Goal: Information Seeking & Learning: Find specific fact

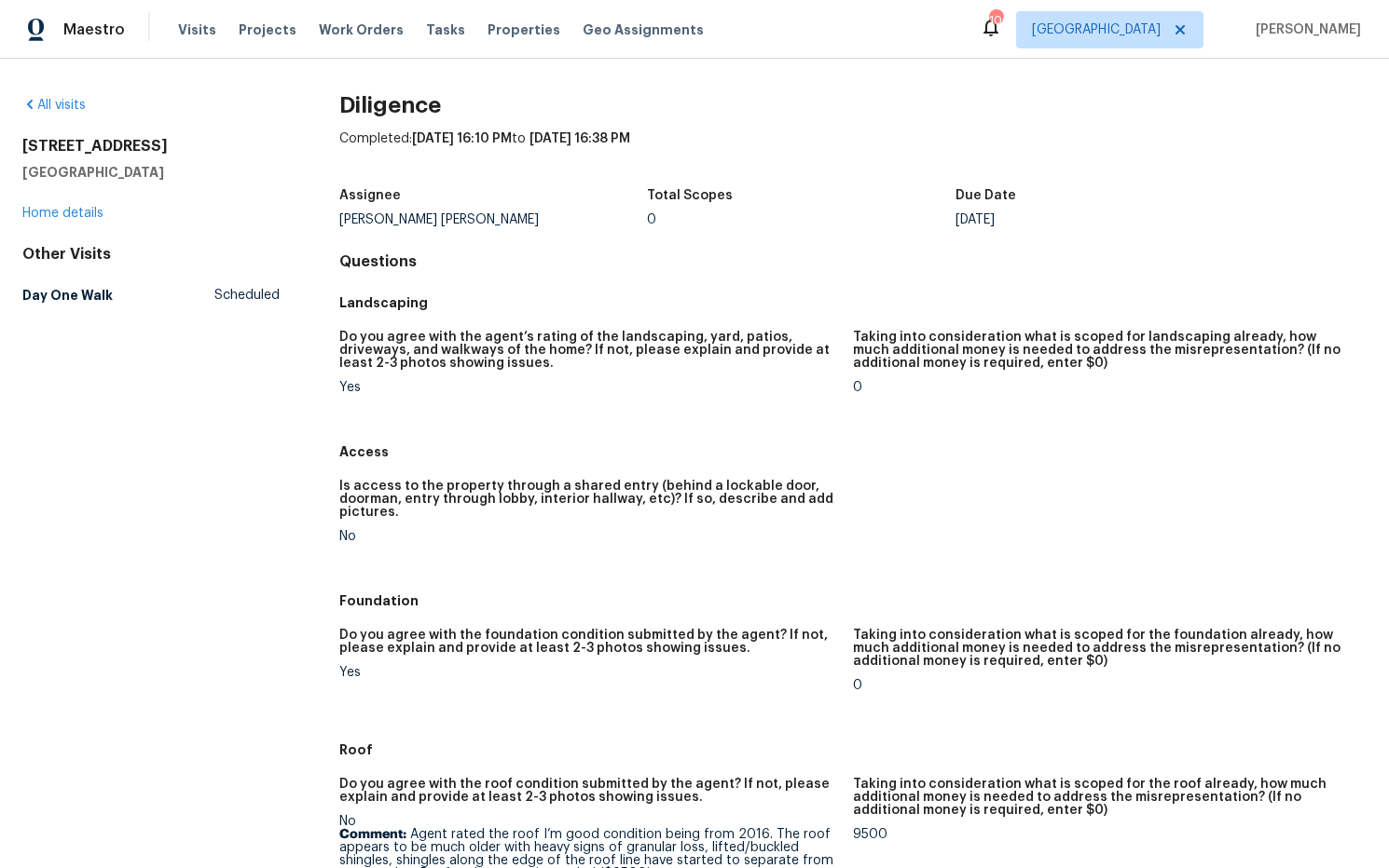
scroll to position [1393, 0]
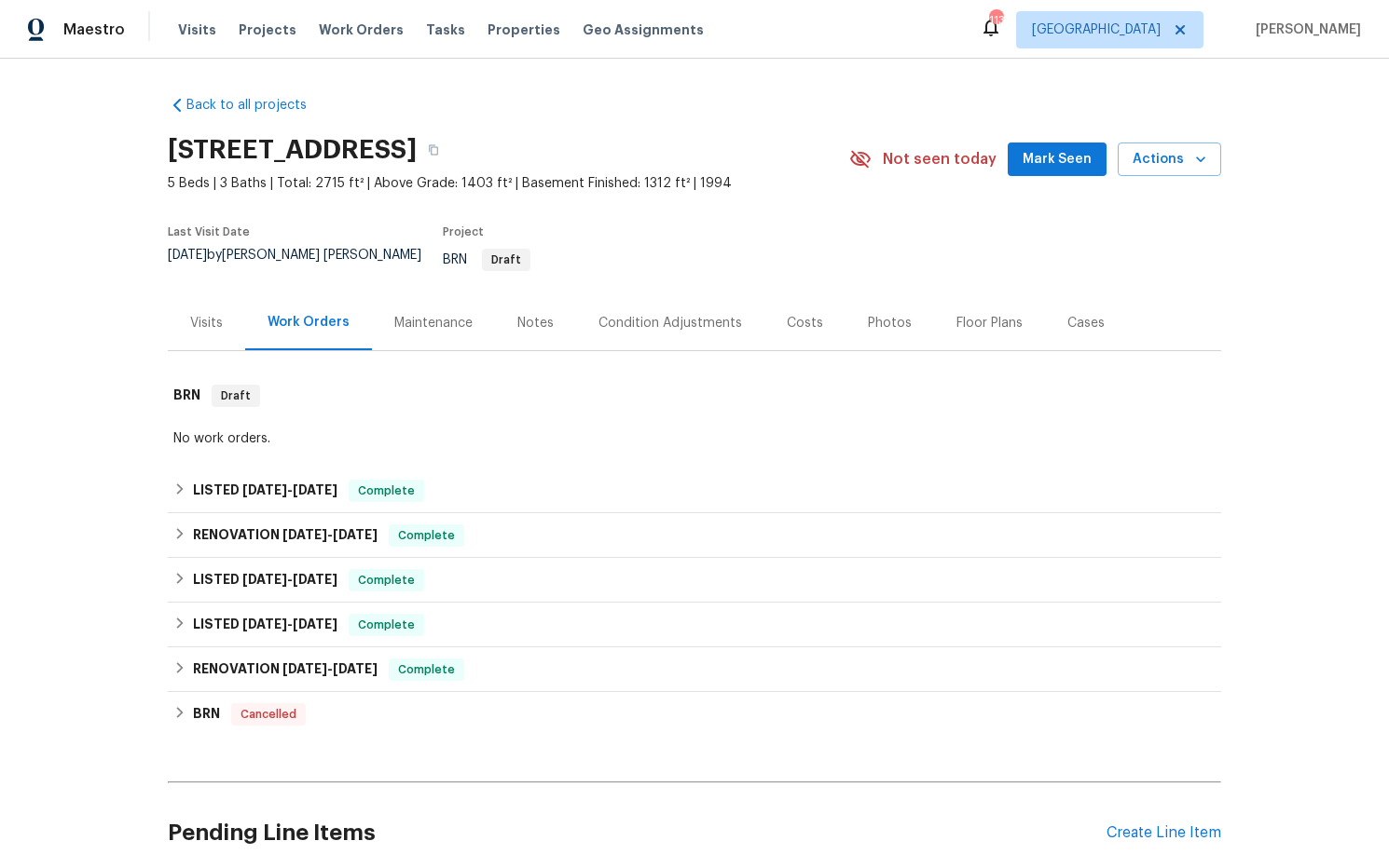
scroll to position [141, 0]
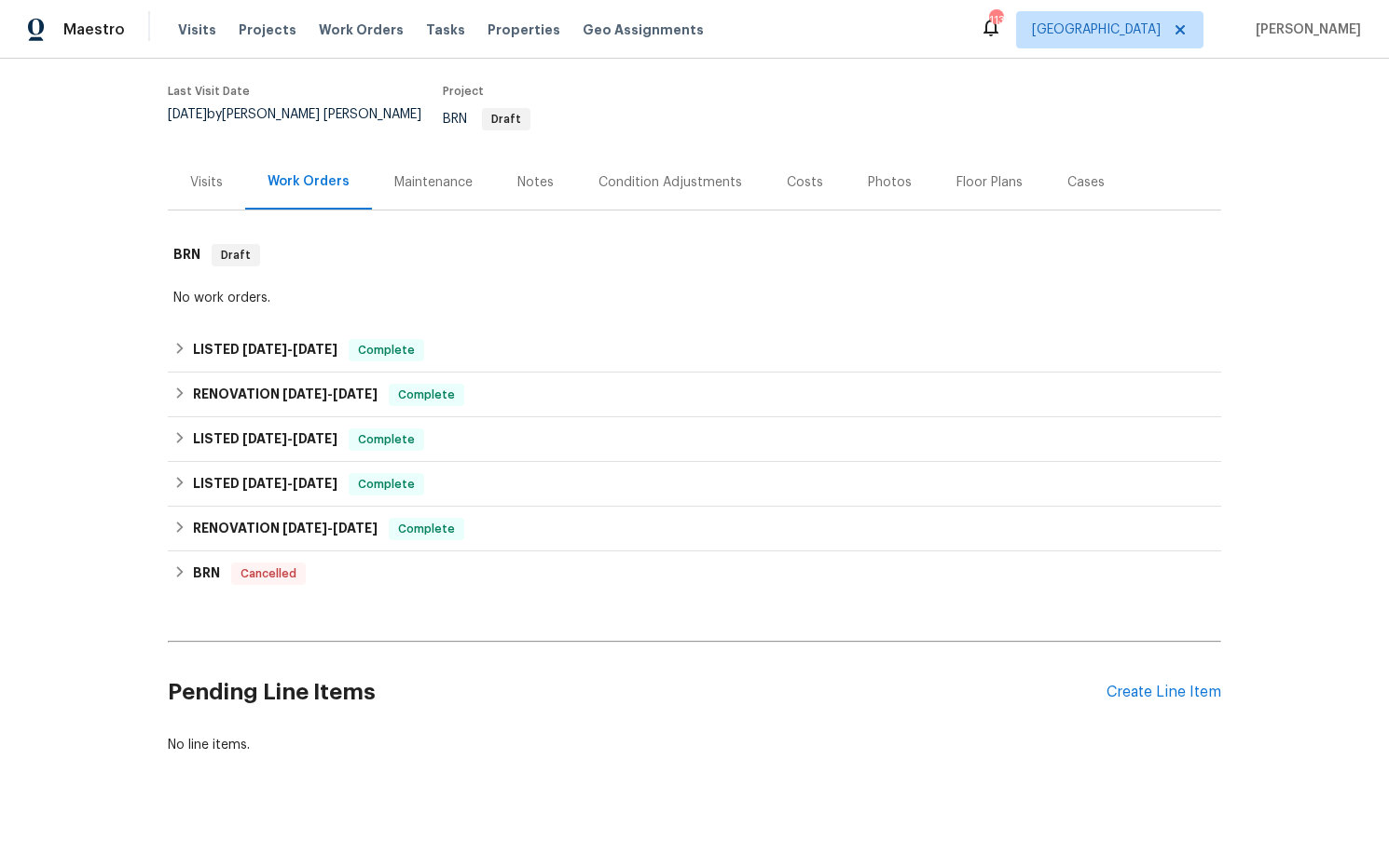
click at [794, 174] on div "Costs" at bounding box center [805, 183] width 36 height 19
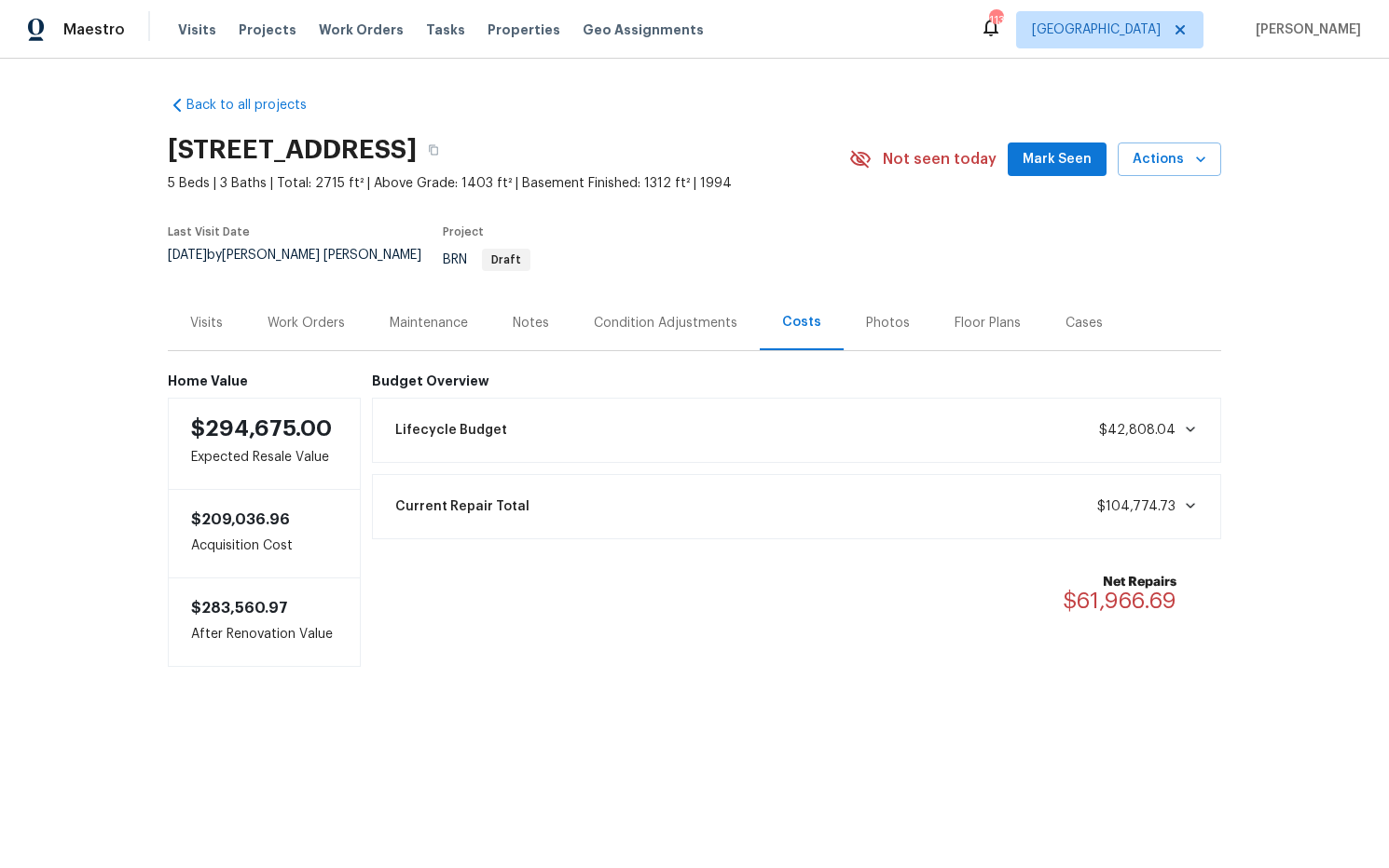
click at [276, 314] on div "Work Orders" at bounding box center [306, 323] width 77 height 19
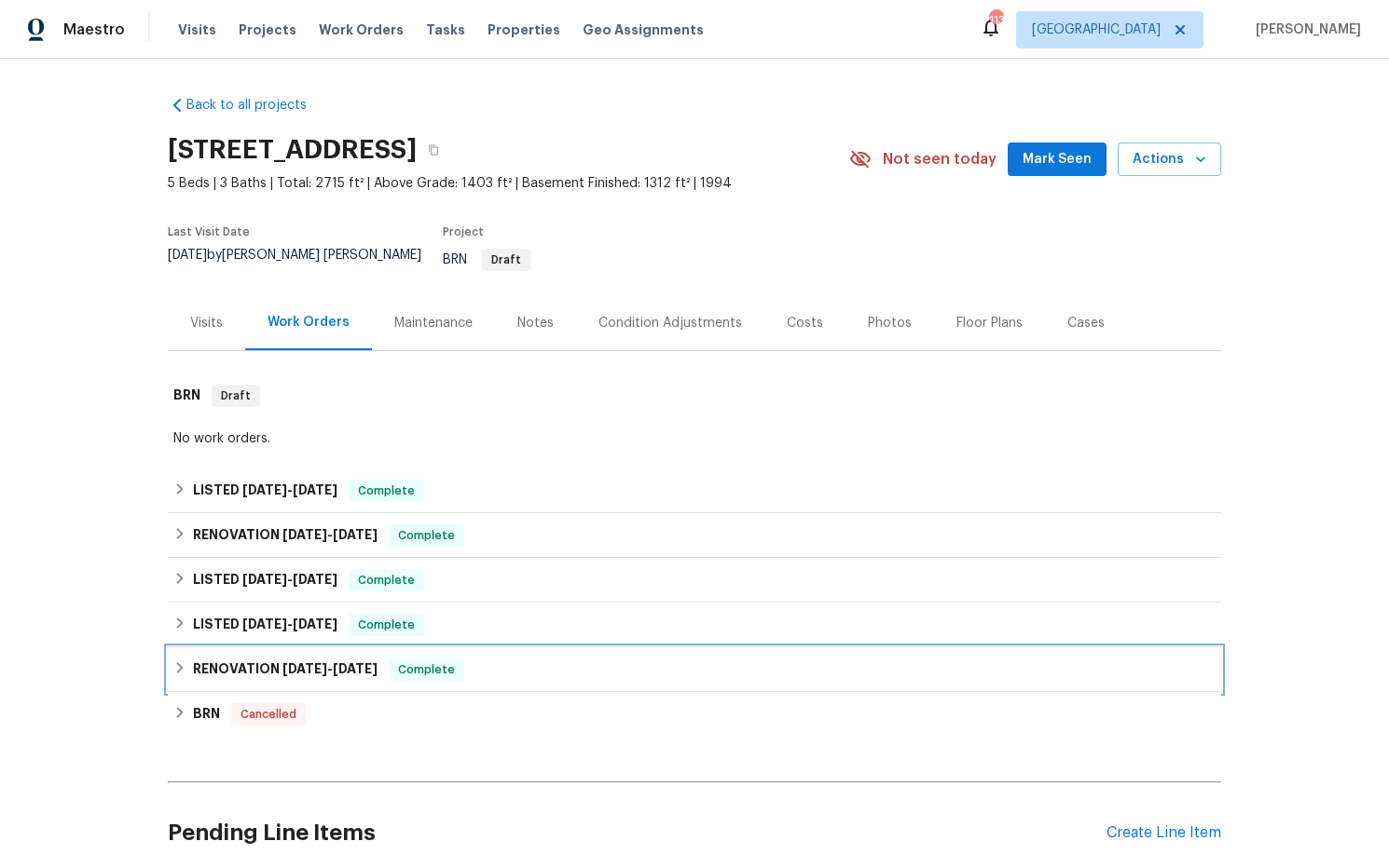
click at [273, 659] on h6 "RENOVATION 2/7/25 - 4/1/25" at bounding box center [286, 670] width 185 height 22
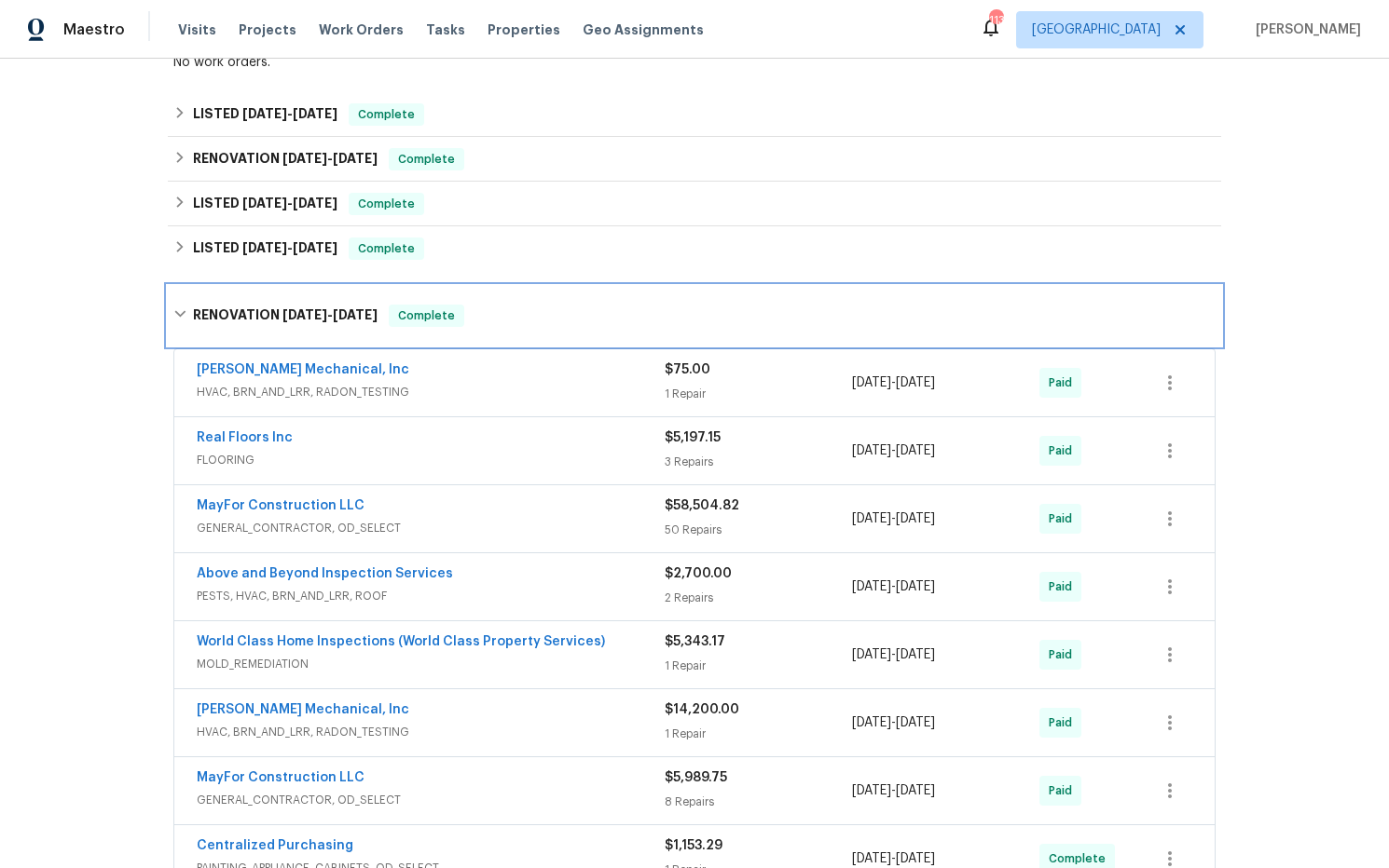
scroll to position [363, 0]
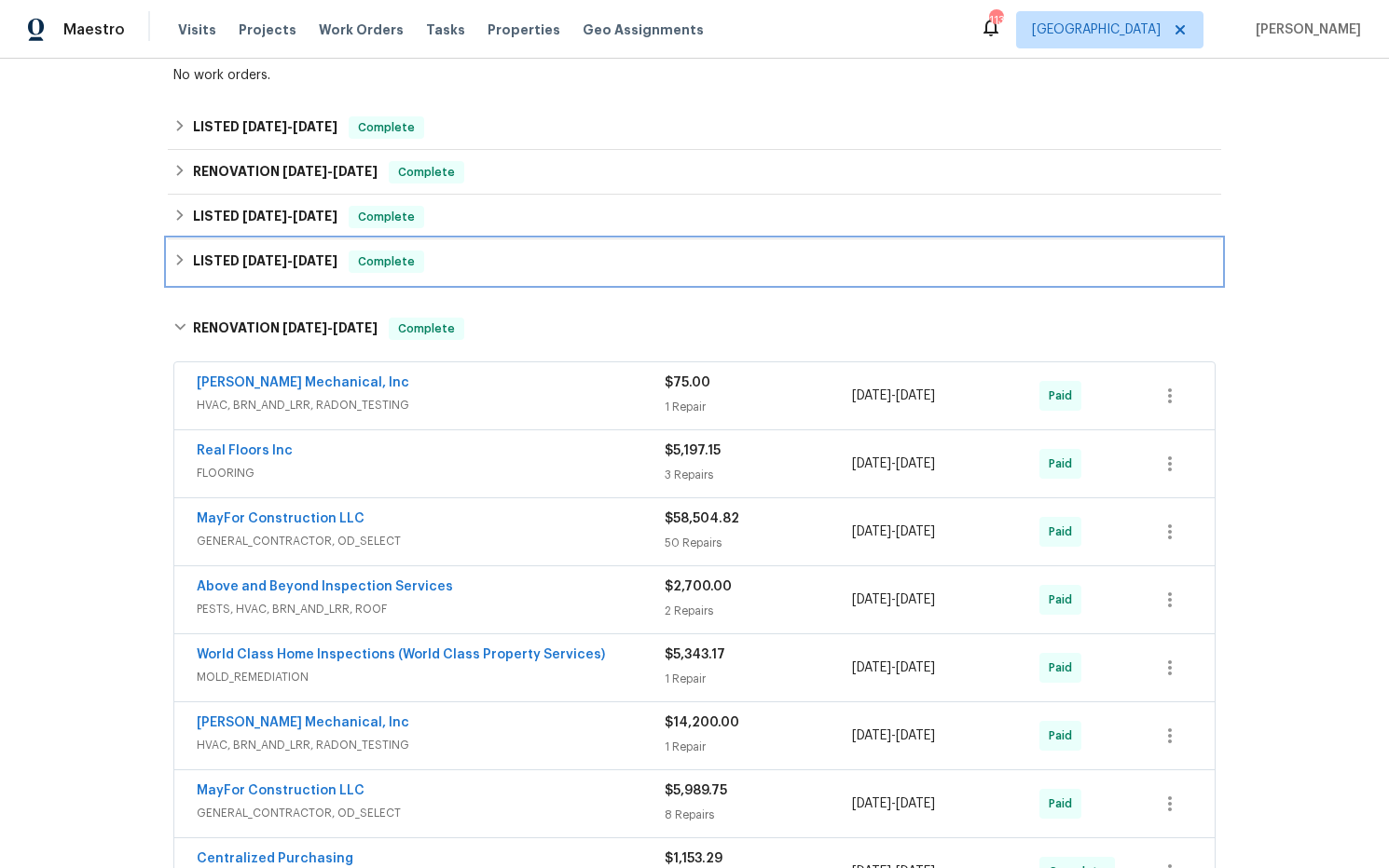
click at [273, 255] on span "4/9/25" at bounding box center [265, 261] width 45 height 13
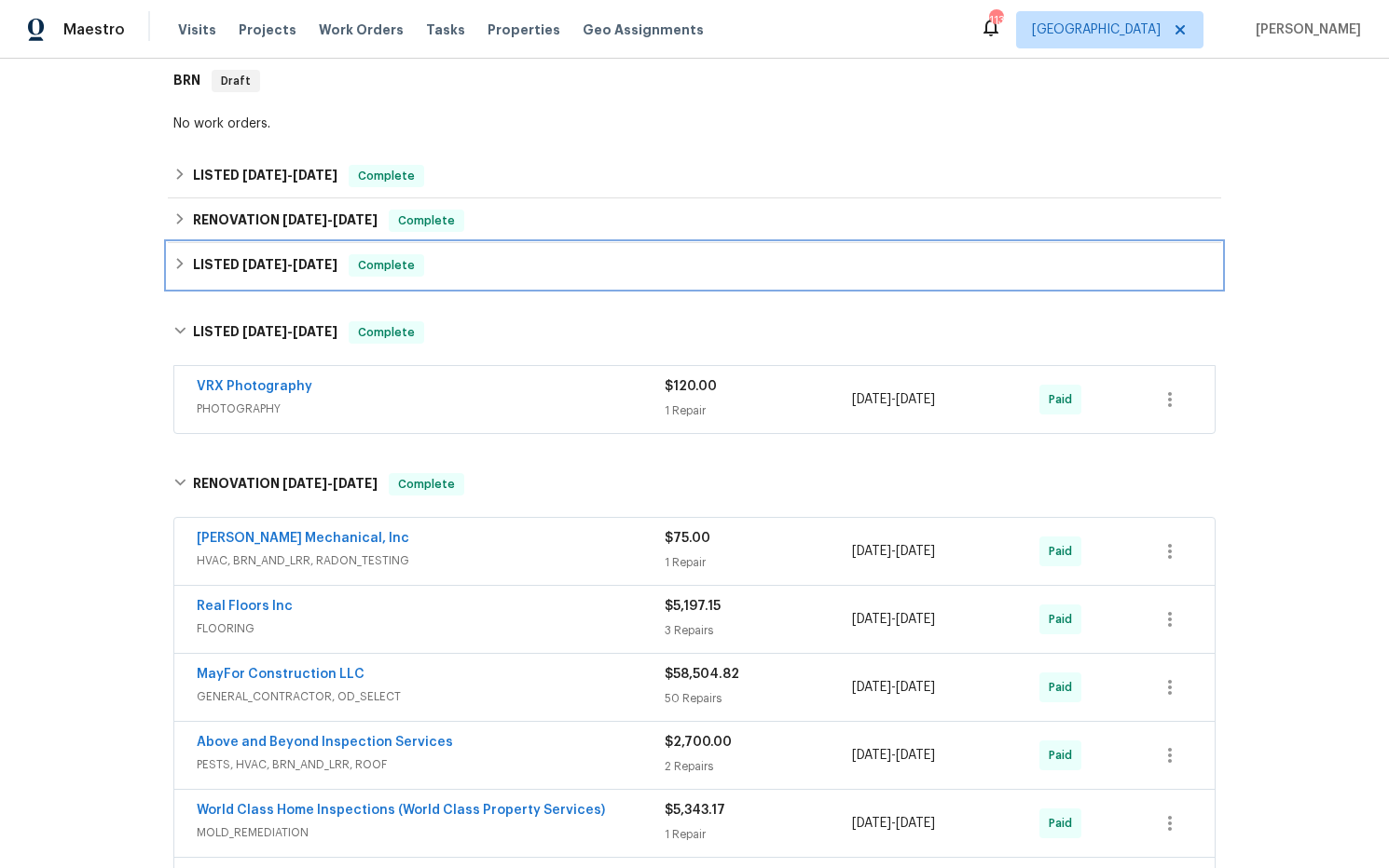
click at [356, 261] on div "LISTED 5/12/25 - 5/14/25 Complete" at bounding box center [694, 266] width 1042 height 22
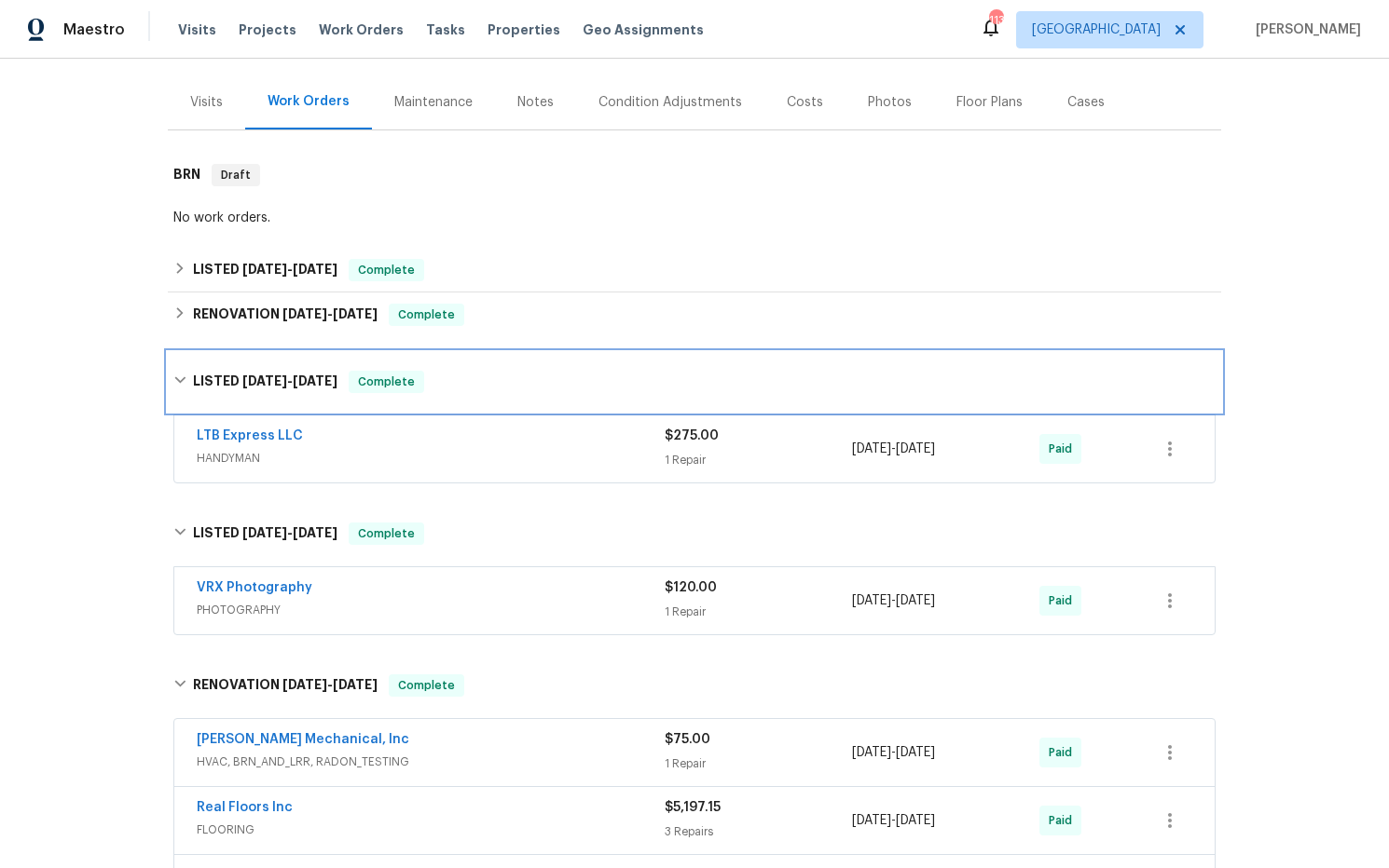
scroll to position [194, 0]
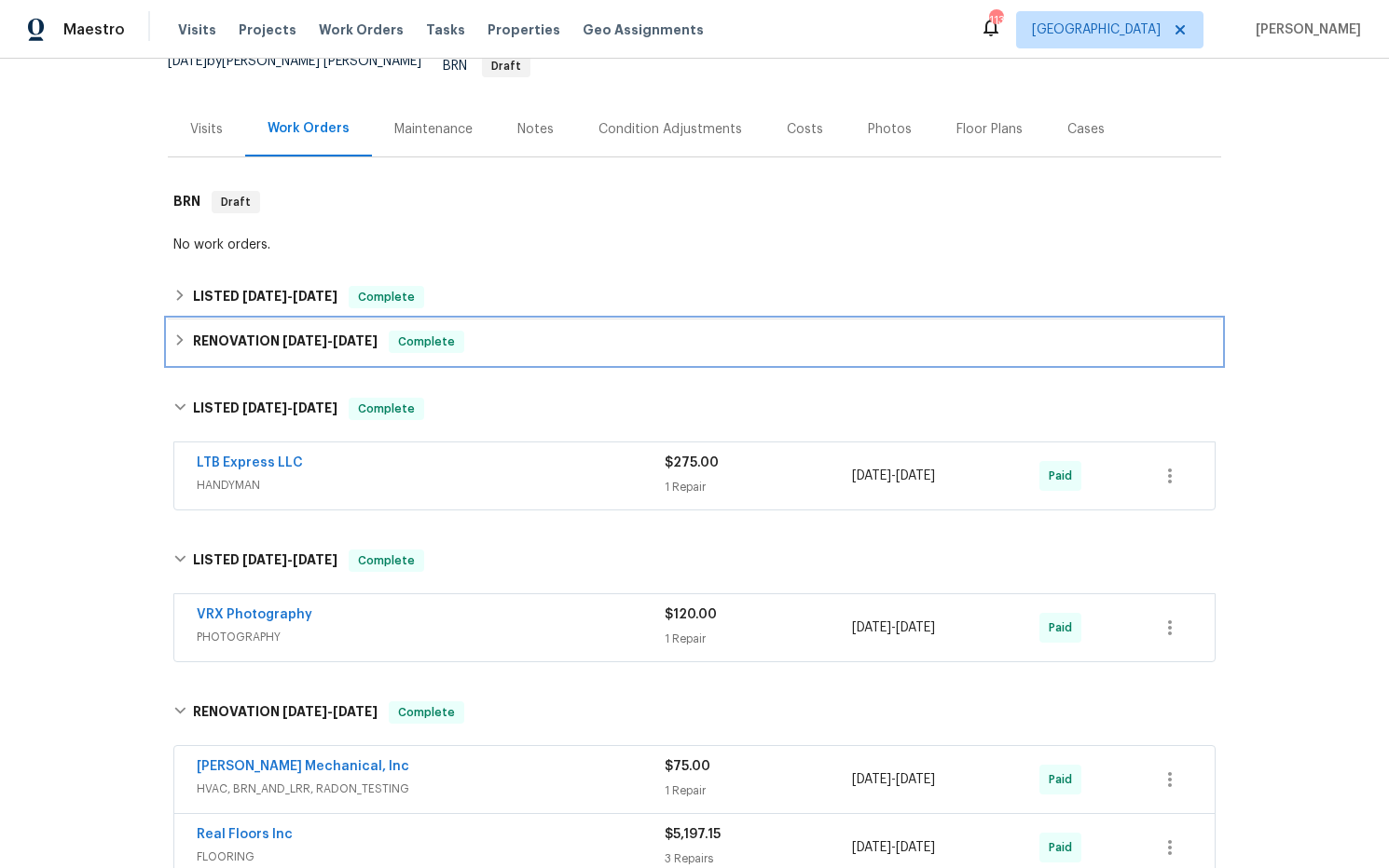
click at [331, 336] on h6 "RENOVATION 5/21/25 - 8/11/25" at bounding box center [286, 342] width 185 height 22
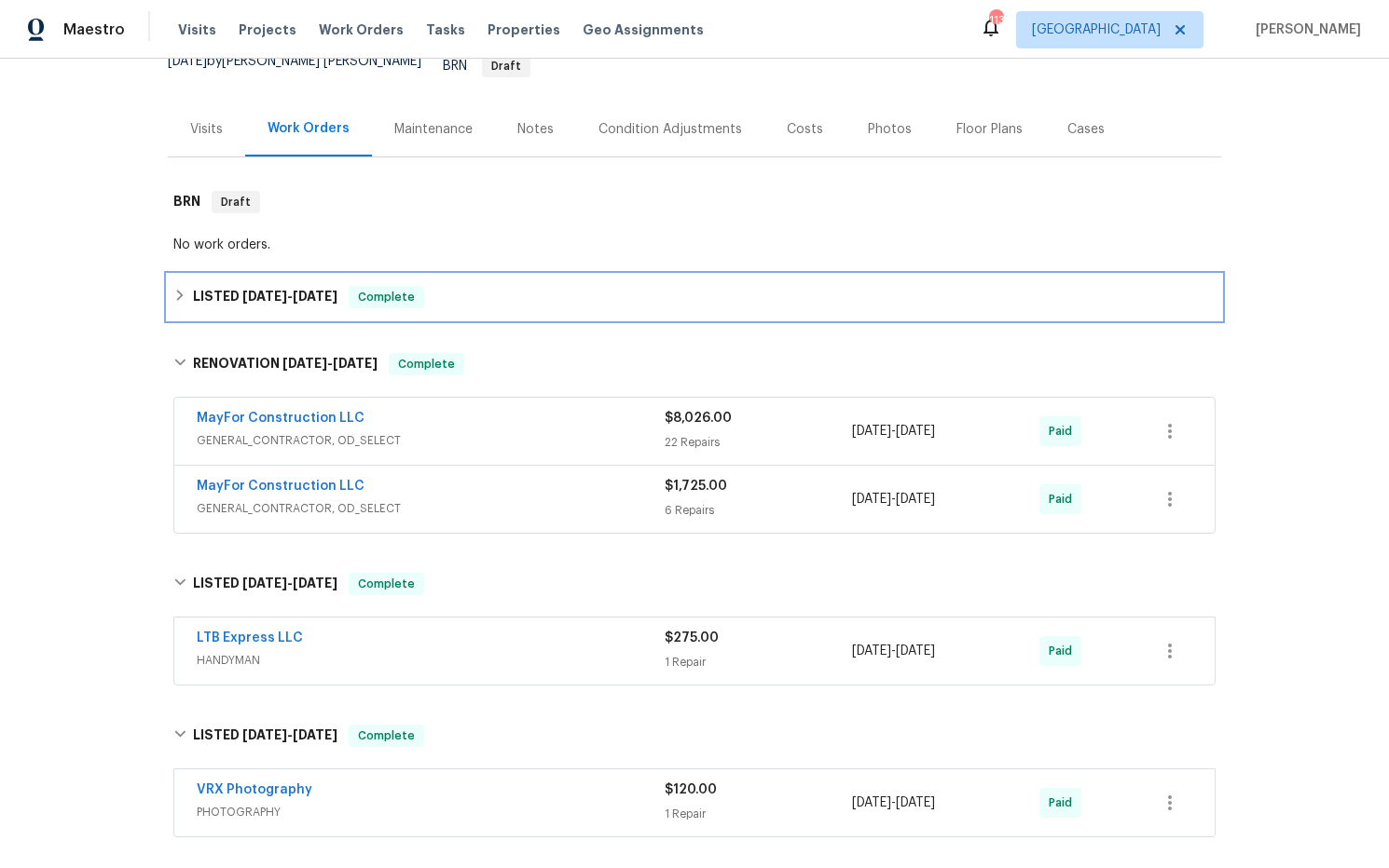
click at [311, 289] on span "8/22/25" at bounding box center [315, 296] width 45 height 13
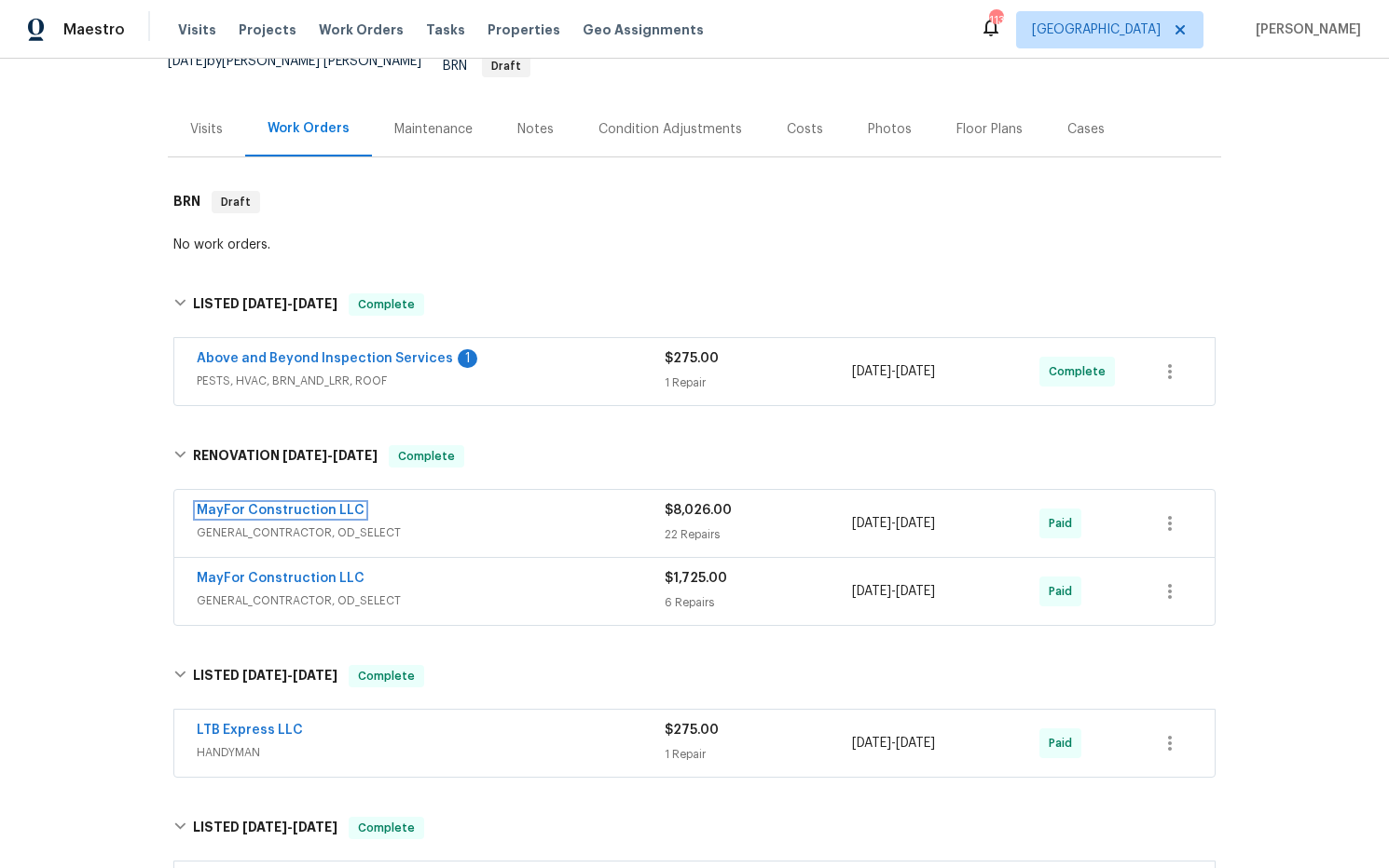
click at [326, 504] on link "MayFor Construction LLC" at bounding box center [281, 511] width 168 height 13
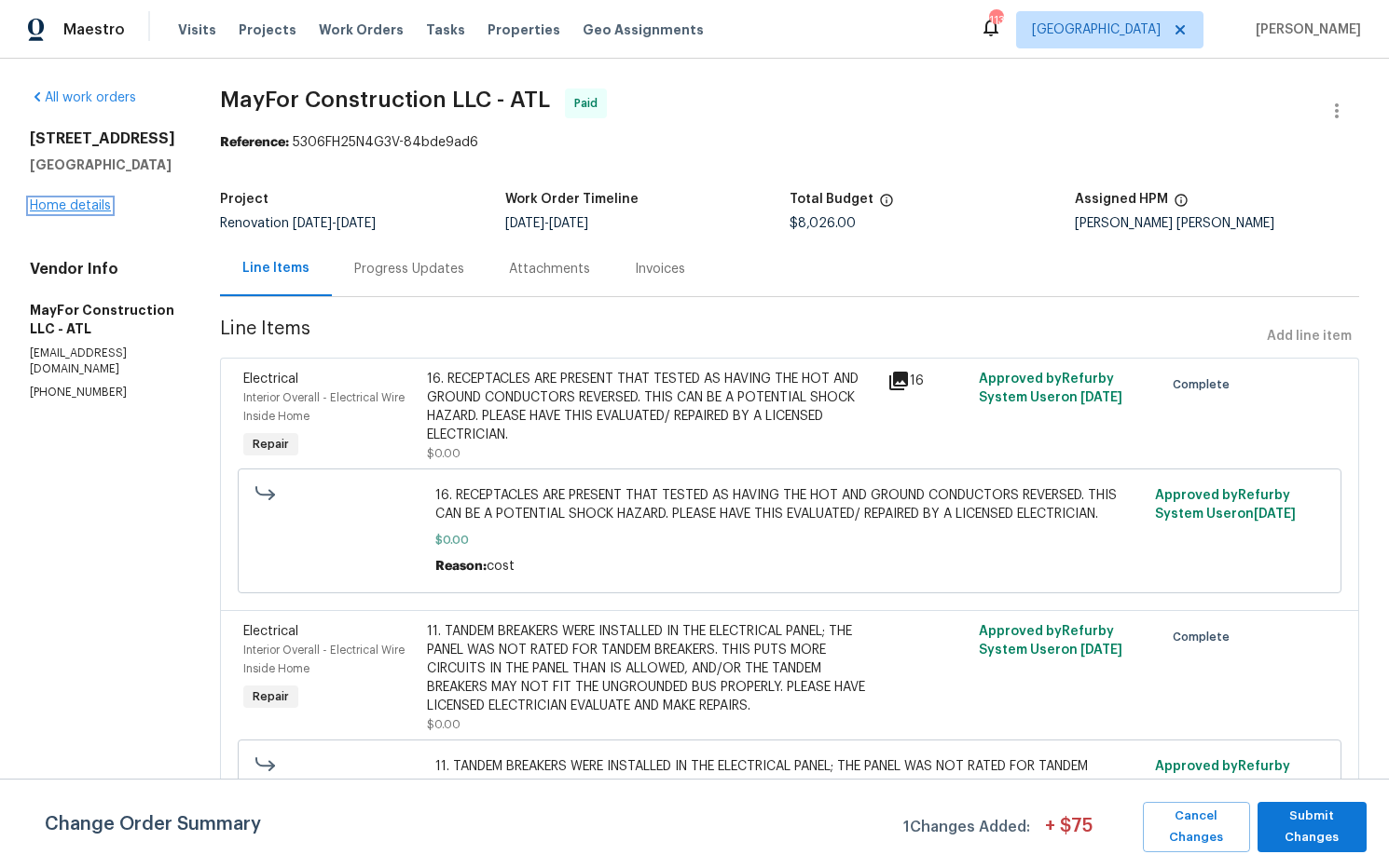
click at [101, 202] on link "Home details" at bounding box center [70, 206] width 81 height 13
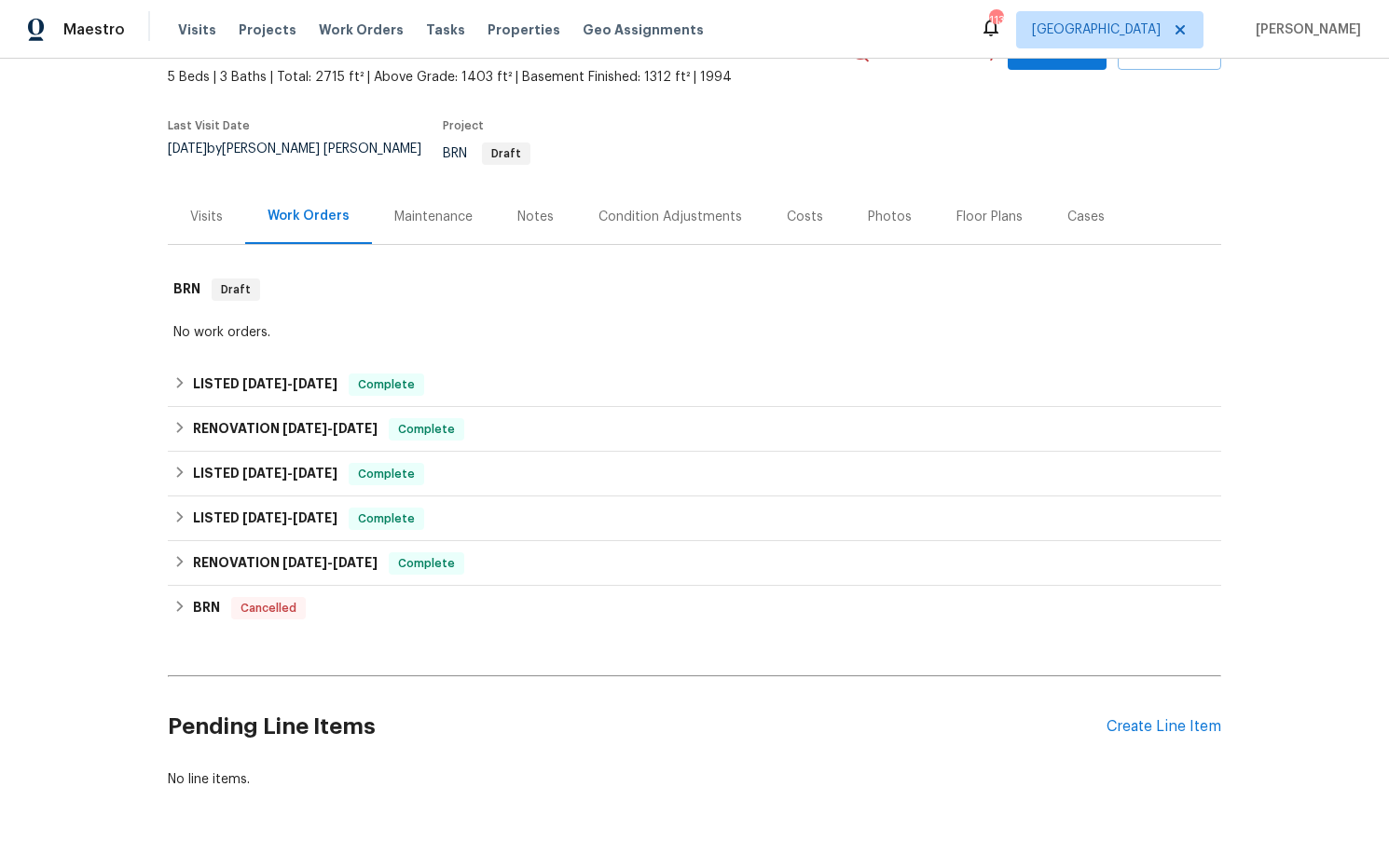
scroll to position [141, 0]
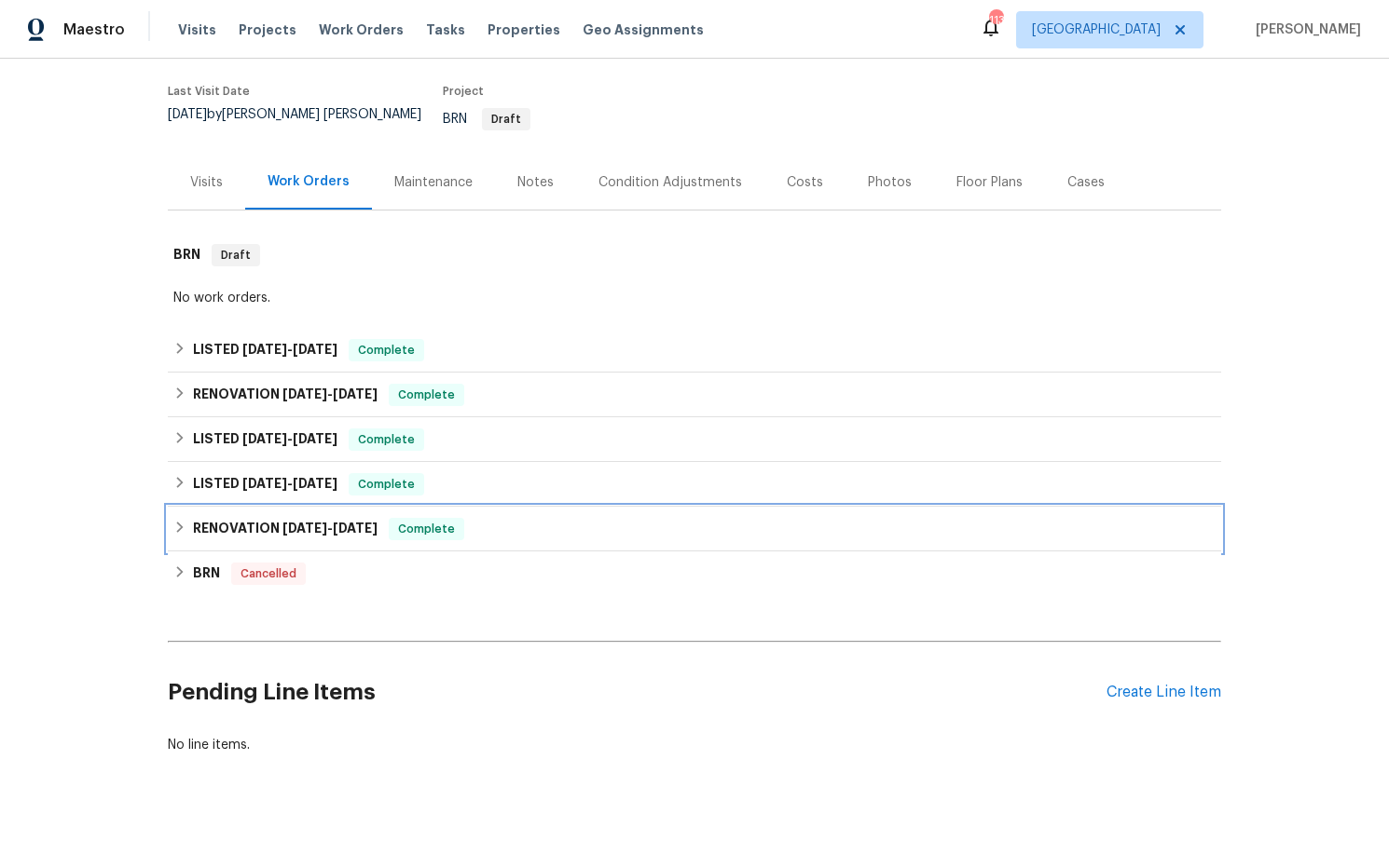
click at [260, 518] on h6 "RENOVATION 2/7/25 - 4/1/25" at bounding box center [286, 529] width 185 height 22
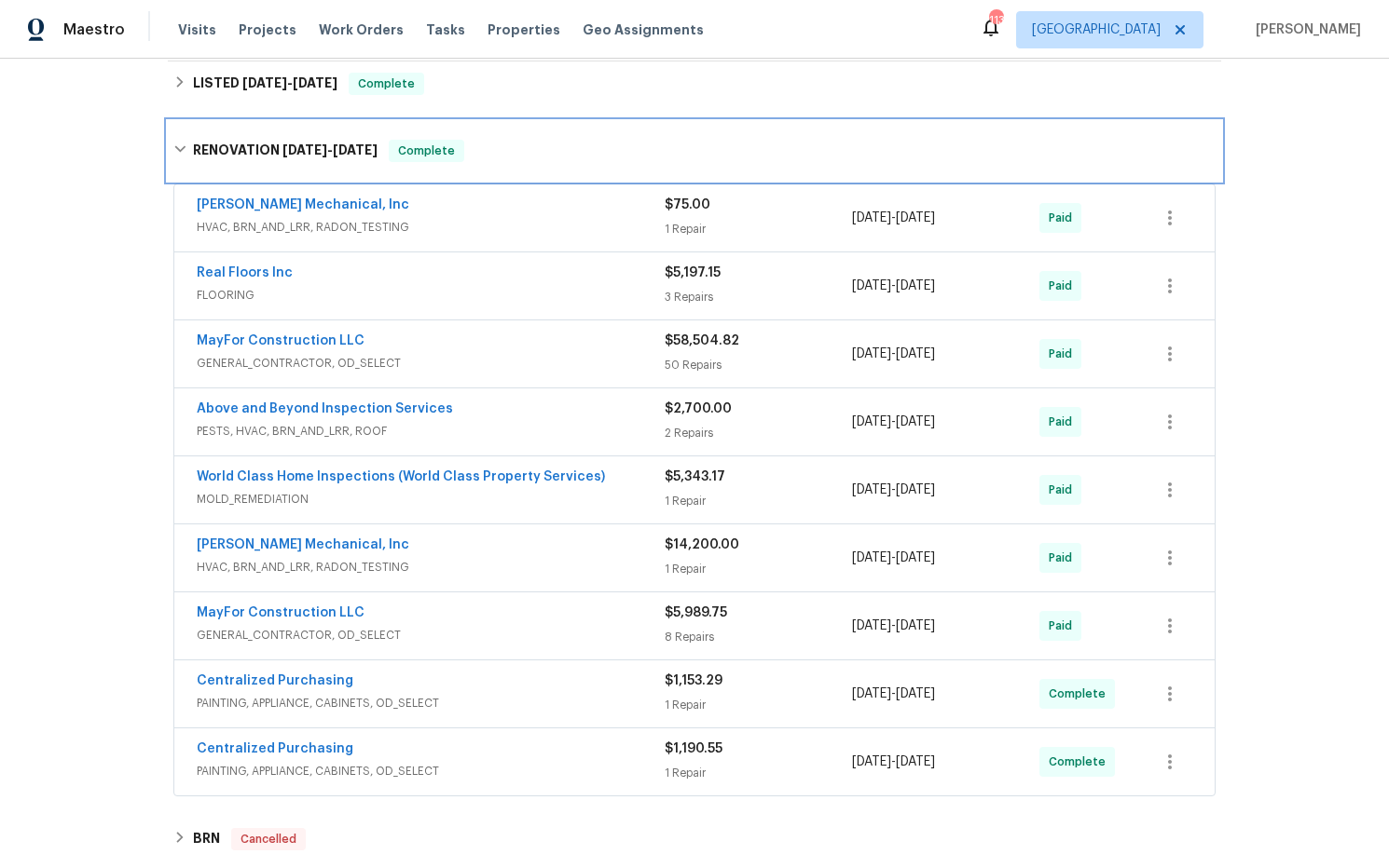
scroll to position [537, 0]
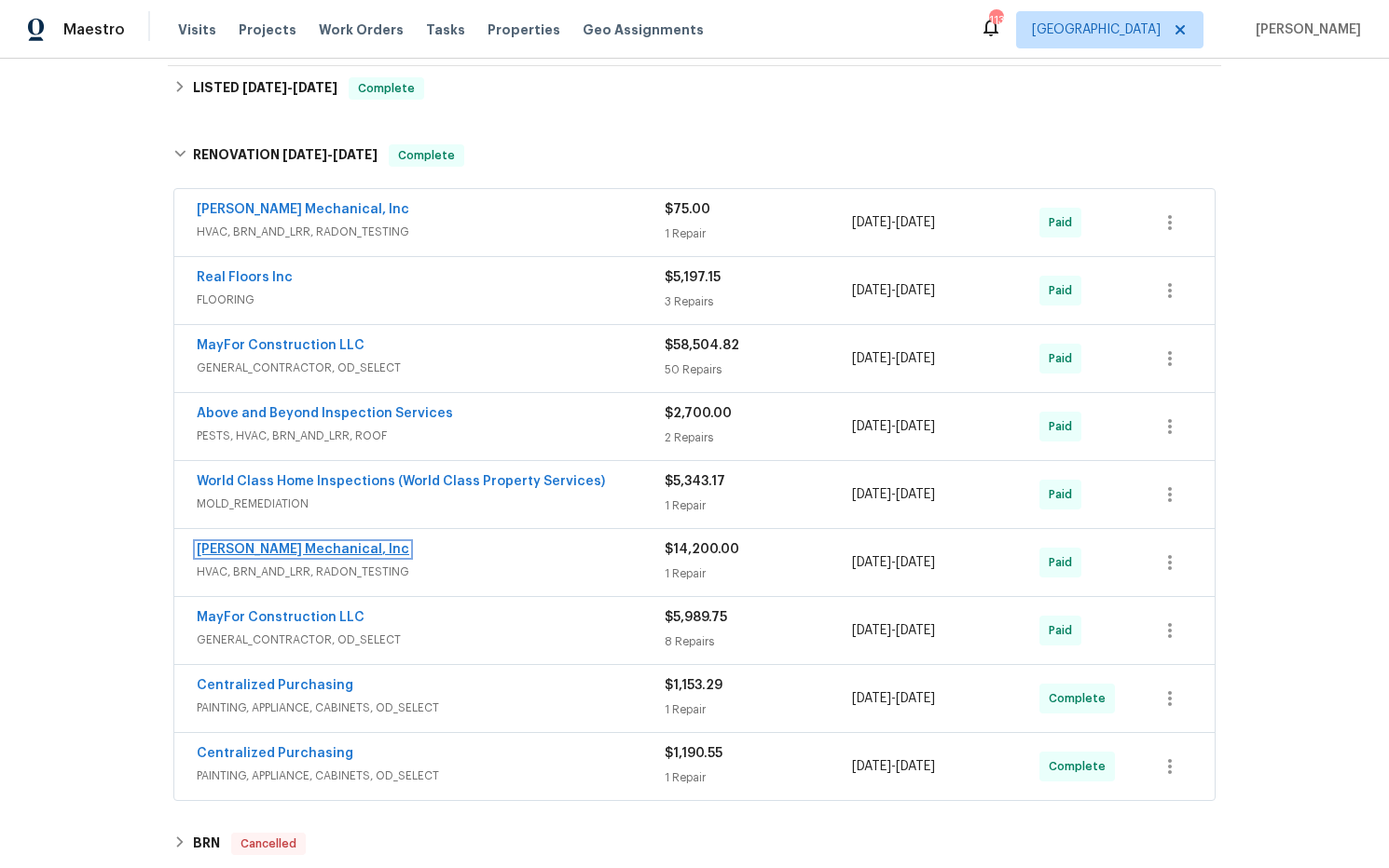
click at [302, 543] on link "JH Martin Mechanical, Inc" at bounding box center [303, 550] width 213 height 13
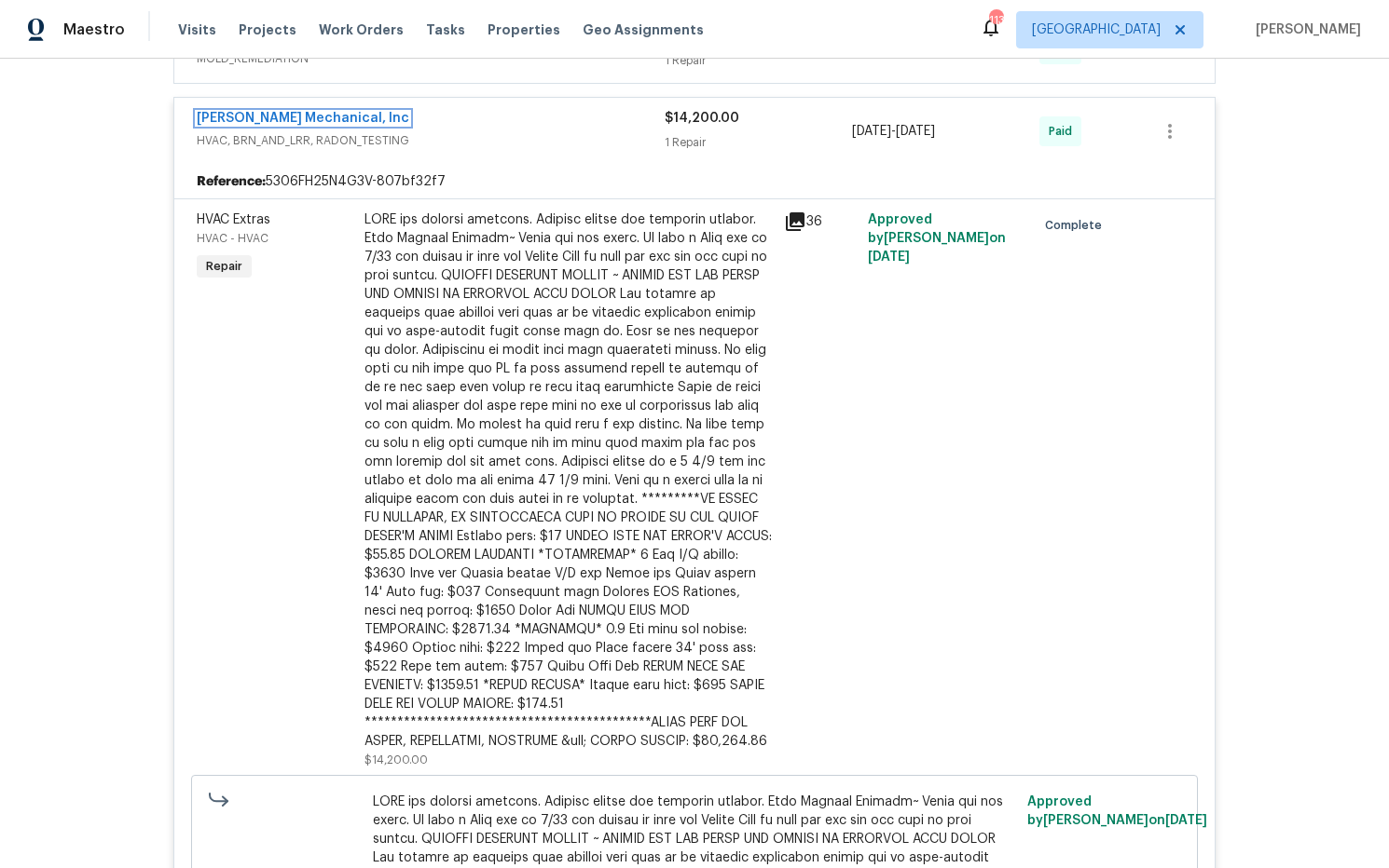
scroll to position [978, 0]
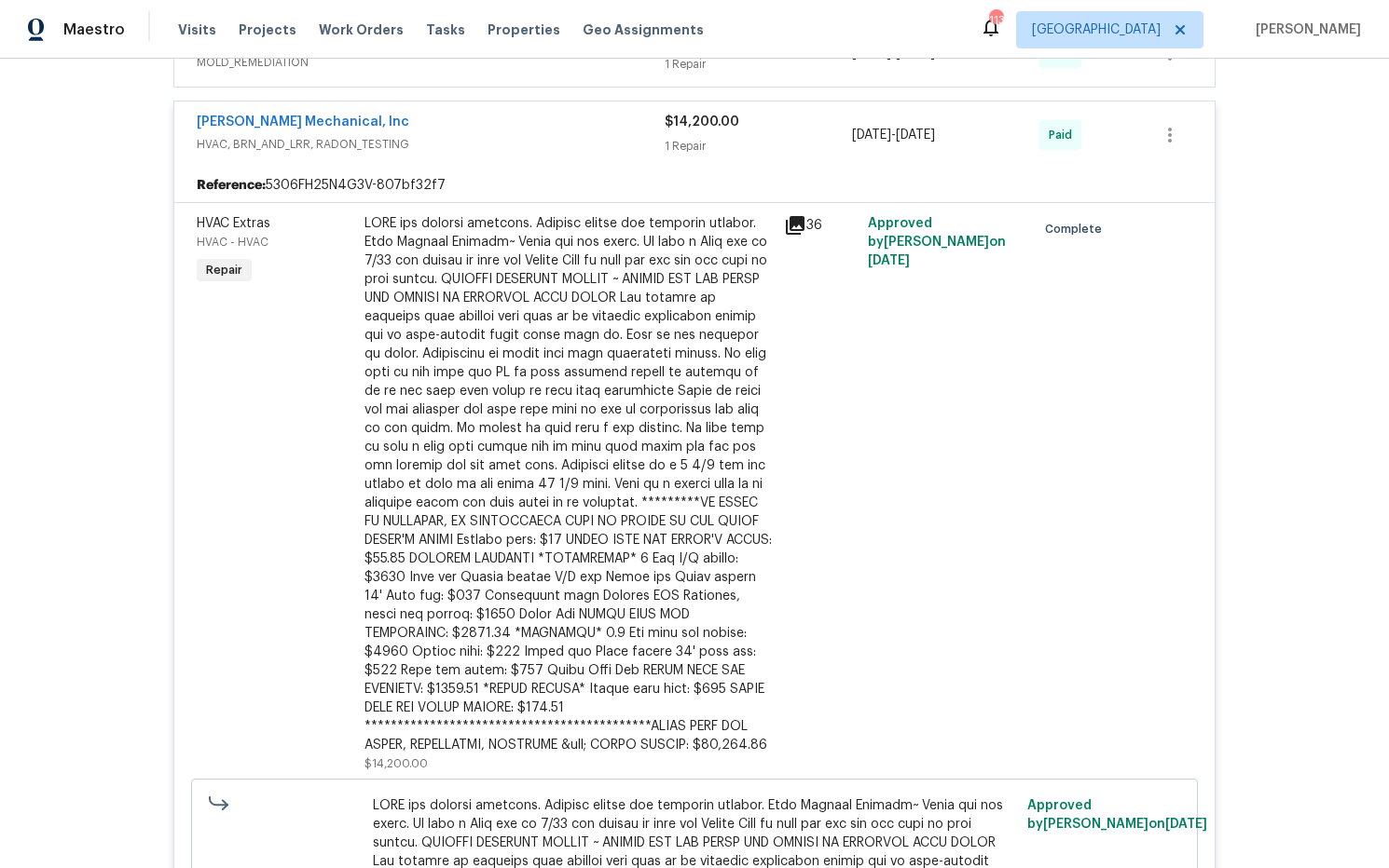
click at [794, 217] on icon at bounding box center [795, 226] width 19 height 19
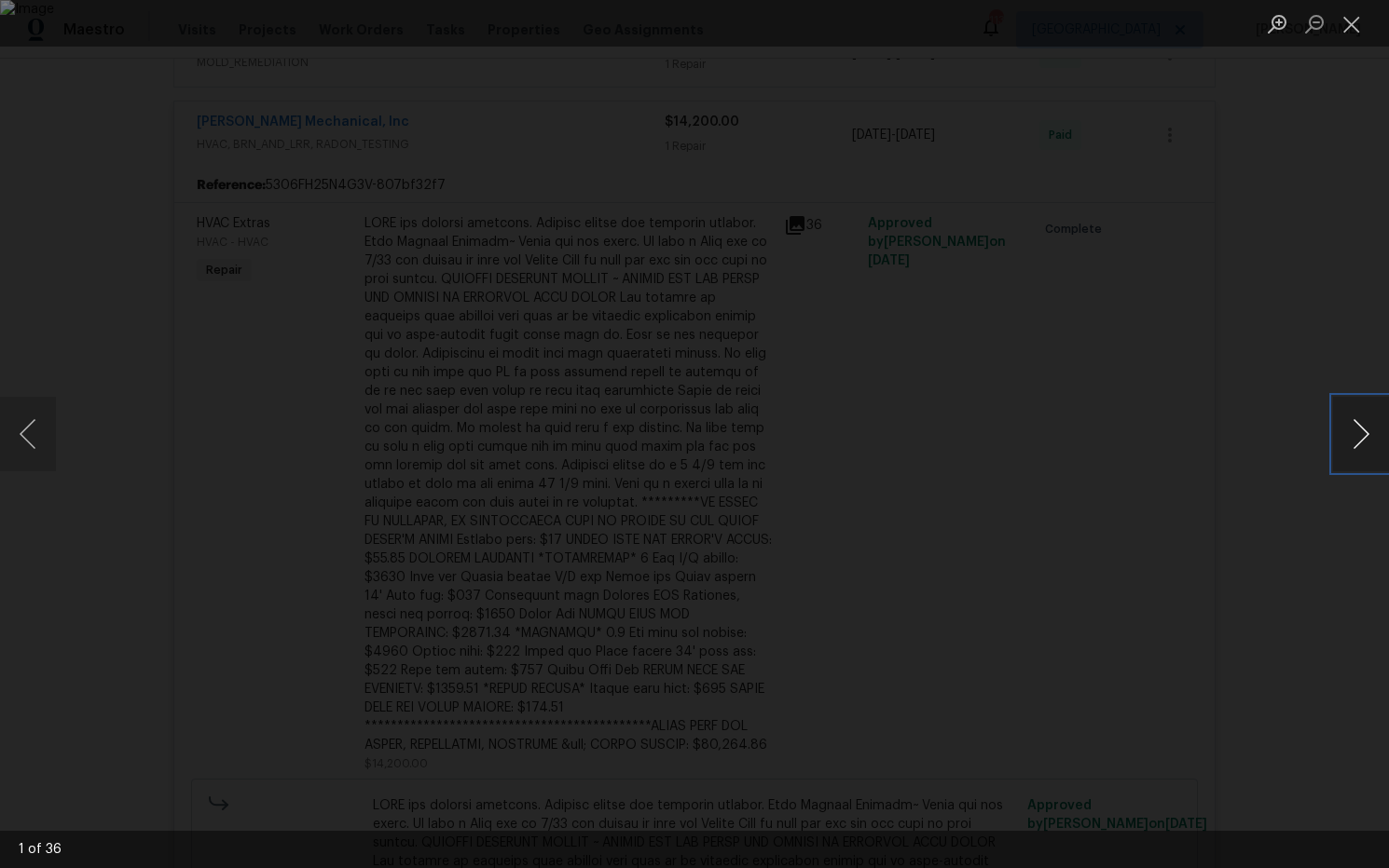
click at [1361, 446] on button "Next image" at bounding box center [1361, 434] width 56 height 75
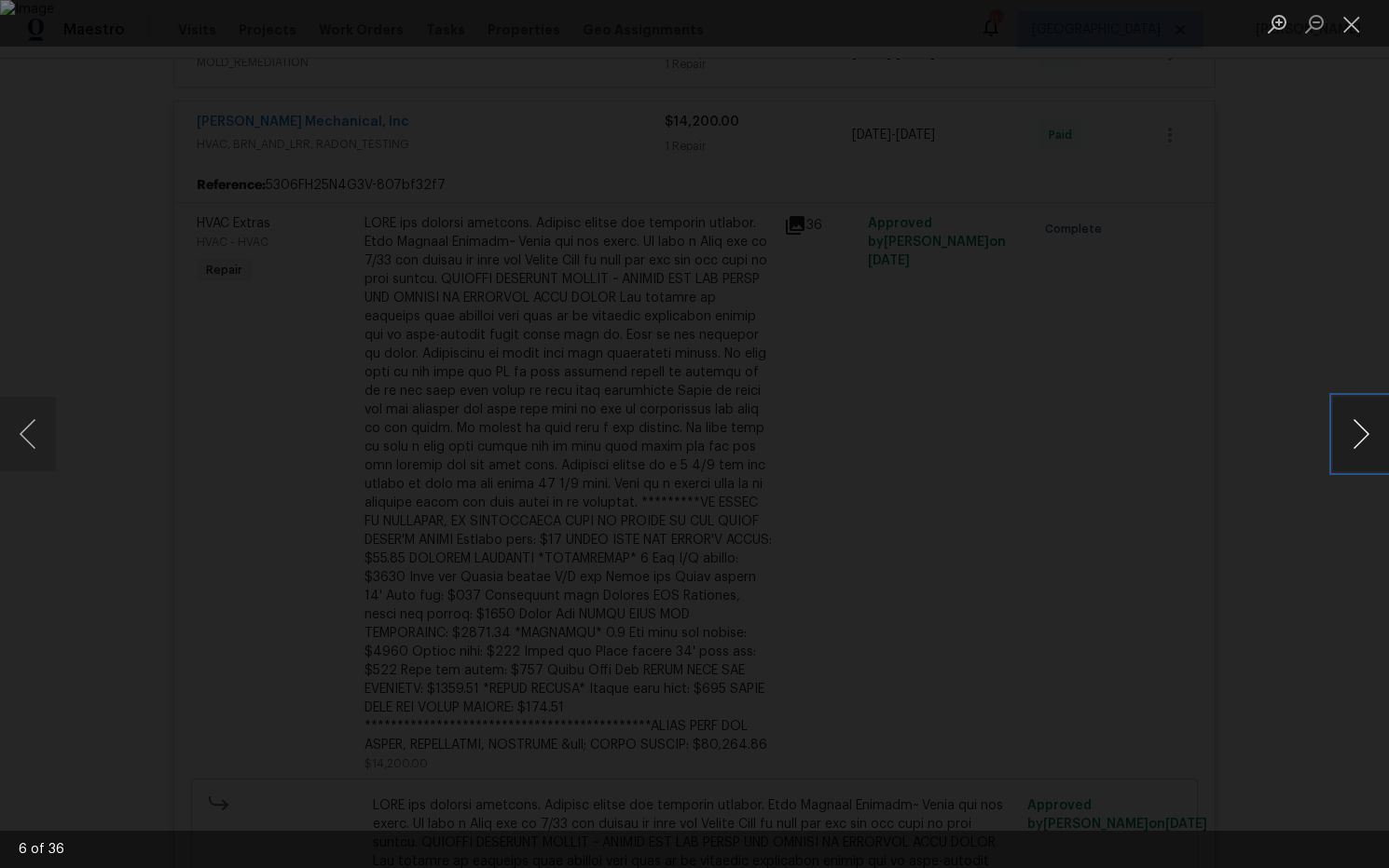
click at [1361, 446] on button "Next image" at bounding box center [1361, 434] width 56 height 75
click at [1350, 35] on button "Close lightbox" at bounding box center [1352, 23] width 37 height 33
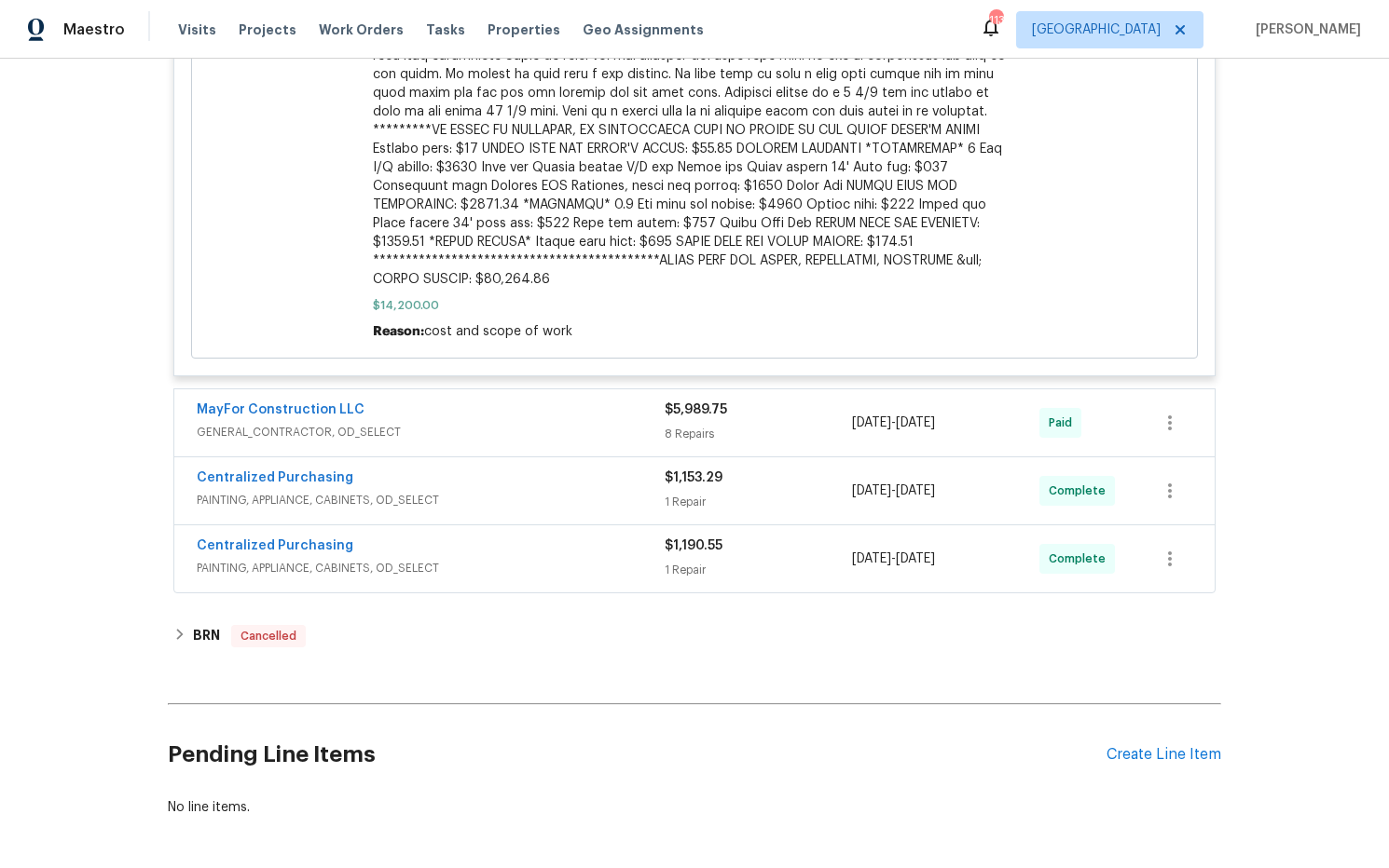
scroll to position [1834, 0]
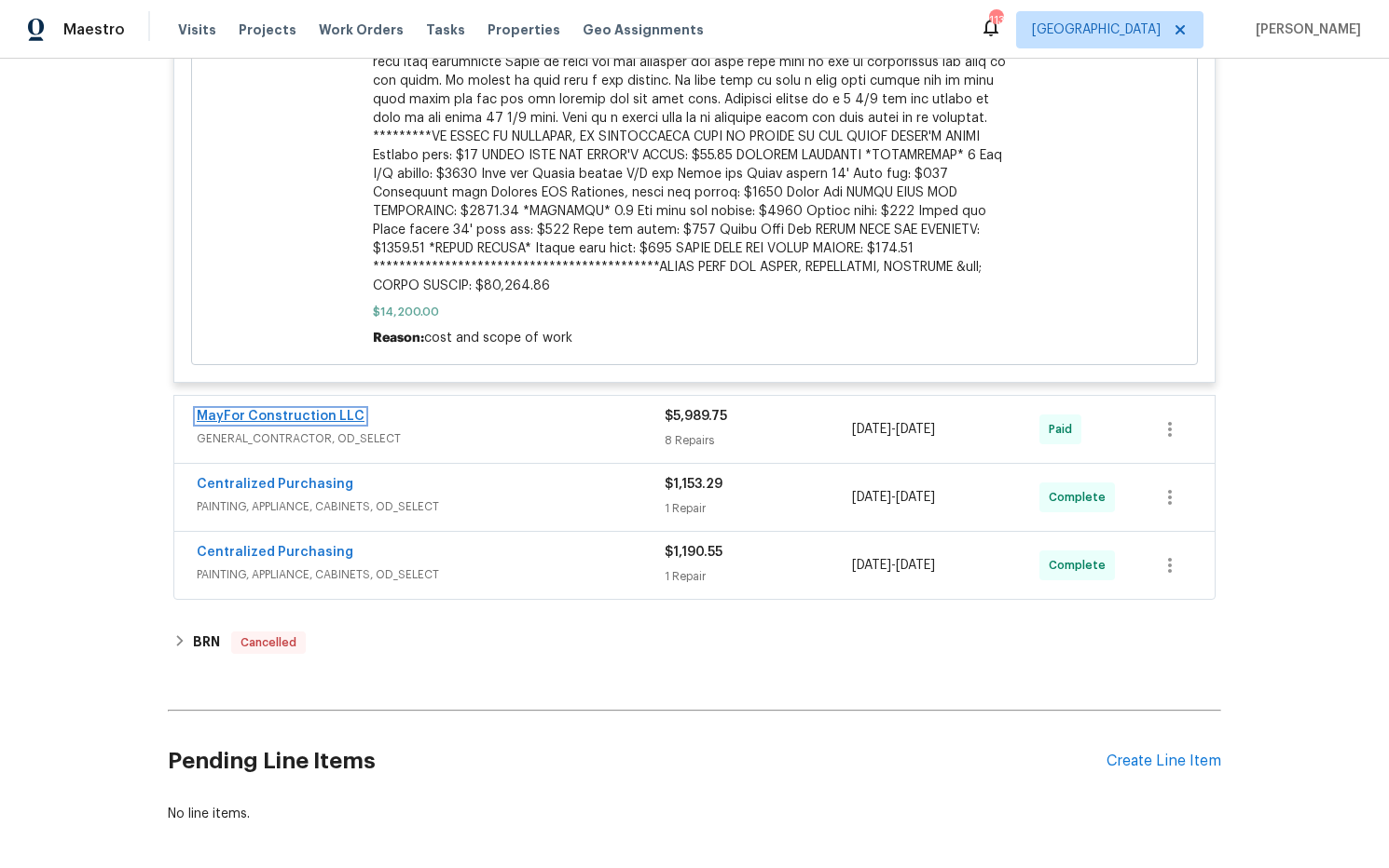
click at [330, 410] on link "MayFor Construction LLC" at bounding box center [281, 416] width 168 height 13
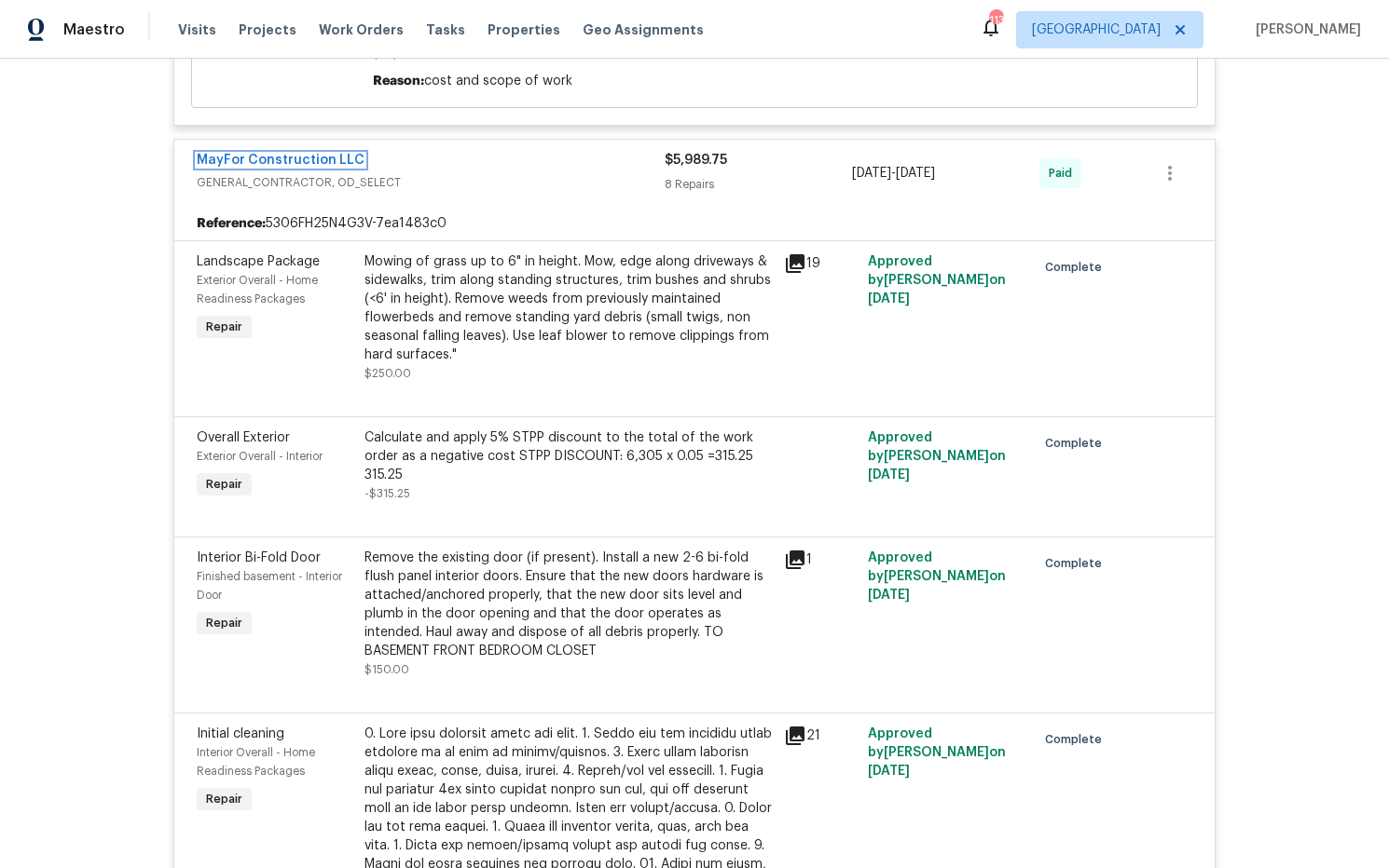
scroll to position [2096, 0]
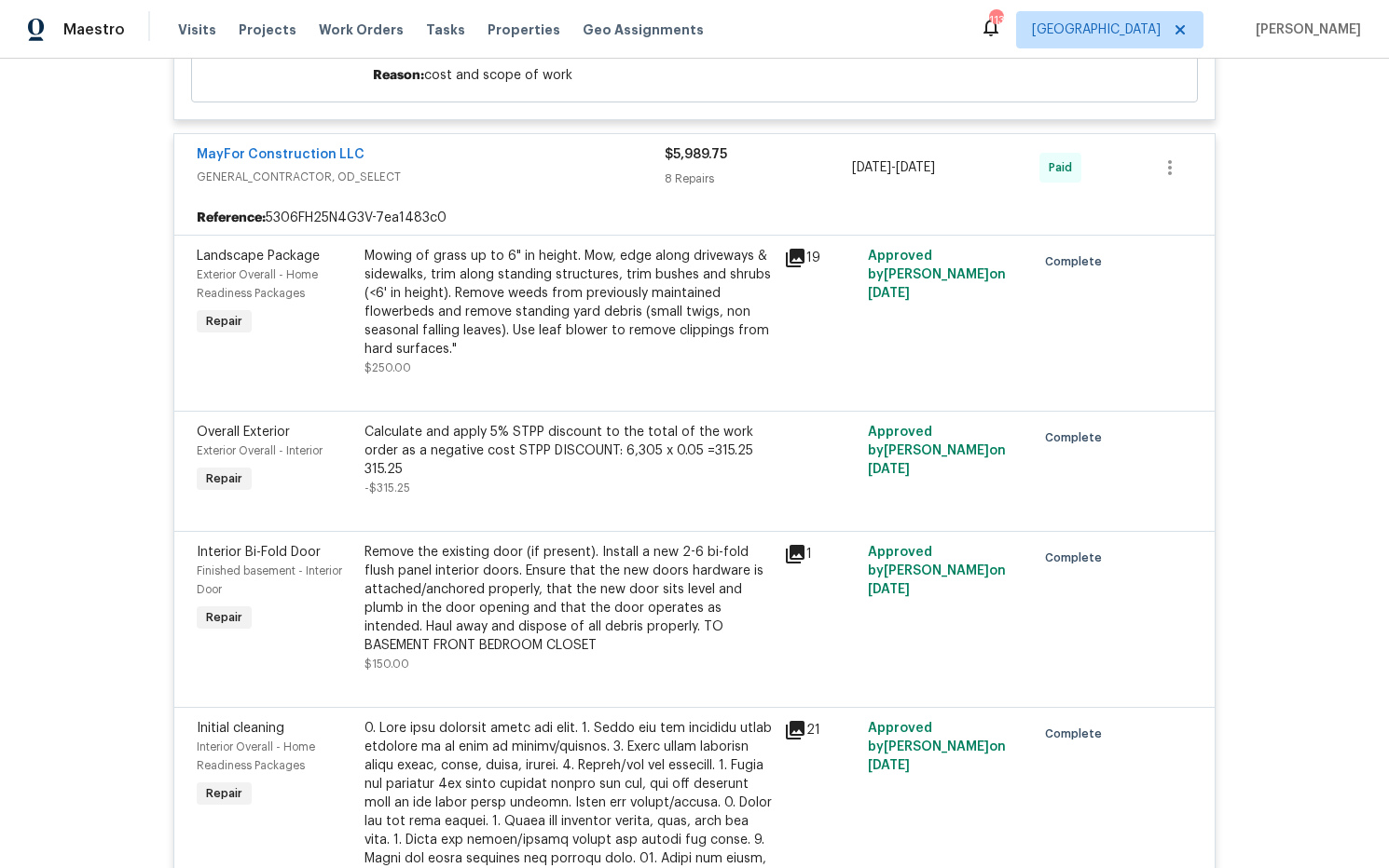
click at [798, 249] on icon at bounding box center [795, 259] width 19 height 19
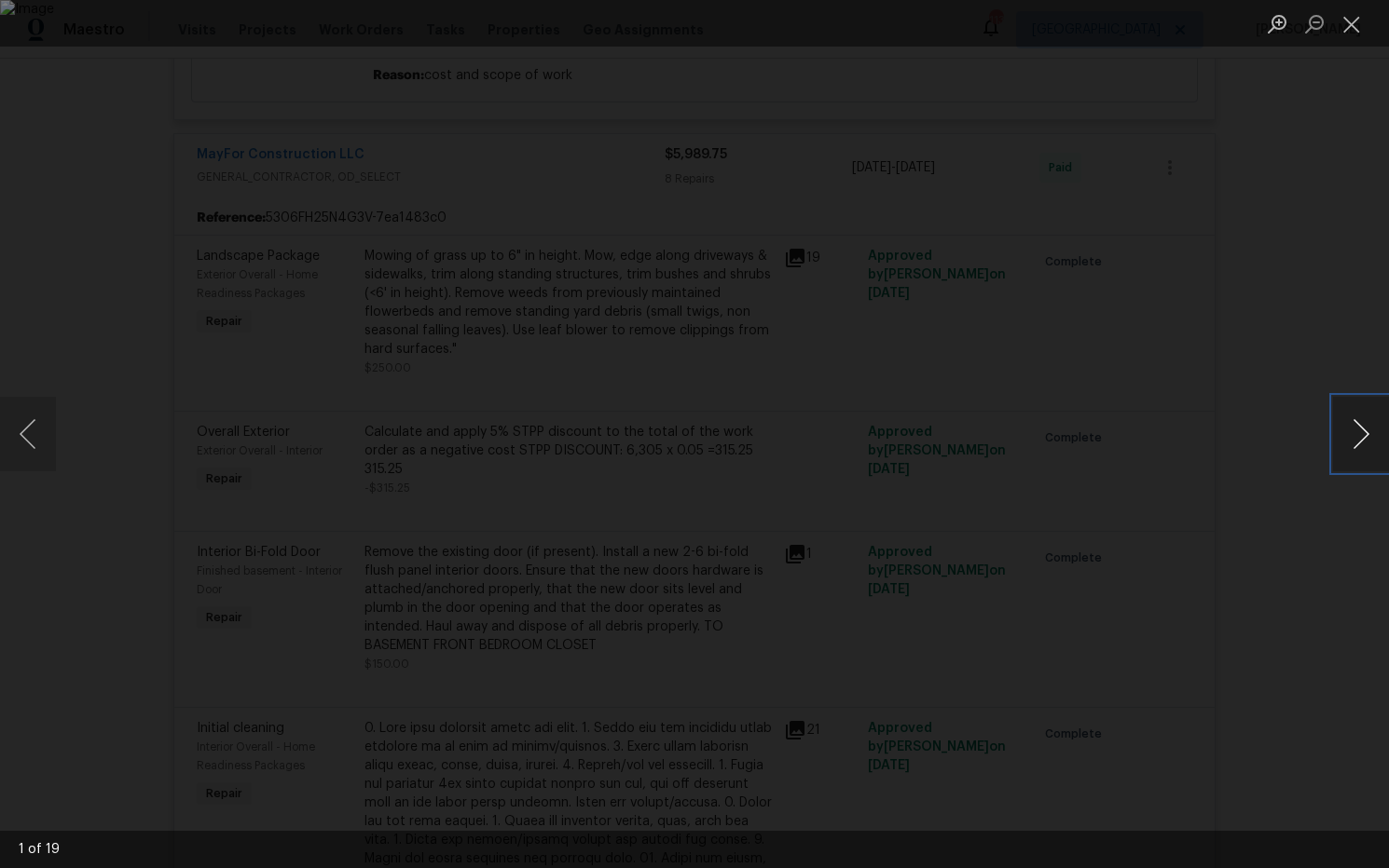
click at [1356, 448] on button "Next image" at bounding box center [1361, 434] width 56 height 75
click at [1357, 25] on button "Close lightbox" at bounding box center [1352, 23] width 37 height 33
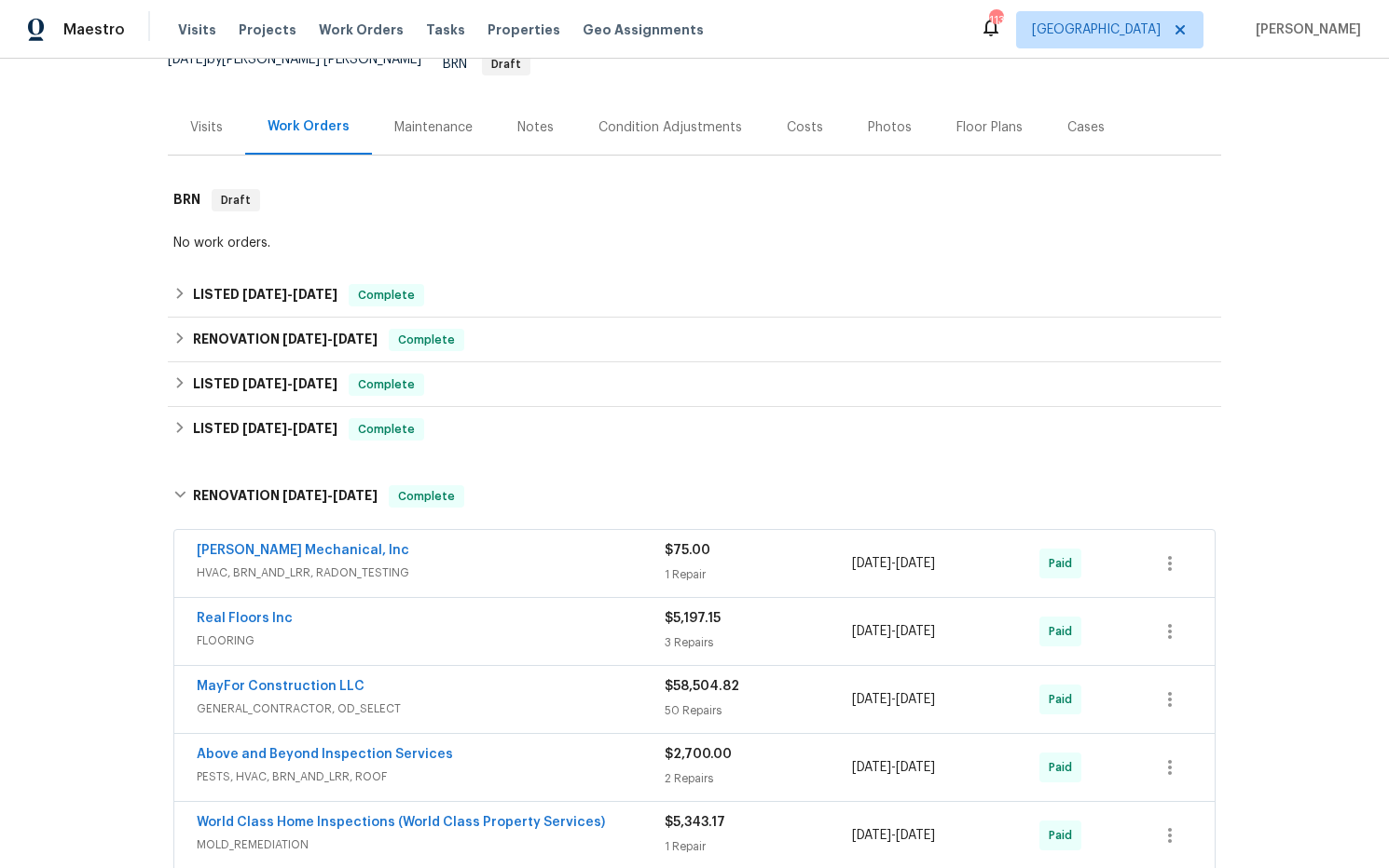
scroll to position [0, 0]
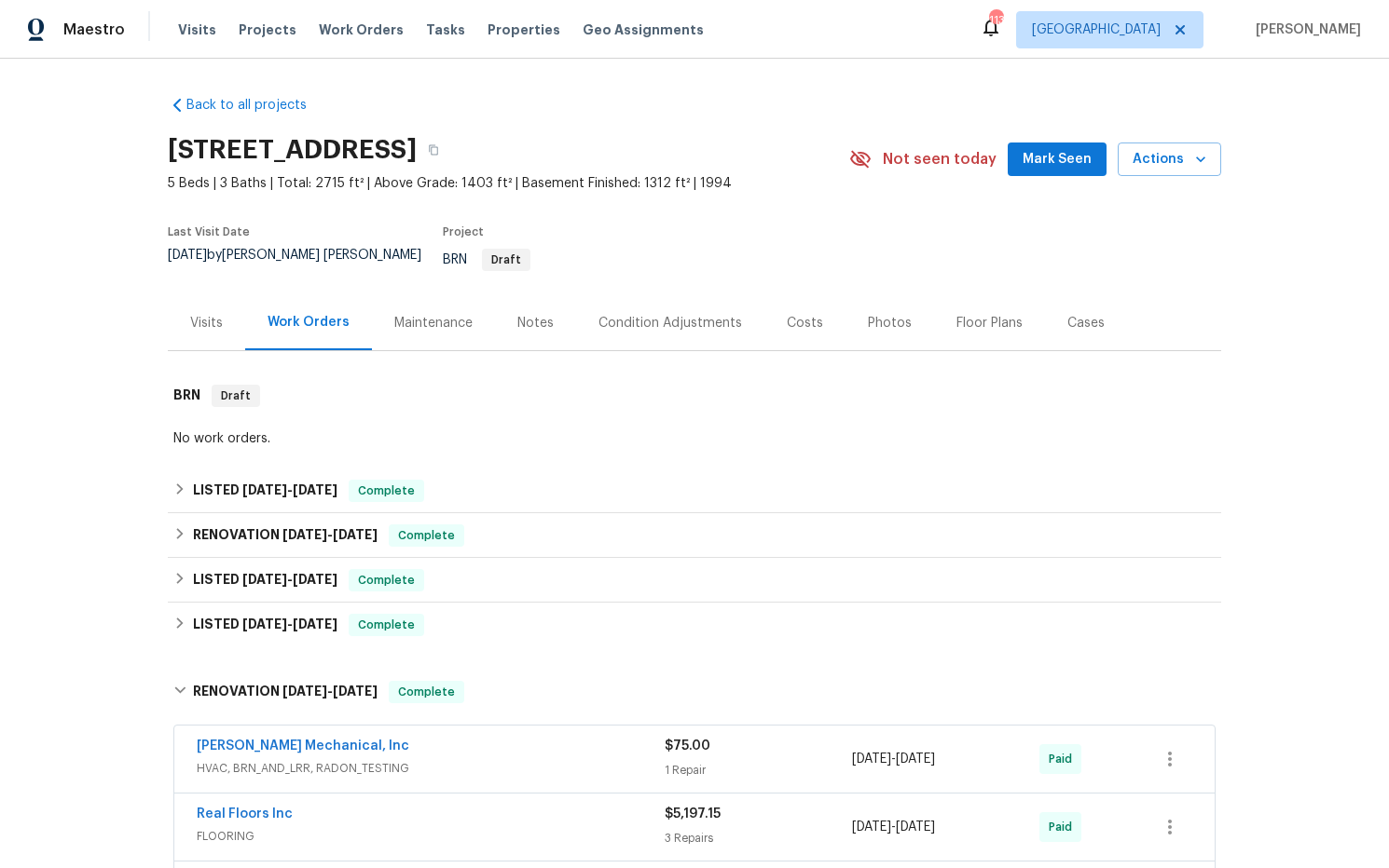
click at [803, 314] on div "Costs" at bounding box center [805, 323] width 36 height 19
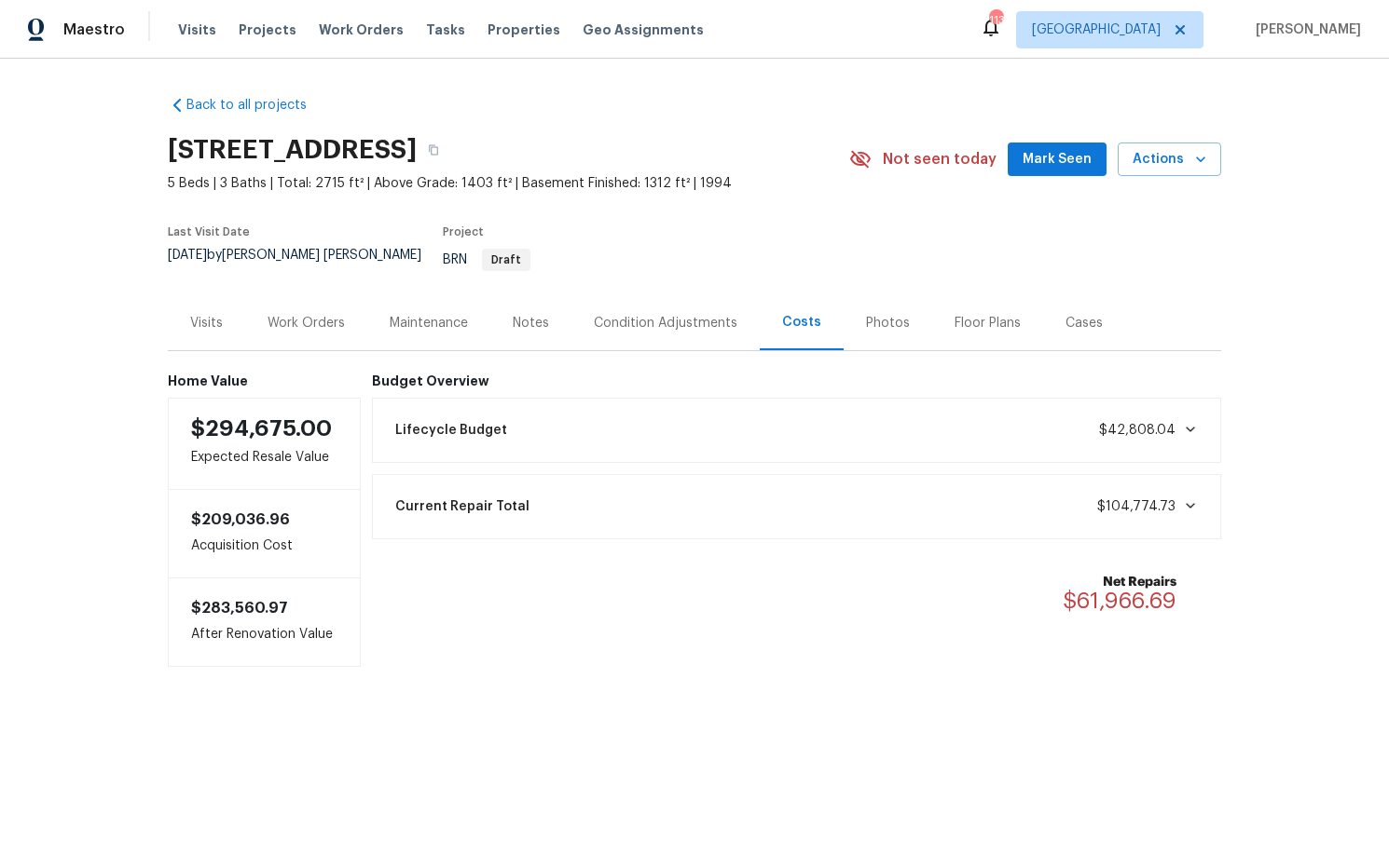
click at [1184, 498] on icon at bounding box center [1190, 506] width 15 height 15
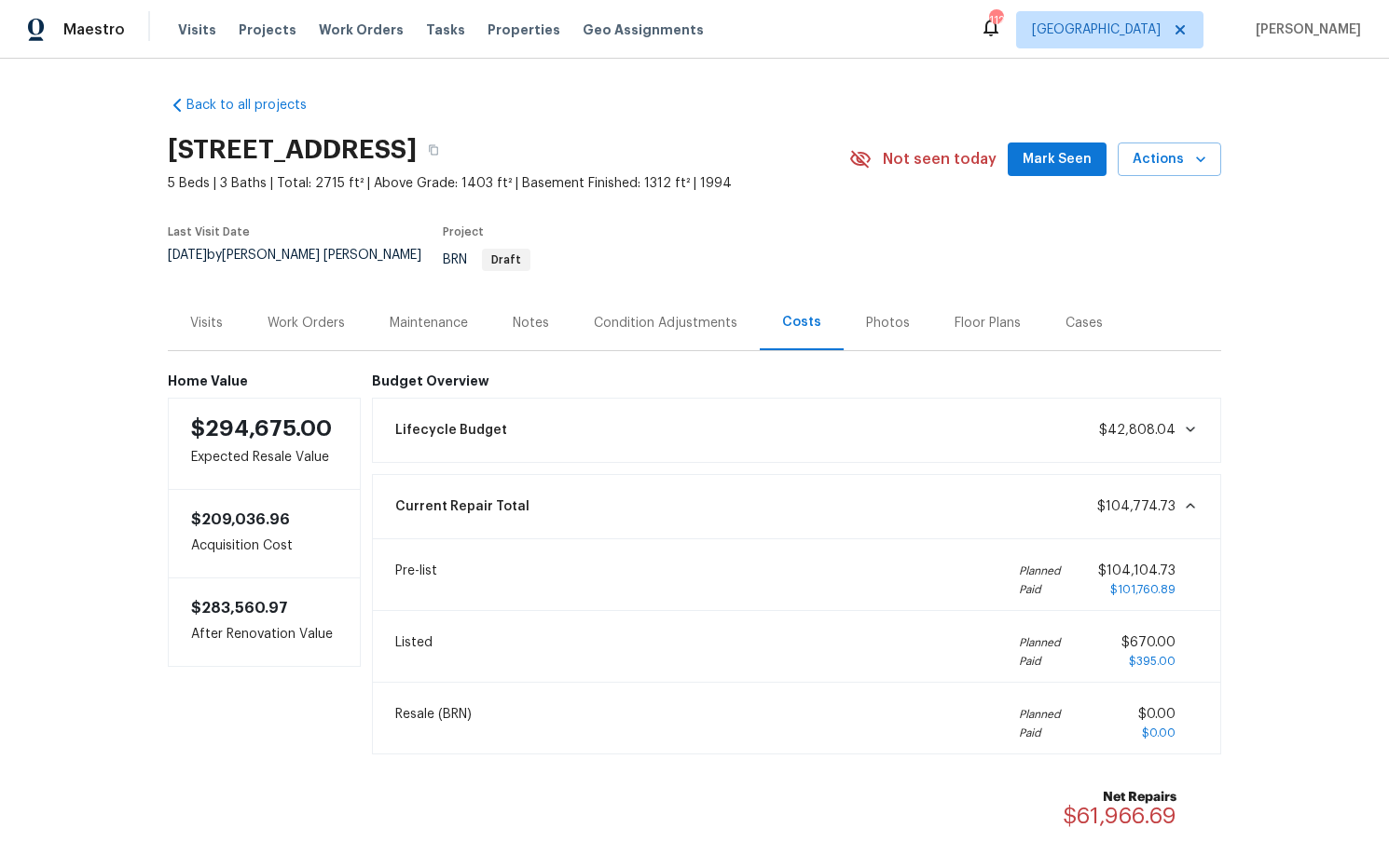
click at [337, 314] on div "Work Orders" at bounding box center [306, 323] width 77 height 19
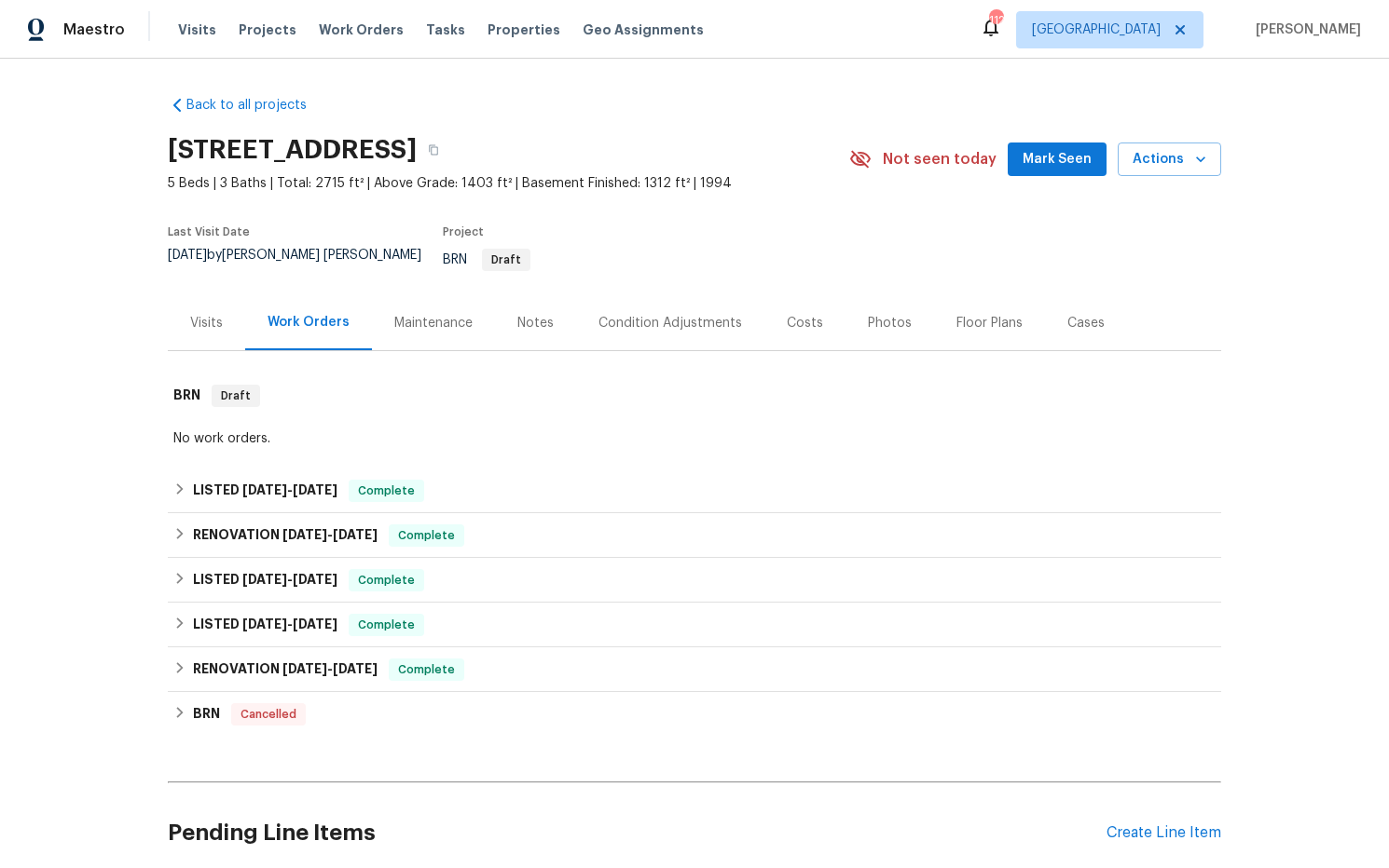
scroll to position [141, 0]
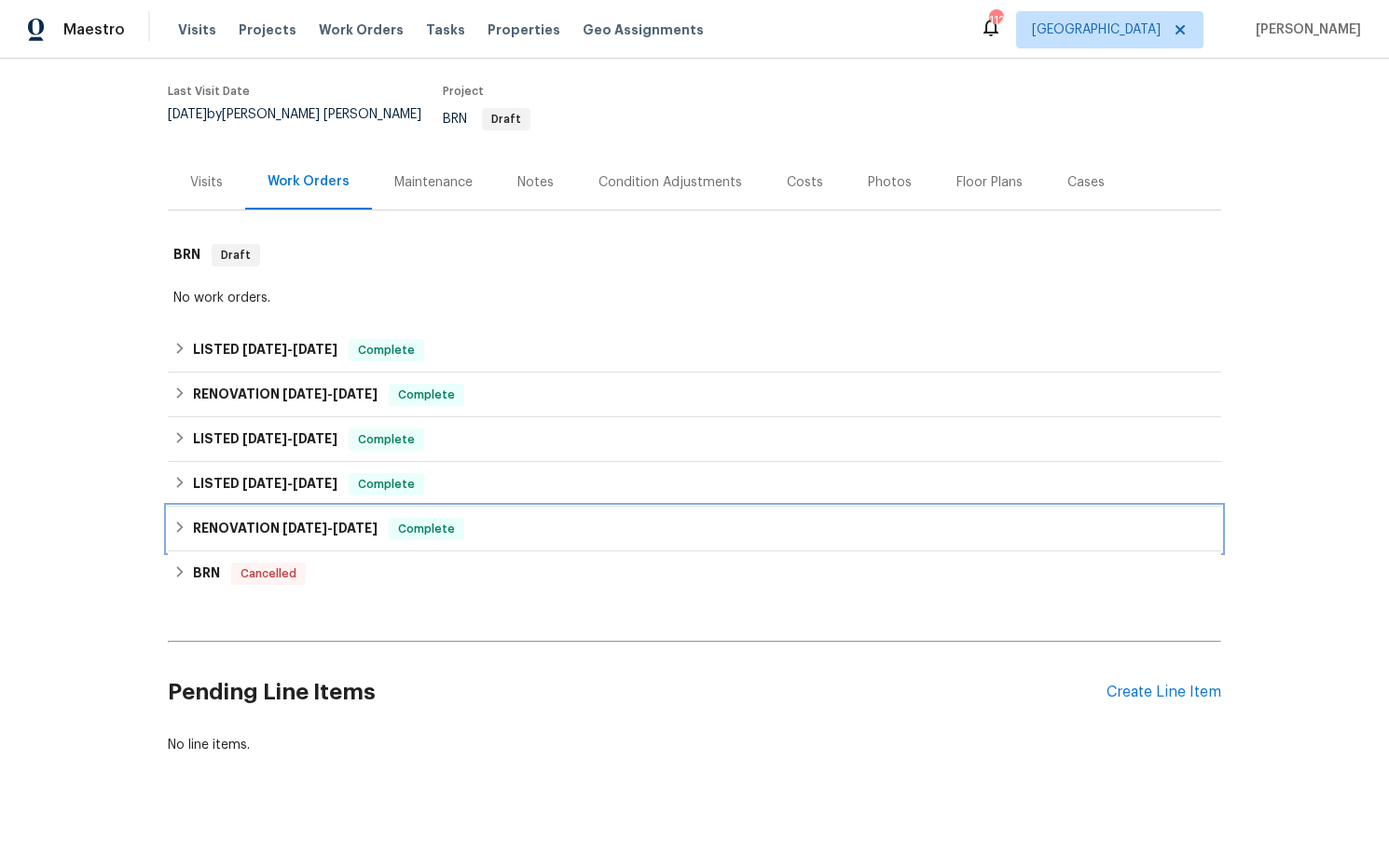
click at [264, 520] on h6 "RENOVATION 2/7/25 - 4/1/25" at bounding box center [286, 529] width 185 height 22
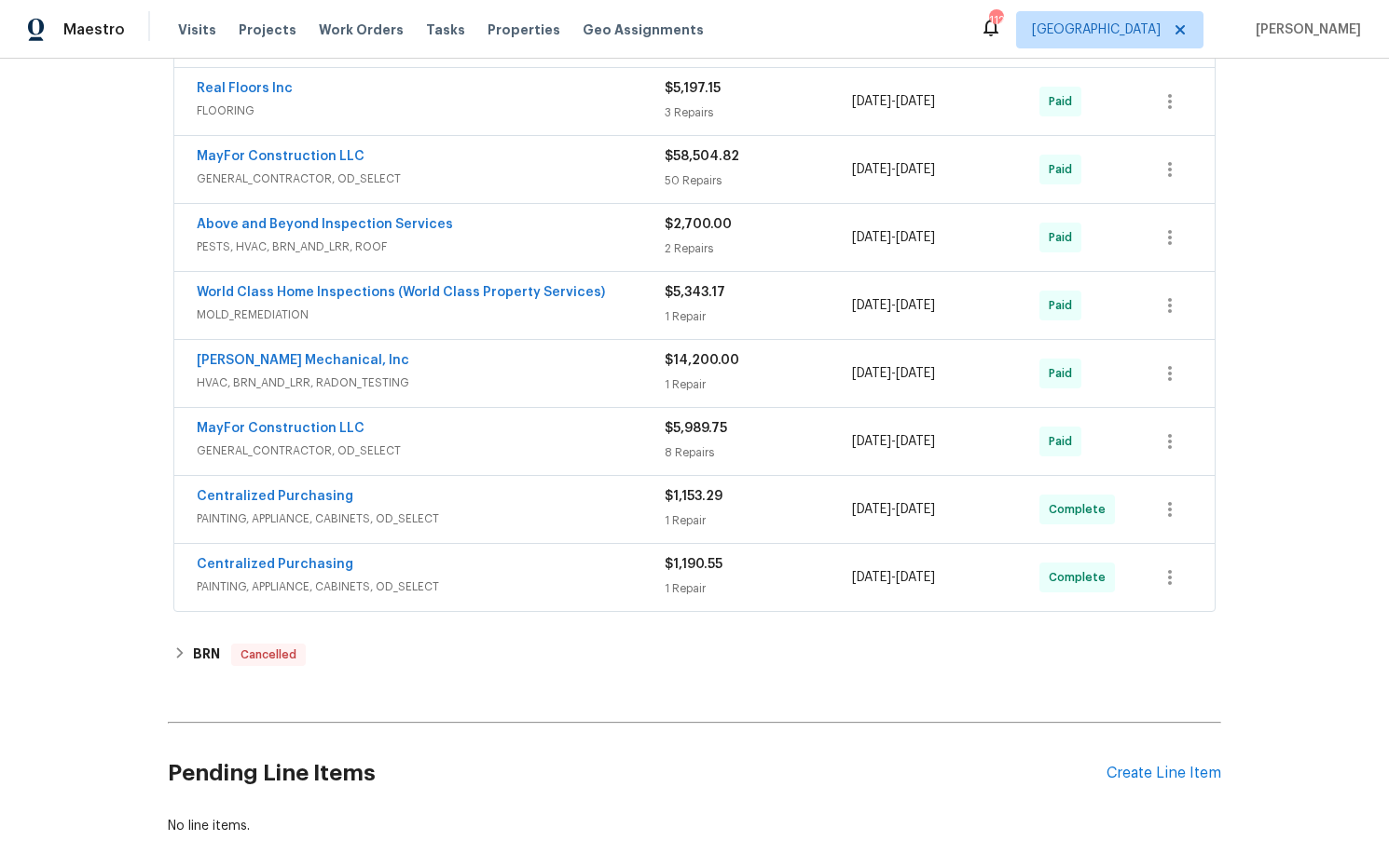
scroll to position [731, 0]
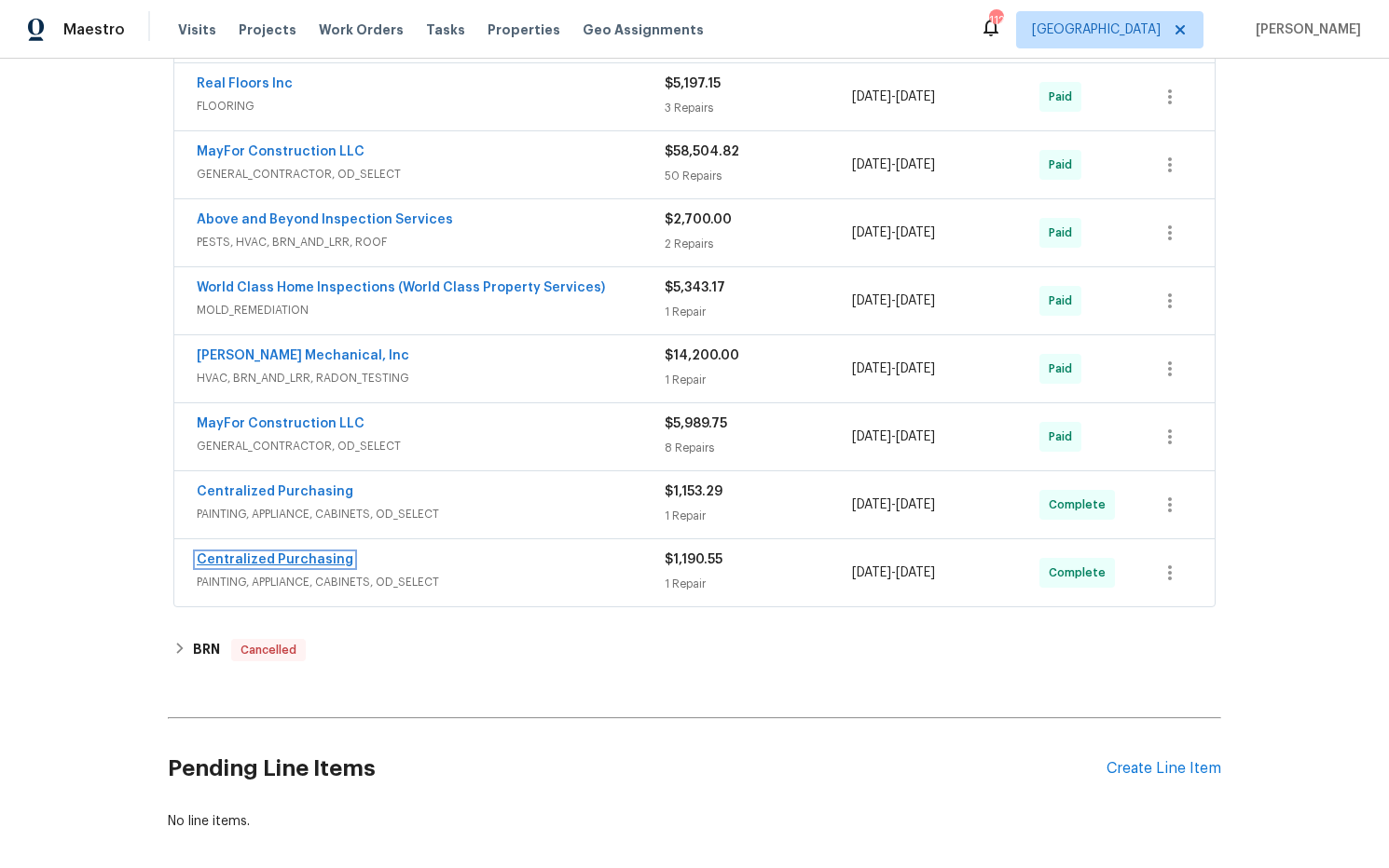
click at [308, 553] on link "Centralized Purchasing" at bounding box center [275, 560] width 157 height 13
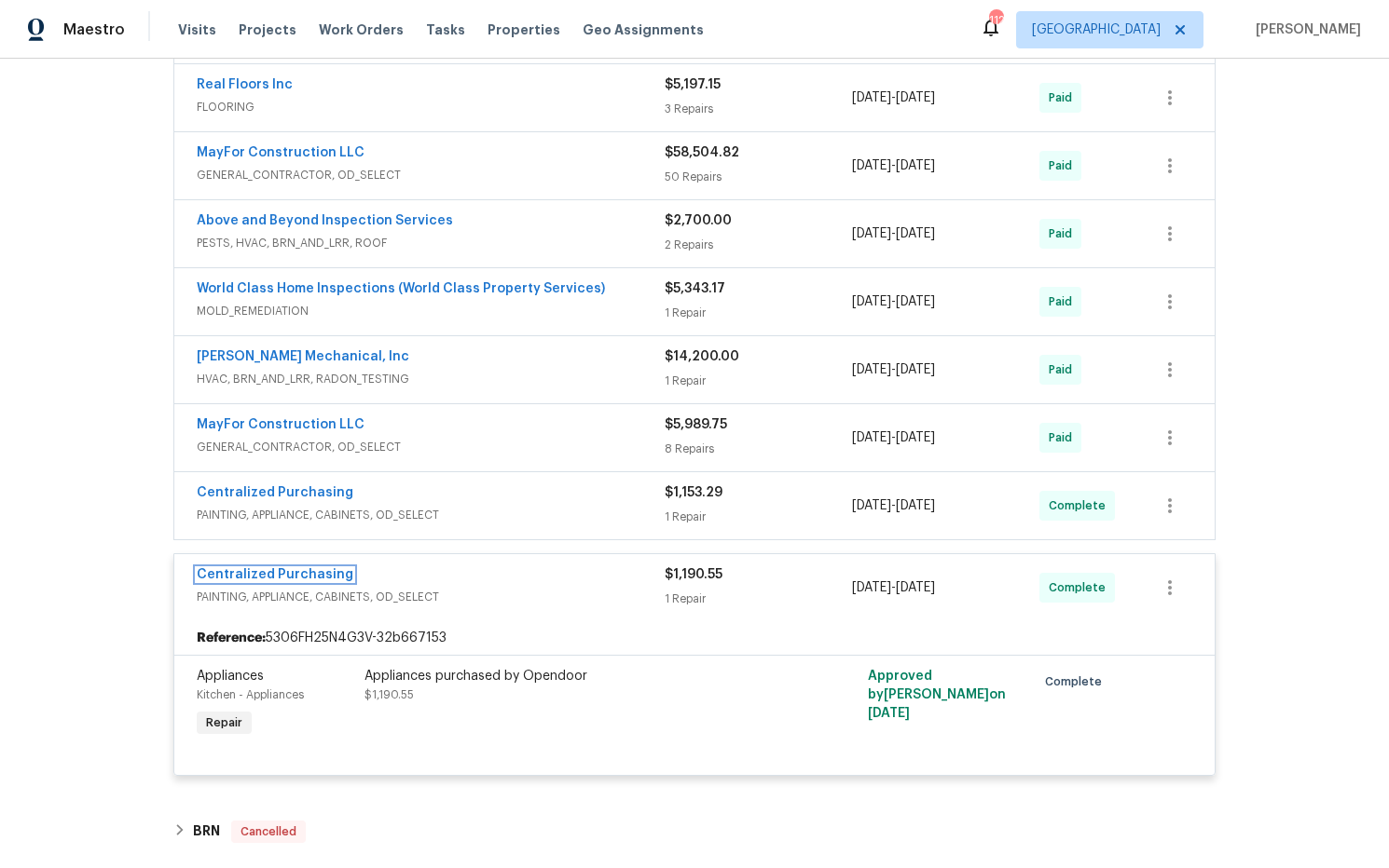
scroll to position [725, 0]
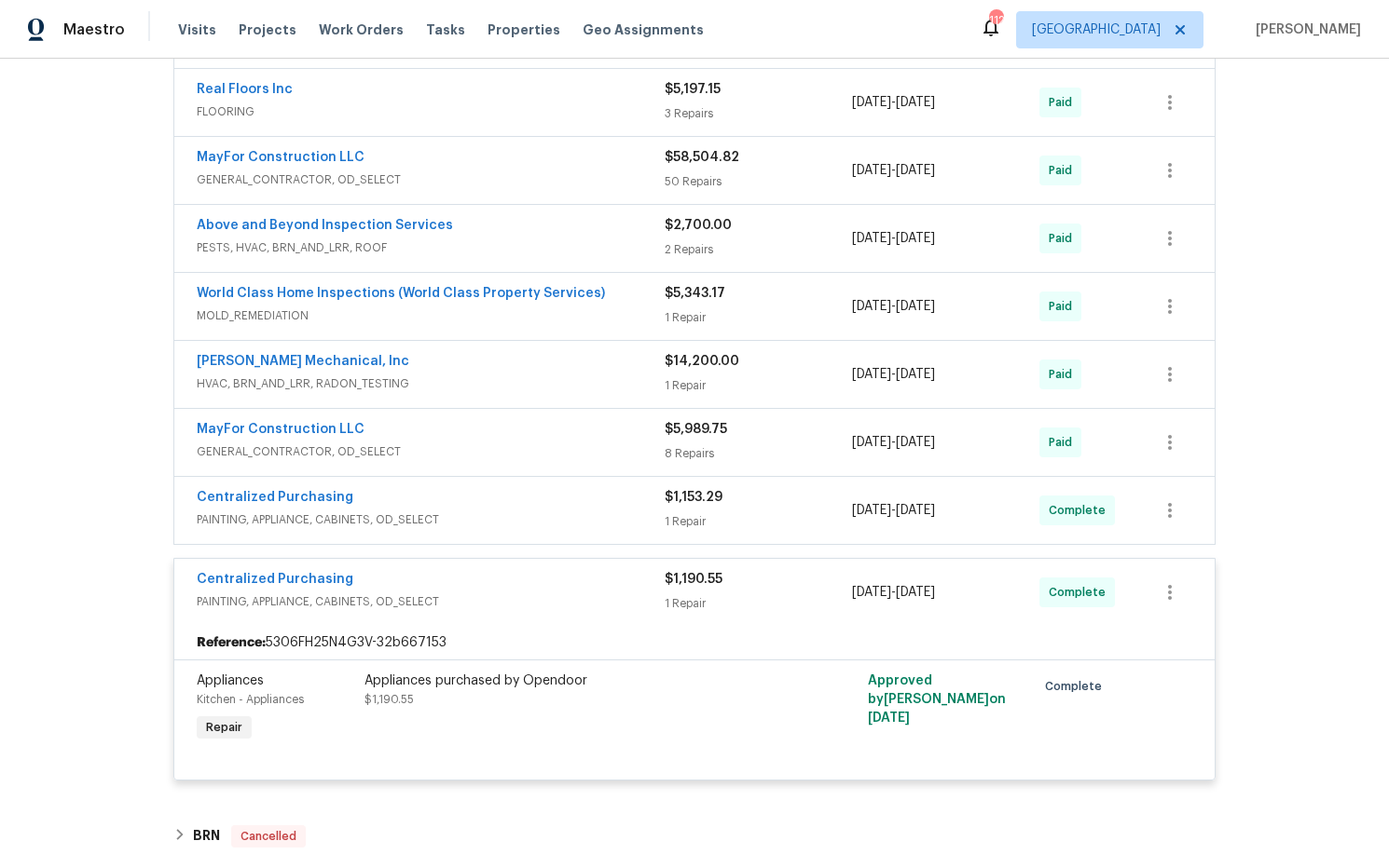
click at [690, 497] on div "$1,153.29 1 Repair" at bounding box center [758, 511] width 188 height 45
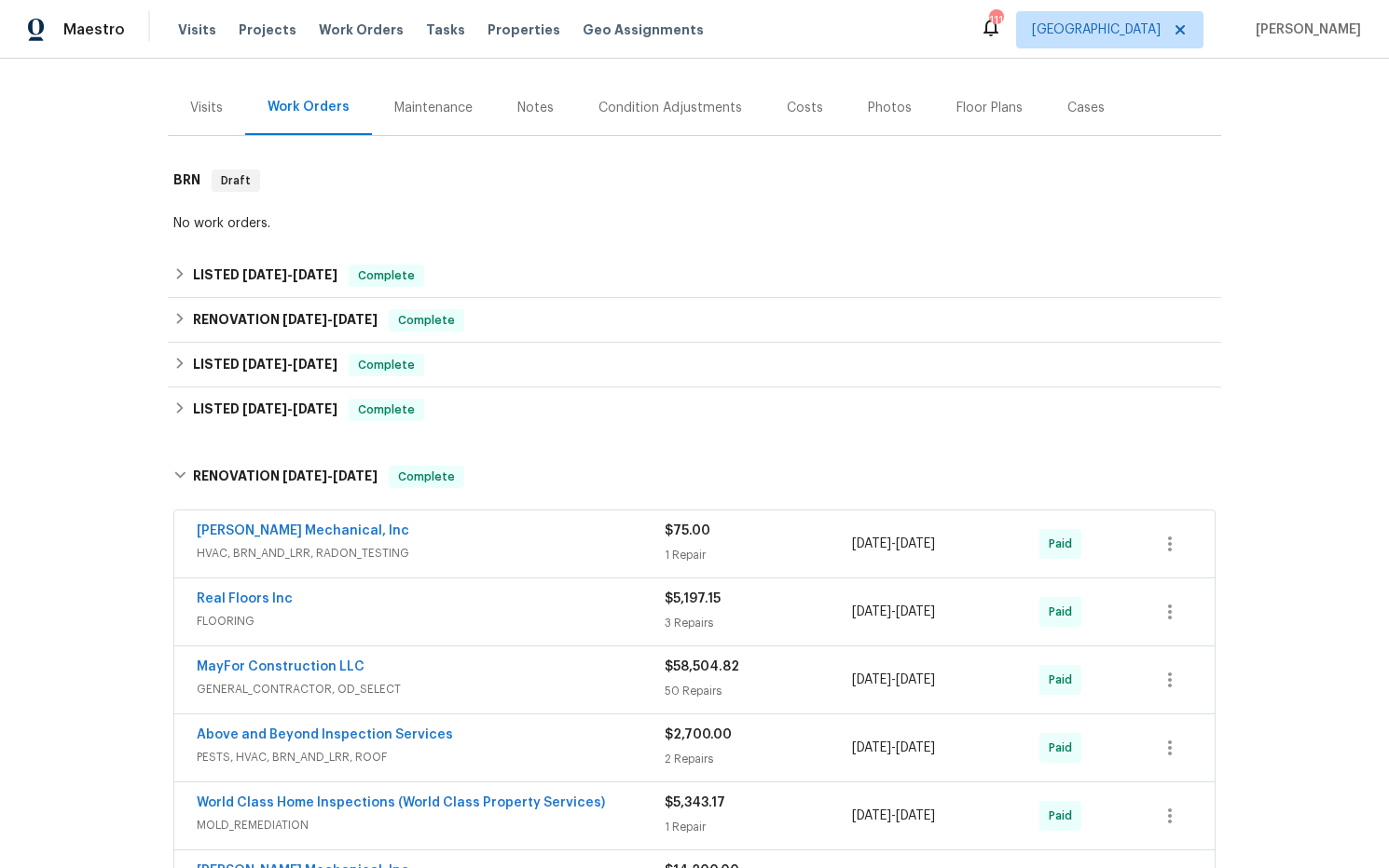
scroll to position [0, 0]
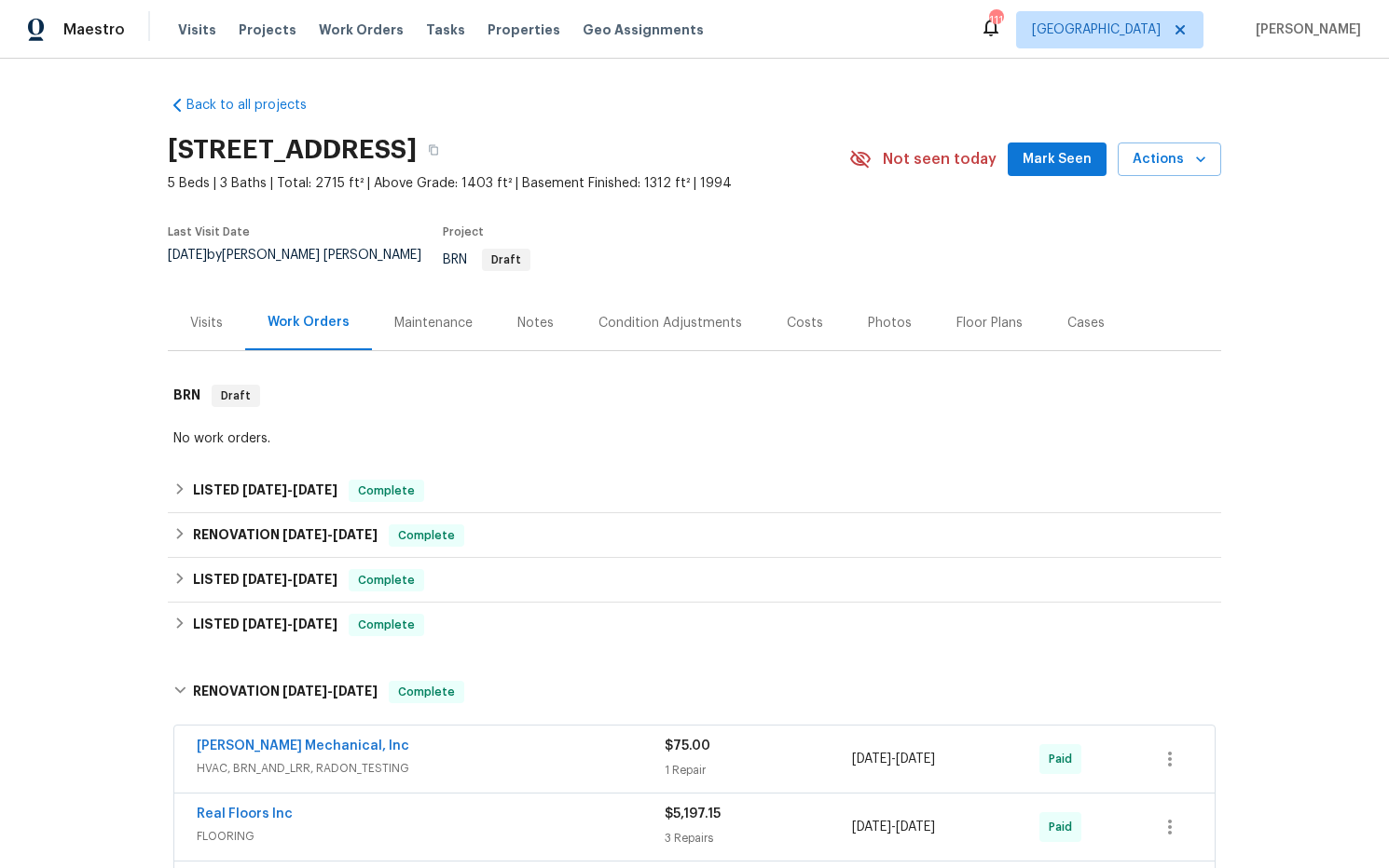
click at [807, 314] on div "Costs" at bounding box center [805, 323] width 36 height 19
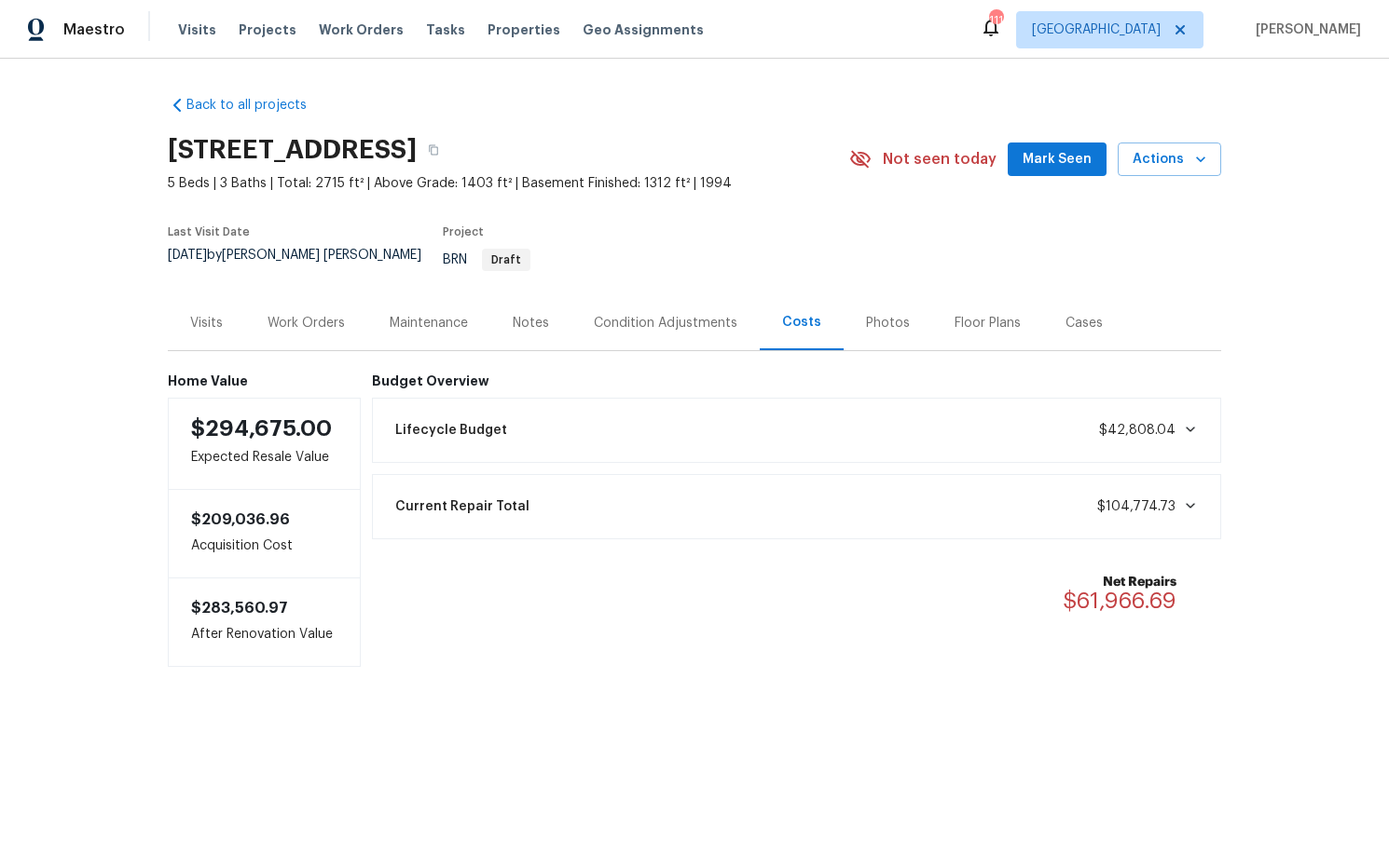
click at [306, 315] on div "Work Orders" at bounding box center [306, 323] width 77 height 19
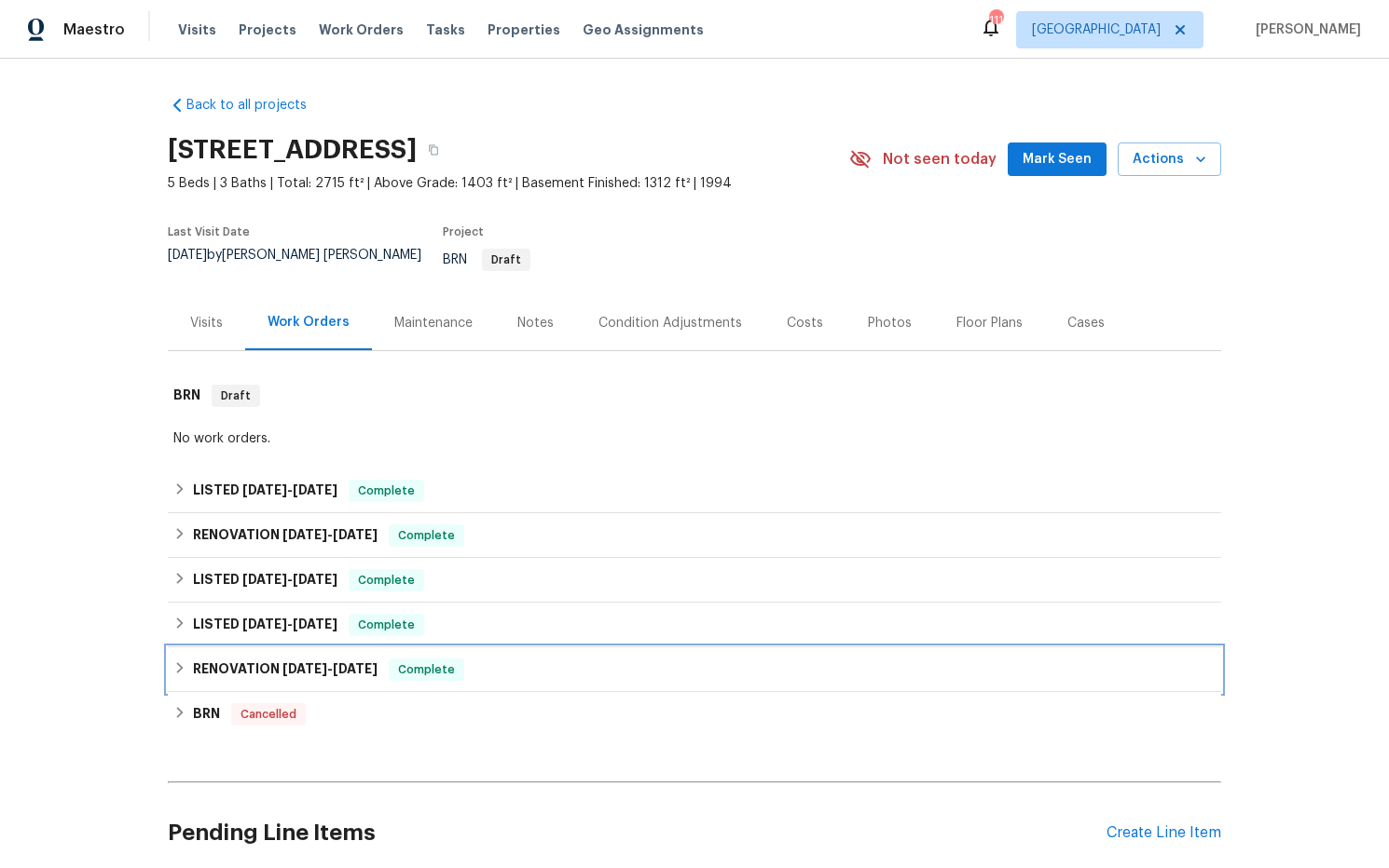
click at [297, 663] on span "2/7/25" at bounding box center [305, 669] width 45 height 13
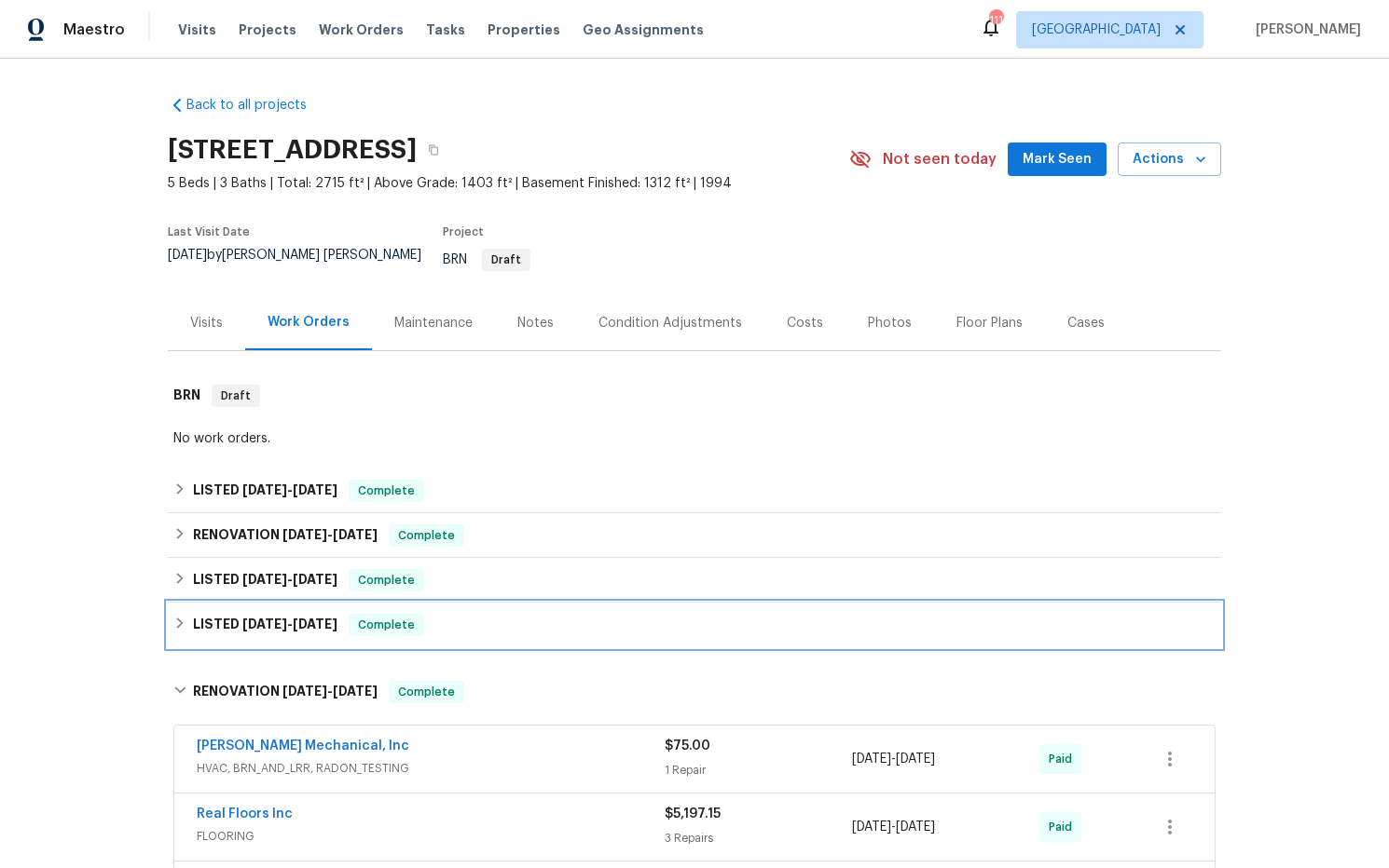
click at [285, 621] on h6 "LISTED 4/9/25 - 4/10/25" at bounding box center [265, 625] width 145 height 22
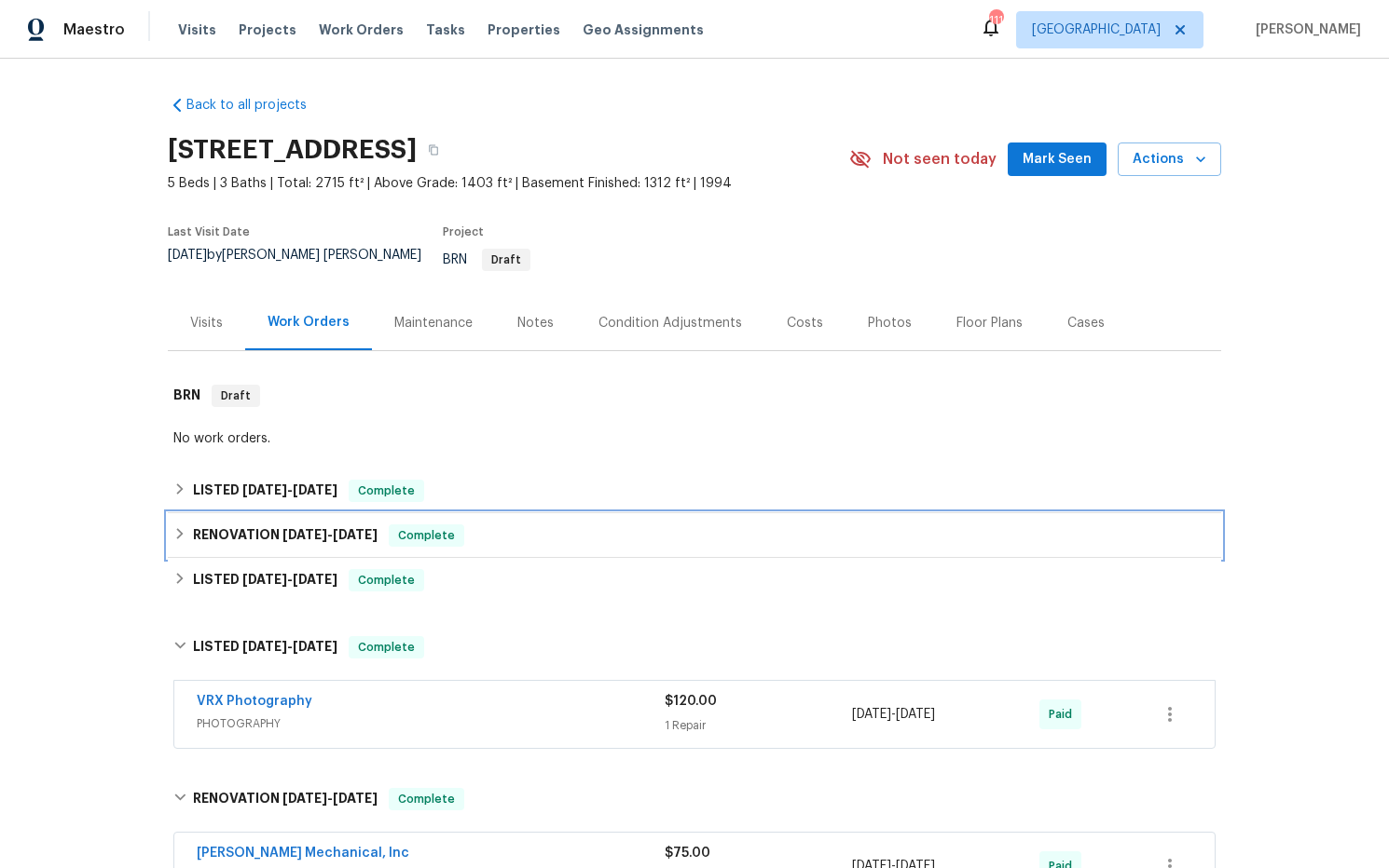
click at [308, 528] on span "5/21/25" at bounding box center [305, 535] width 45 height 13
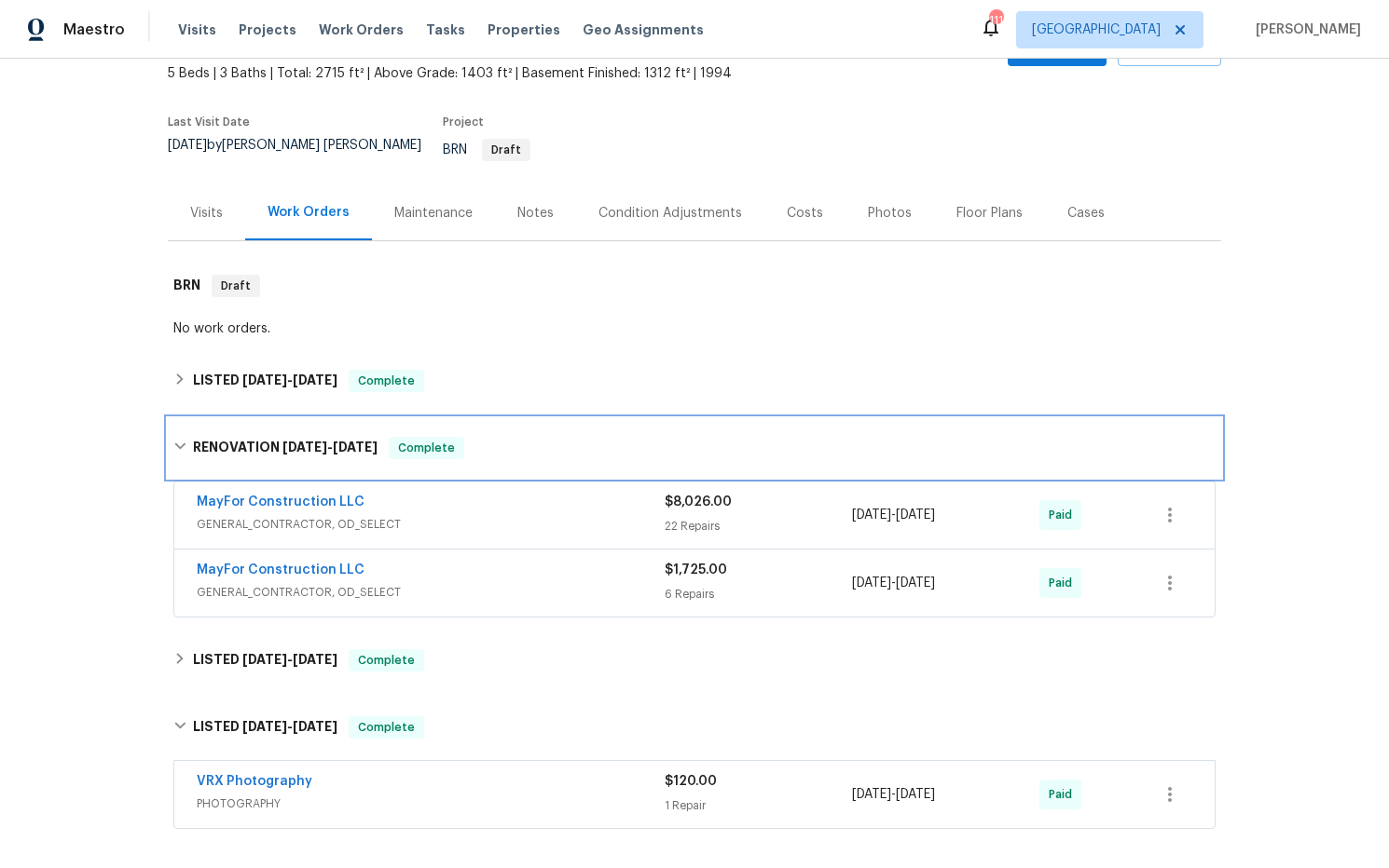
scroll to position [112, 0]
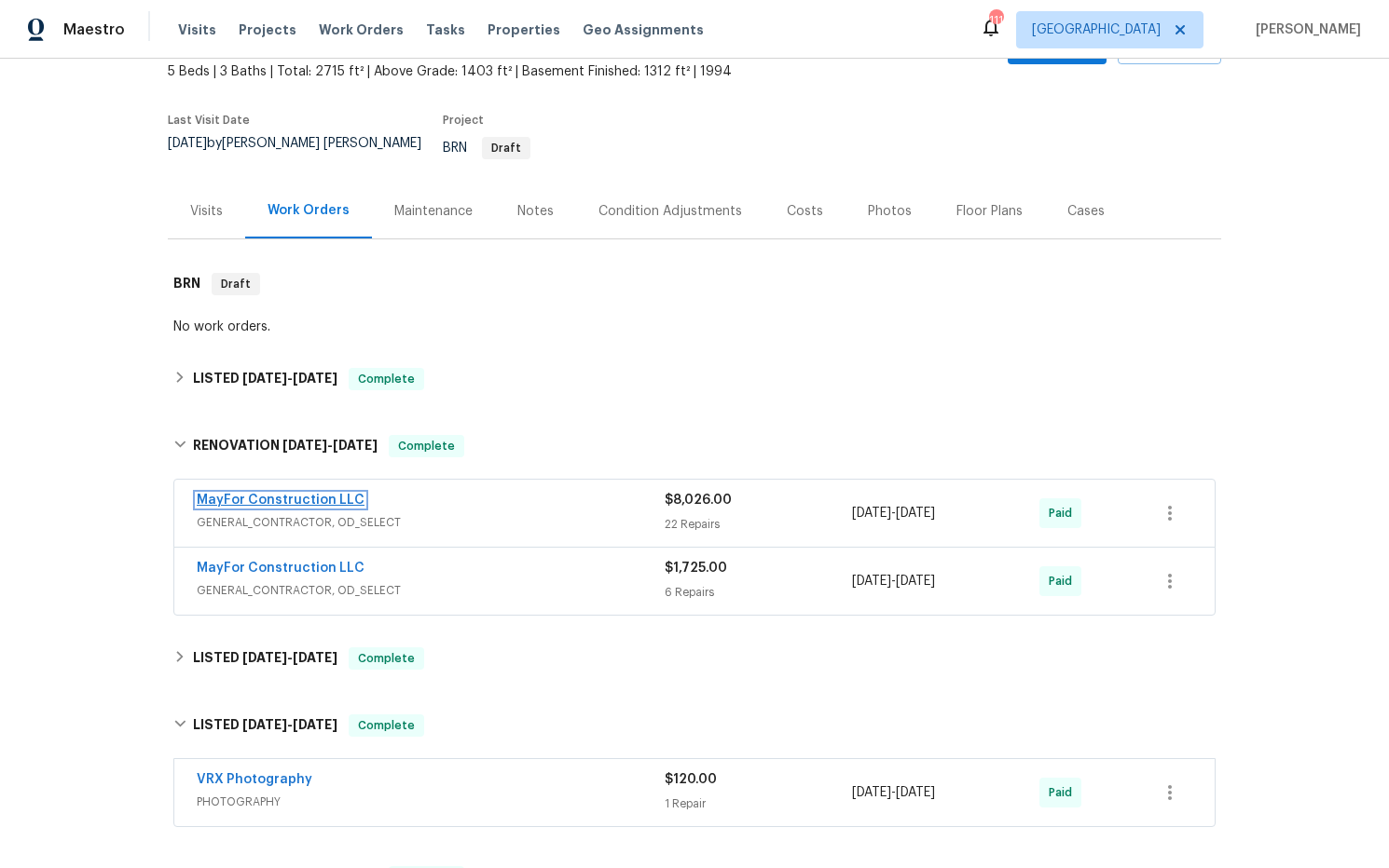
click at [314, 494] on link "MayFor Construction LLC" at bounding box center [281, 500] width 168 height 13
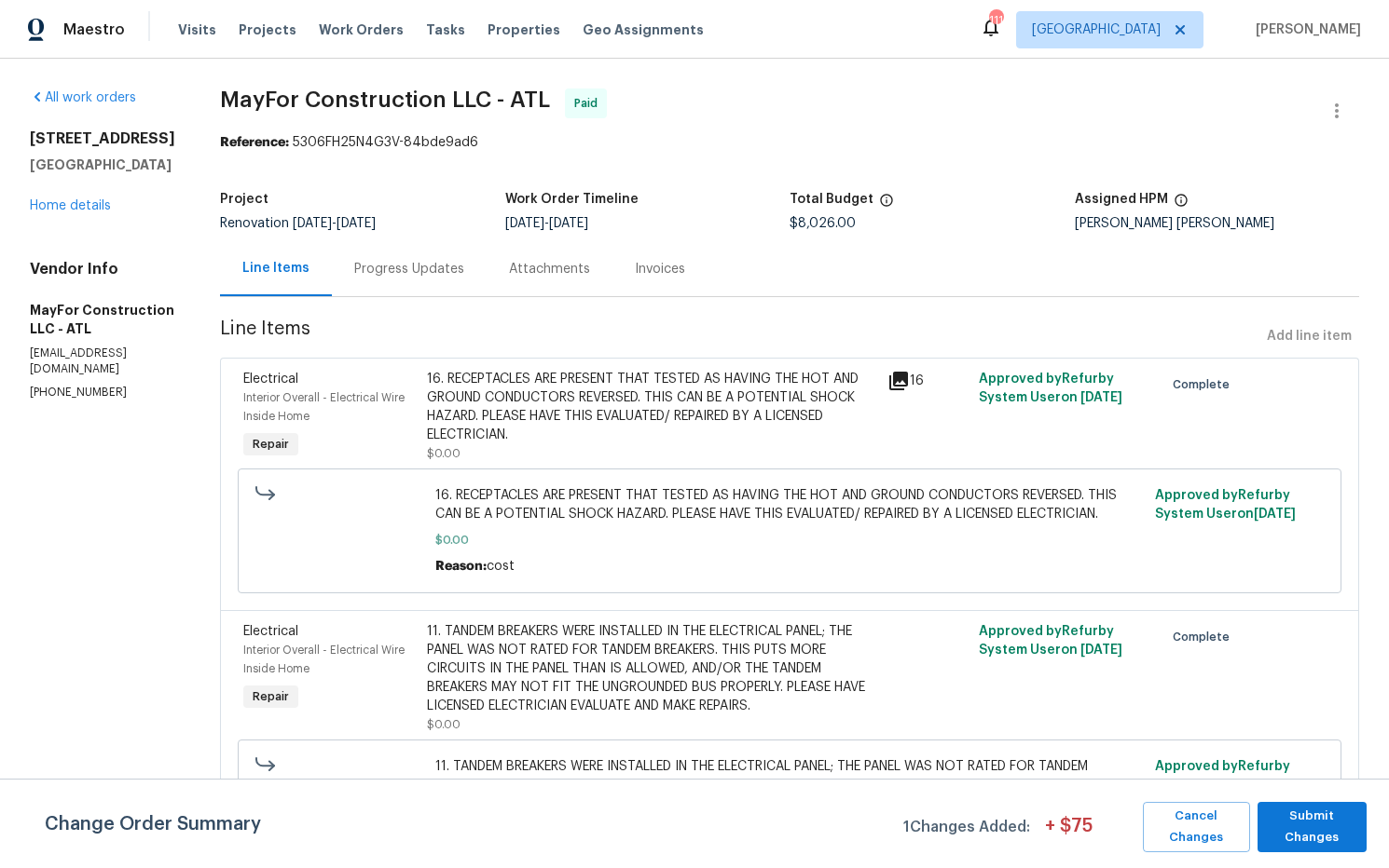
click at [905, 379] on icon at bounding box center [898, 381] width 19 height 19
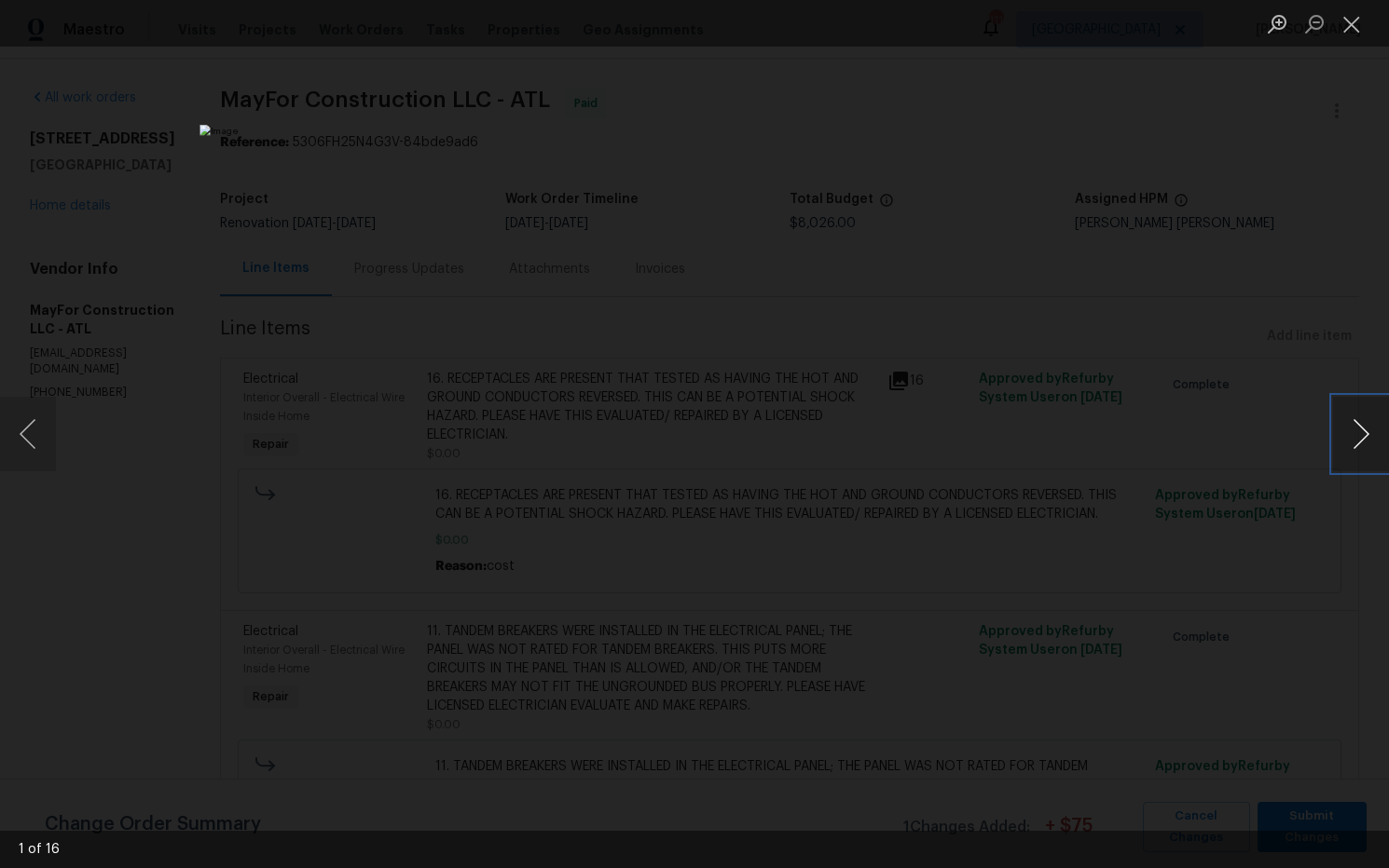
click at [1356, 438] on button "Next image" at bounding box center [1361, 434] width 56 height 75
click at [1356, 439] on button "Next image" at bounding box center [1361, 434] width 56 height 75
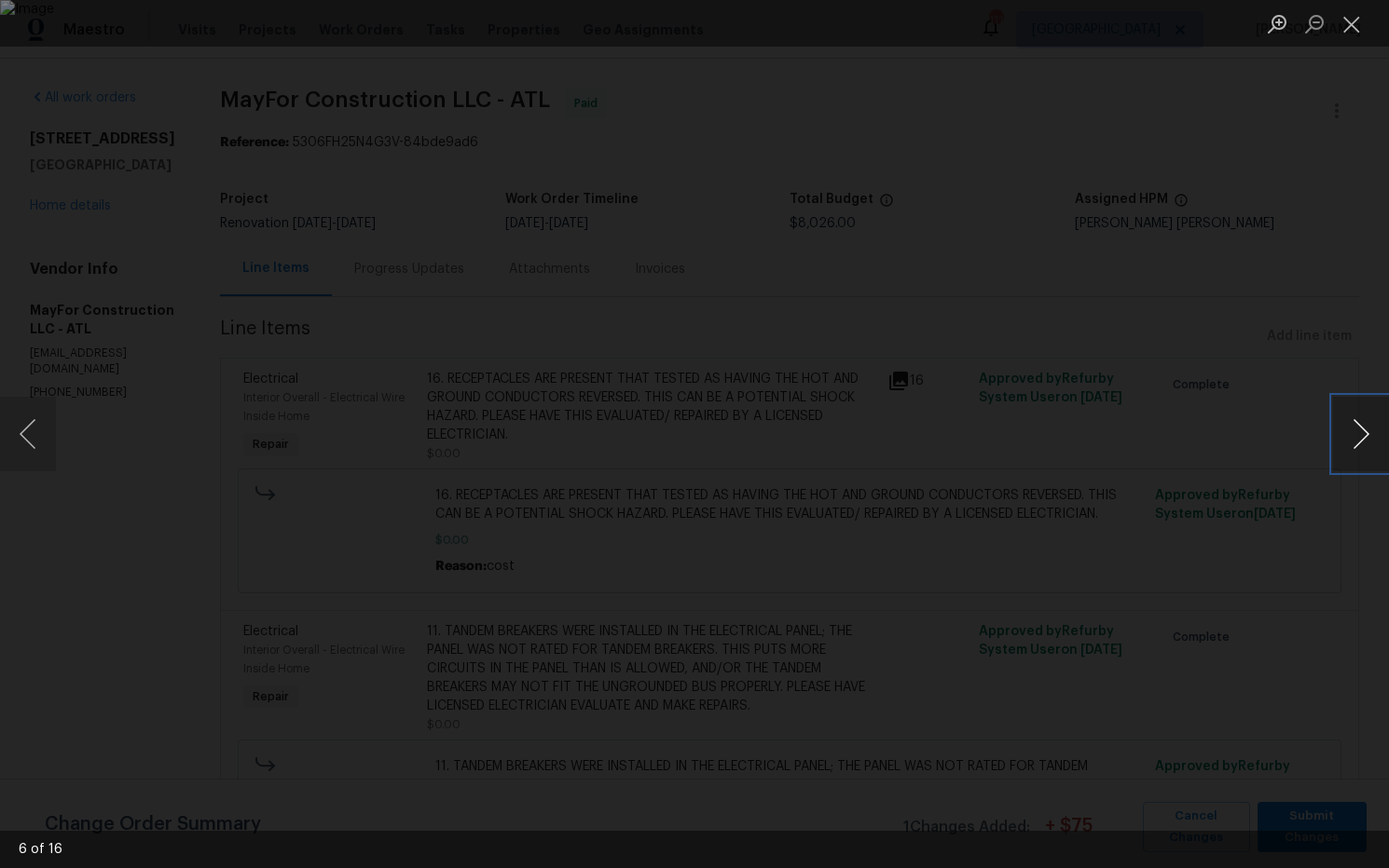
click at [1356, 439] on button "Next image" at bounding box center [1361, 434] width 56 height 75
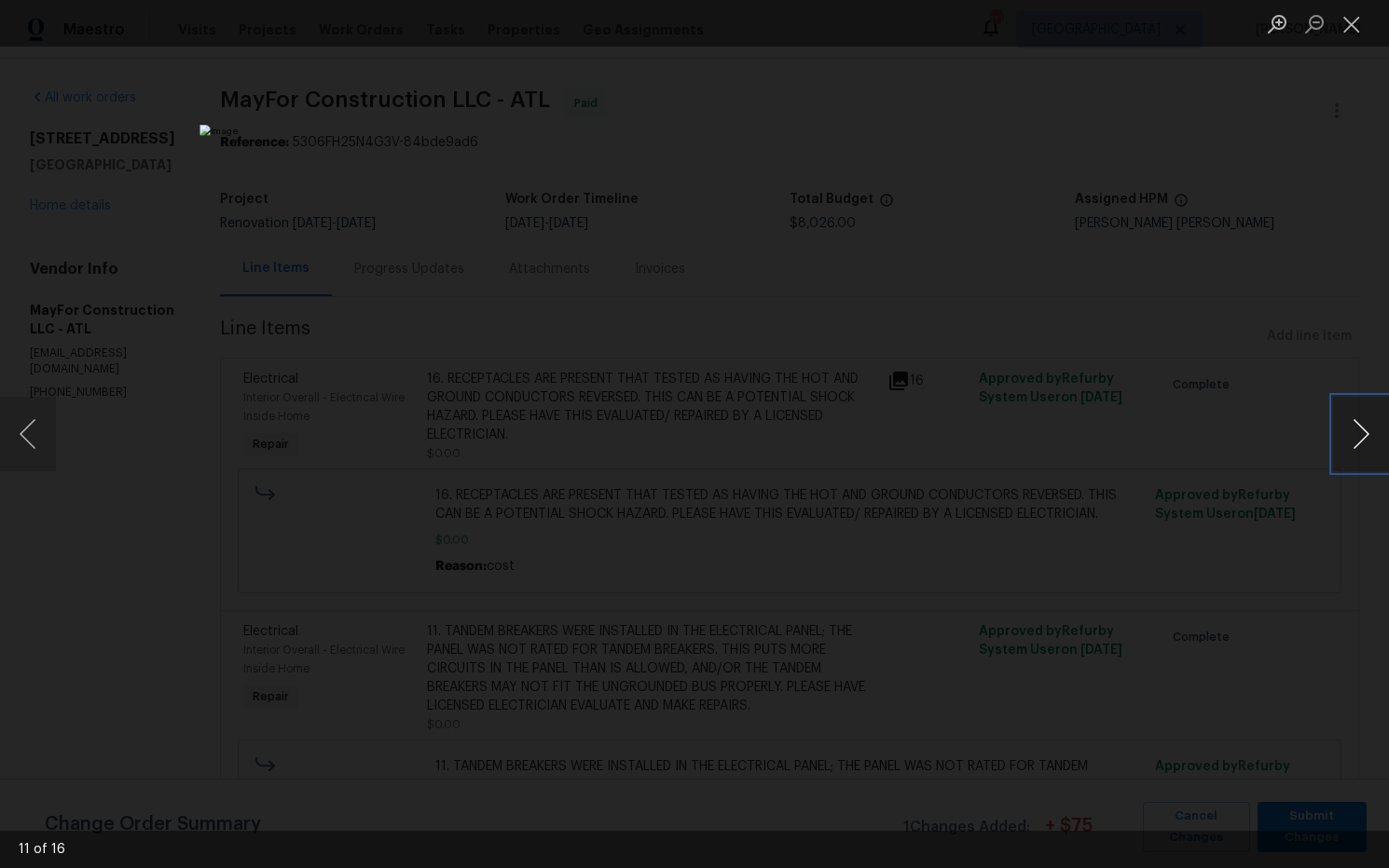
click at [1355, 439] on button "Next image" at bounding box center [1361, 434] width 56 height 75
click at [1351, 25] on button "Close lightbox" at bounding box center [1352, 23] width 37 height 33
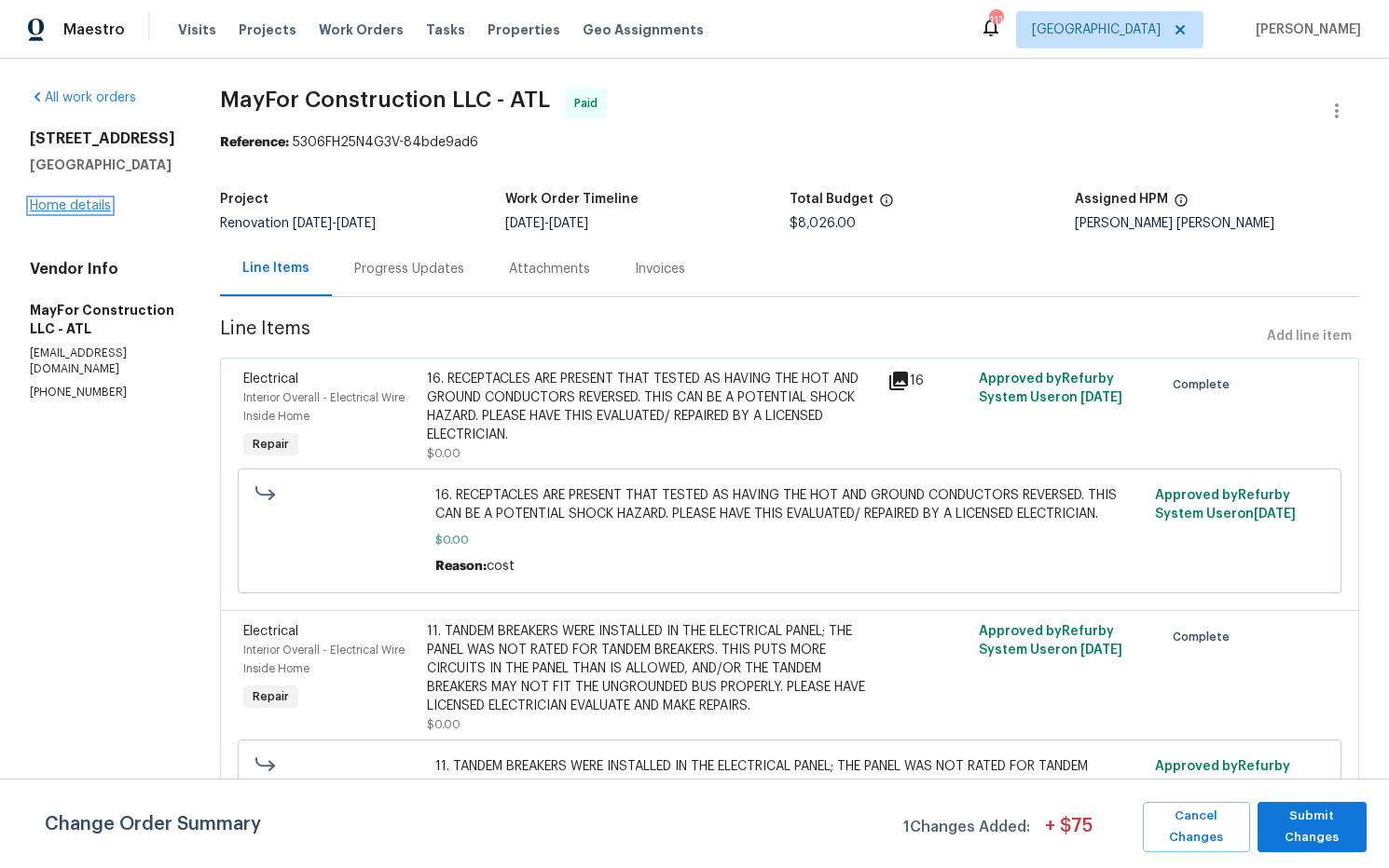
click at [82, 210] on link "Home details" at bounding box center [70, 206] width 81 height 13
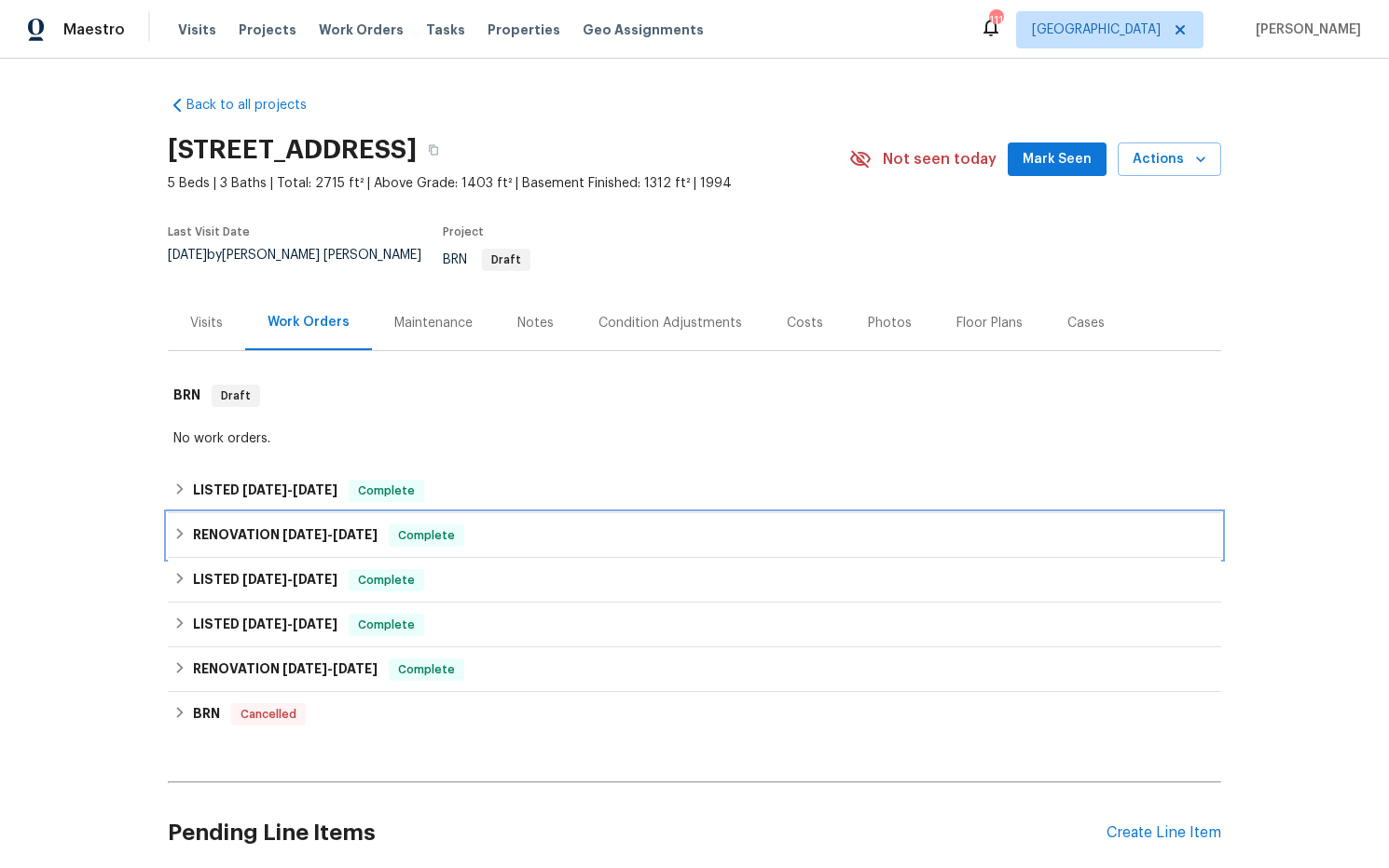
click at [300, 528] on span "5/21/25" at bounding box center [305, 535] width 45 height 13
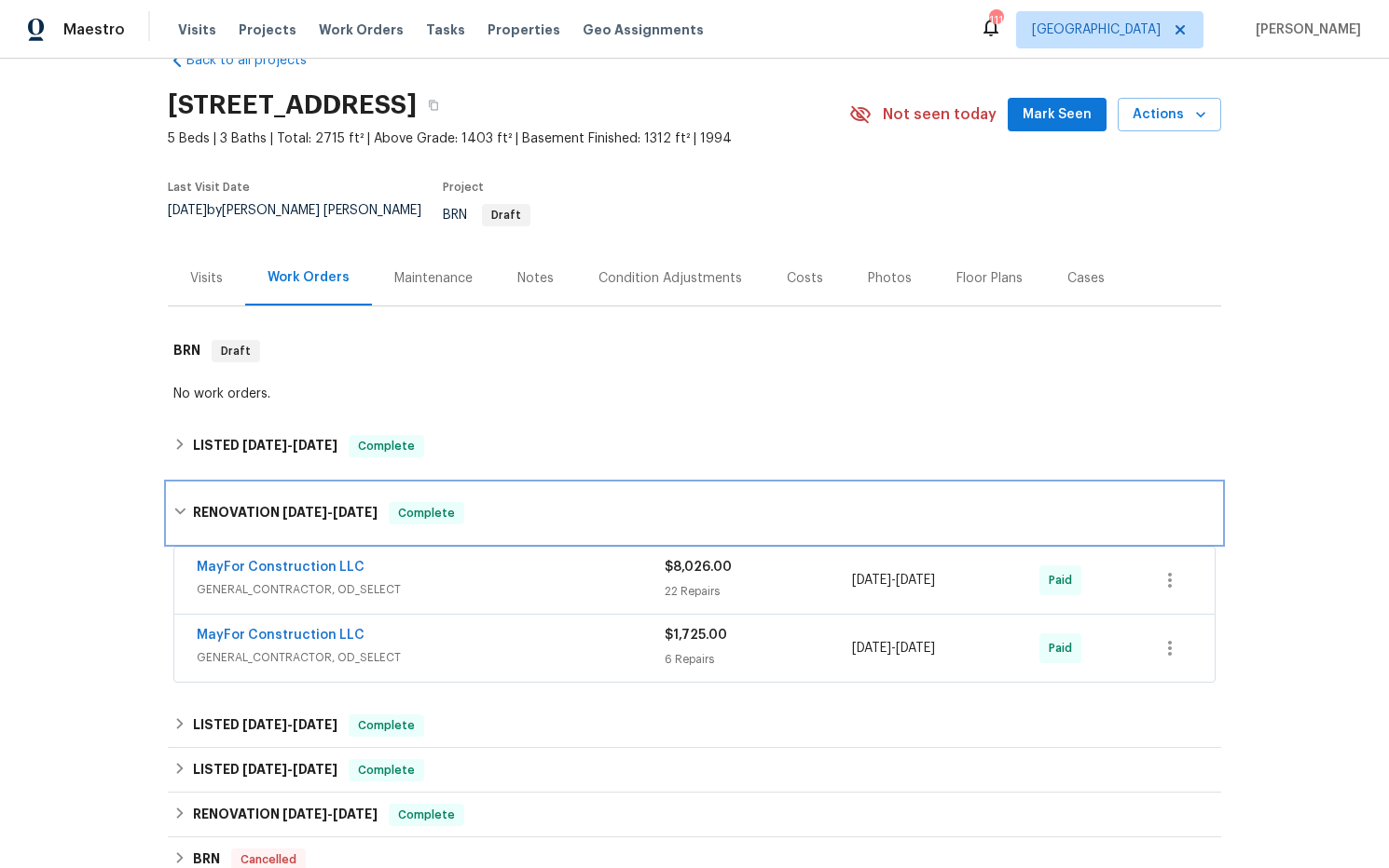
scroll to position [122, 0]
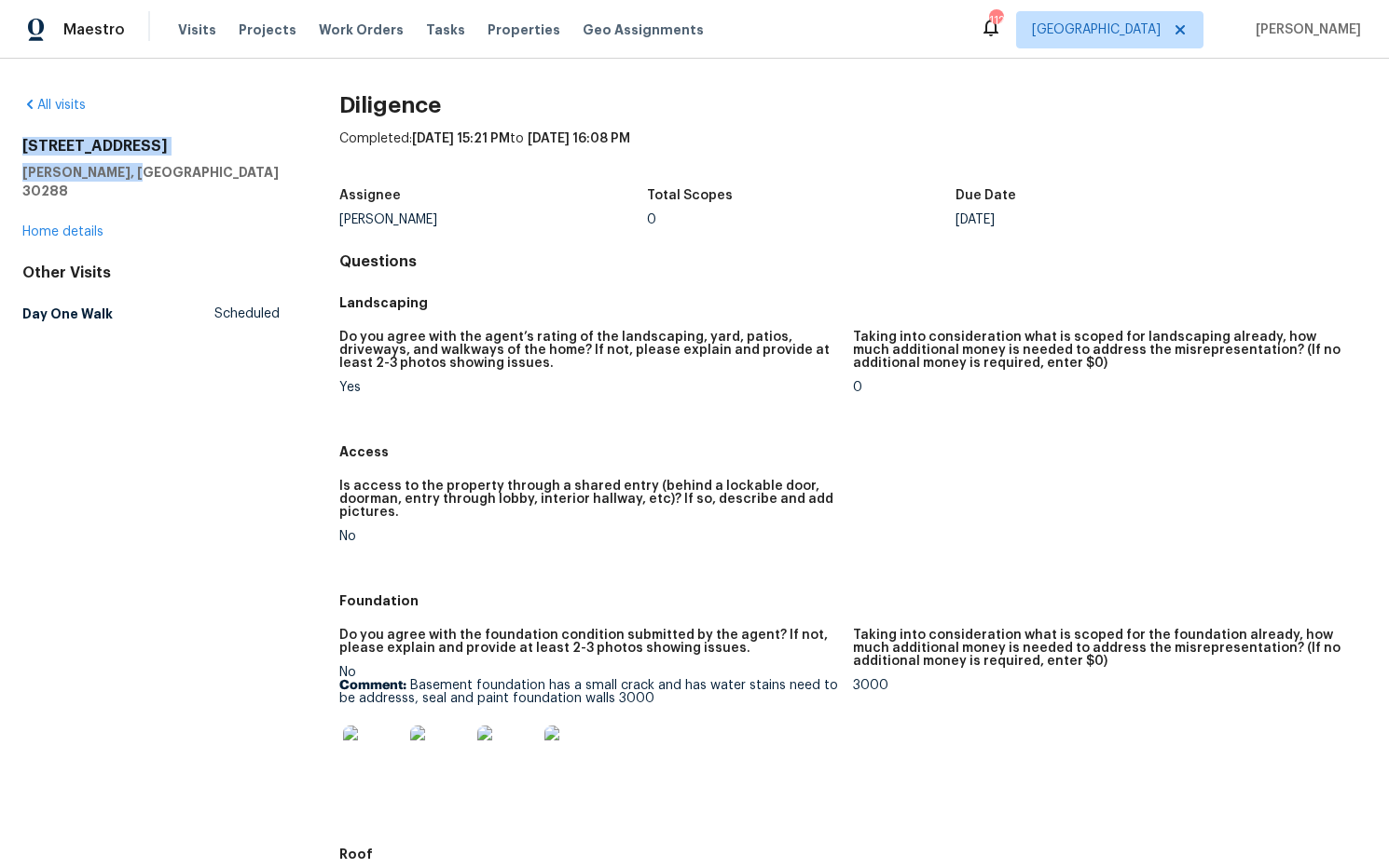
drag, startPoint x: 157, startPoint y: 167, endPoint x: 76, endPoint y: 145, distance: 83.9
click at [7, 146] on div "All visits [STREET_ADDRESS][PERSON_NAME] Home details Other Visits Day One Walk…" at bounding box center [694, 464] width 1389 height 810
copy div "[STREET_ADDRESS][PERSON_NAME]"
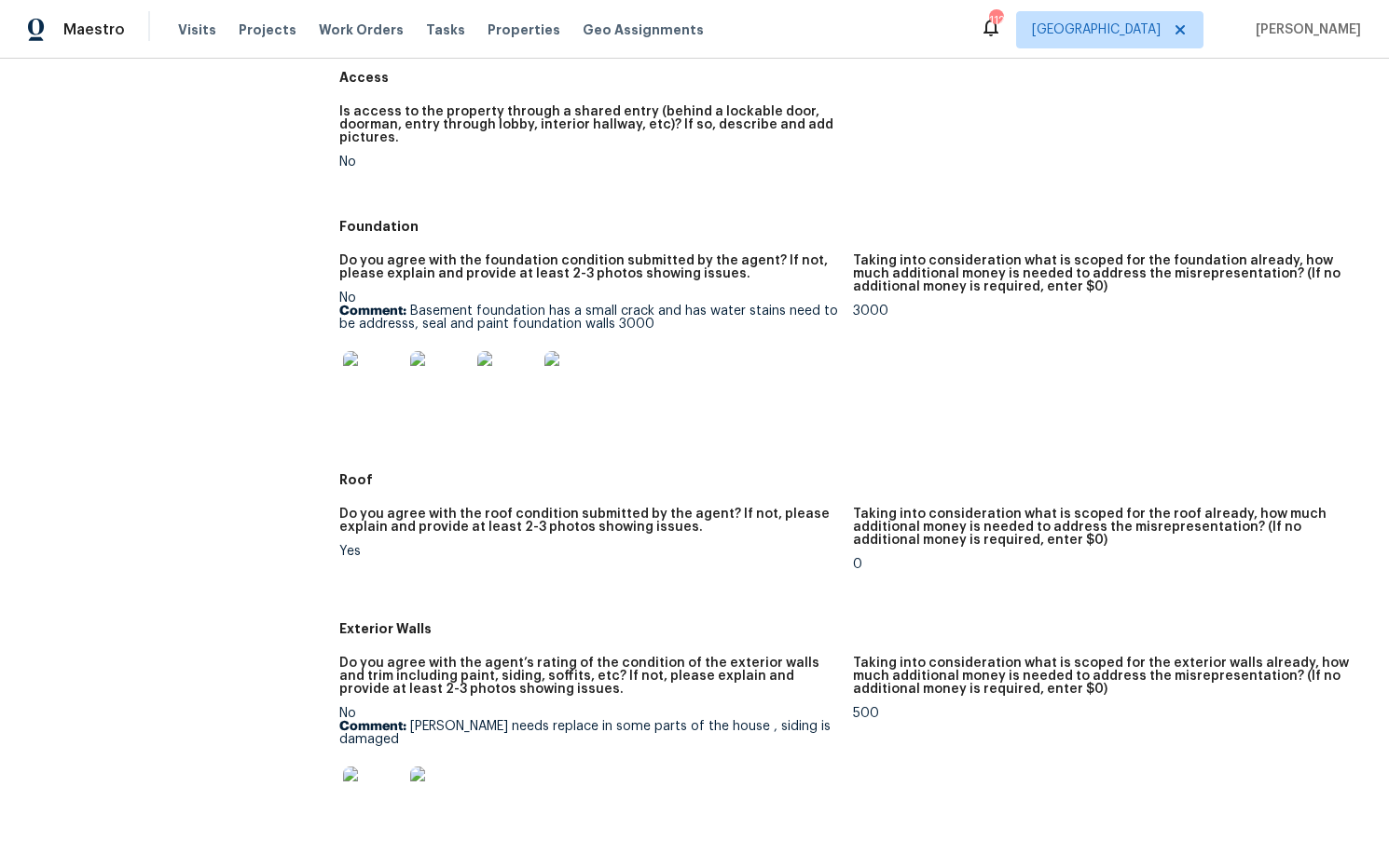
scroll to position [404, 0]
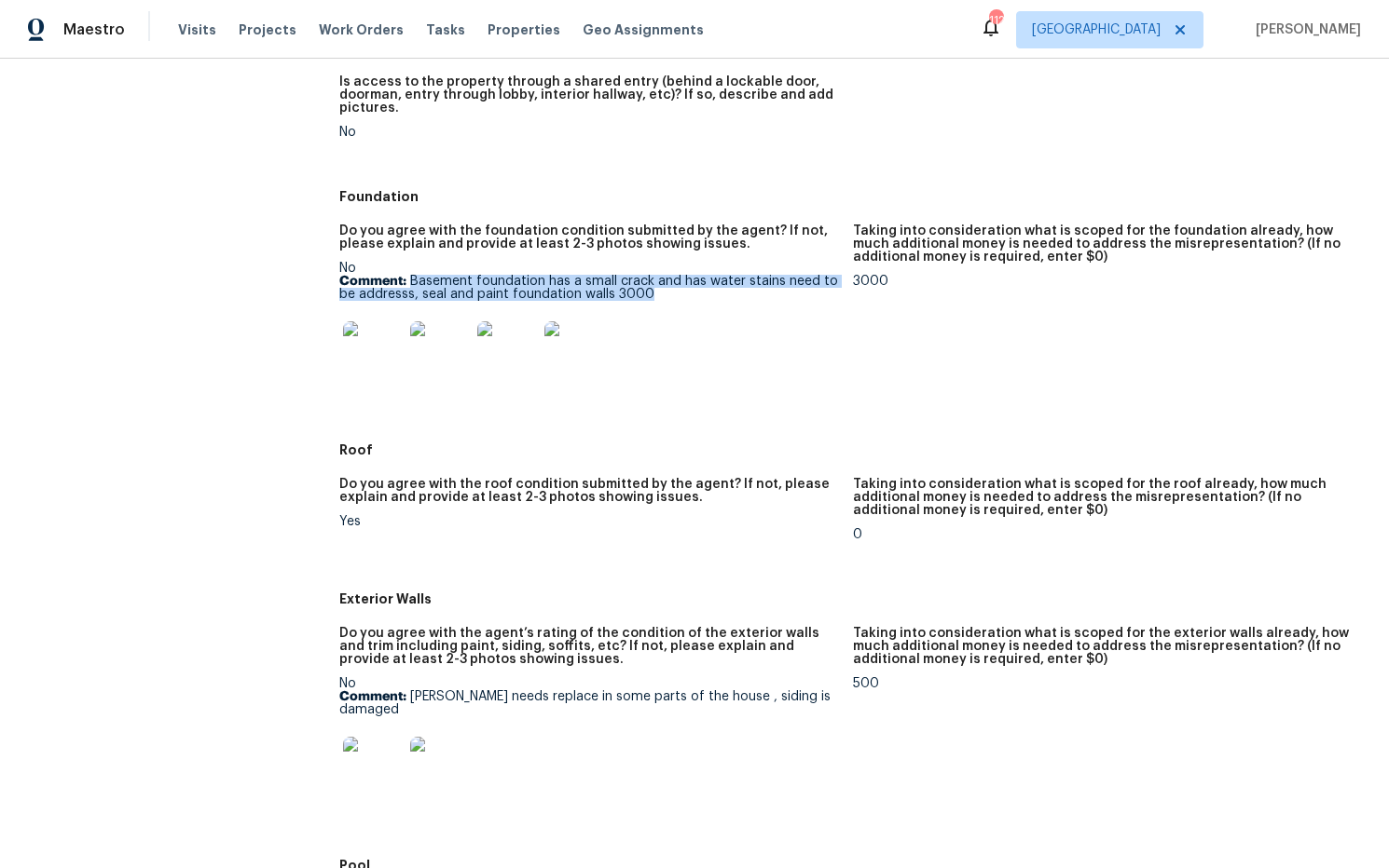
drag, startPoint x: 424, startPoint y: 279, endPoint x: 643, endPoint y: 293, distance: 219.4
click at [672, 296] on p "Comment: Basement foundation has a small crack and has water stains need to be …" at bounding box center [588, 288] width 498 height 26
copy p "Basement foundation has a small crack and has water stains need to be addresss,…"
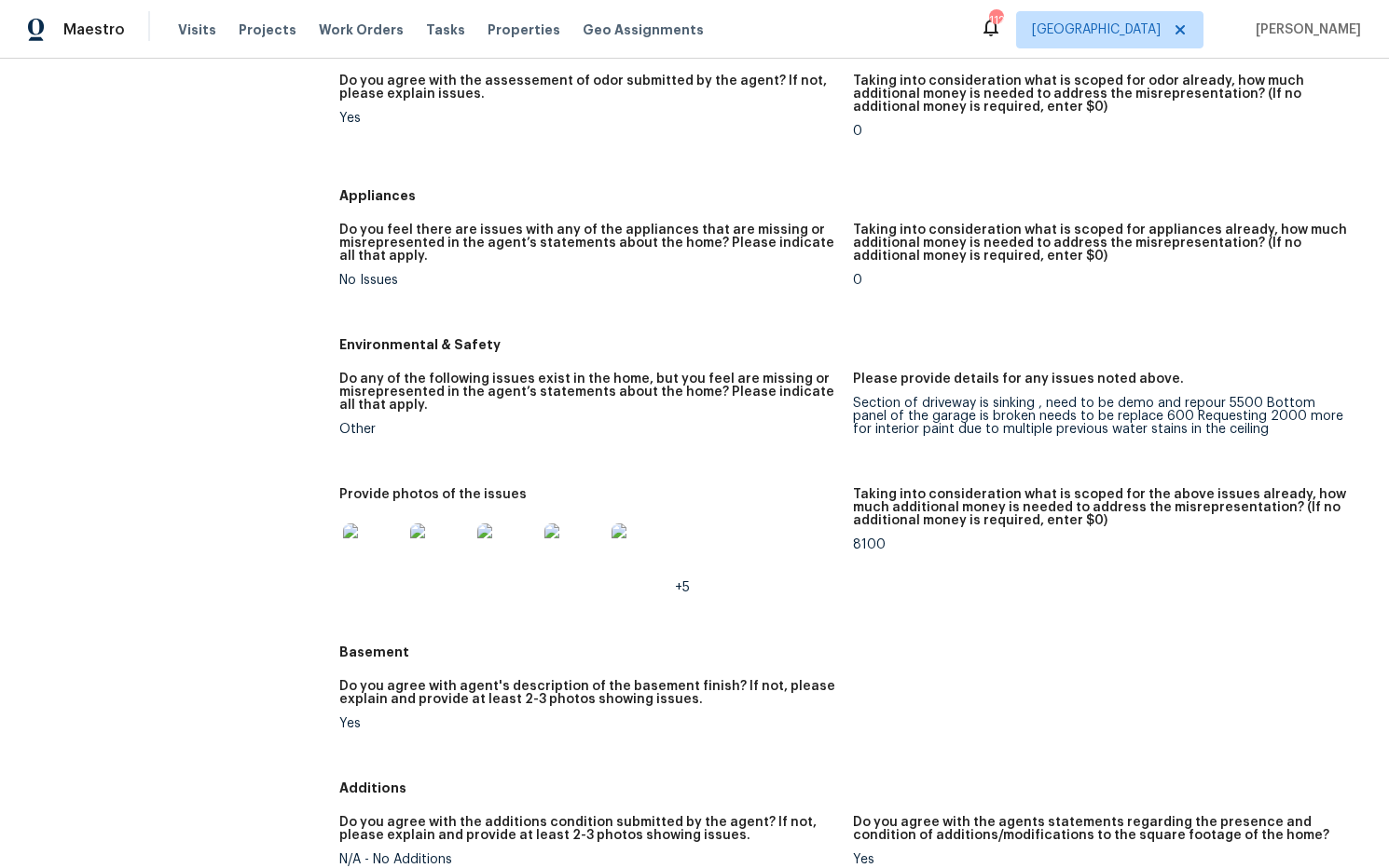
scroll to position [1790, 0]
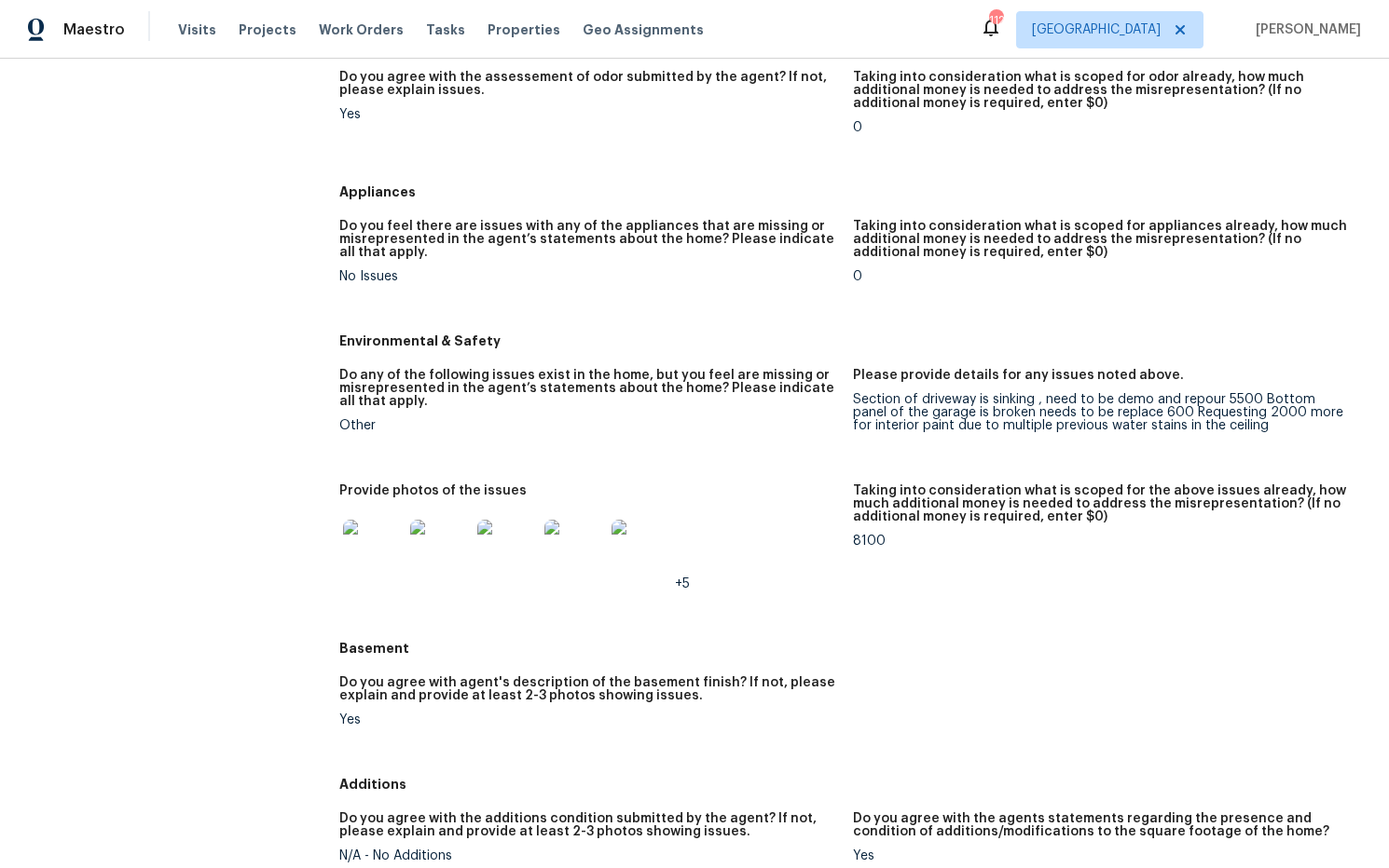
click at [393, 539] on img at bounding box center [372, 550] width 60 height 60
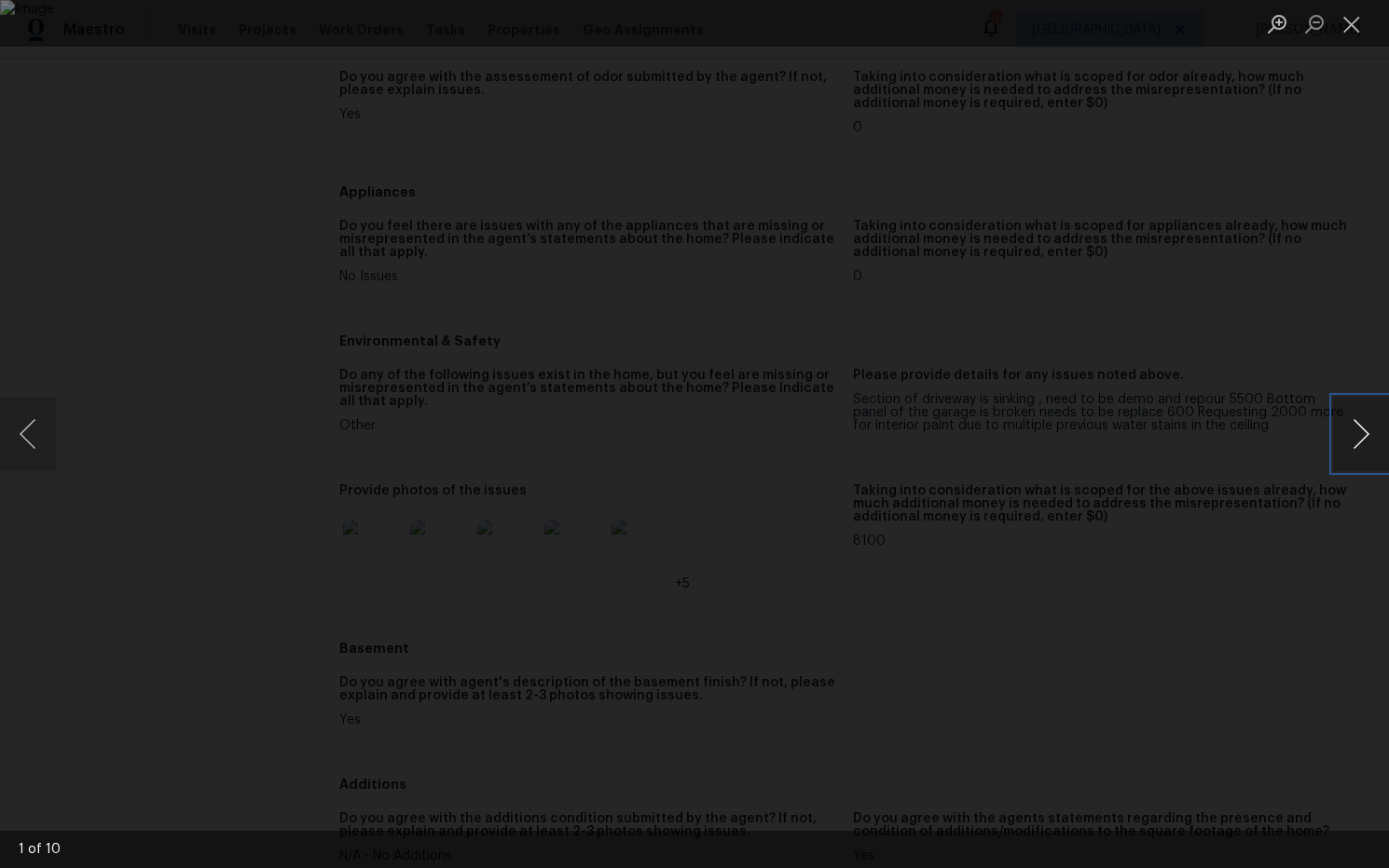
click at [1359, 433] on button "Next image" at bounding box center [1361, 434] width 56 height 75
click at [1358, 433] on button "Next image" at bounding box center [1361, 434] width 56 height 75
click at [1358, 434] on button "Next image" at bounding box center [1361, 434] width 56 height 75
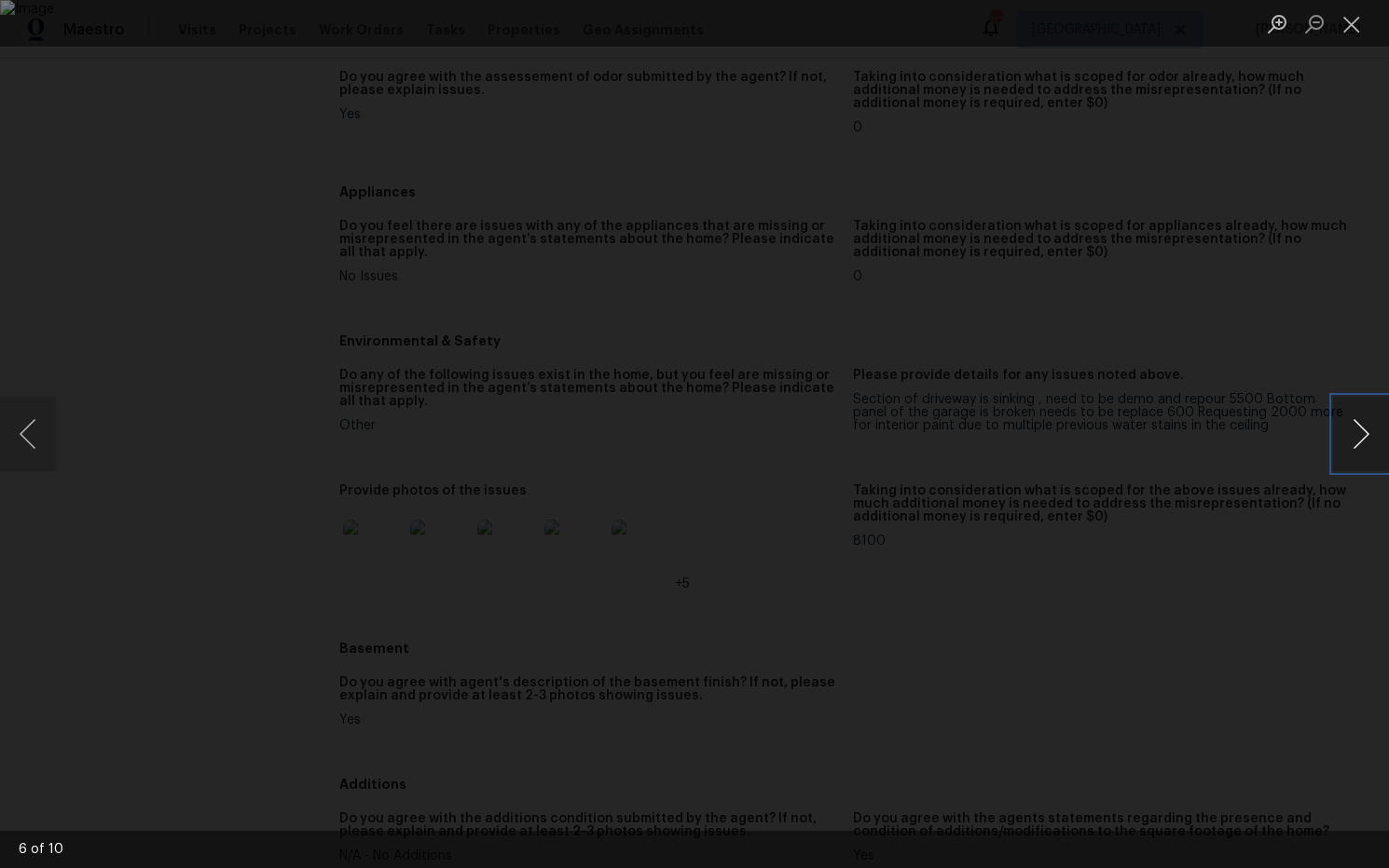
click at [1359, 433] on button "Next image" at bounding box center [1361, 434] width 56 height 75
click at [1352, 21] on button "Close lightbox" at bounding box center [1352, 23] width 37 height 33
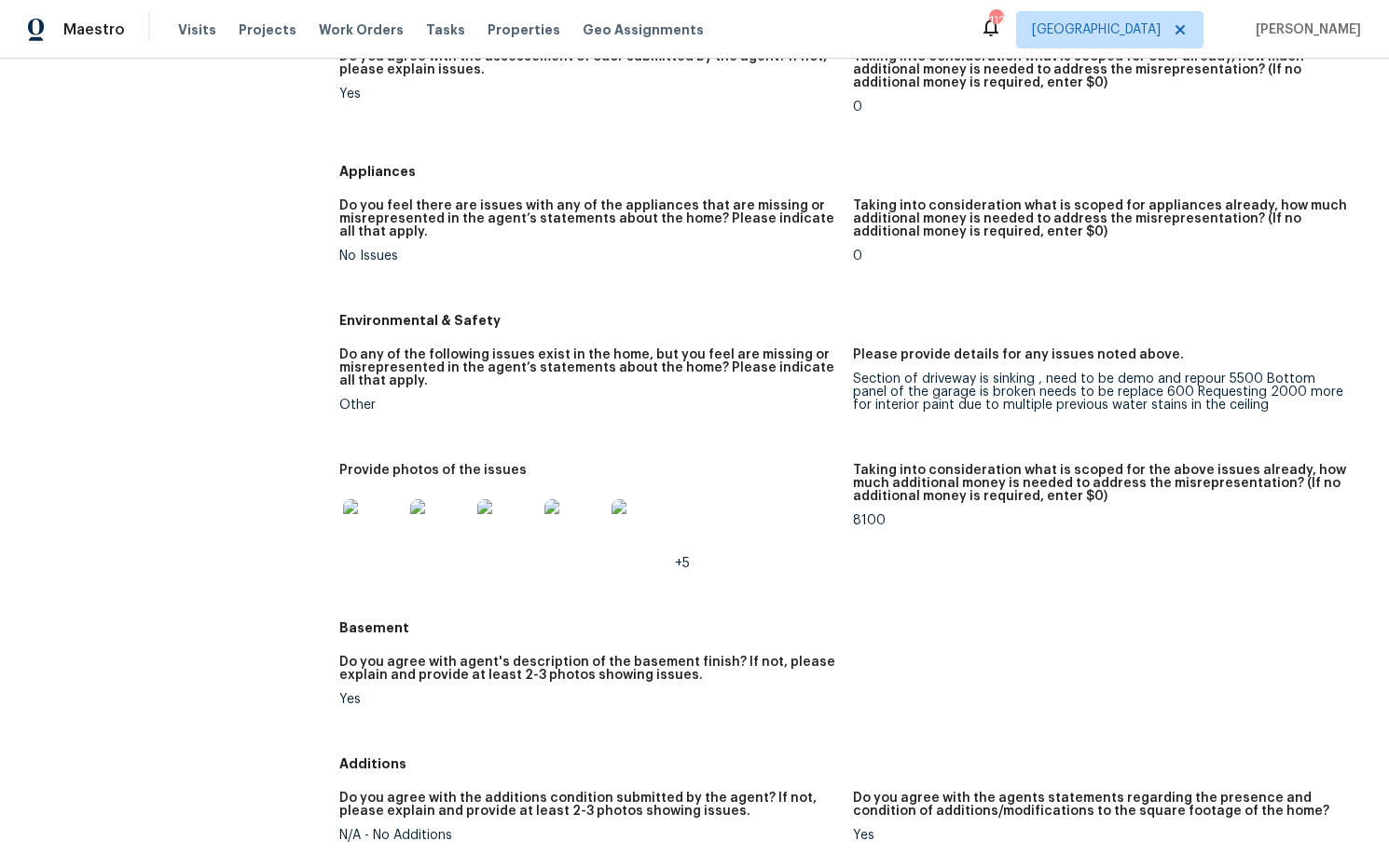
scroll to position [1813, 0]
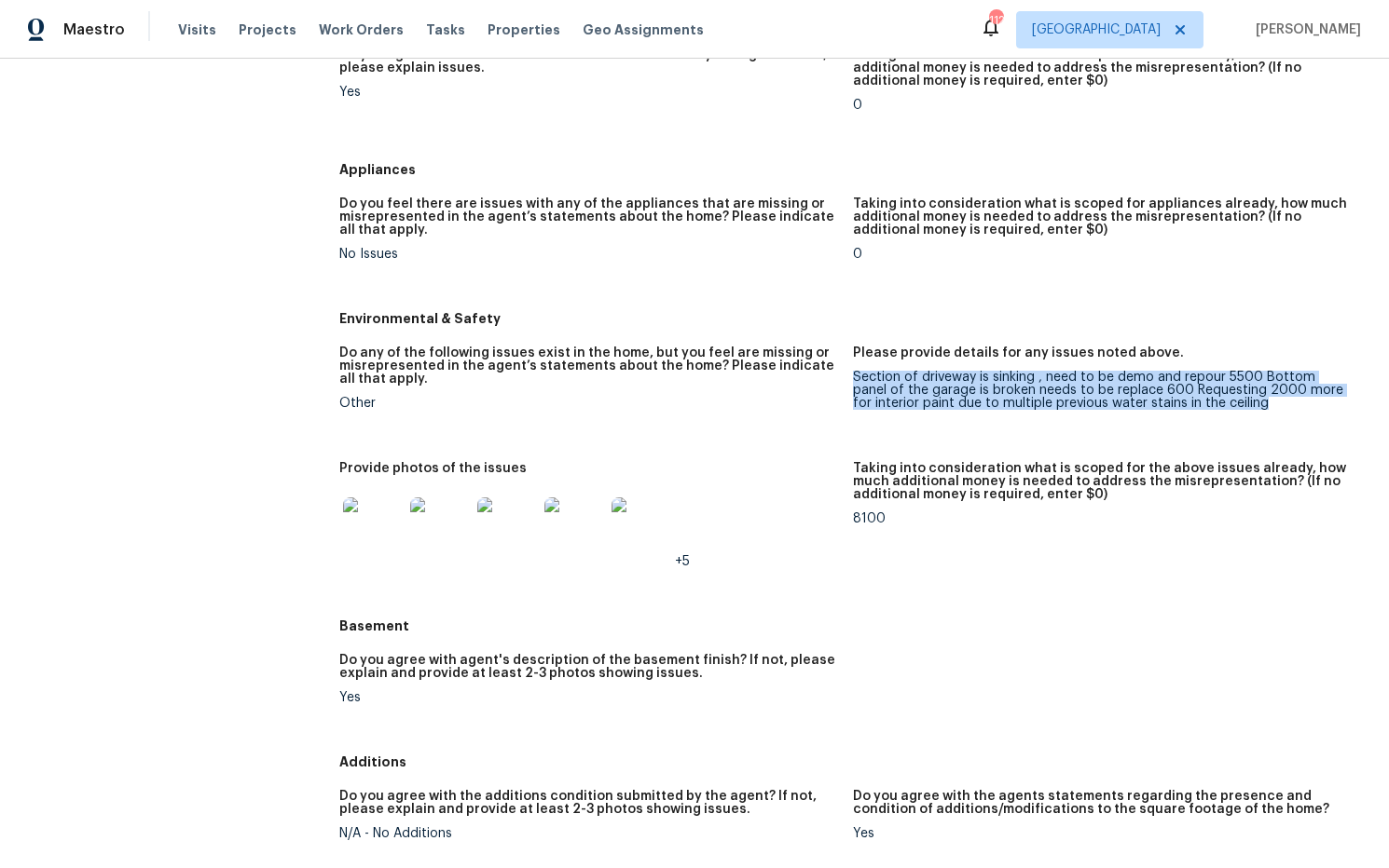
drag, startPoint x: 1274, startPoint y: 389, endPoint x: 891, endPoint y: 373, distance: 383.3
click at [853, 371] on div "Section of driveway is sinking , need to be demo and repour 5500 Bottom panel o…" at bounding box center [1102, 390] width 498 height 39
copy div "Section of driveway is sinking , need to be demo and repour 5500 Bottom panel o…"
click at [374, 516] on img at bounding box center [372, 527] width 60 height 60
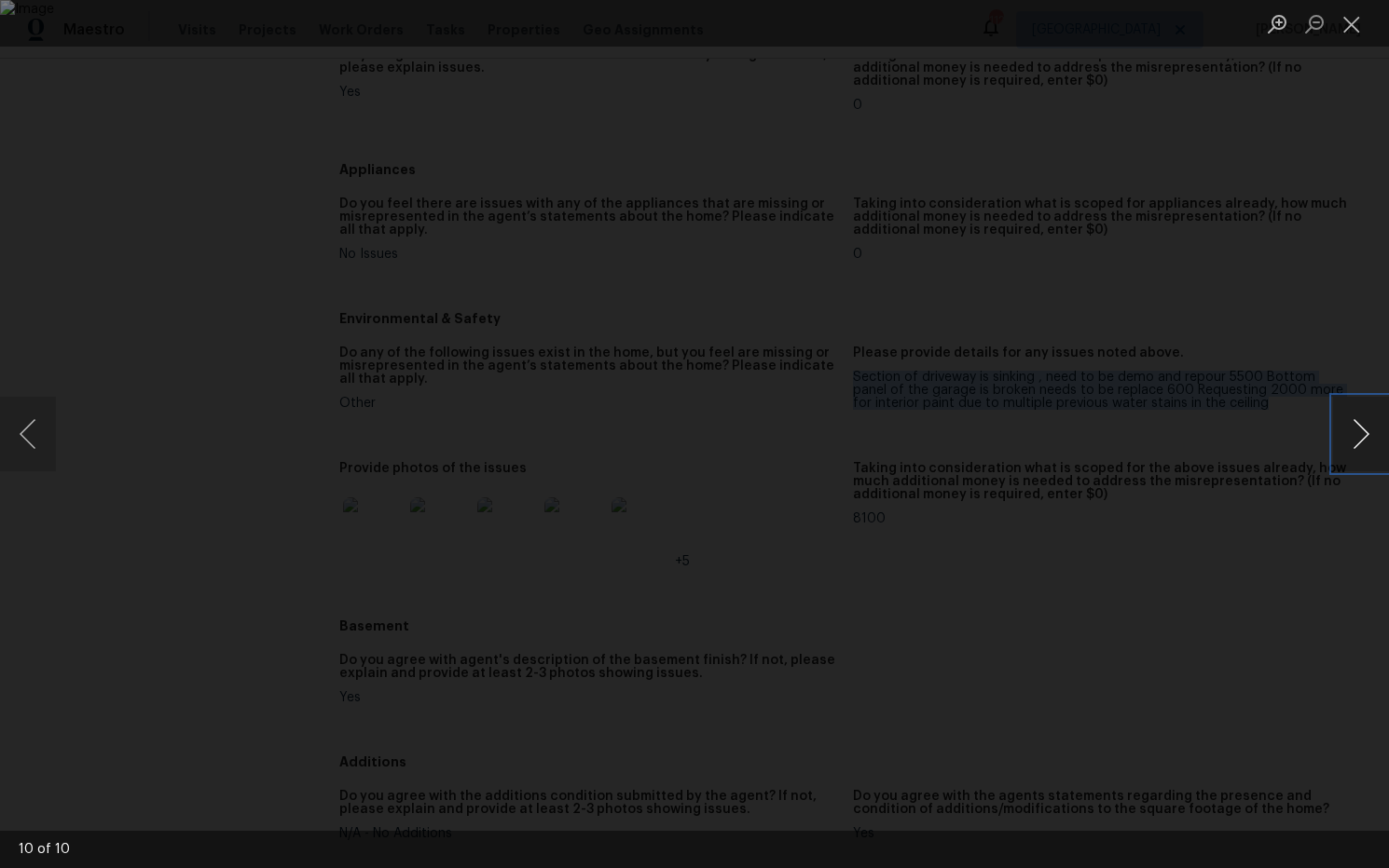
click at [1363, 438] on button "Next image" at bounding box center [1361, 434] width 56 height 75
click at [1359, 436] on button "Next image" at bounding box center [1361, 434] width 56 height 75
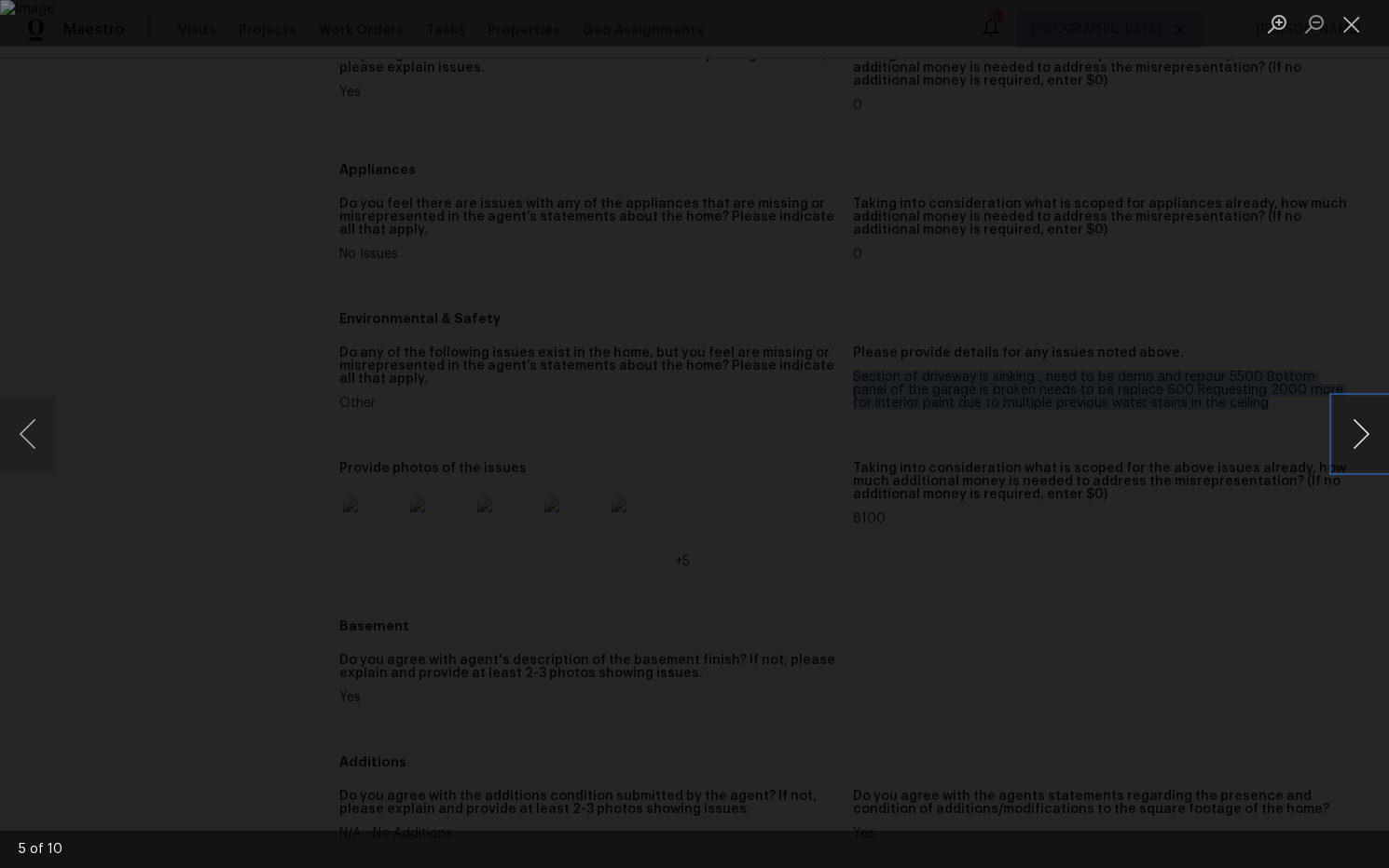
click at [1368, 434] on button "Next image" at bounding box center [1361, 434] width 56 height 75
click at [1359, 24] on button "Close lightbox" at bounding box center [1352, 23] width 37 height 33
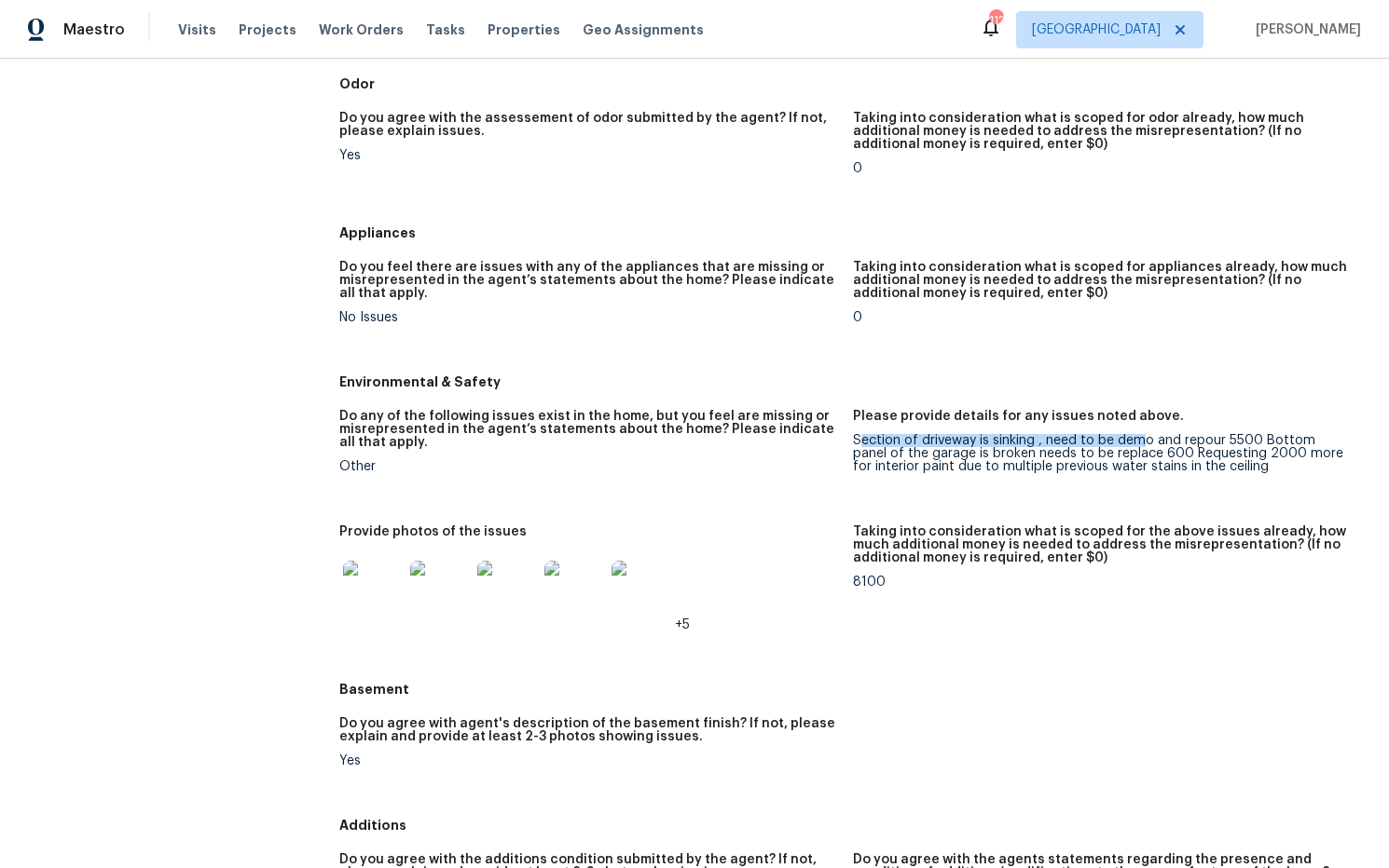
scroll to position [1747, 0]
drag, startPoint x: 861, startPoint y: 429, endPoint x: 1057, endPoint y: 427, distance: 196.0
click at [1255, 436] on div "Section of driveway is sinking , need to be demo and repour 5500 Bottom panel o…" at bounding box center [1102, 455] width 498 height 39
drag, startPoint x: 853, startPoint y: 428, endPoint x: 1256, endPoint y: 432, distance: 403.0
click at [1256, 436] on div "Section of driveway is sinking , need to be demo and repour 5500 Bottom panel o…" at bounding box center [1102, 455] width 498 height 39
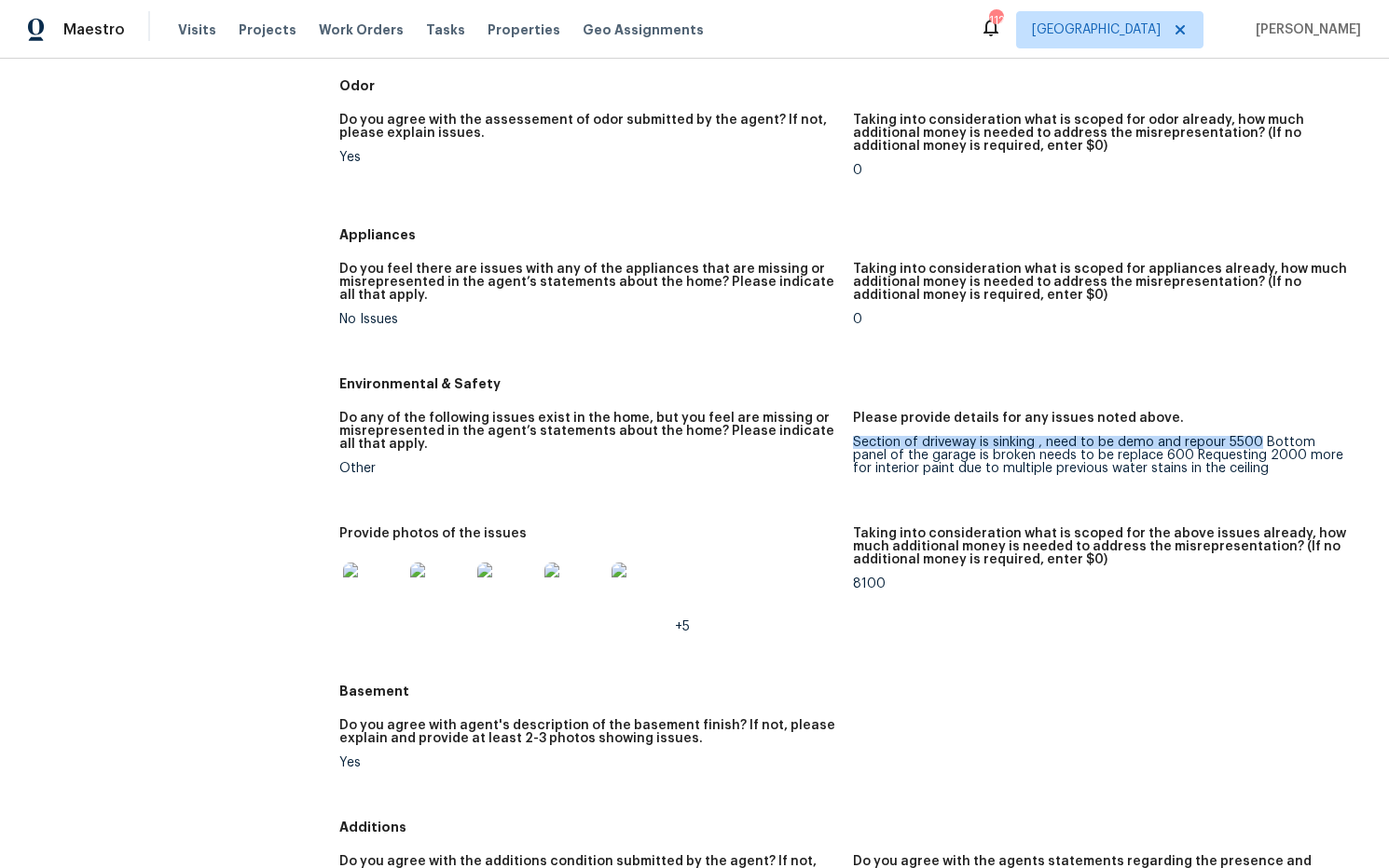
copy div "Section of driveway is sinking , need to be demo and repour 5500"
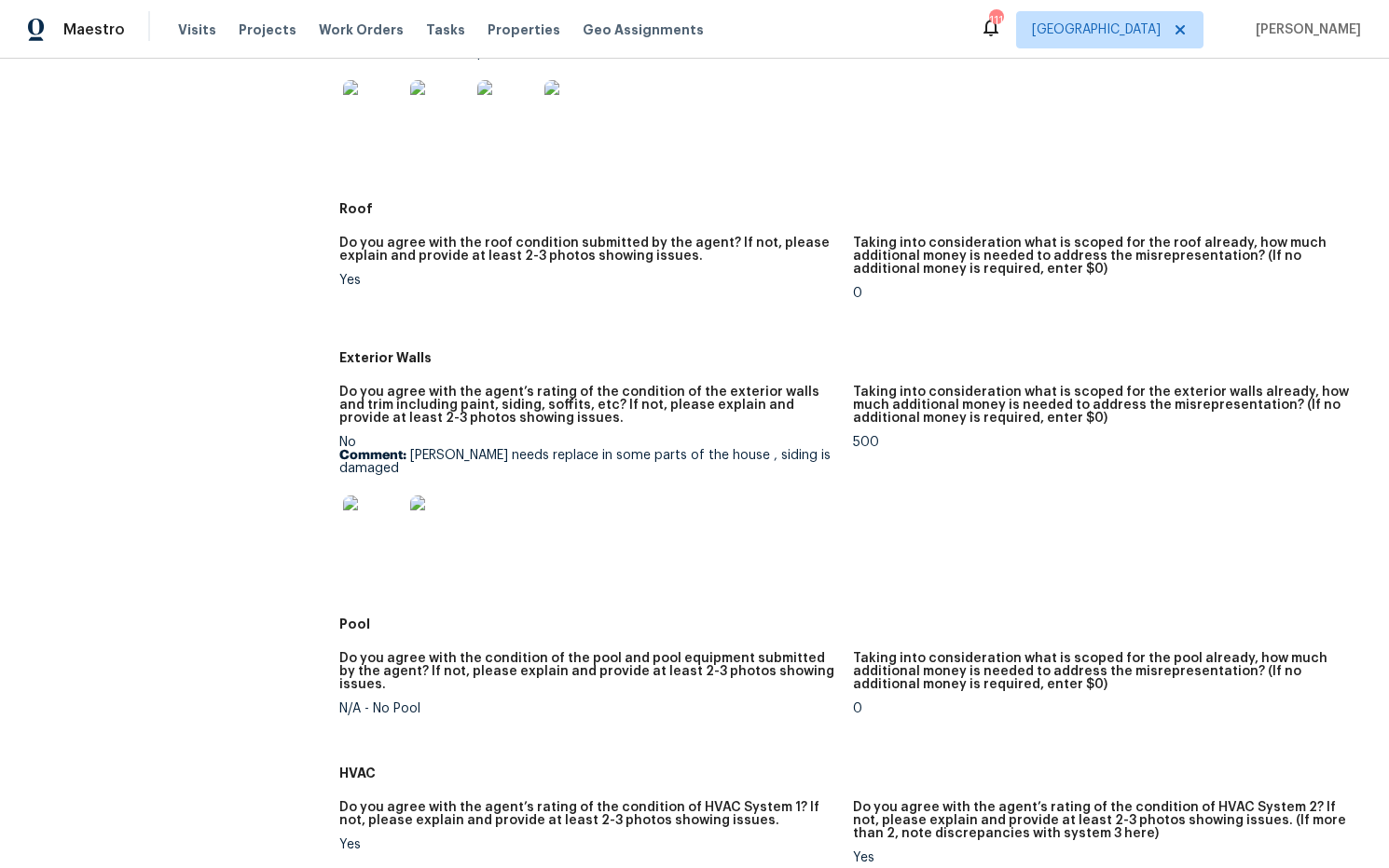
scroll to position [0, 0]
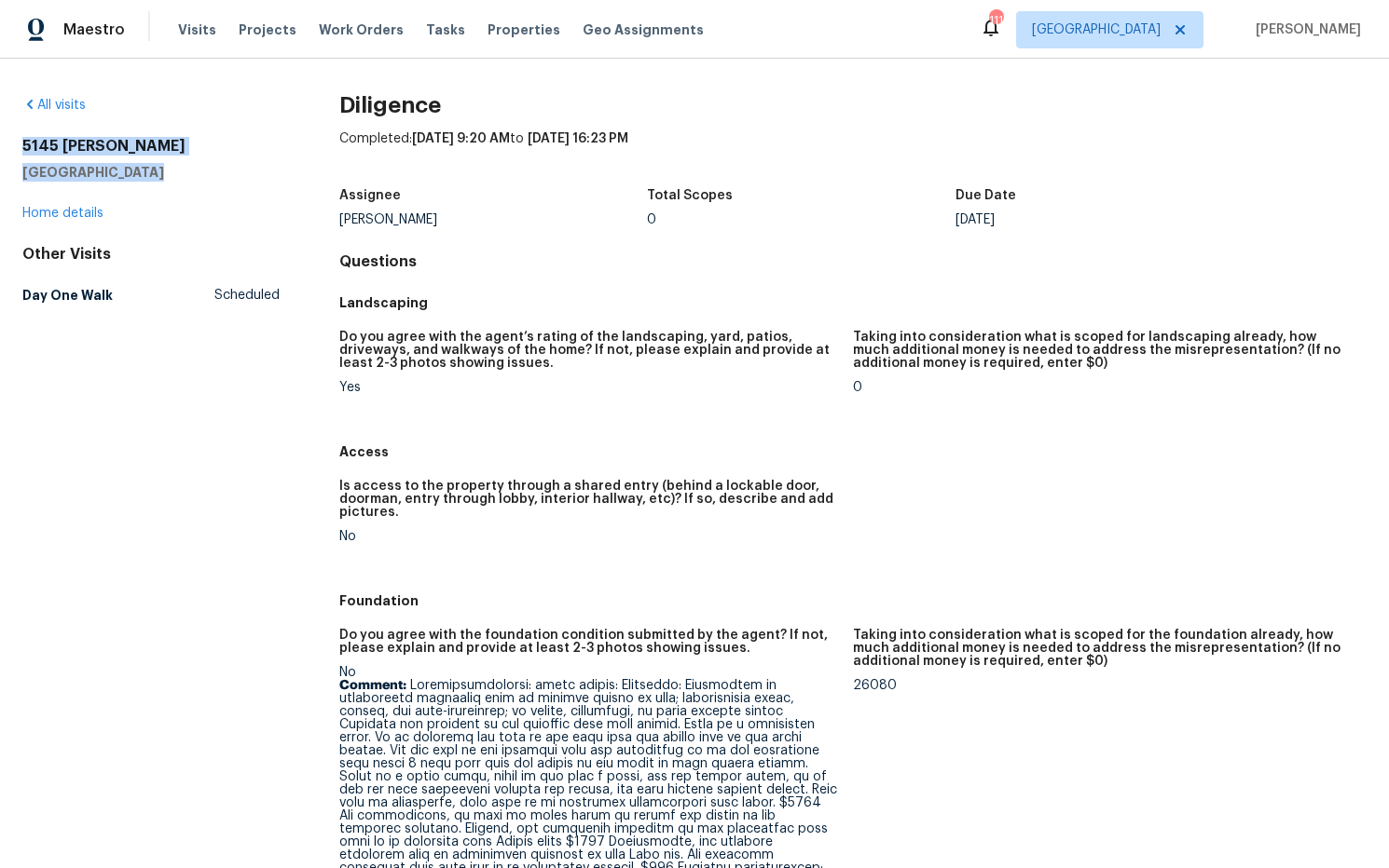
drag, startPoint x: 169, startPoint y: 175, endPoint x: 52, endPoint y: 147, distance: 120.3
click at [21, 147] on div "All visits 5145 [PERSON_NAME][GEOGRAPHIC_DATA] Home details Other Visits Day On…" at bounding box center [694, 464] width 1389 height 810
copy div "[STREET_ADDRESS][PERSON_NAME]"
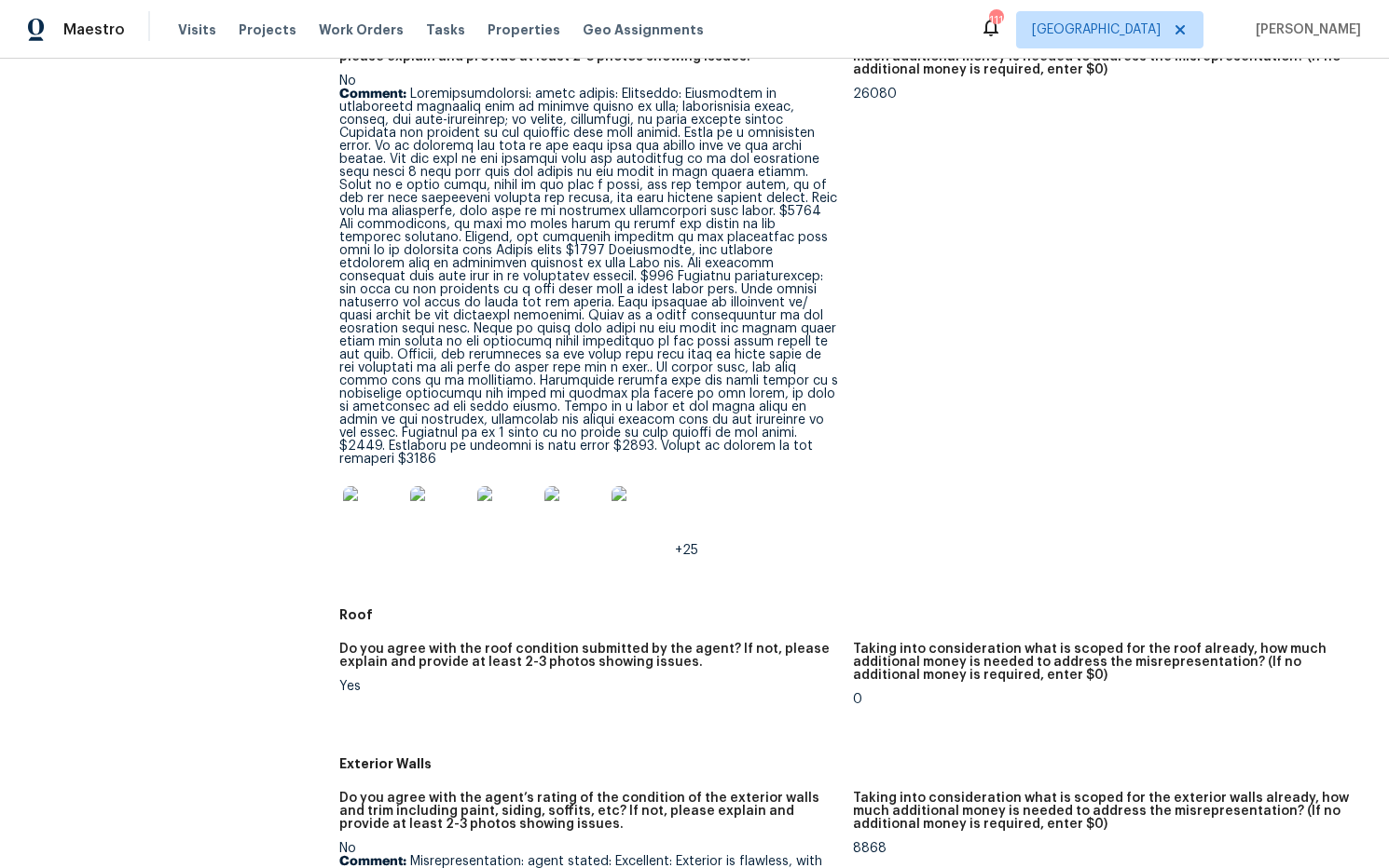
scroll to position [639, 0]
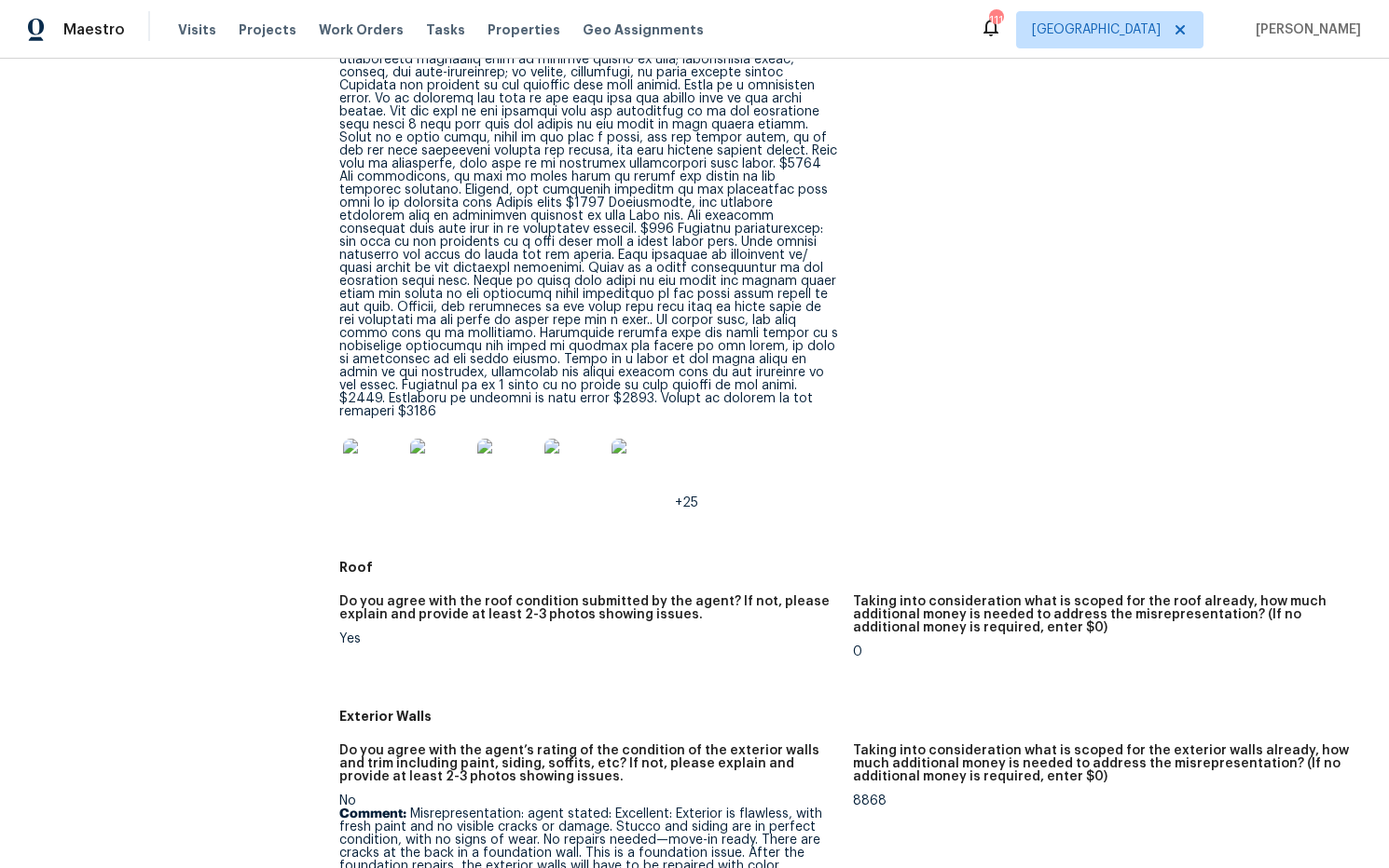
click at [385, 454] on img at bounding box center [372, 469] width 60 height 60
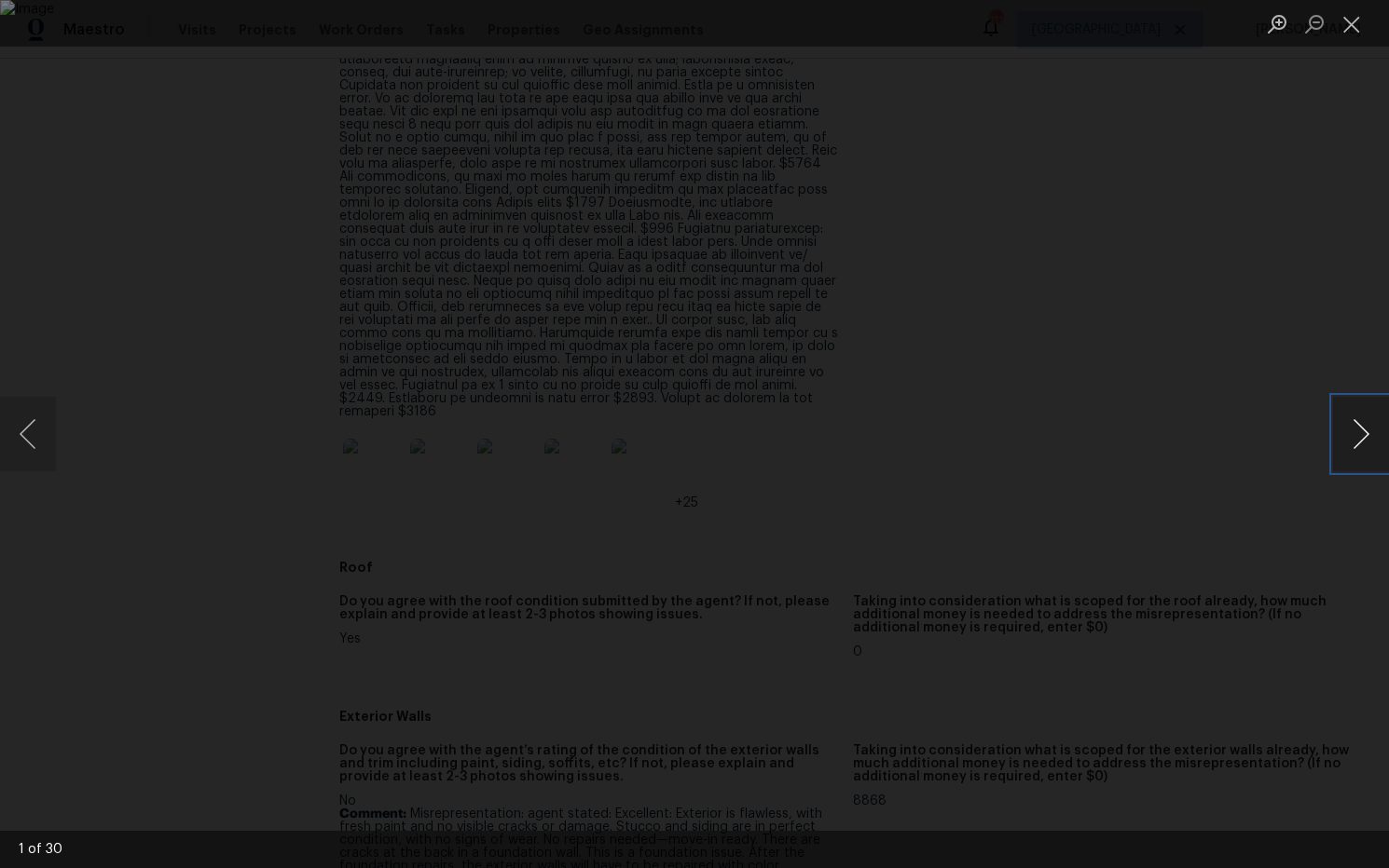
click at [1362, 437] on button "Next image" at bounding box center [1361, 434] width 56 height 75
click at [1361, 437] on button "Next image" at bounding box center [1361, 434] width 56 height 75
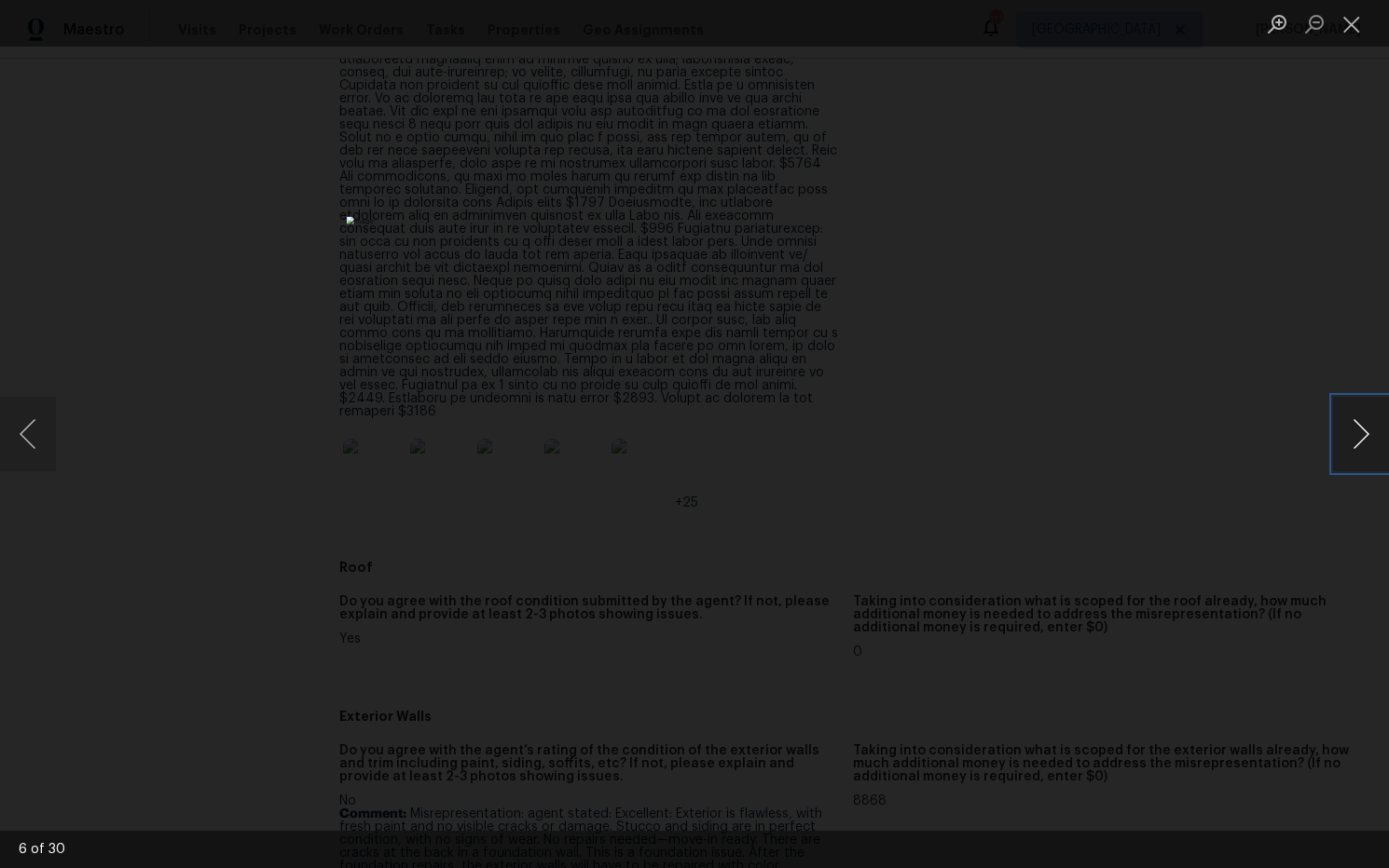
click at [1361, 437] on button "Next image" at bounding box center [1361, 434] width 56 height 75
drag, startPoint x: 1344, startPoint y: 29, endPoint x: 1242, endPoint y: 231, distance: 226.3
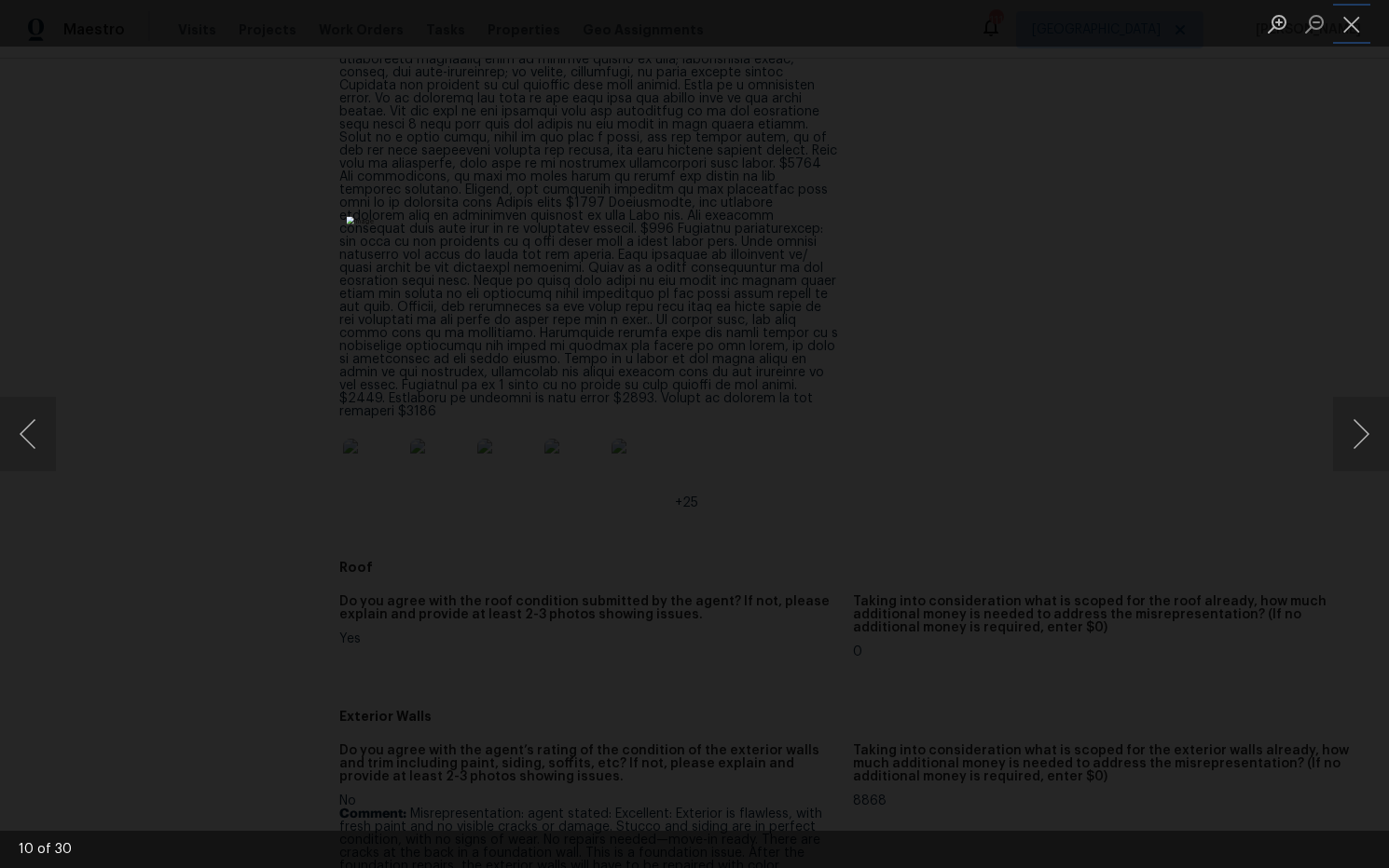
click at [1344, 29] on button "Close lightbox" at bounding box center [1352, 23] width 37 height 33
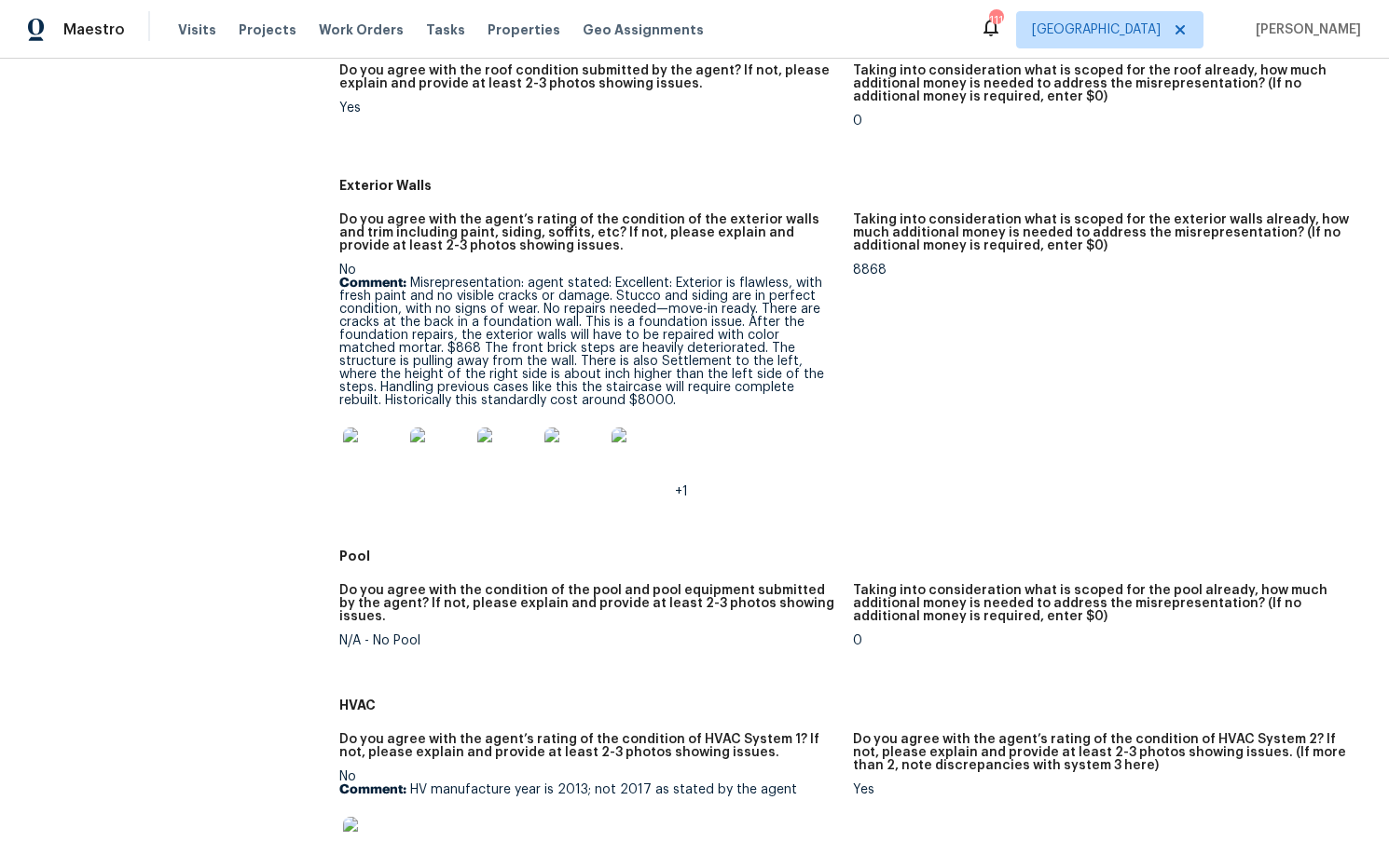
scroll to position [1185, 0]
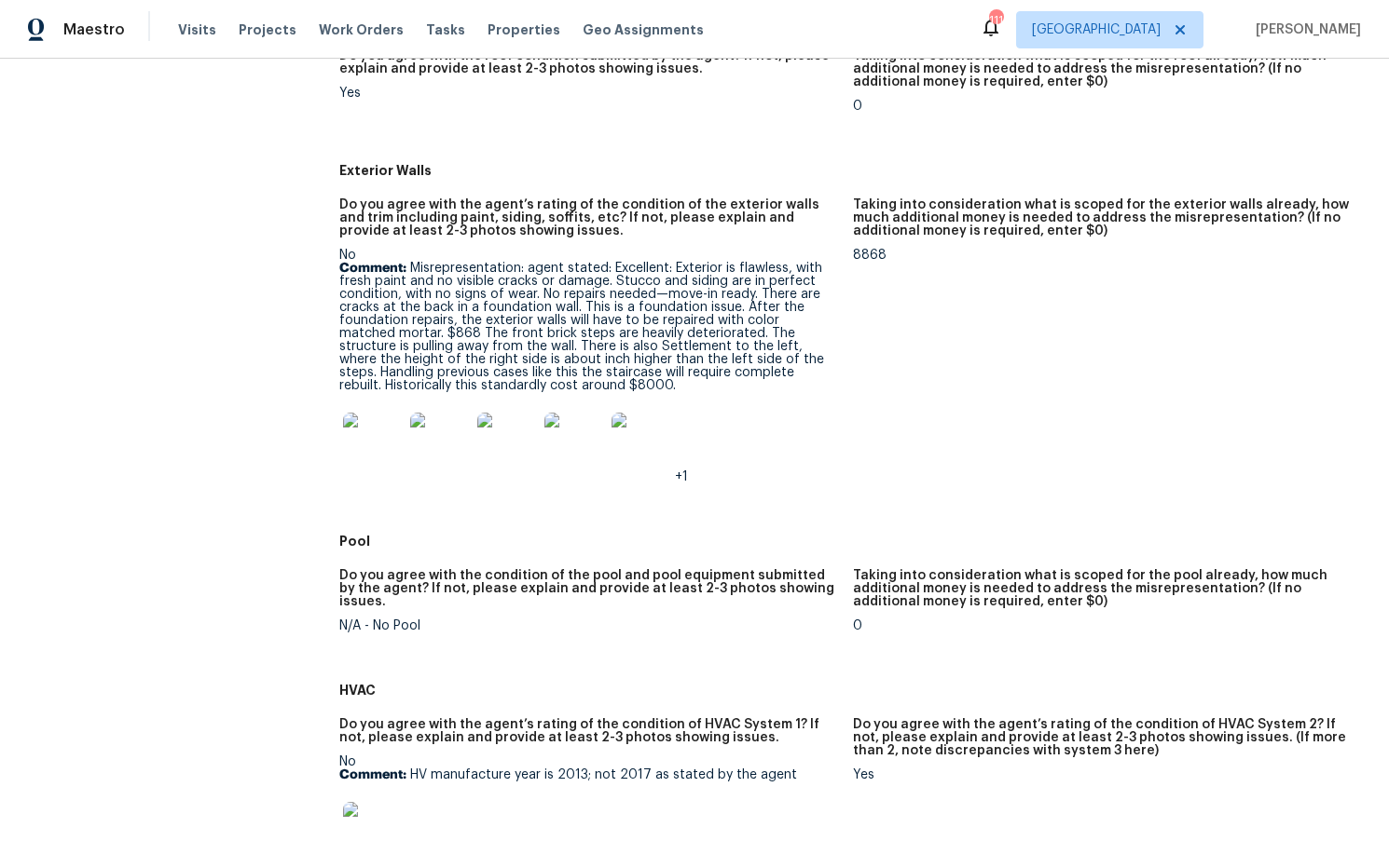
click at [372, 419] on img at bounding box center [372, 442] width 60 height 60
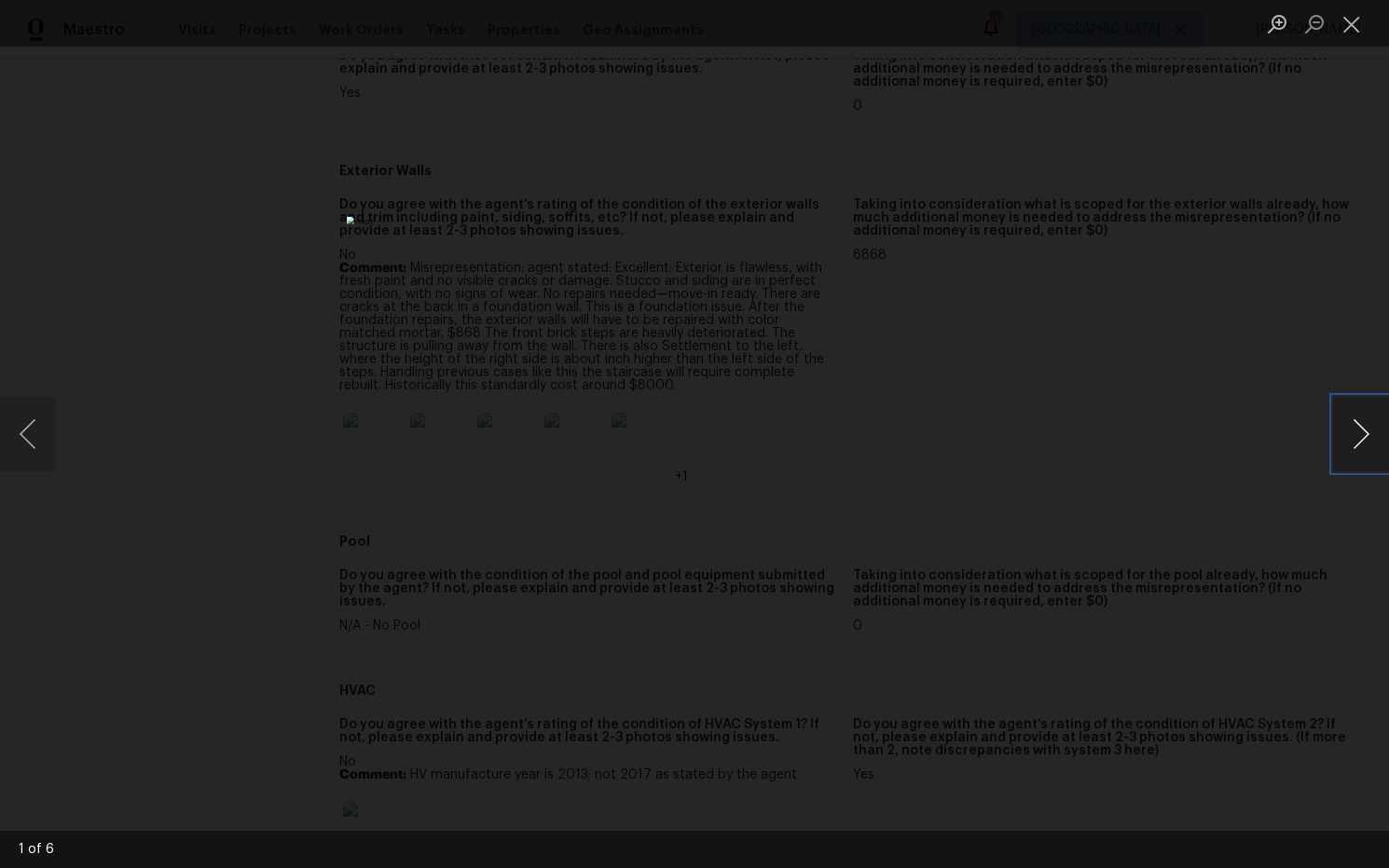
click at [1361, 431] on button "Next image" at bounding box center [1361, 434] width 56 height 75
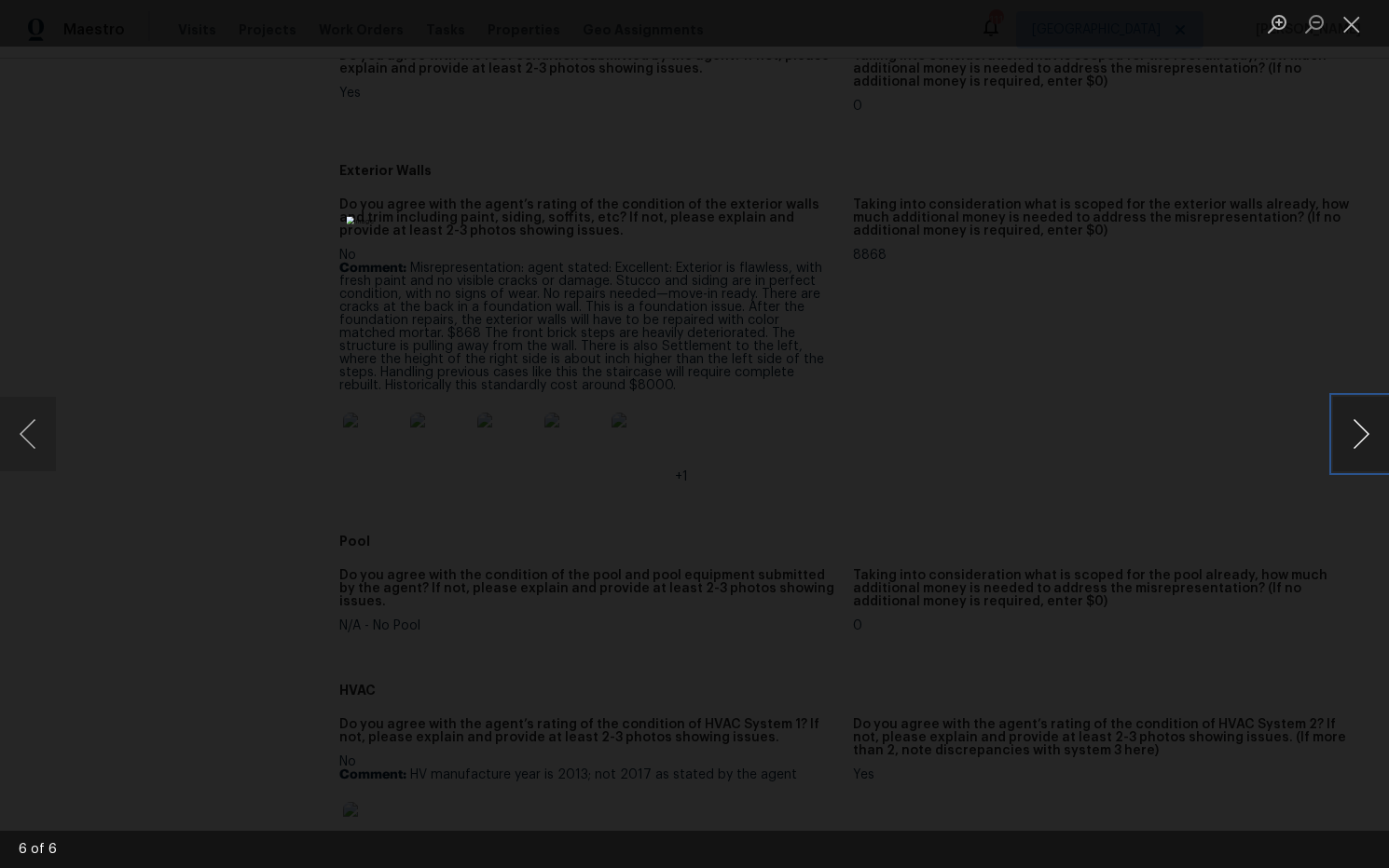
click at [1360, 431] on button "Next image" at bounding box center [1361, 434] width 56 height 75
click at [1351, 23] on button "Close lightbox" at bounding box center [1352, 23] width 37 height 33
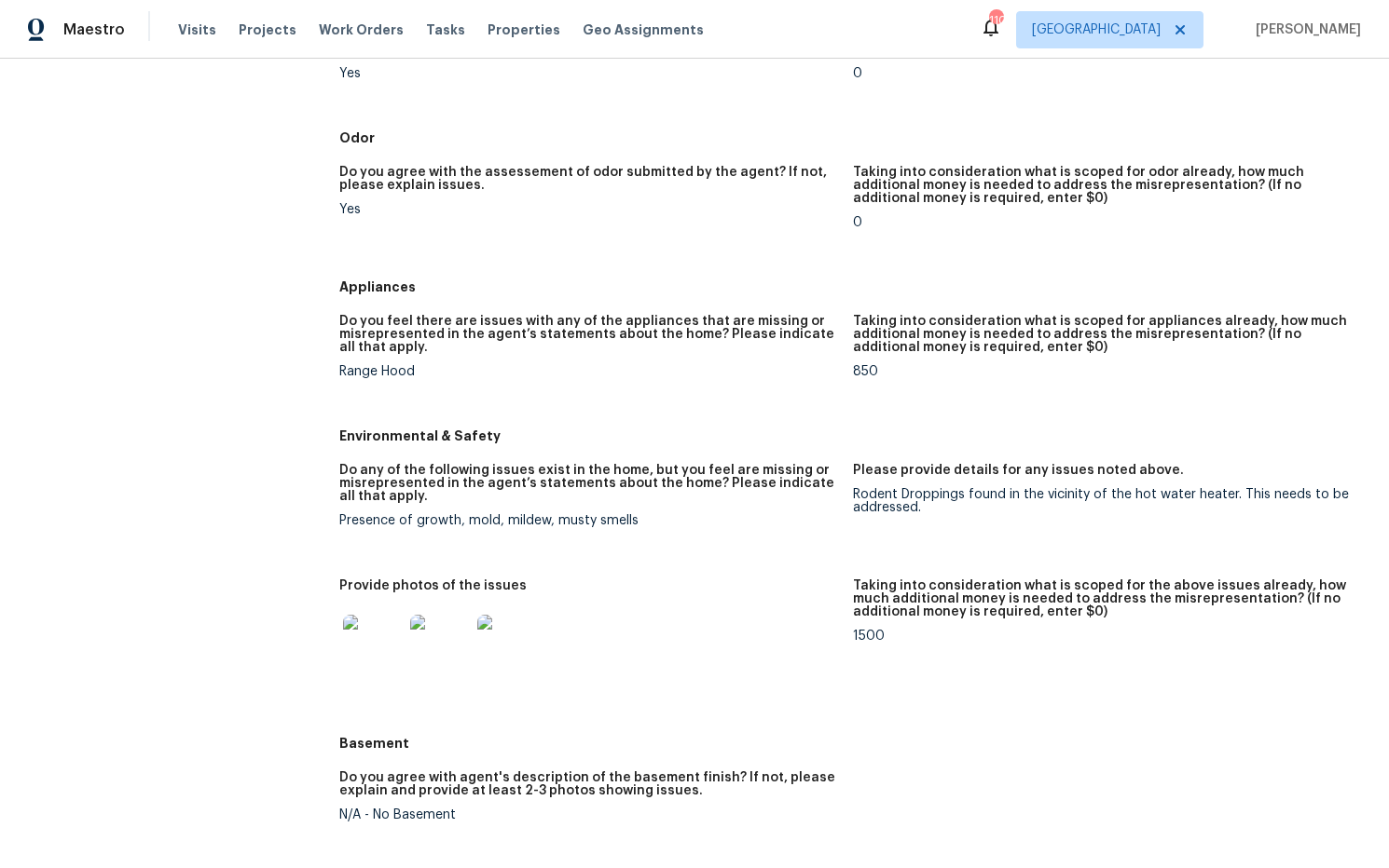
scroll to position [2245, 0]
drag, startPoint x: 525, startPoint y: 408, endPoint x: 331, endPoint y: 410, distance: 194.0
copy h5 "Environmental & Safety"
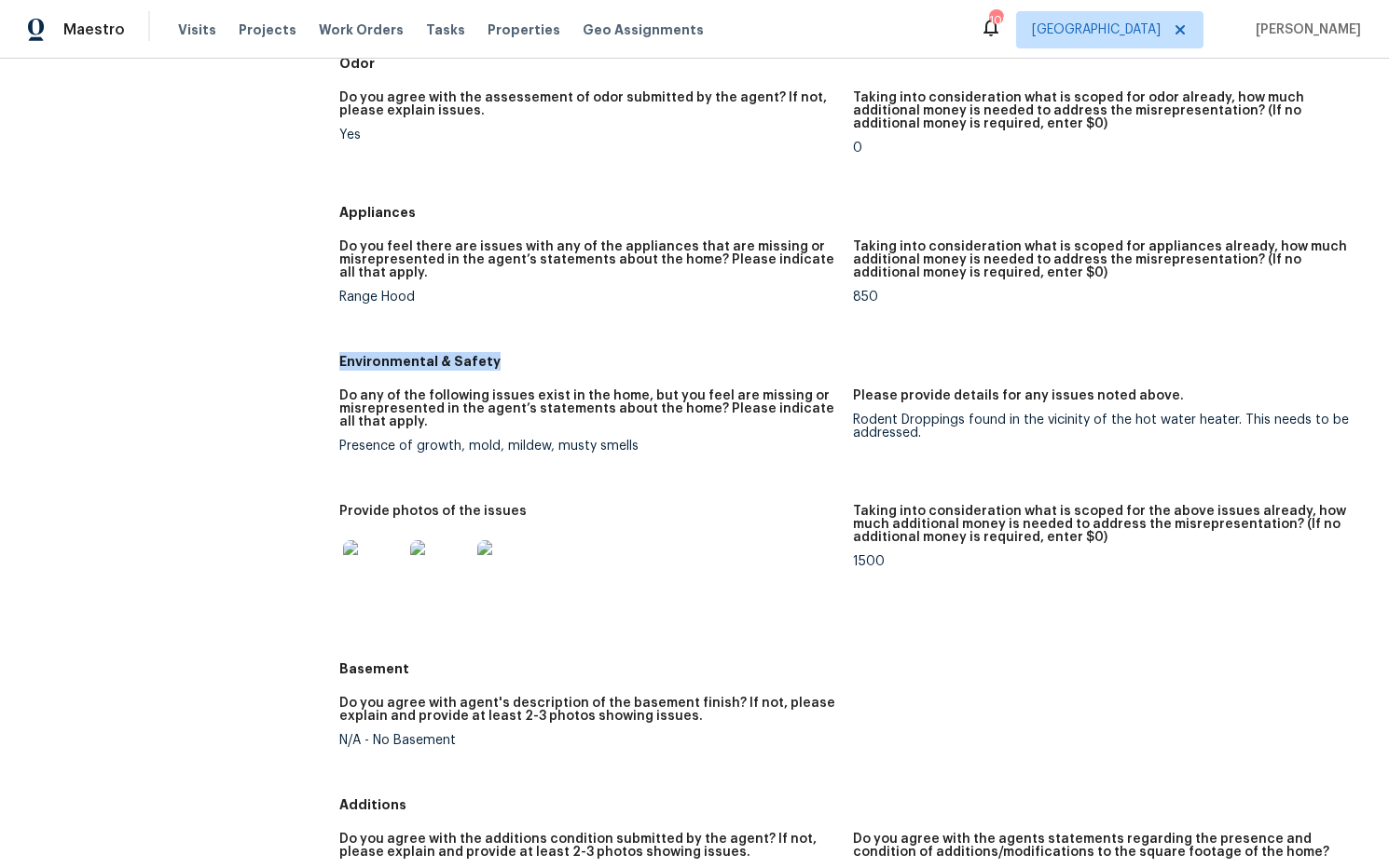
scroll to position [2318, 0]
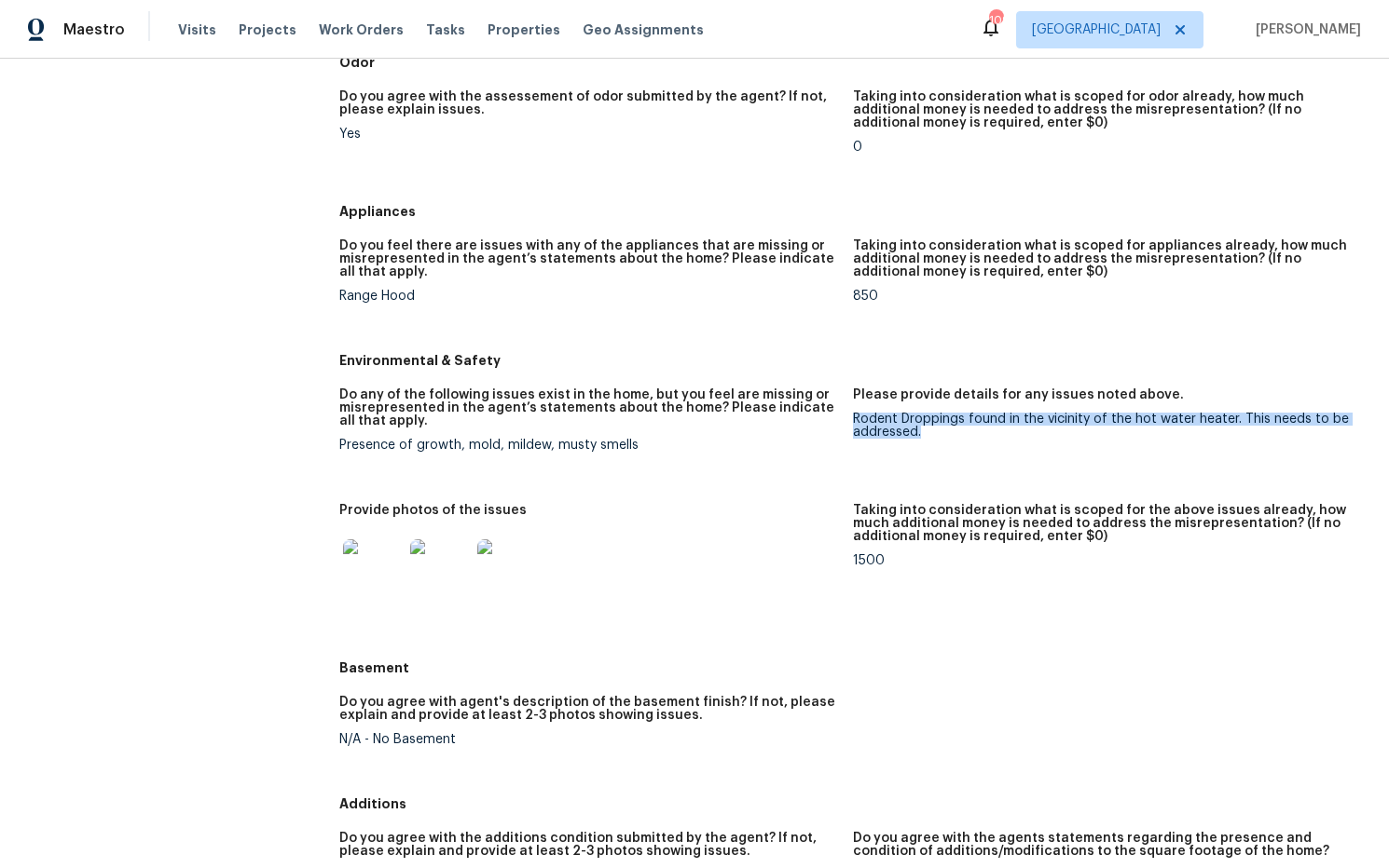
drag, startPoint x: 973, startPoint y: 418, endPoint x: 852, endPoint y: 396, distance: 123.0
click at [853, 396] on figure "Please provide details for any issues noted above. Rodent Droppings found in th…" at bounding box center [1110, 435] width 513 height 93
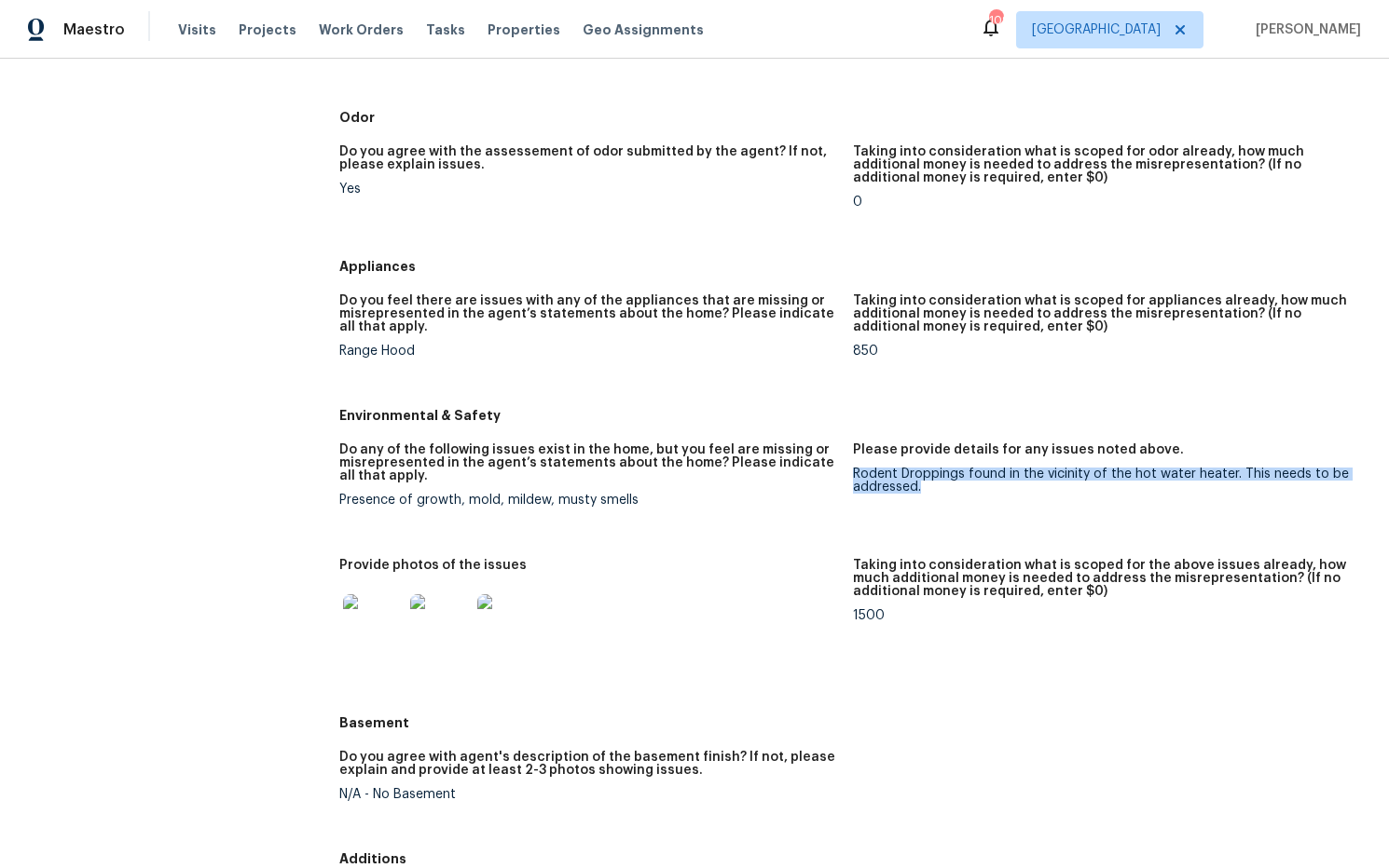
scroll to position [2291, 0]
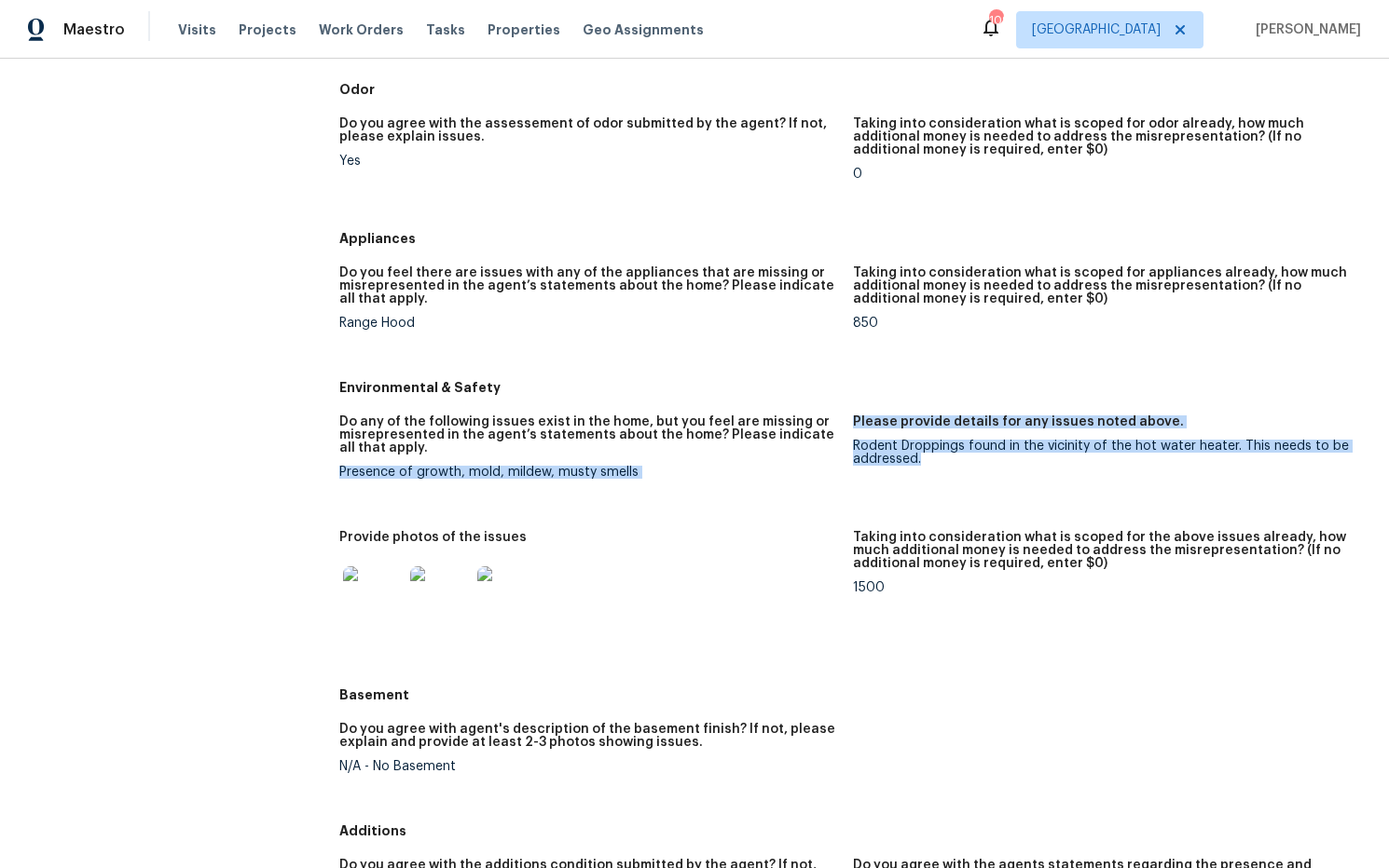
drag, startPoint x: 959, startPoint y: 441, endPoint x: 861, endPoint y: 426, distance: 99.1
click at [849, 426] on div "Do any of the following issues exist in the home, but you feel are missing or m…" at bounding box center [852, 541] width 1027 height 274
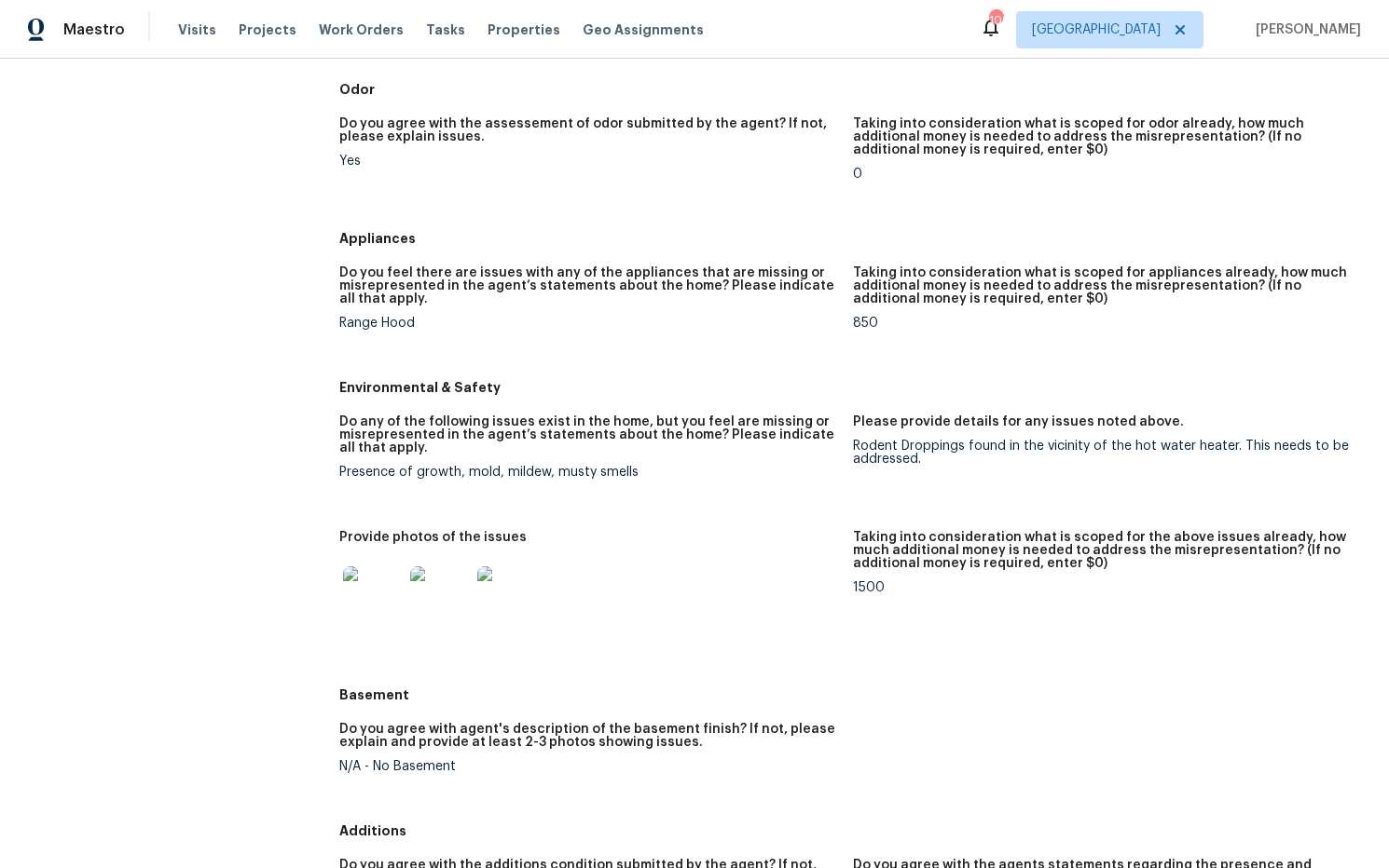
click at [861, 440] on div "Rodent Droppings found in the vicinity of the hot water heater. This needs to b…" at bounding box center [1102, 453] width 498 height 26
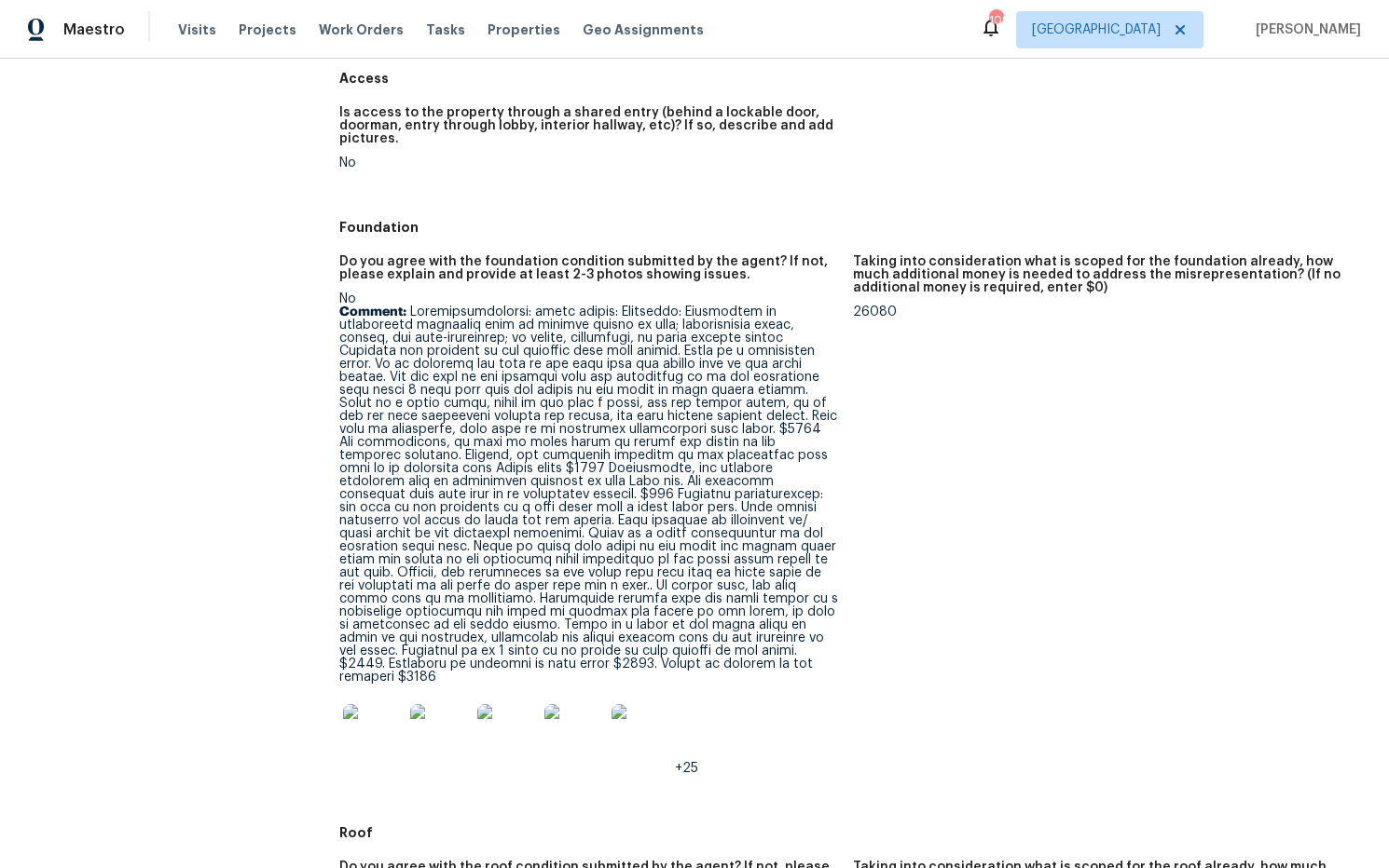
scroll to position [369, 0]
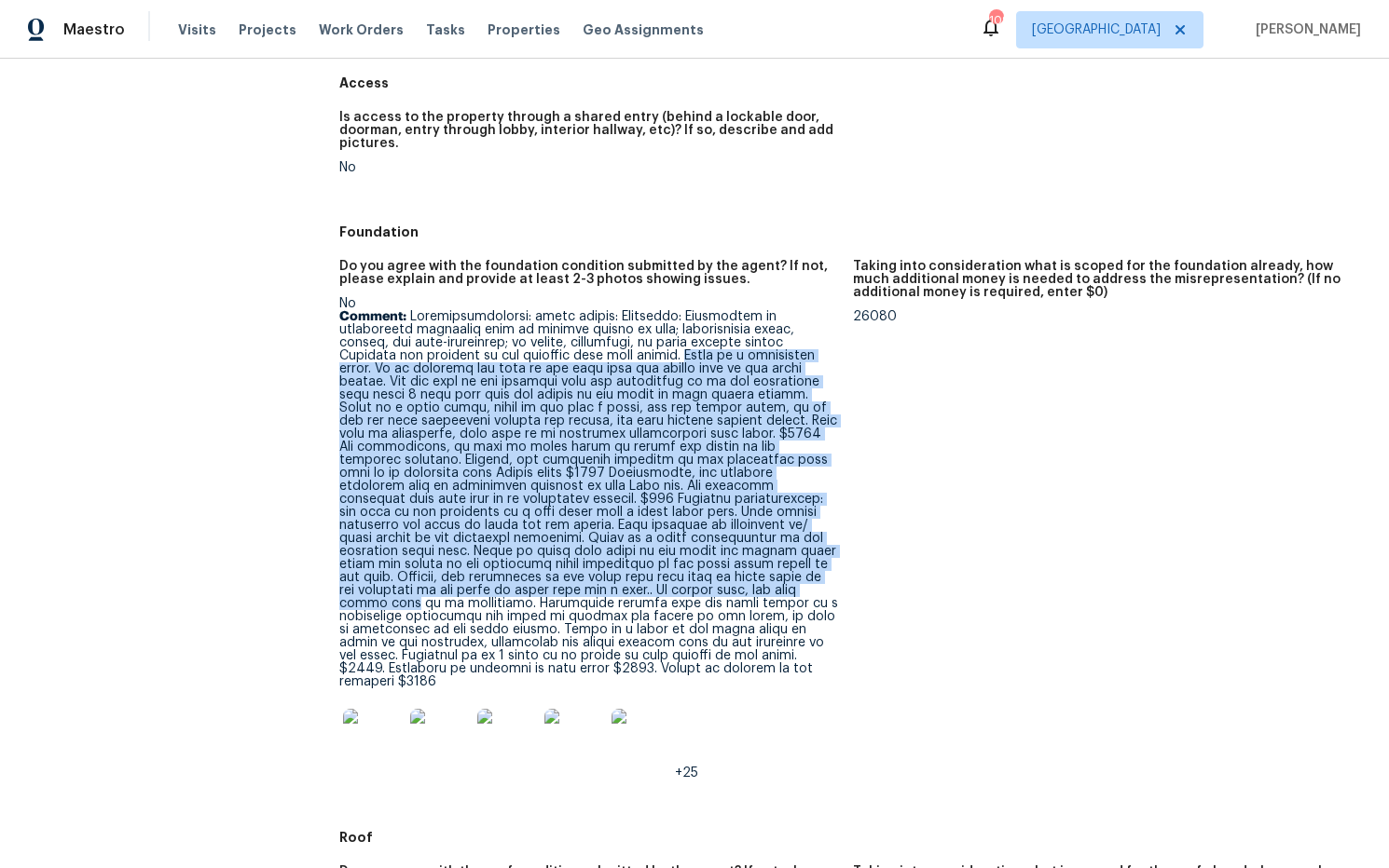
drag, startPoint x: 516, startPoint y: 353, endPoint x: 767, endPoint y: 628, distance: 372.3
click at [773, 573] on p "Comment:" at bounding box center [588, 498] width 498 height 378
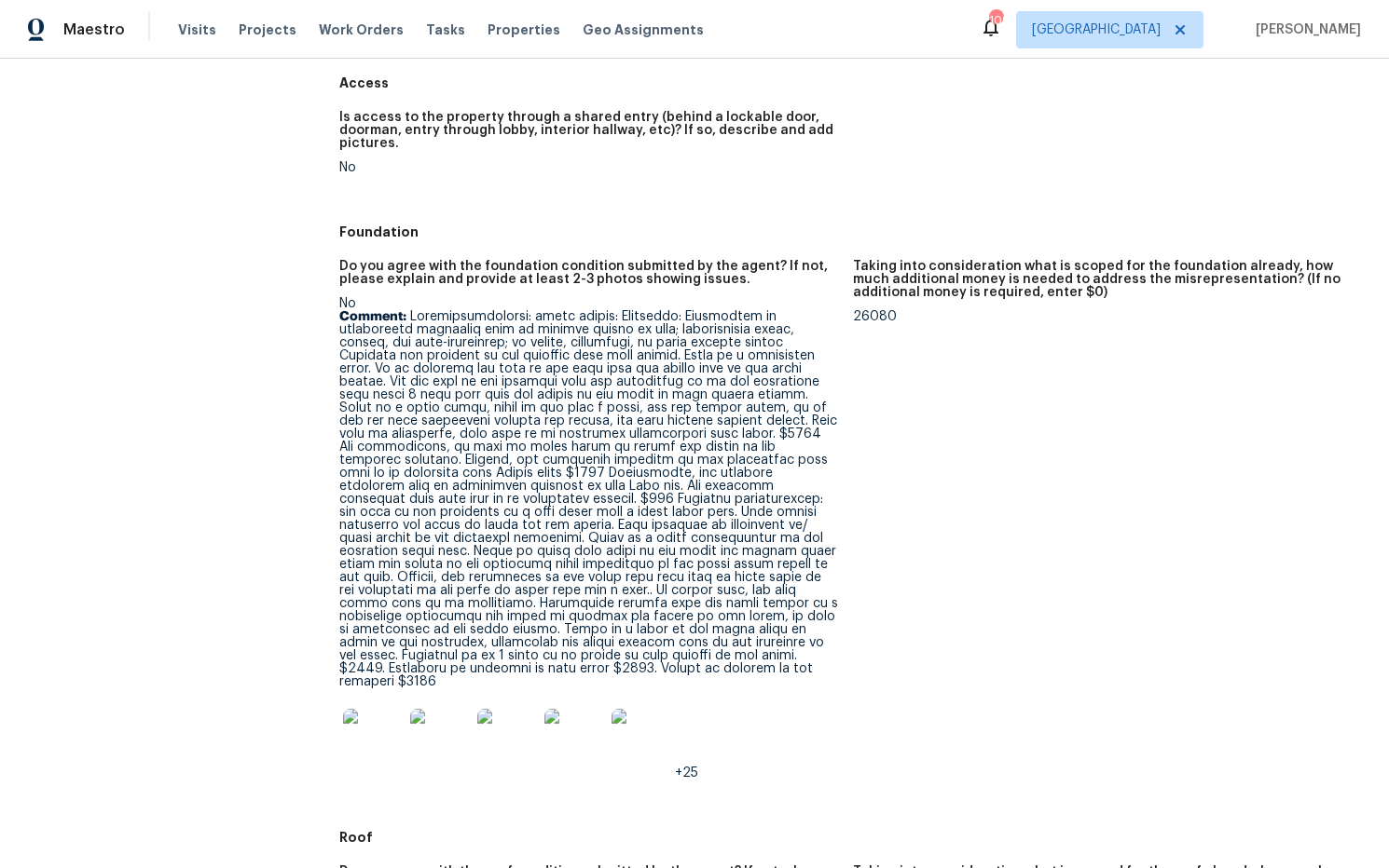
drag, startPoint x: 767, startPoint y: 628, endPoint x: 774, endPoint y: 650, distance: 23.1
click at [774, 650] on p "Comment:" at bounding box center [588, 498] width 498 height 378
click at [637, 427] on p "Comment:" at bounding box center [588, 498] width 498 height 378
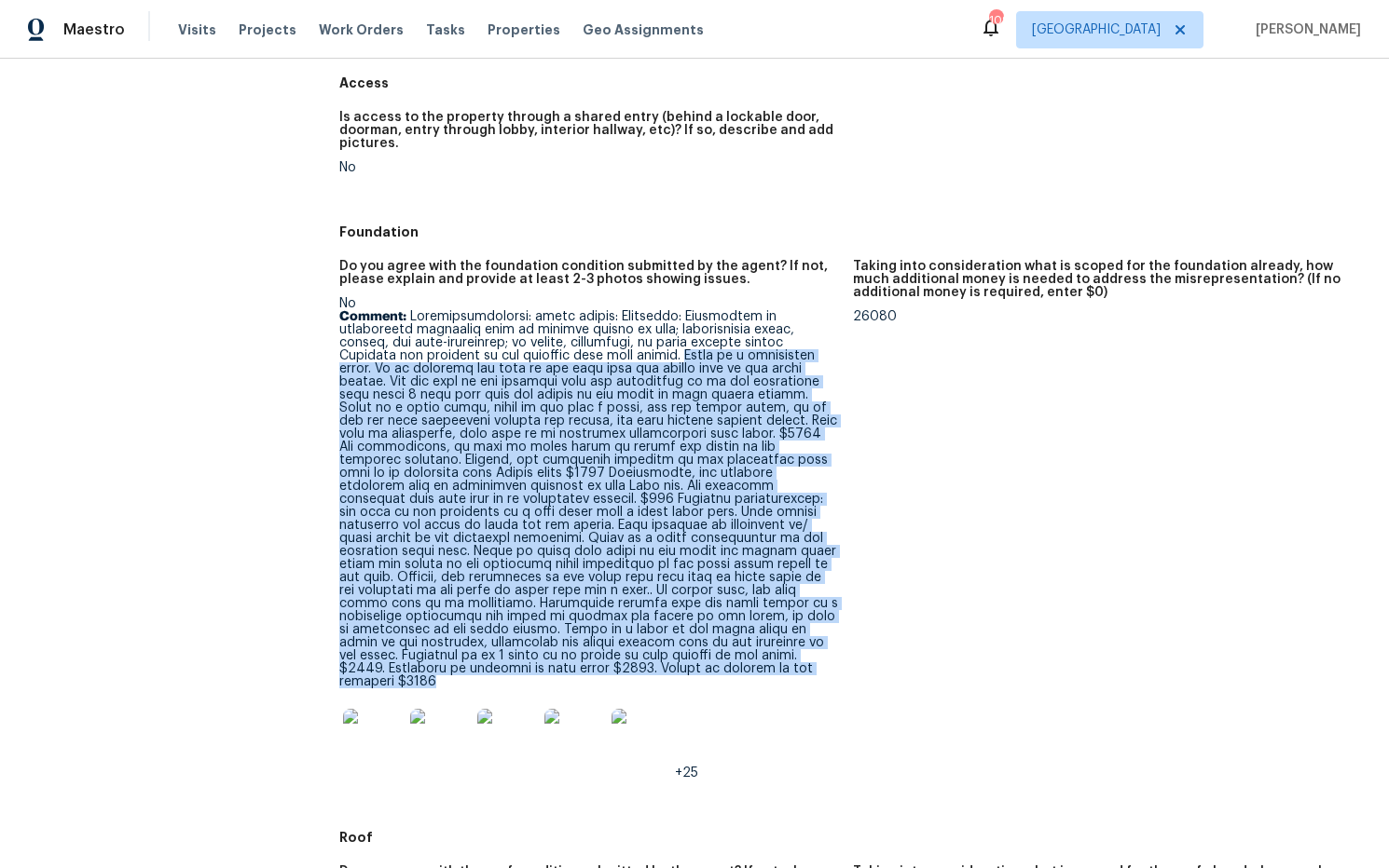
drag, startPoint x: 520, startPoint y: 357, endPoint x: 711, endPoint y: 562, distance: 280.2
click at [825, 649] on p "Comment:" at bounding box center [588, 498] width 498 height 378
drag, startPoint x: 566, startPoint y: 413, endPoint x: 770, endPoint y: 637, distance: 303.0
click at [787, 653] on p "Comment:" at bounding box center [588, 498] width 498 height 378
copy p "There is a settlement crack. It is spanning the back of the home from the windo…"
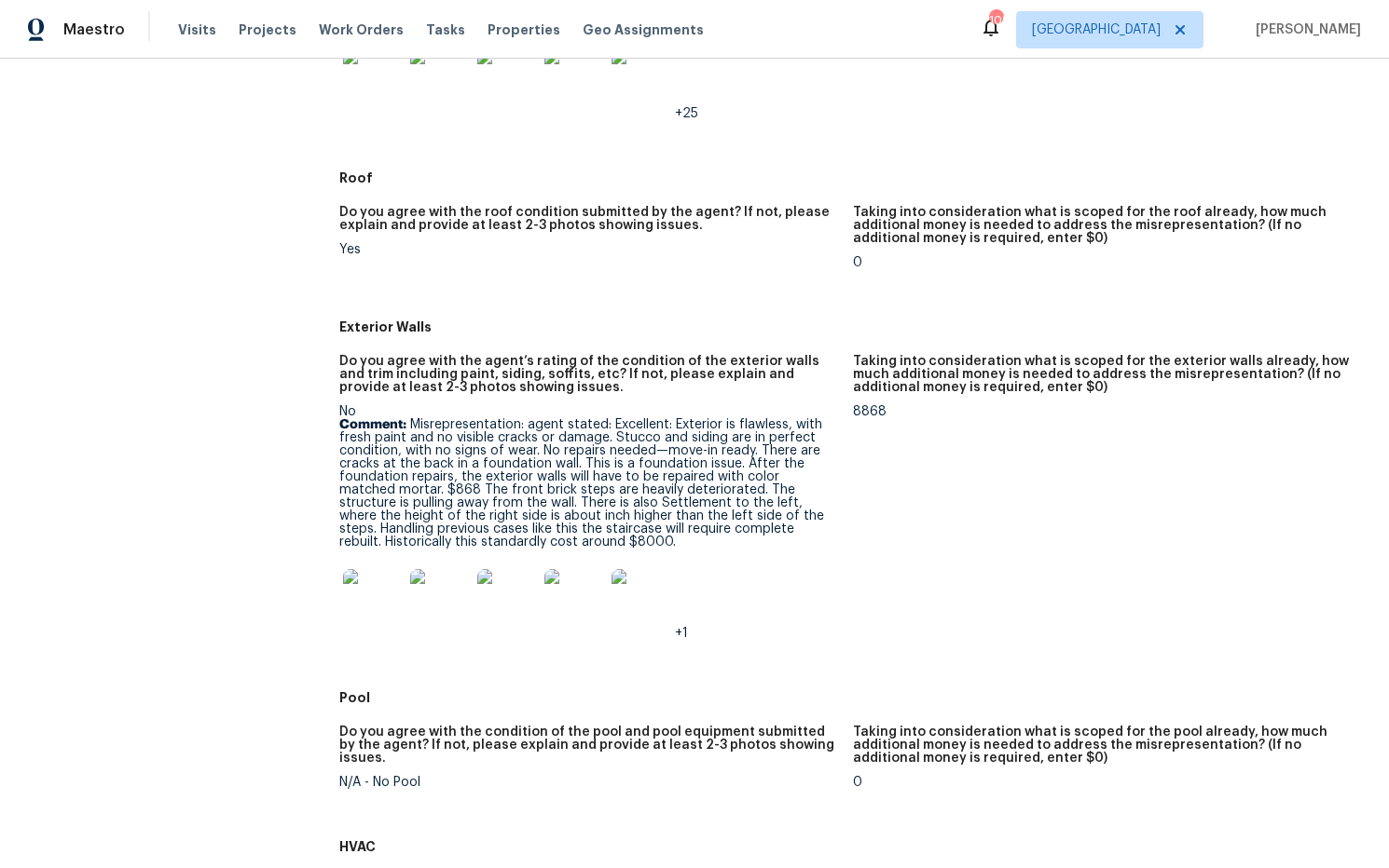
scroll to position [1048, 0]
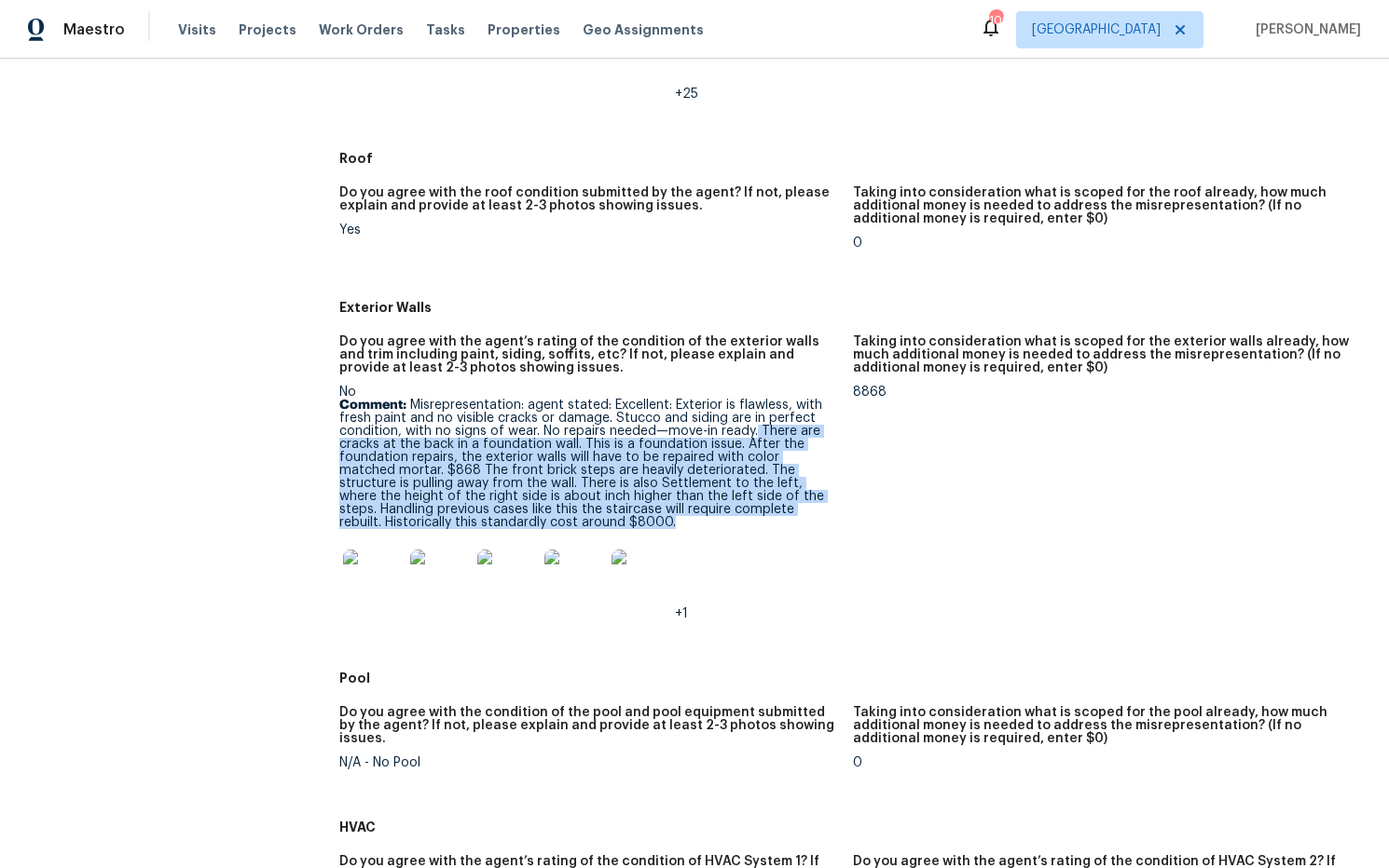
drag, startPoint x: 793, startPoint y: 424, endPoint x: 715, endPoint y: 455, distance: 83.9
click at [833, 493] on p "Comment: Misrepresentation: agent stated: Excellent: Exterior is flawless, with…" at bounding box center [588, 464] width 498 height 131
copy p "There are cracks at the back in a foundation wall. This is a foundation issue. …"
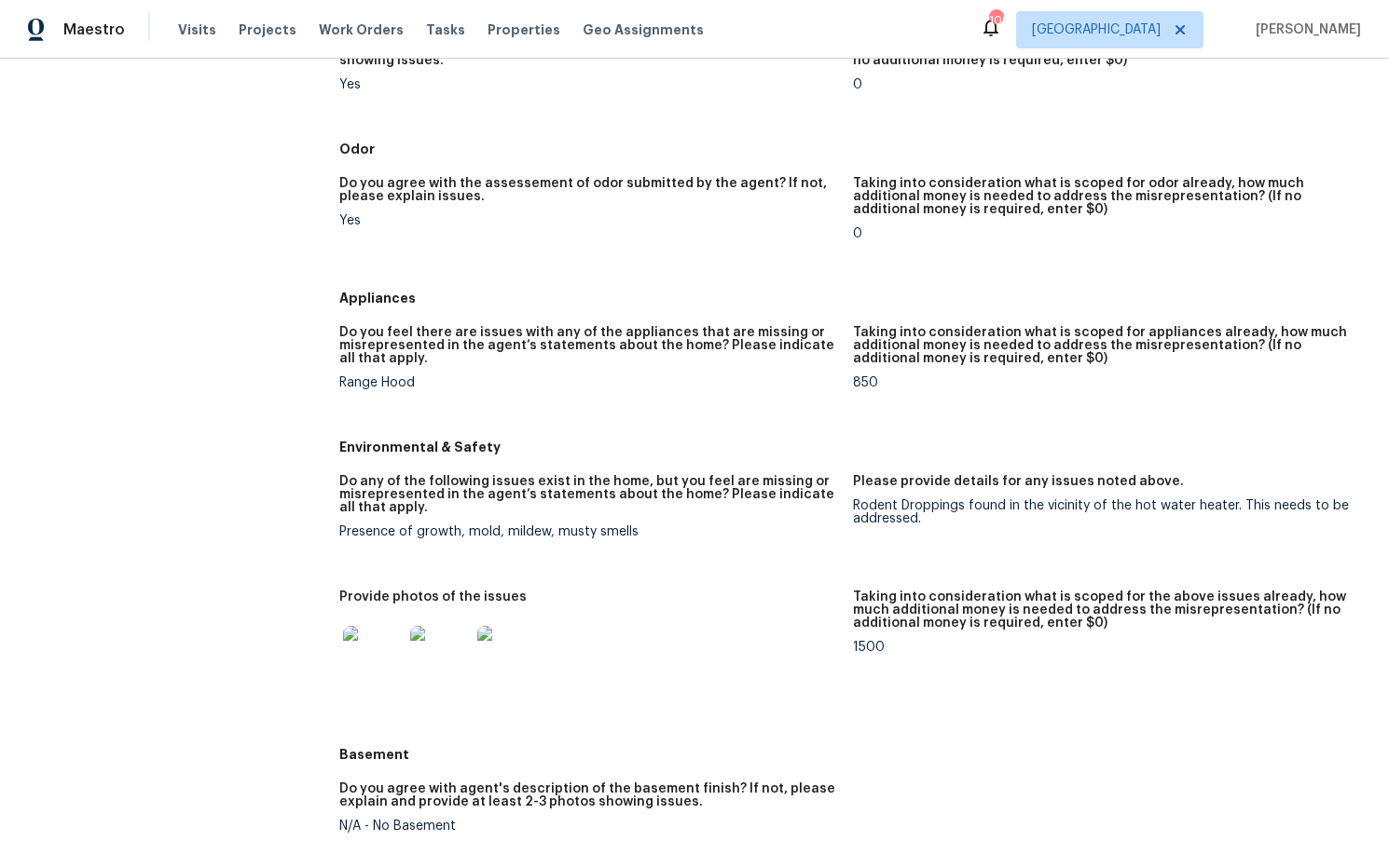
scroll to position [2233, 0]
drag, startPoint x: 948, startPoint y: 497, endPoint x: 857, endPoint y: 484, distance: 91.9
click at [857, 498] on div "Rodent Droppings found in the vicinity of the hot water heater. This needs to b…" at bounding box center [1102, 511] width 498 height 26
copy div "Rodent Droppings found in the vicinity of the hot water heater. This needs to b…"
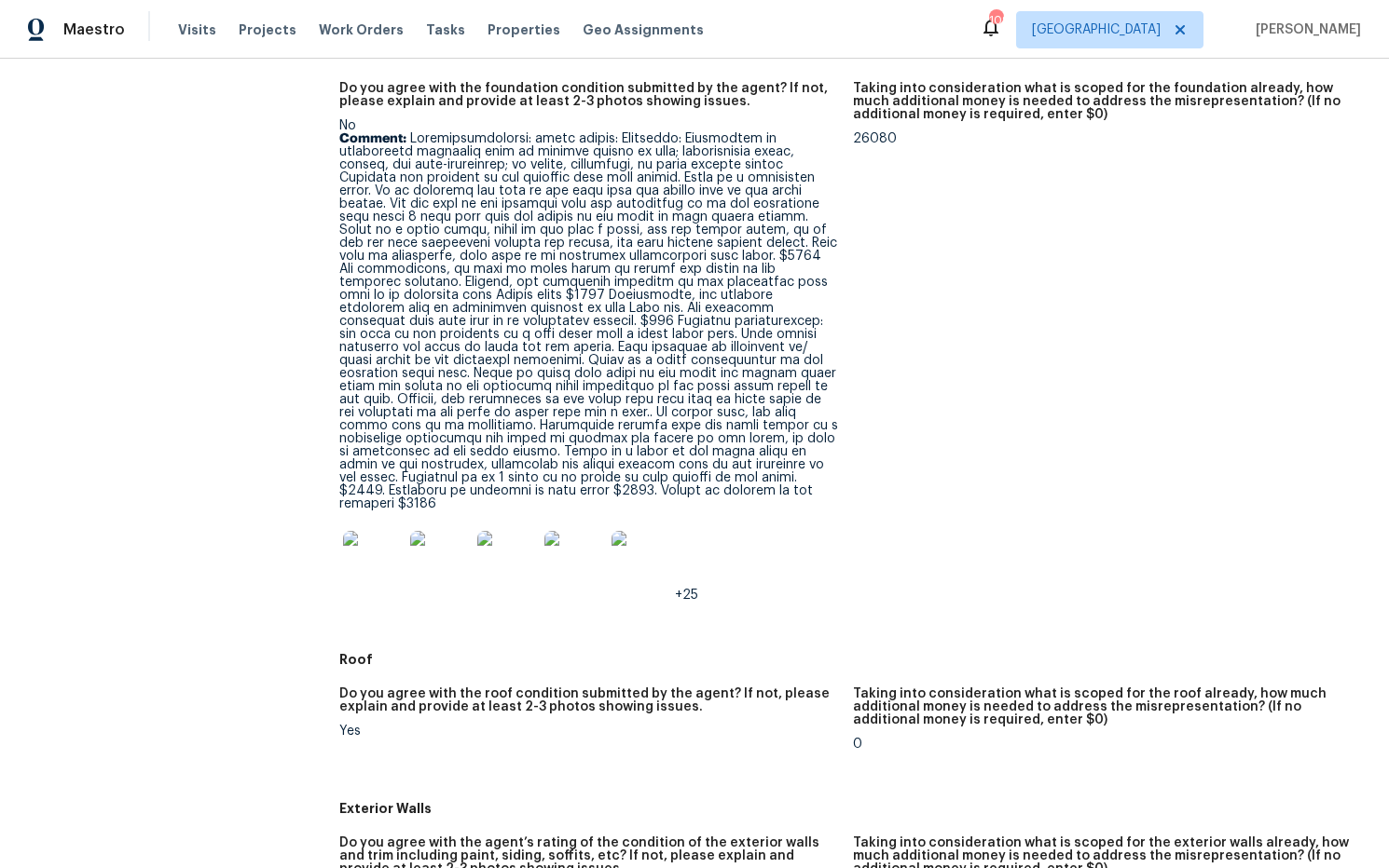
scroll to position [548, 0]
click at [368, 530] on img at bounding box center [372, 560] width 60 height 60
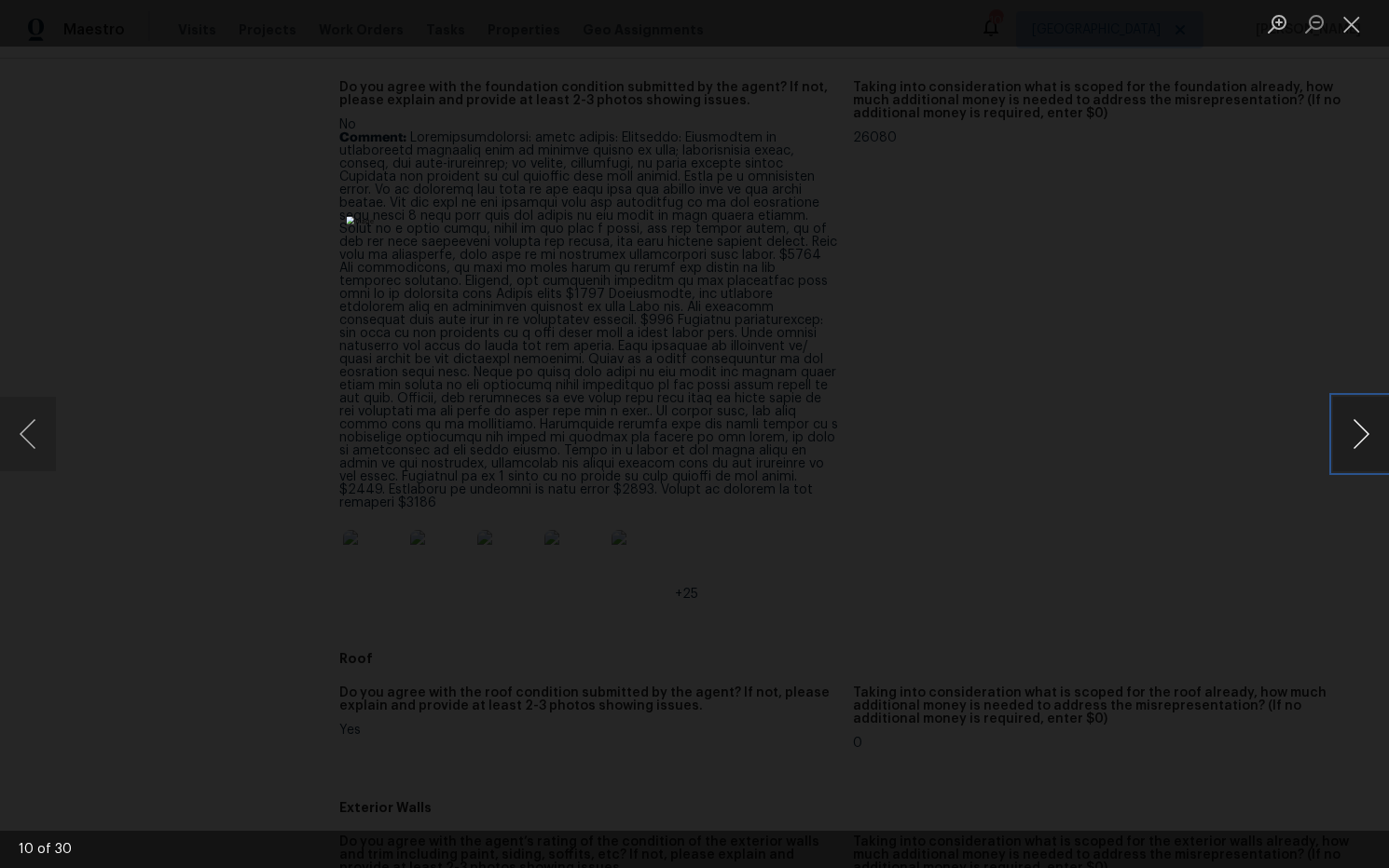
click at [1352, 431] on button "Next image" at bounding box center [1361, 434] width 56 height 75
click at [1351, 431] on button "Next image" at bounding box center [1361, 434] width 56 height 75
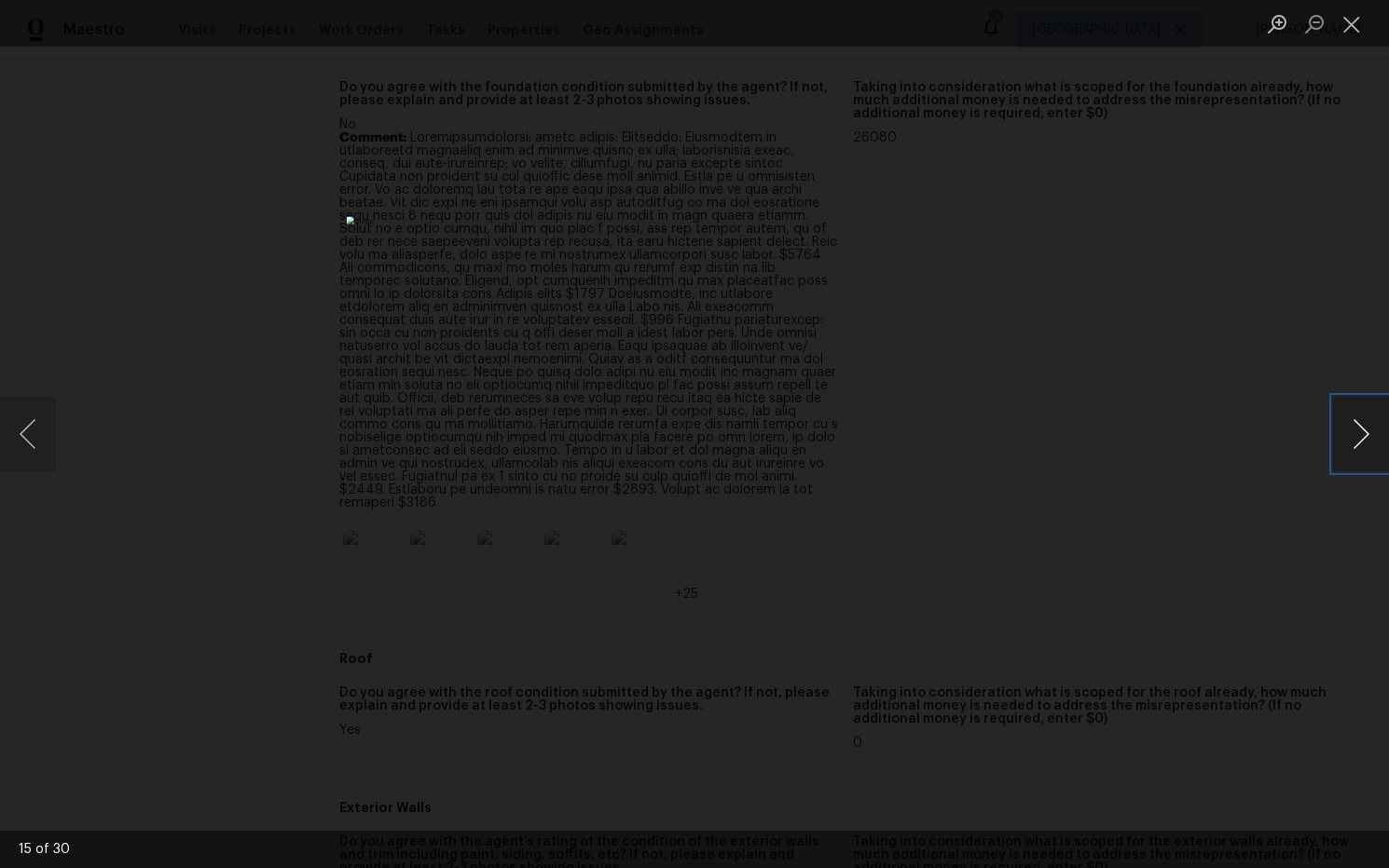
click at [1351, 431] on button "Next image" at bounding box center [1361, 434] width 56 height 75
click at [1365, 436] on button "Next image" at bounding box center [1361, 434] width 56 height 75
click at [1352, 441] on button "Next image" at bounding box center [1361, 434] width 56 height 75
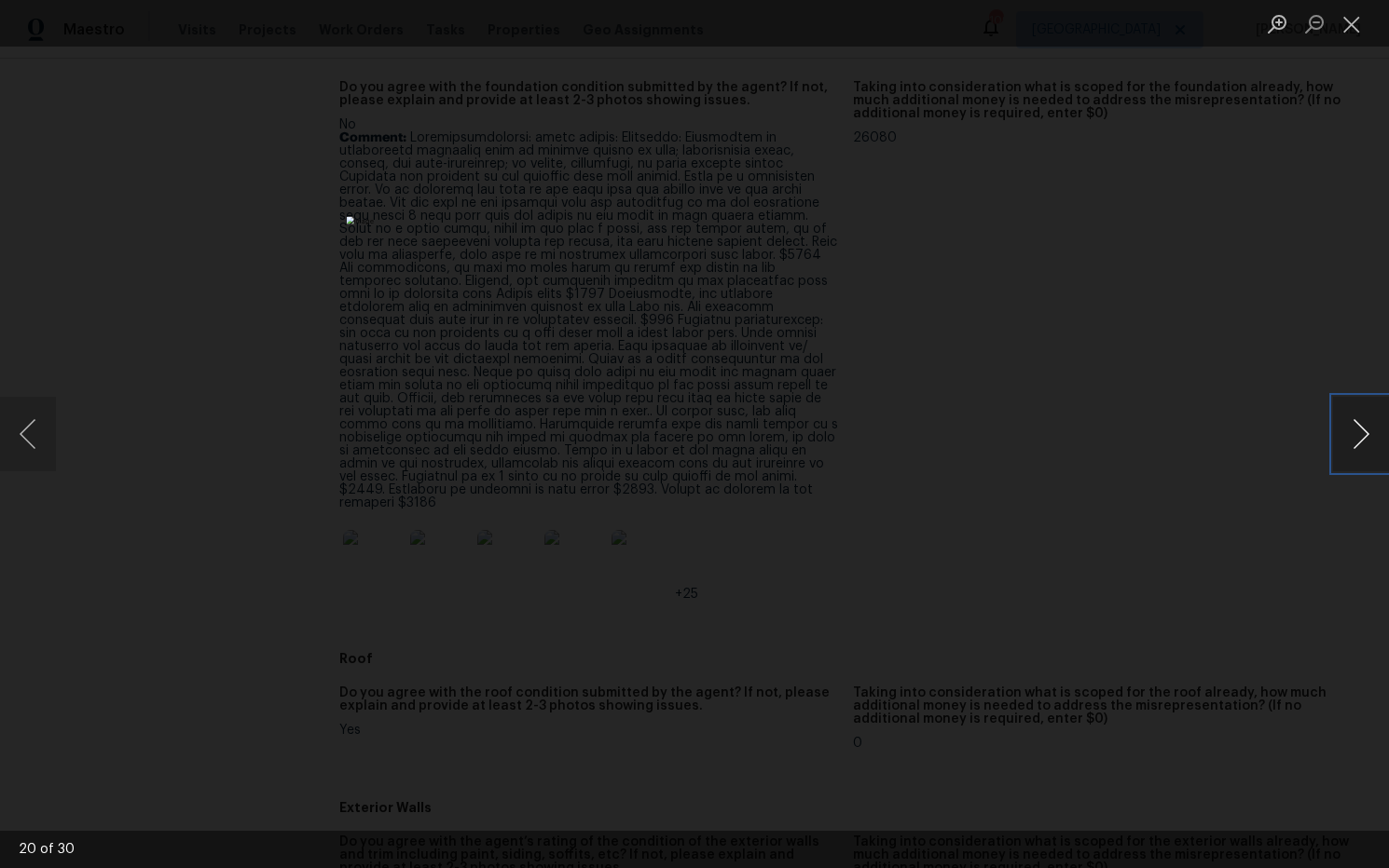
click at [1356, 424] on button "Next image" at bounding box center [1361, 434] width 56 height 75
click at [1368, 430] on button "Next image" at bounding box center [1361, 434] width 56 height 75
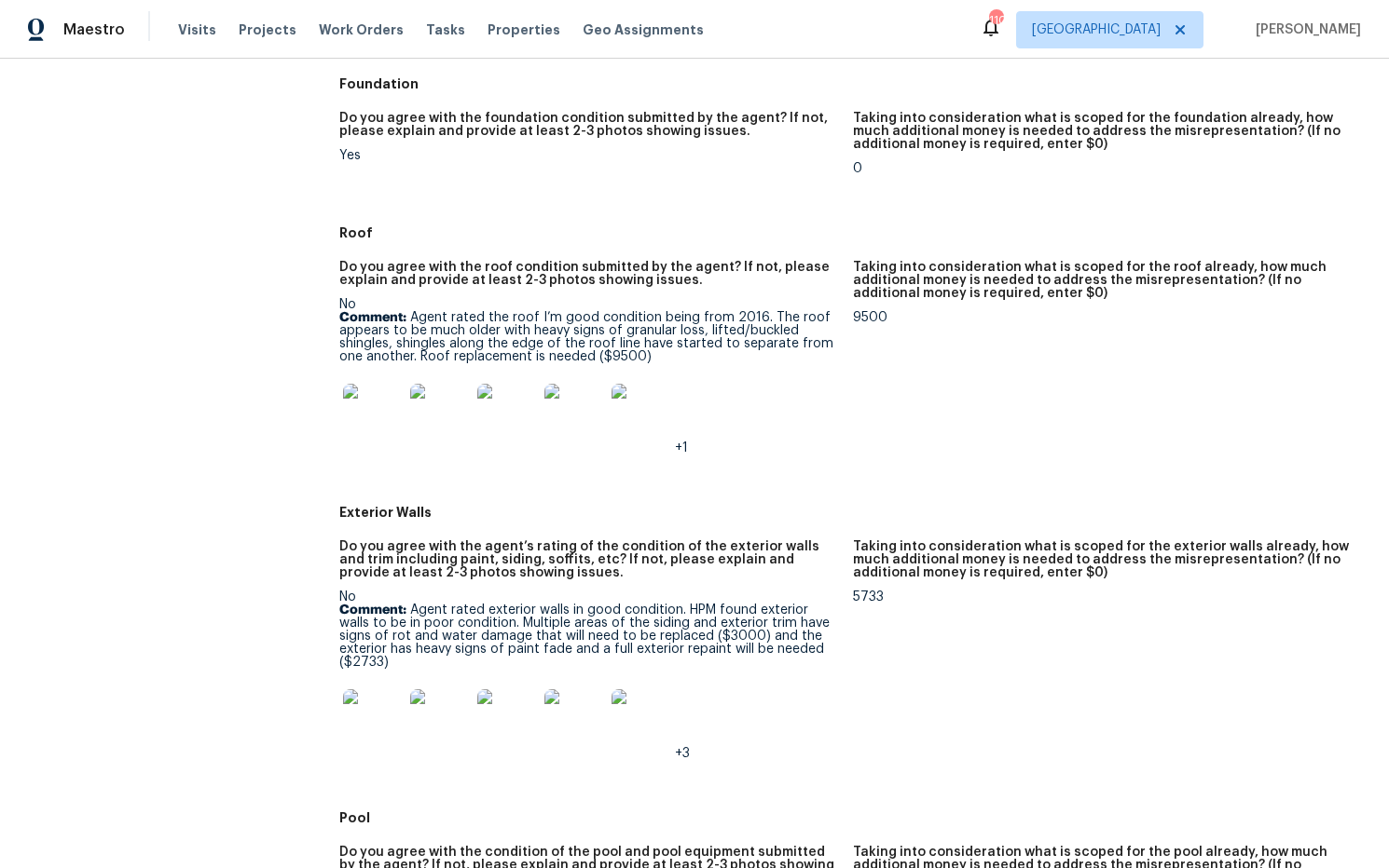
scroll to position [518, 0]
click at [372, 431] on img at bounding box center [372, 413] width 60 height 60
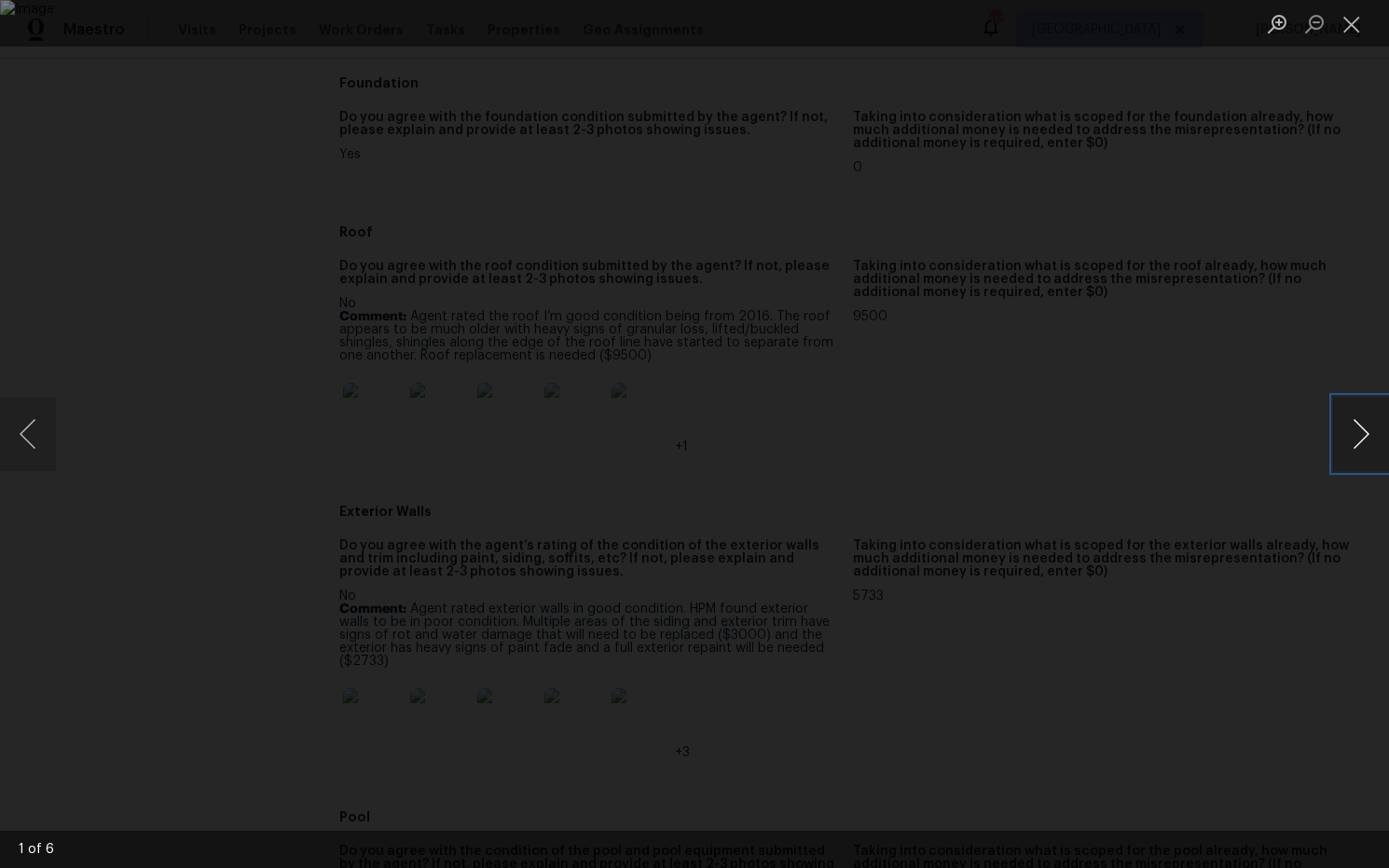
click at [1352, 434] on button "Next image" at bounding box center [1361, 434] width 56 height 75
drag, startPoint x: 1349, startPoint y: 29, endPoint x: 1321, endPoint y: 43, distance: 31.3
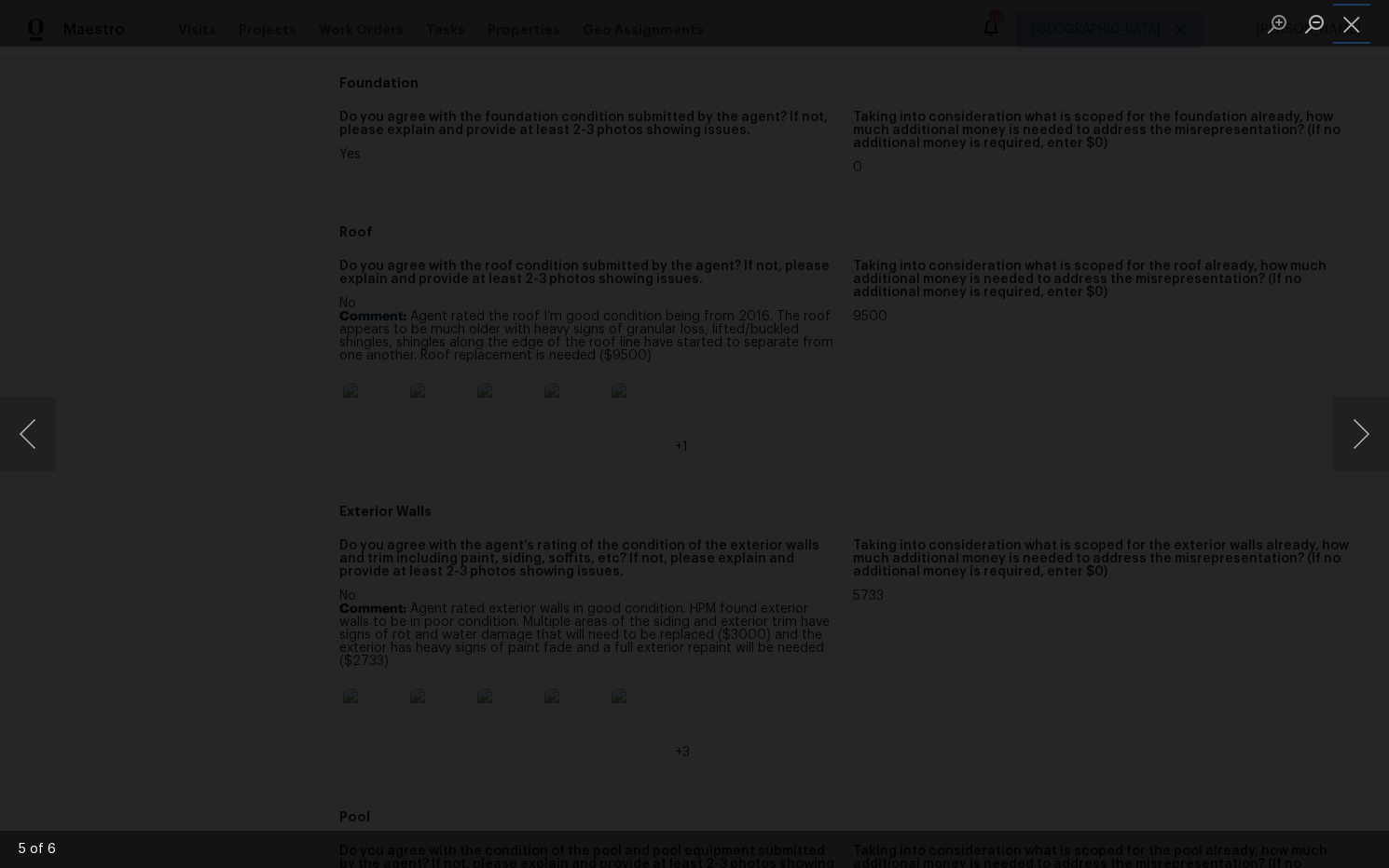
click at [1349, 29] on button "Close lightbox" at bounding box center [1352, 23] width 37 height 33
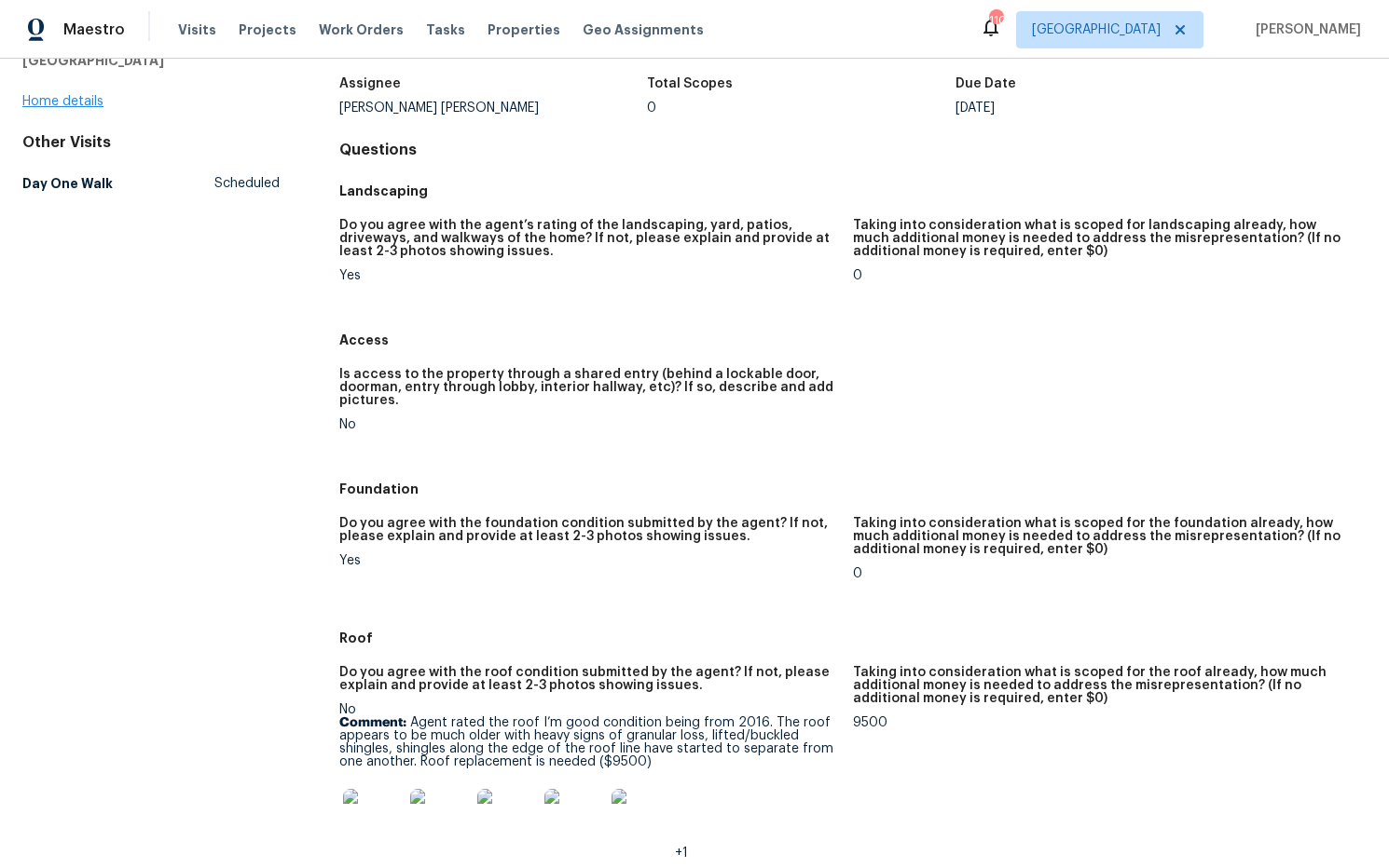
scroll to position [0, 0]
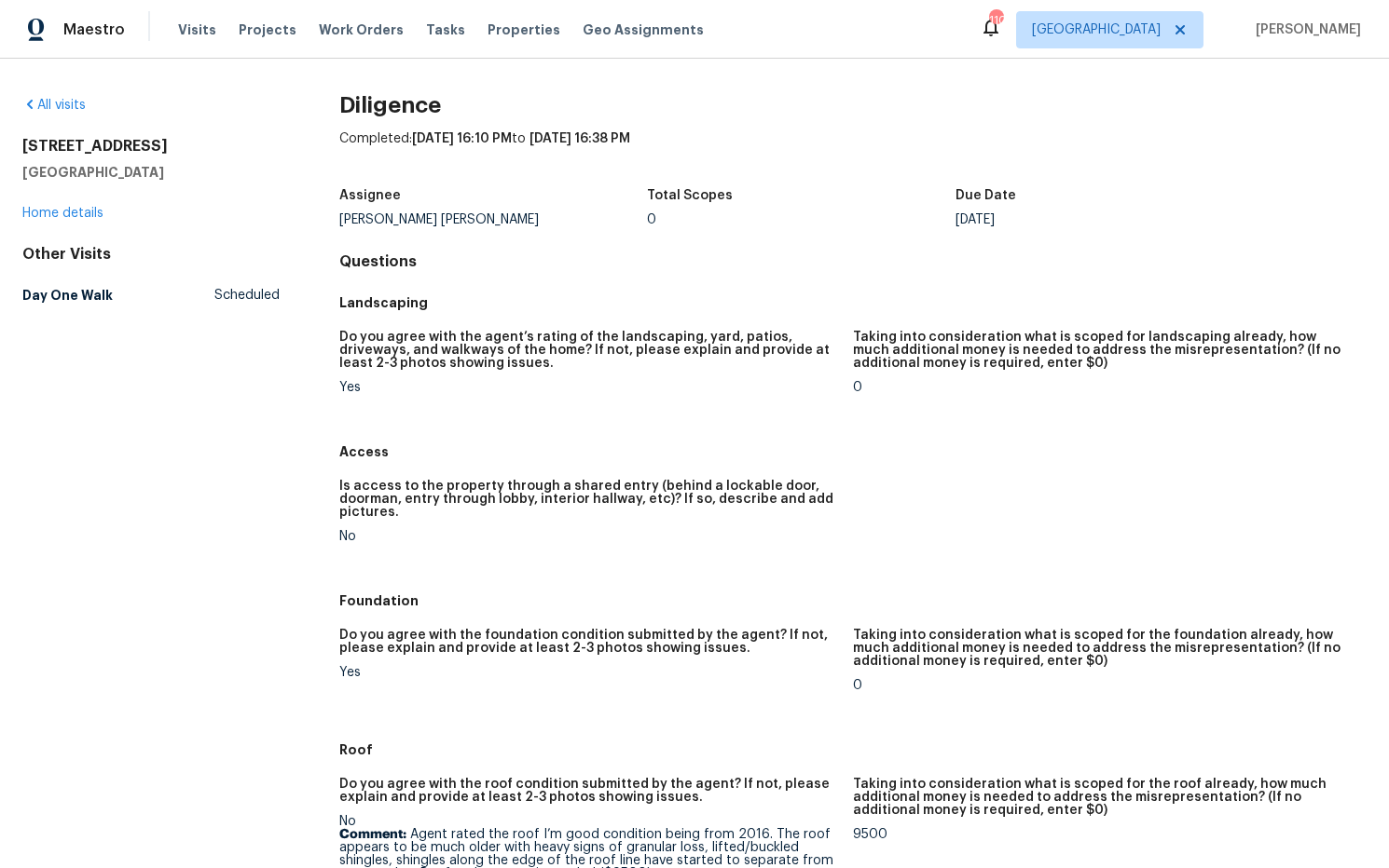
drag, startPoint x: 161, startPoint y: 167, endPoint x: 73, endPoint y: 142, distance: 91.5
click at [1, 132] on div "All visits [STREET_ADDRESS][PERSON_NAME] Home details Other Visits Day One Walk…" at bounding box center [694, 464] width 1389 height 810
copy div "[STREET_ADDRESS][PERSON_NAME]"
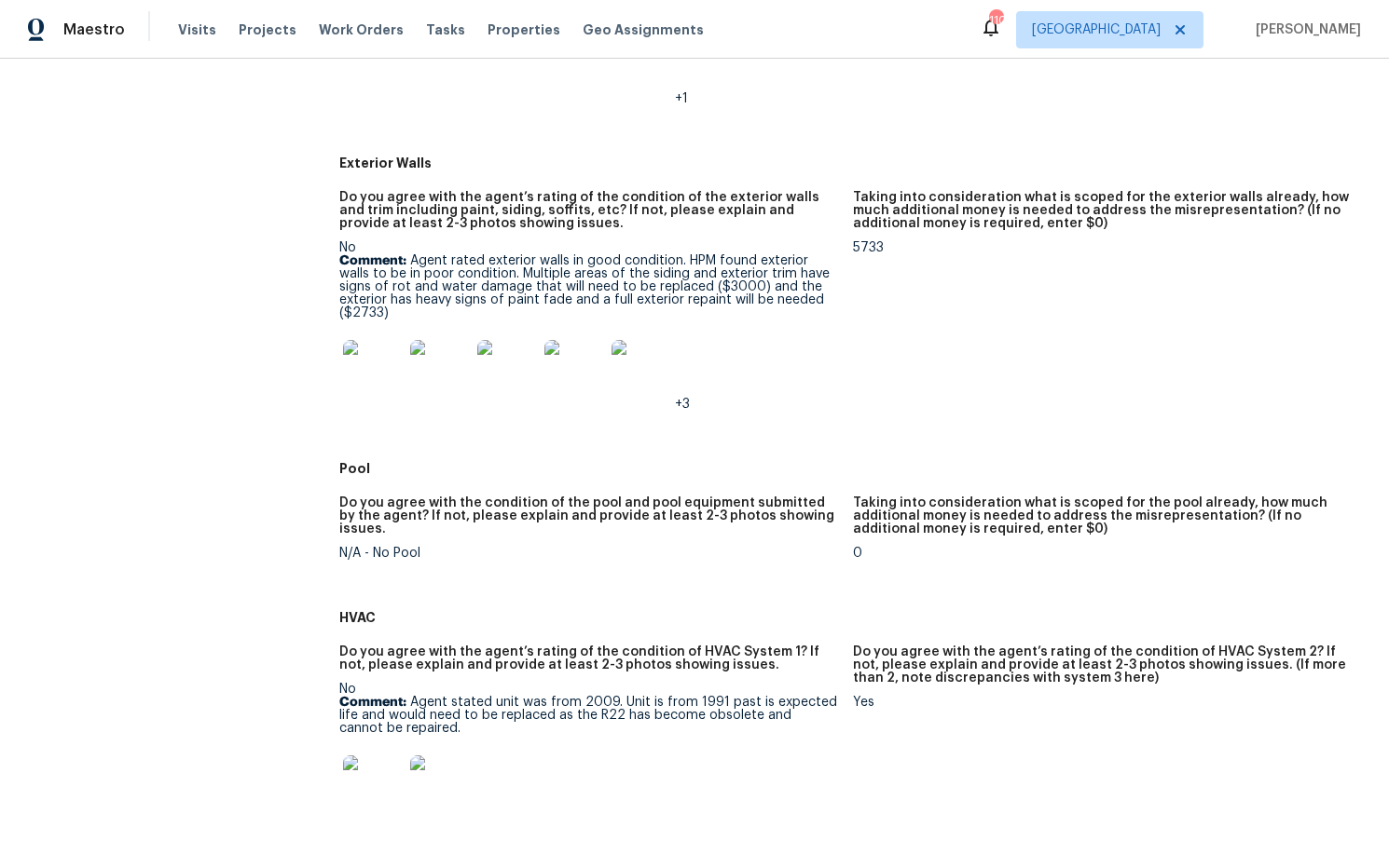
scroll to position [867, 0]
click at [386, 352] on img at bounding box center [372, 369] width 60 height 60
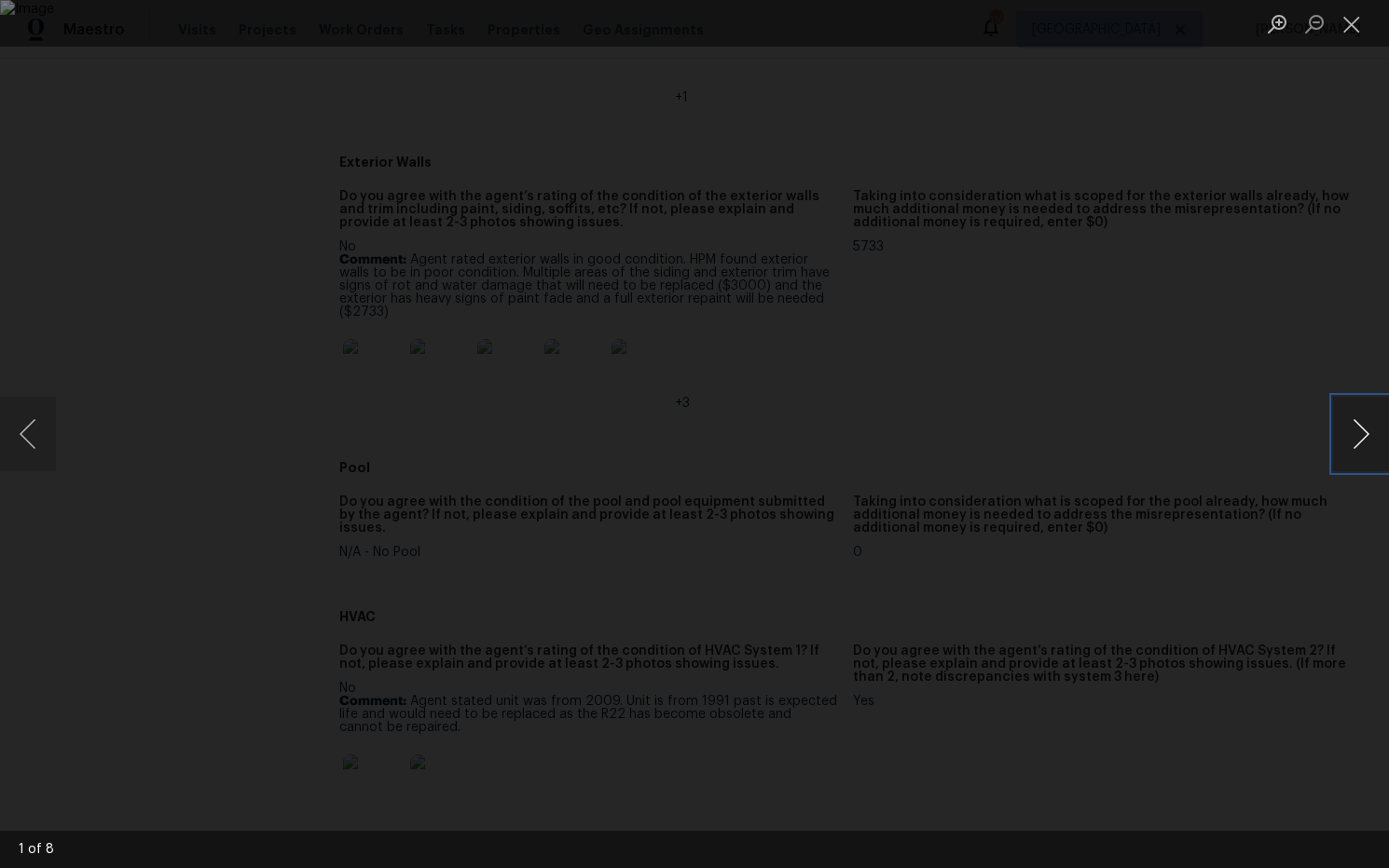
click at [1363, 437] on button "Next image" at bounding box center [1361, 434] width 56 height 75
drag, startPoint x: 1363, startPoint y: 29, endPoint x: 1308, endPoint y: 50, distance: 58.9
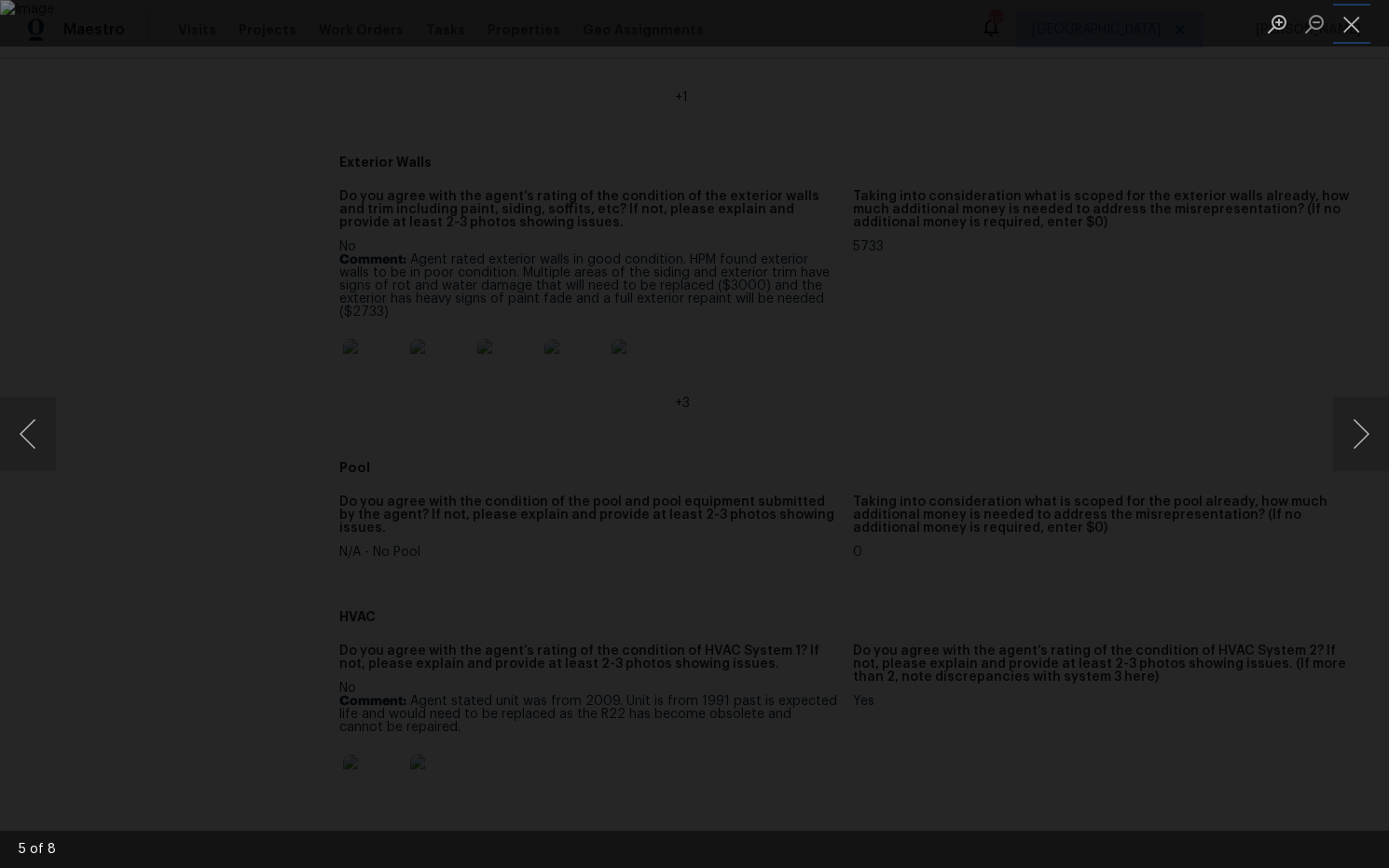
click at [1361, 30] on button "Close lightbox" at bounding box center [1352, 23] width 37 height 33
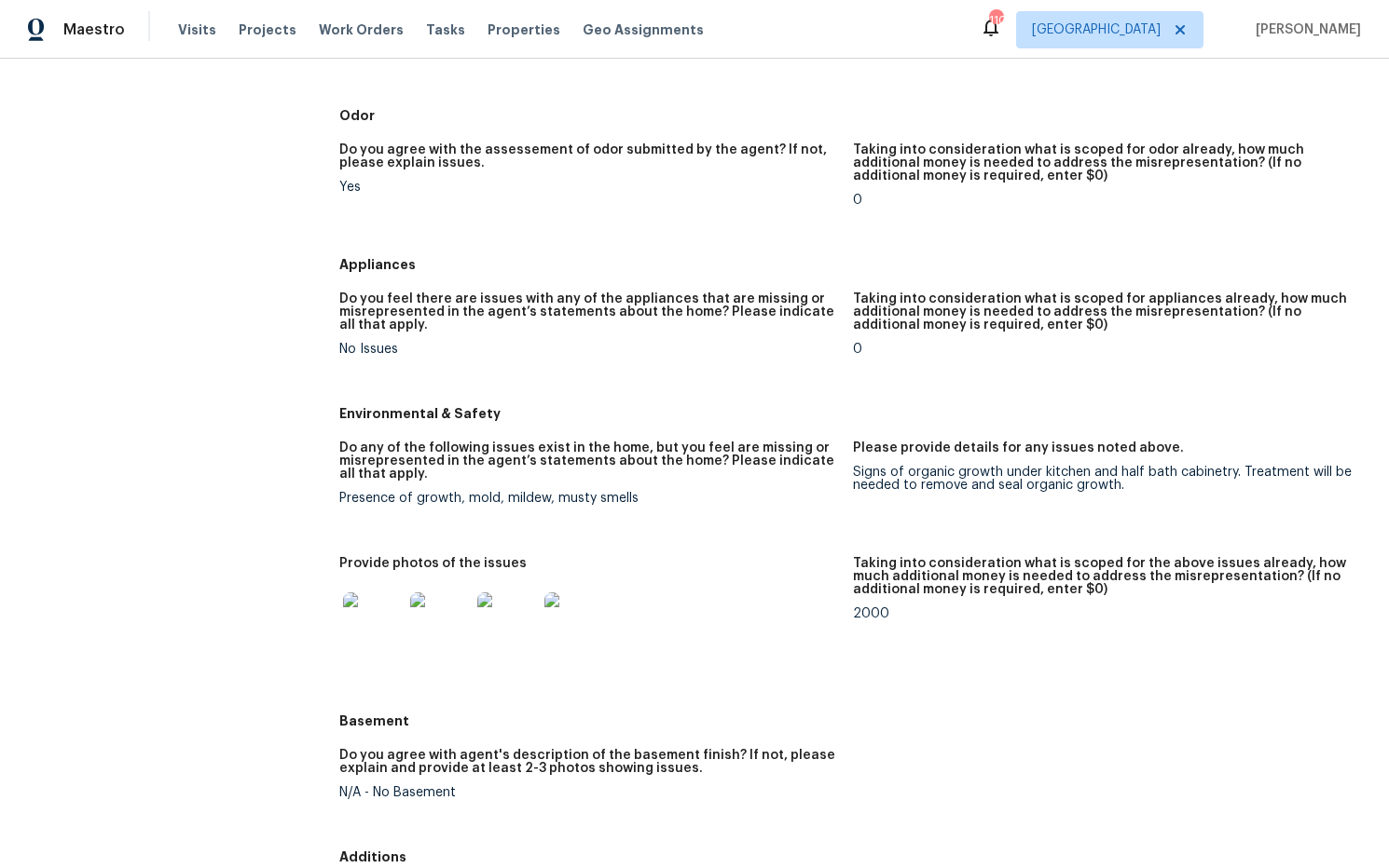
scroll to position [1946, 0]
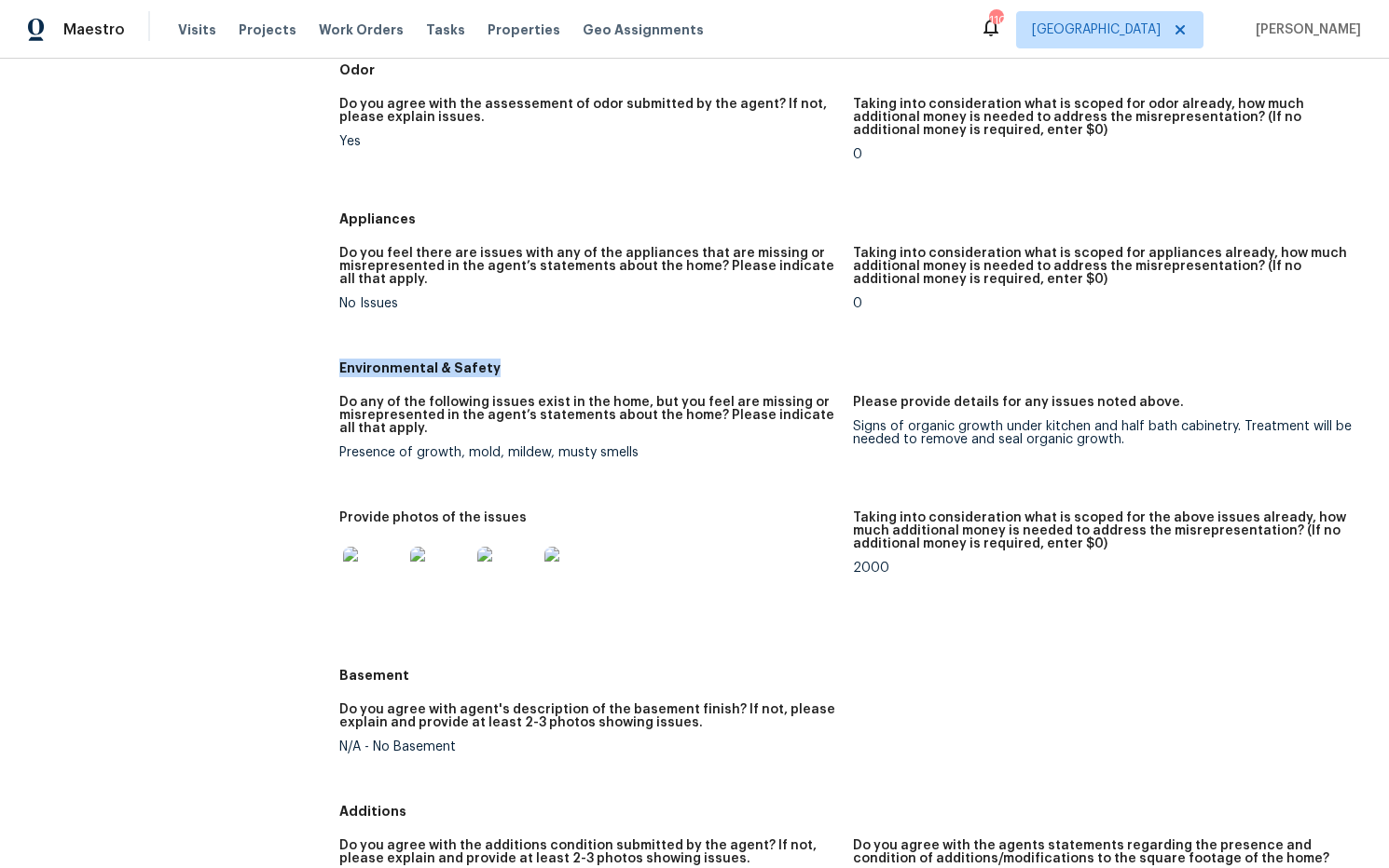
drag, startPoint x: 504, startPoint y: 353, endPoint x: 330, endPoint y: 357, distance: 174.0
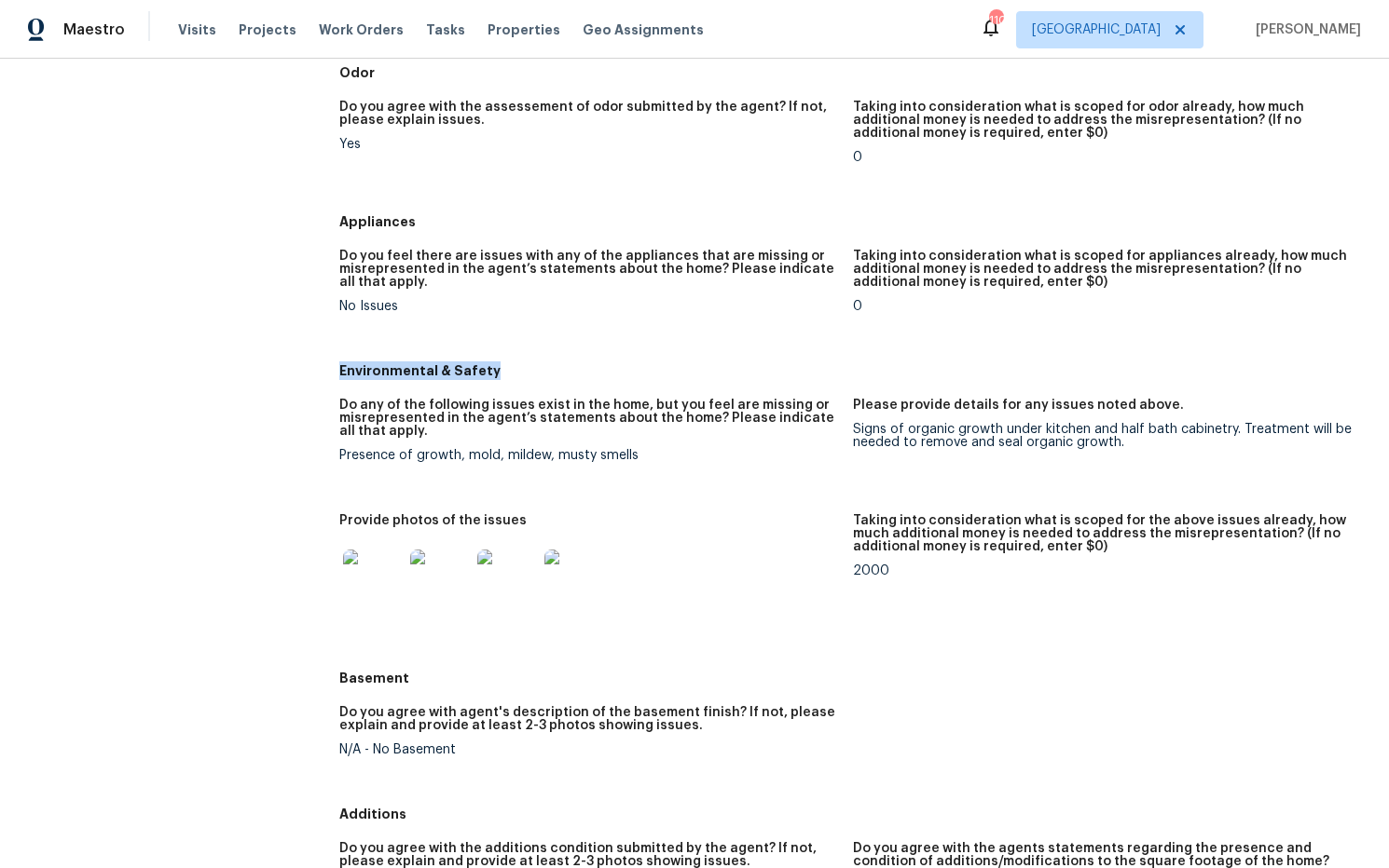
copy h5 "Environmental & Safety"
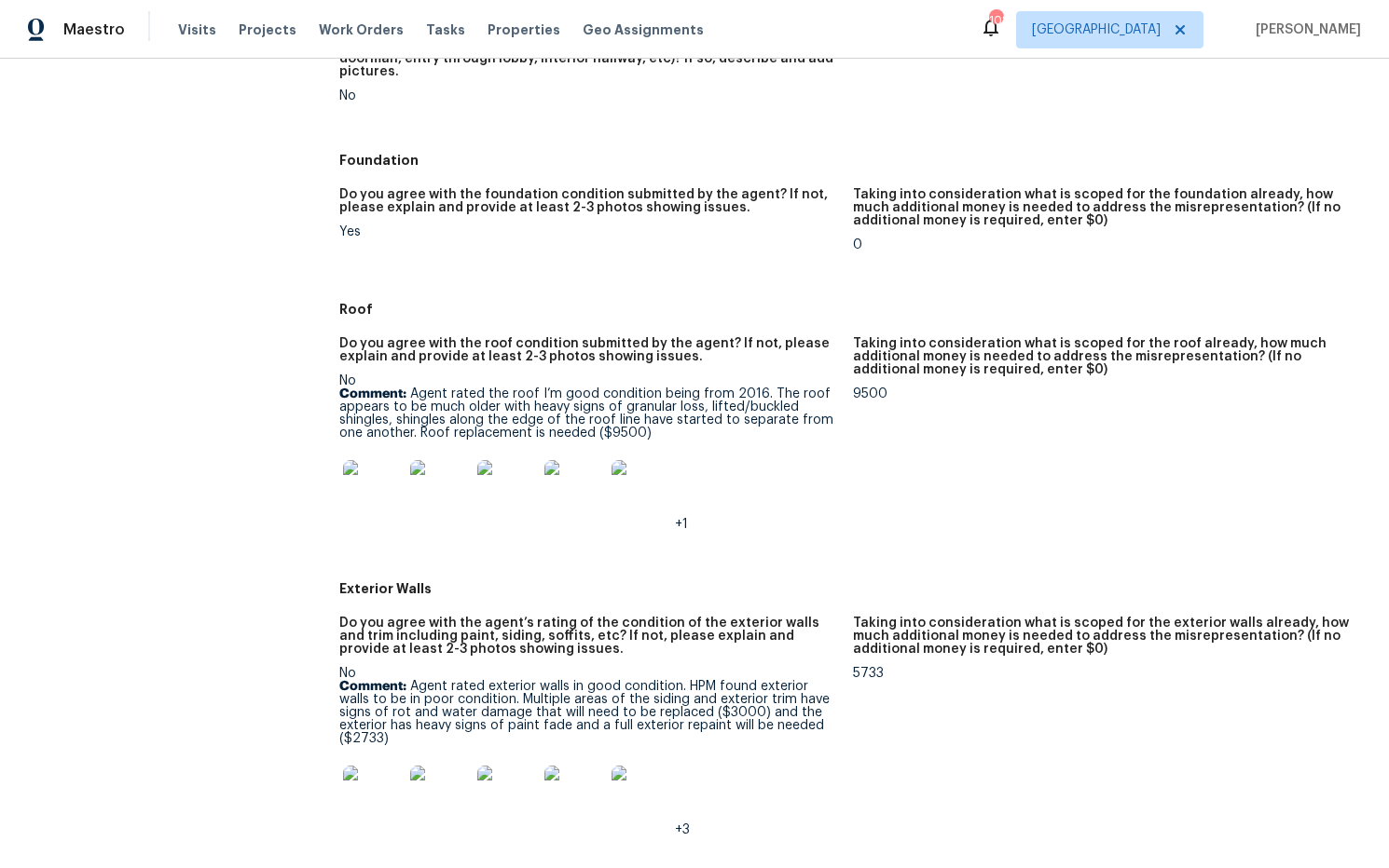
scroll to position [450, 0]
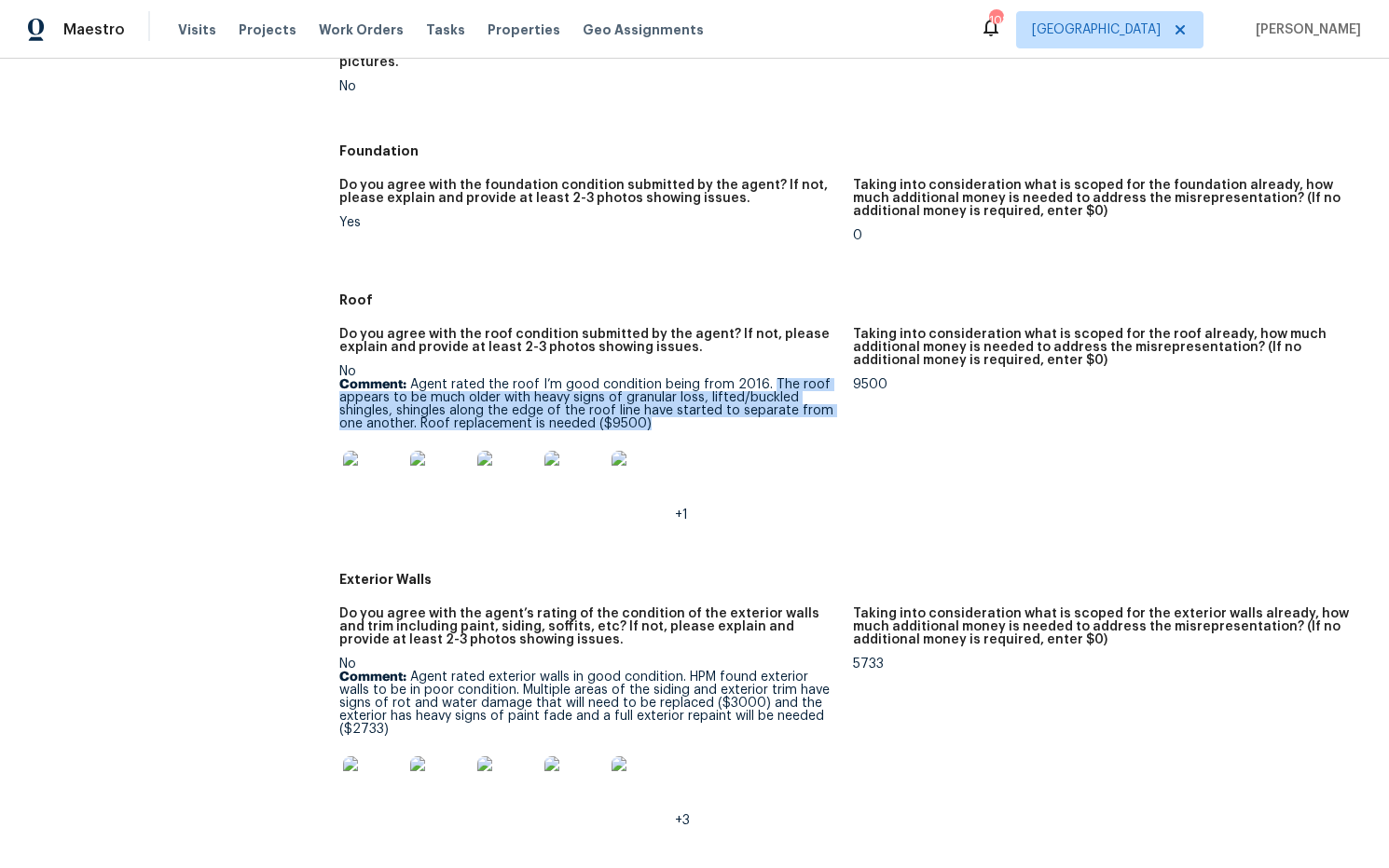
drag, startPoint x: 765, startPoint y: 380, endPoint x: 798, endPoint y: 422, distance: 53.4
click at [798, 422] on p "Comment: Agent rated the roof I’m good condition being from 2016. The roof appe…" at bounding box center [588, 404] width 498 height 52
copy p "The roof appears to be much older with heavy signs of granular loss, lifted/buc…"
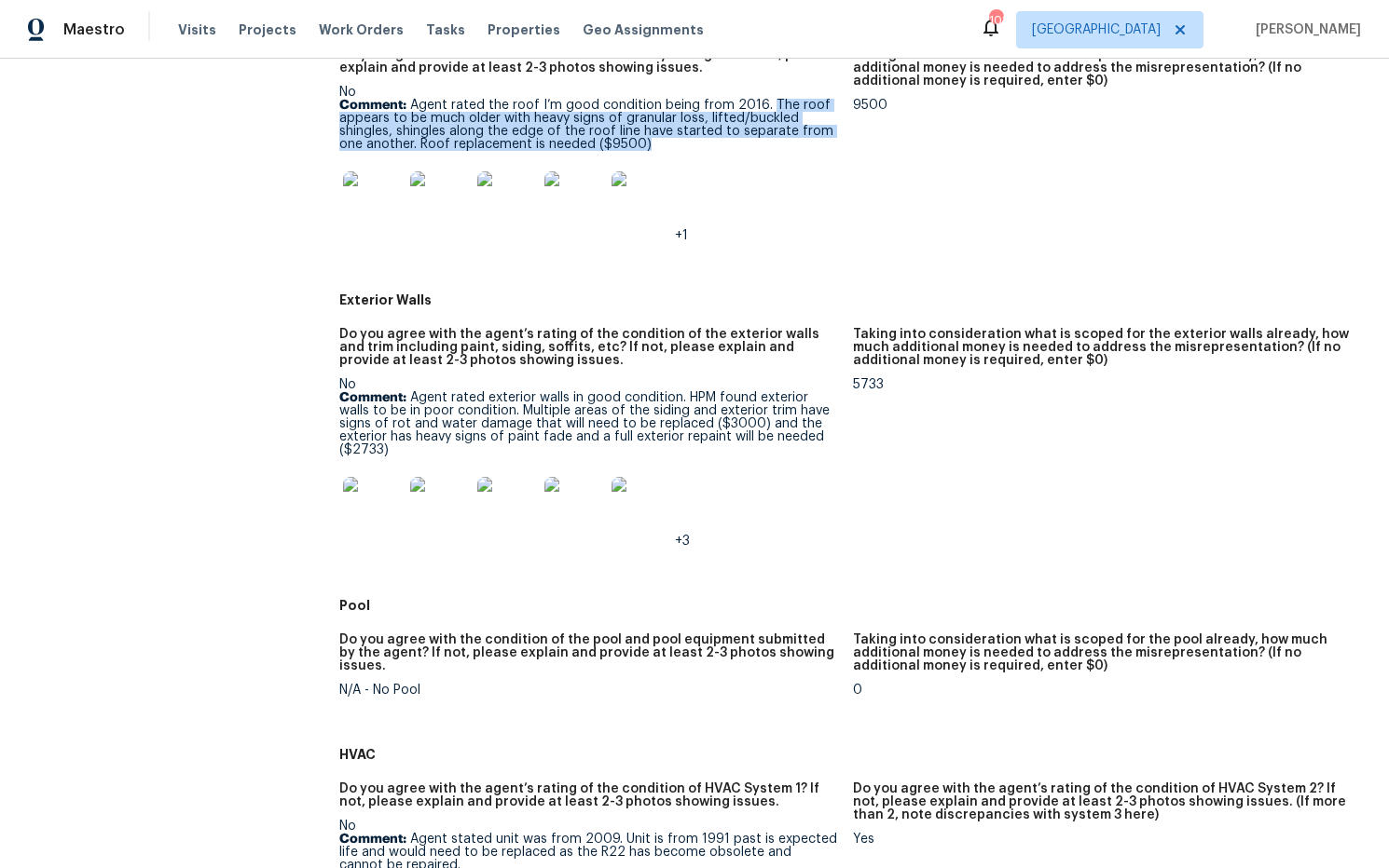
scroll to position [733, 0]
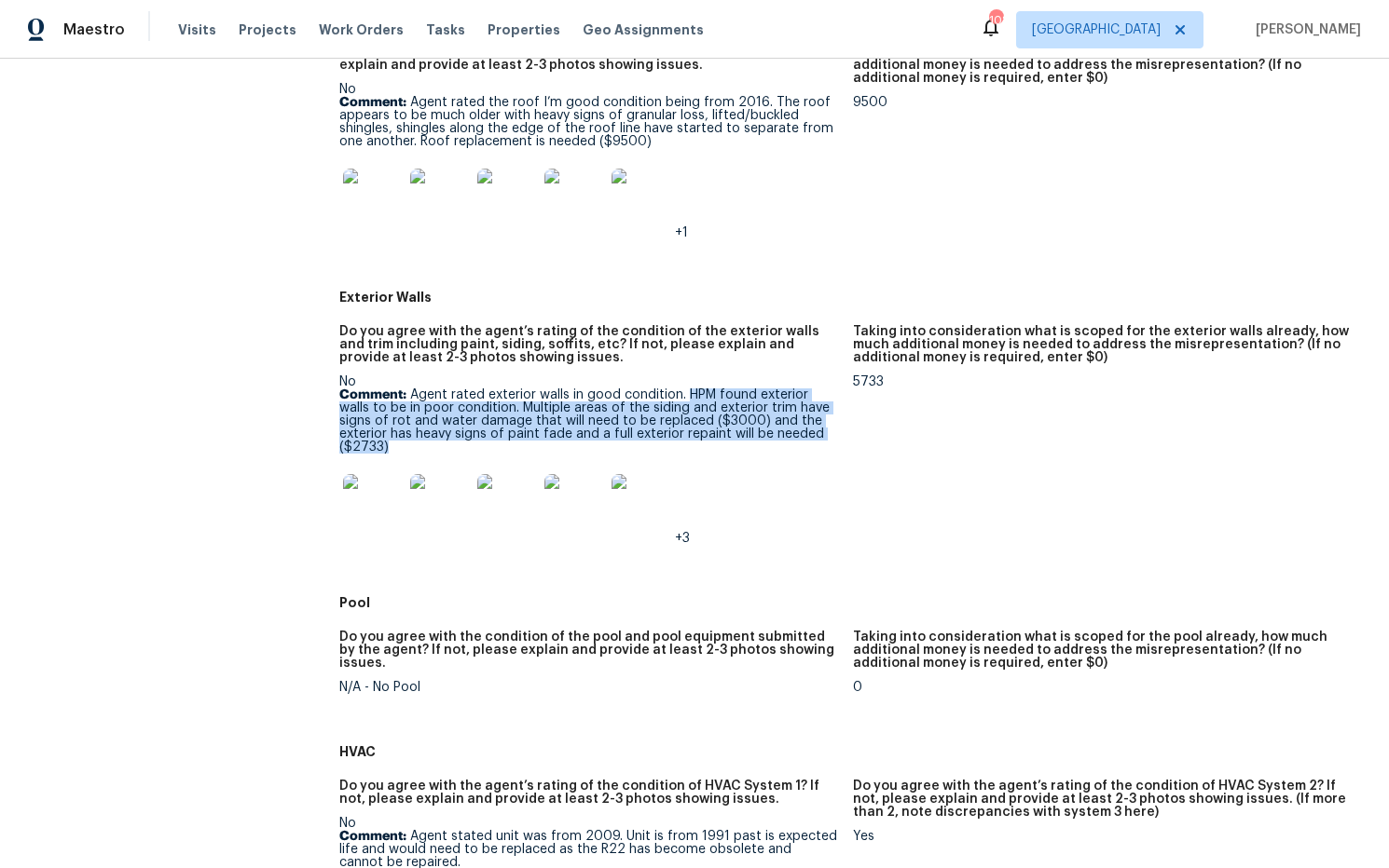
drag, startPoint x: 719, startPoint y: 399, endPoint x: 809, endPoint y: 429, distance: 94.9
click at [821, 433] on p "Comment: Agent rated exterior walls in good condition. HPM found exterior walls…" at bounding box center [588, 421] width 498 height 65
copy p "HPM found exterior walls to be in poor condition. Multiple areas of the siding …"
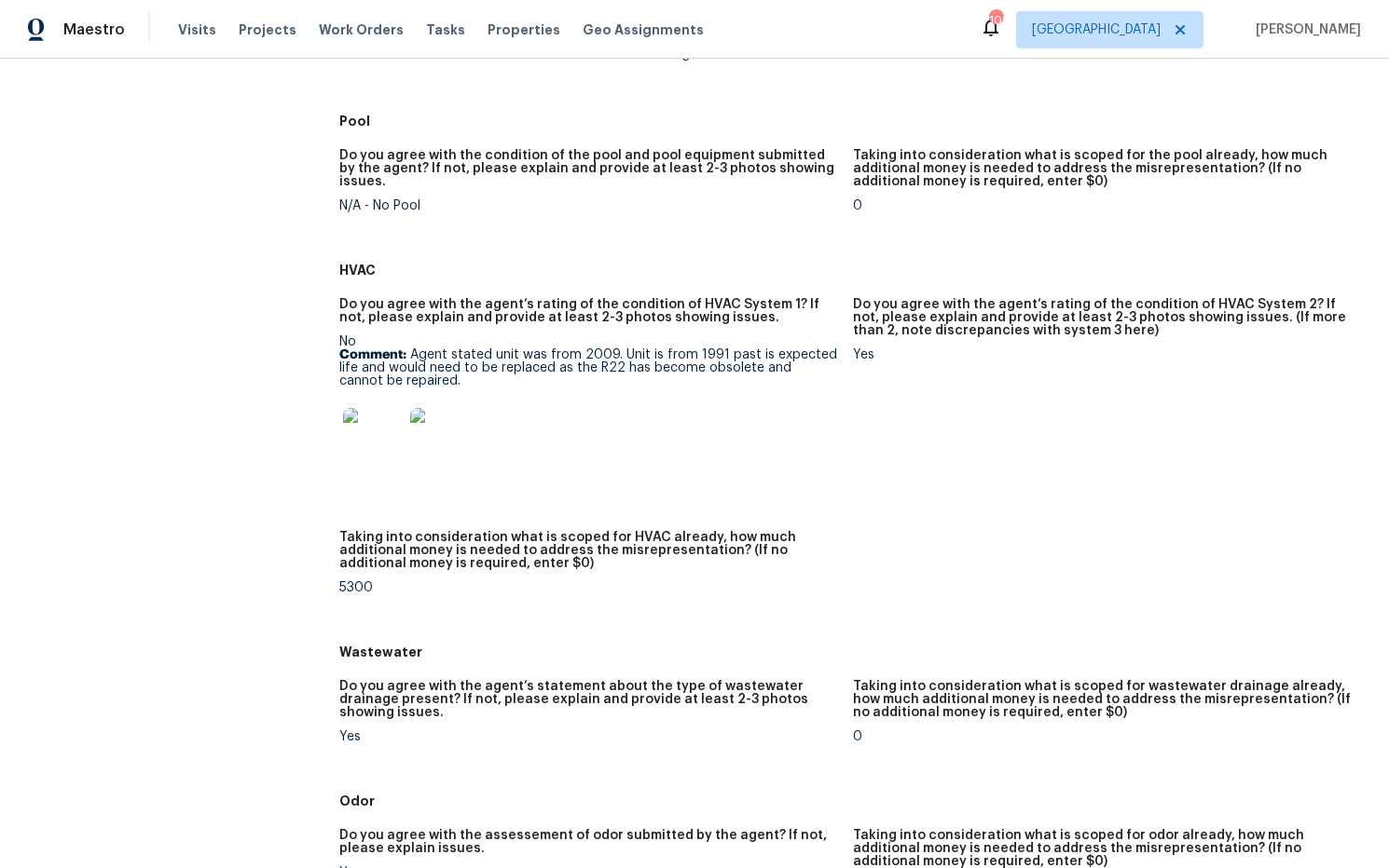
scroll to position [1216, 0]
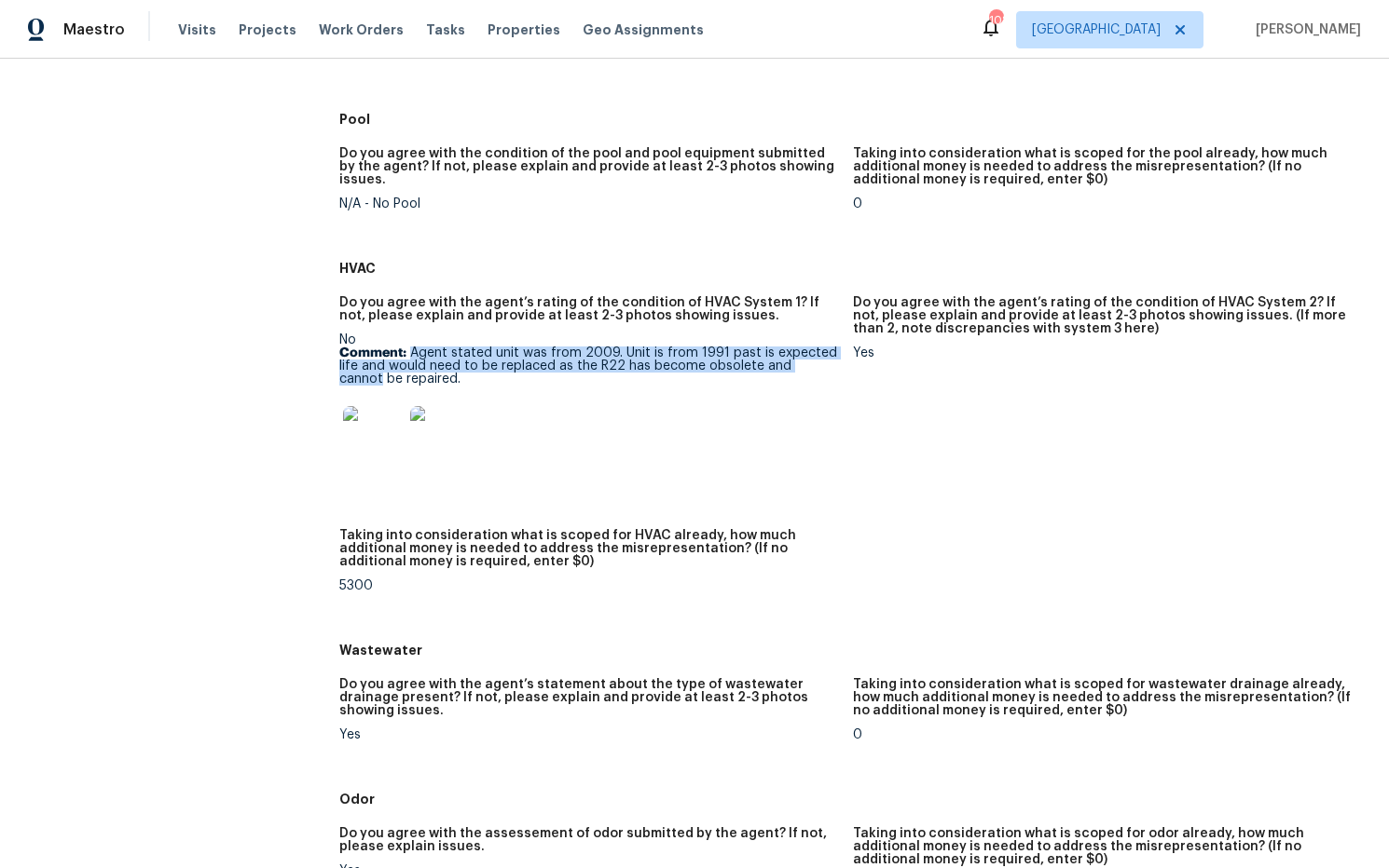
drag, startPoint x: 418, startPoint y: 339, endPoint x: 810, endPoint y: 357, distance: 392.4
click at [832, 360] on p "Comment: Agent stated unit was from 2009. Unit is from 1991 past is expected li…" at bounding box center [588, 366] width 498 height 39
drag, startPoint x: 543, startPoint y: 338, endPoint x: 533, endPoint y: 337, distance: 10.0
click at [542, 346] on p "Comment: Agent stated unit was from 2009. Unit is from 1991 past is expected li…" at bounding box center [588, 366] width 498 height 39
drag, startPoint x: 420, startPoint y: 342, endPoint x: 551, endPoint y: 357, distance: 131.9
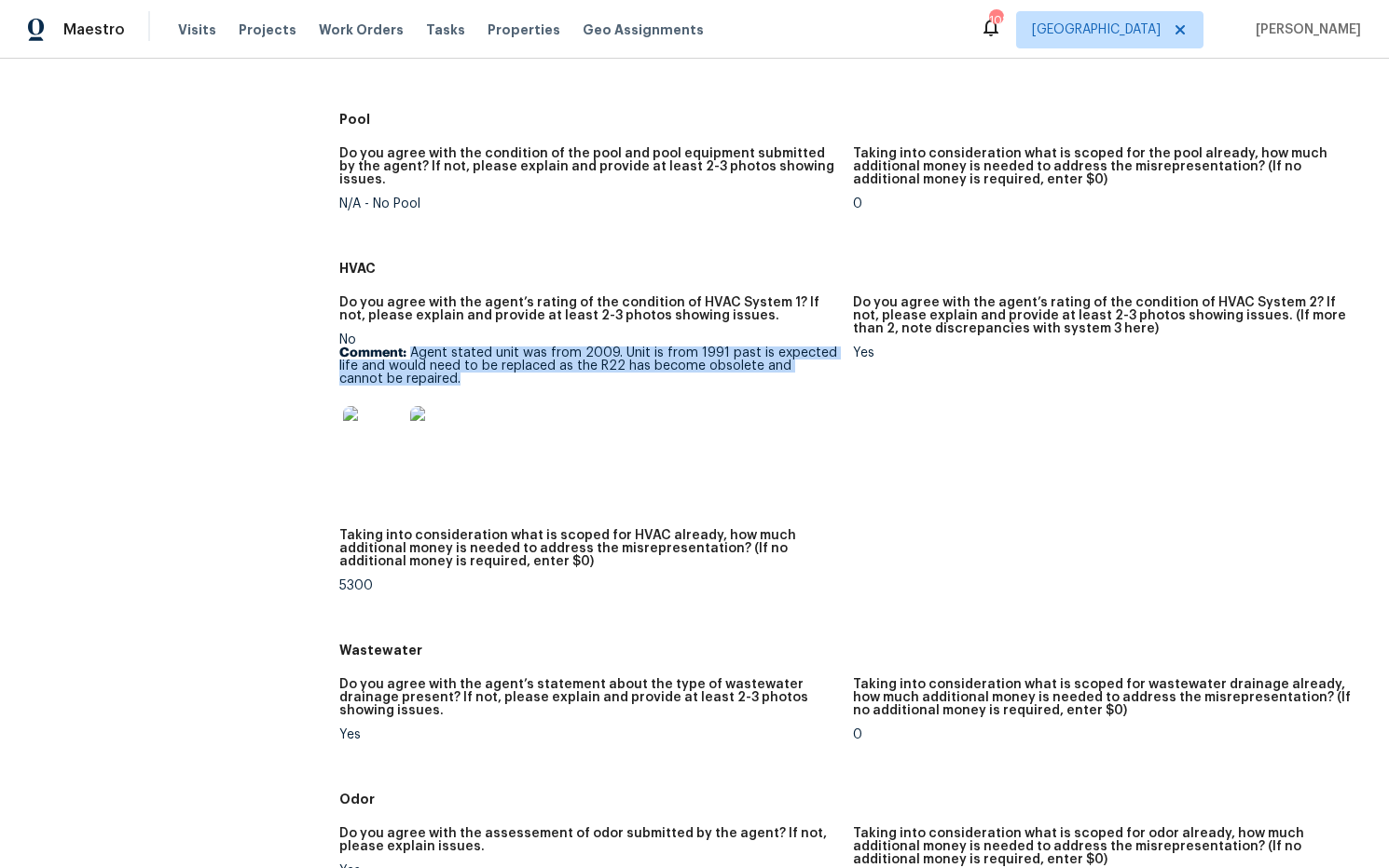
click at [552, 371] on p "Comment: Agent stated unit was from 2009. Unit is from 1991 past is expected li…" at bounding box center [588, 366] width 498 height 39
copy p "Agent stated unit was from 2009. Unit is from 1991 past is expected life and wo…"
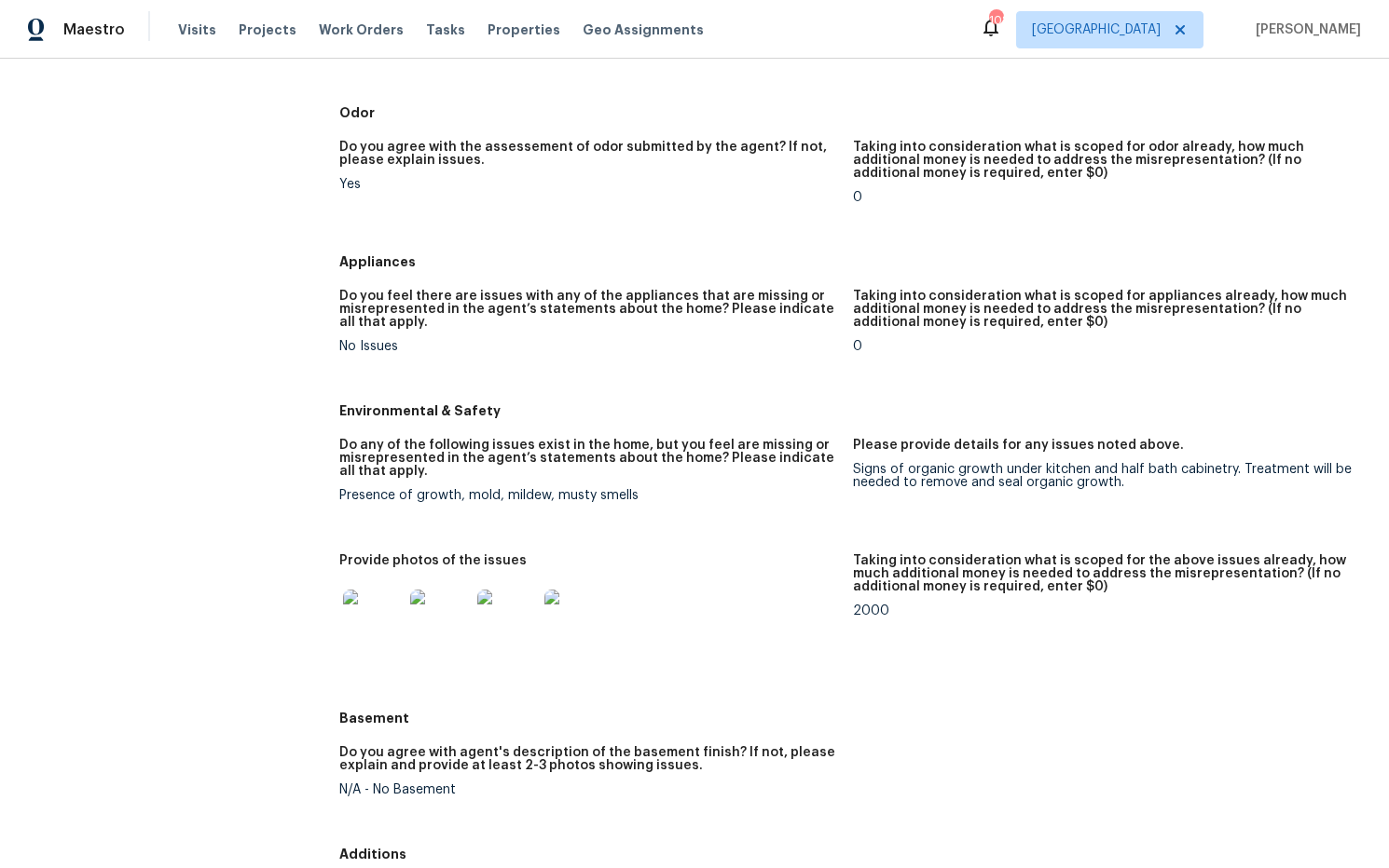
scroll to position [1919, 0]
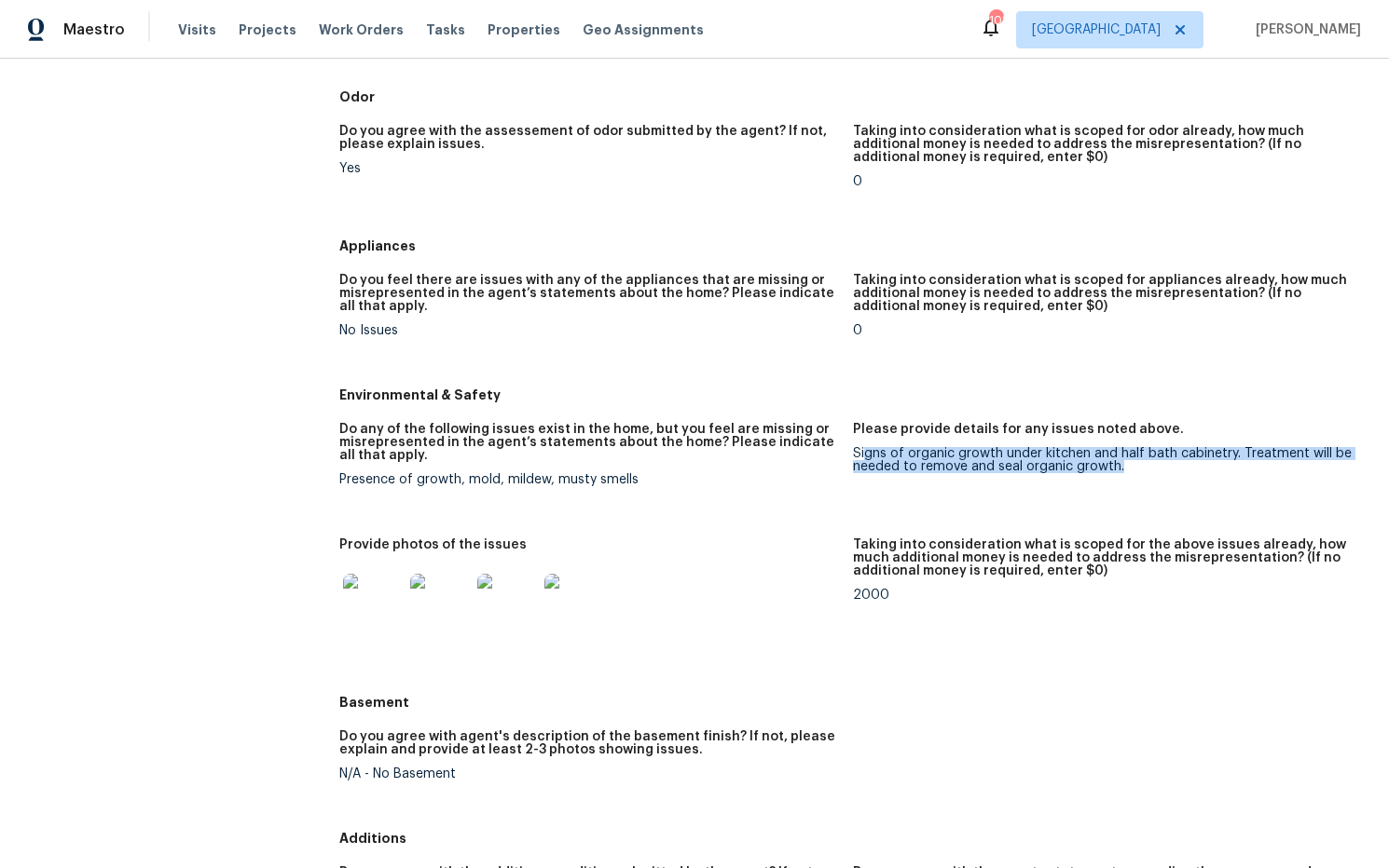
drag, startPoint x: 1146, startPoint y: 455, endPoint x: 908, endPoint y: 449, distance: 238.1
click at [866, 447] on div "Signs of organic growth under kitchen and half bath cabinetry. Treatment will b…" at bounding box center [1102, 460] width 498 height 26
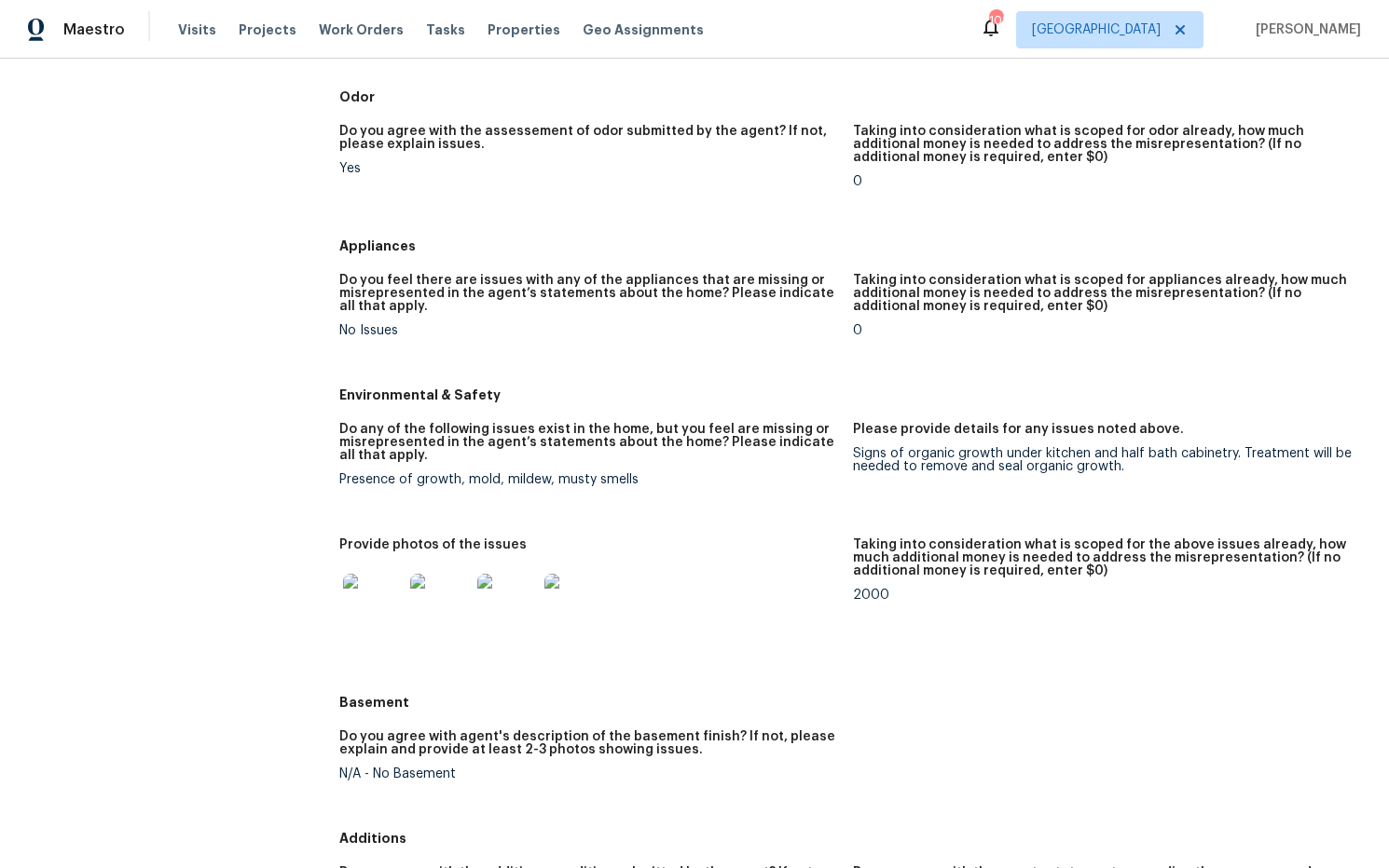
click at [849, 441] on figure "Do any of the following issues exist in the home, but you feel are missing or m…" at bounding box center [596, 469] width 513 height 93
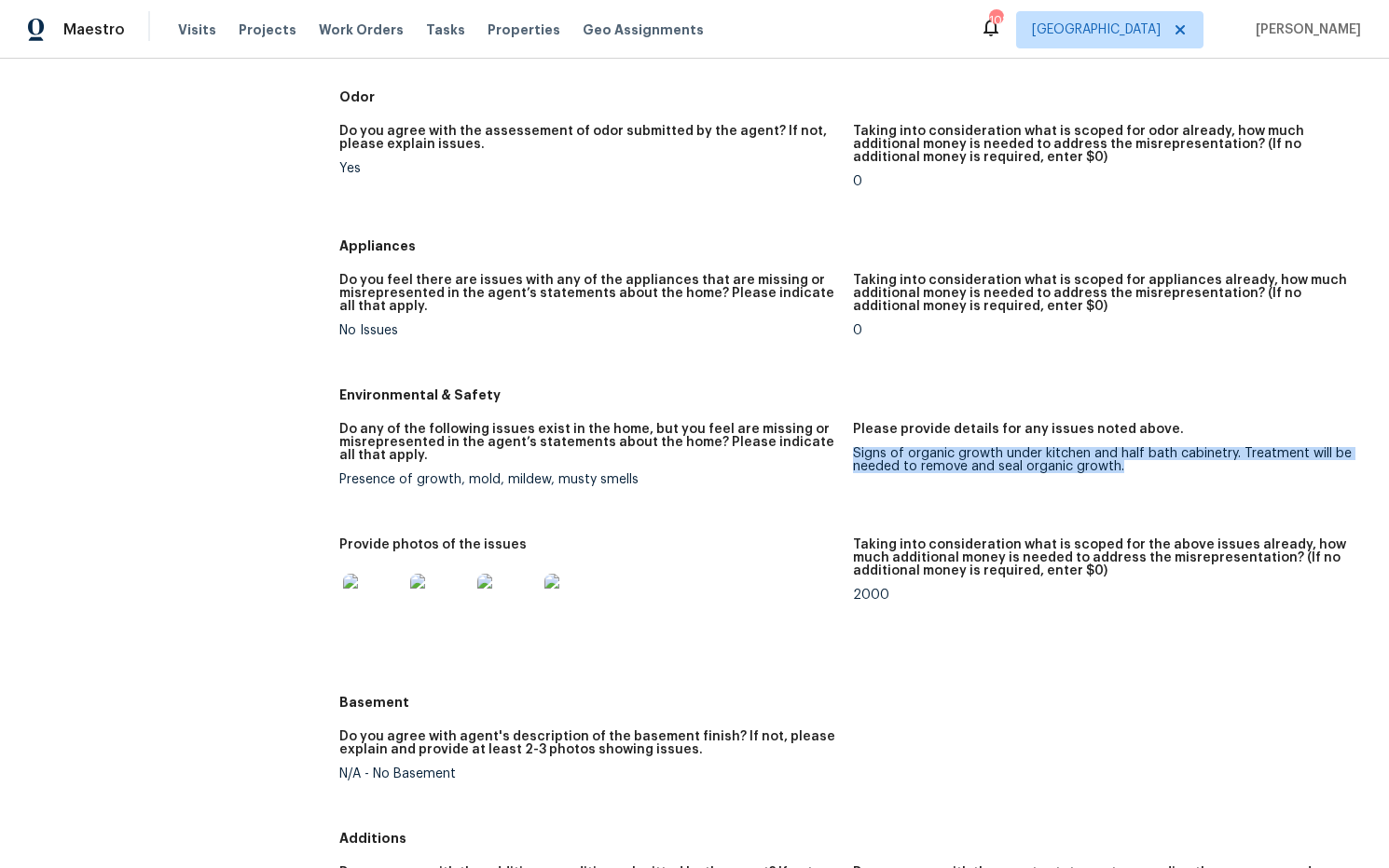
drag, startPoint x: 879, startPoint y: 444, endPoint x: 1101, endPoint y: 460, distance: 222.6
click at [1104, 463] on figure "Please provide details for any issues noted above. Signs of organic growth unde…" at bounding box center [1110, 469] width 513 height 93
copy div "Signs of organic growth under kitchen and half bath cabinetry. Treatment will b…"
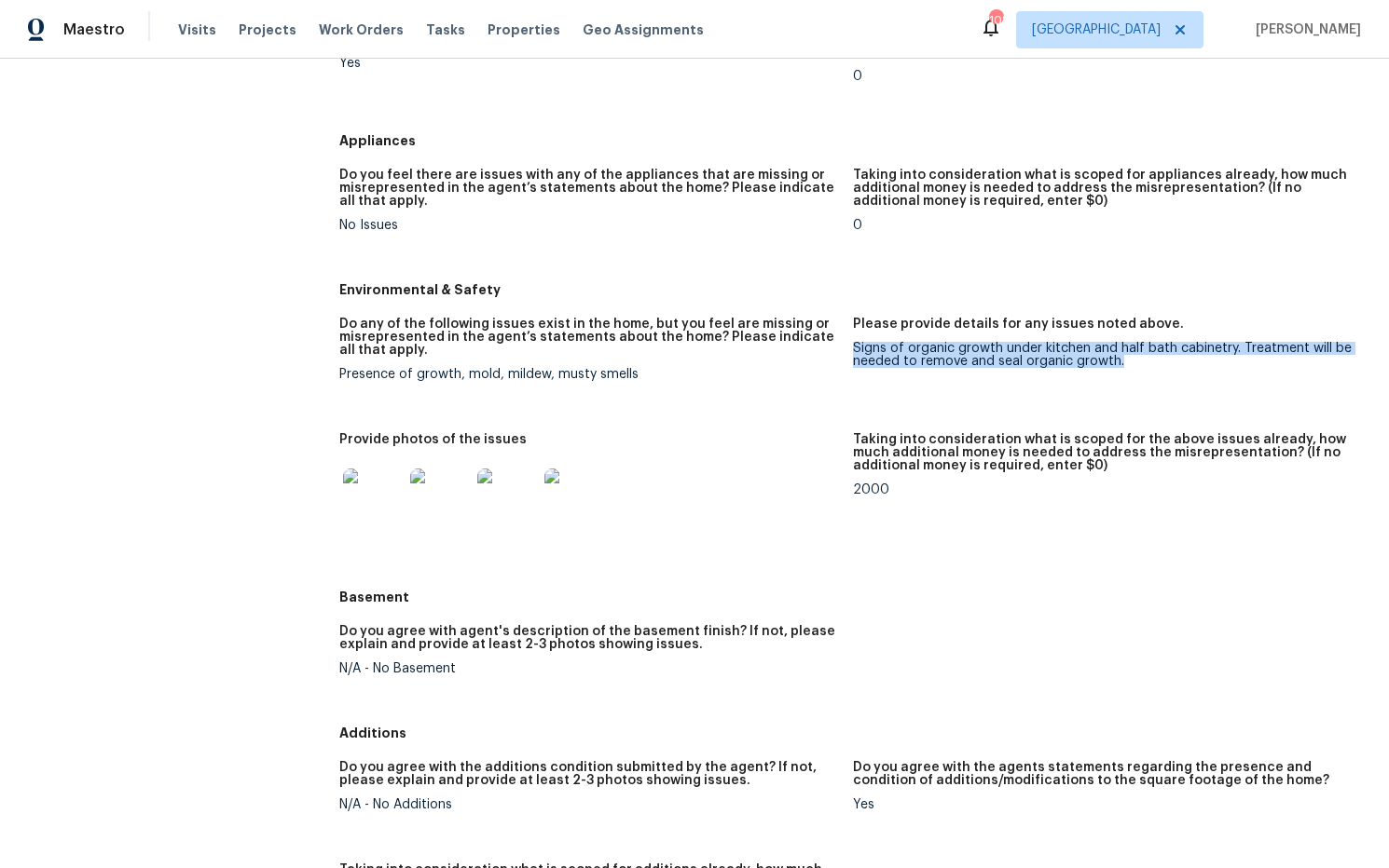
scroll to position [2066, 0]
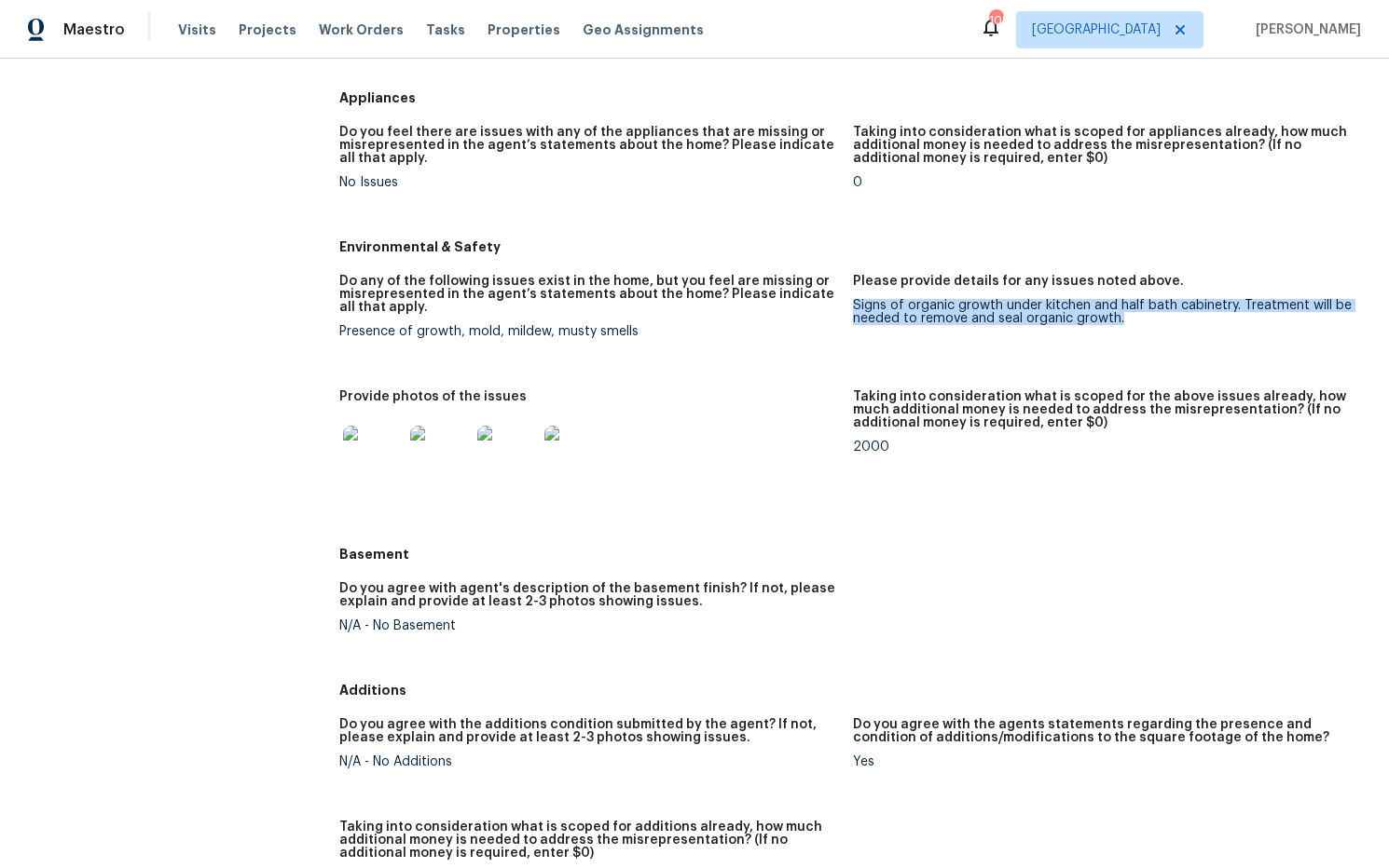
click at [367, 437] on img at bounding box center [372, 455] width 60 height 60
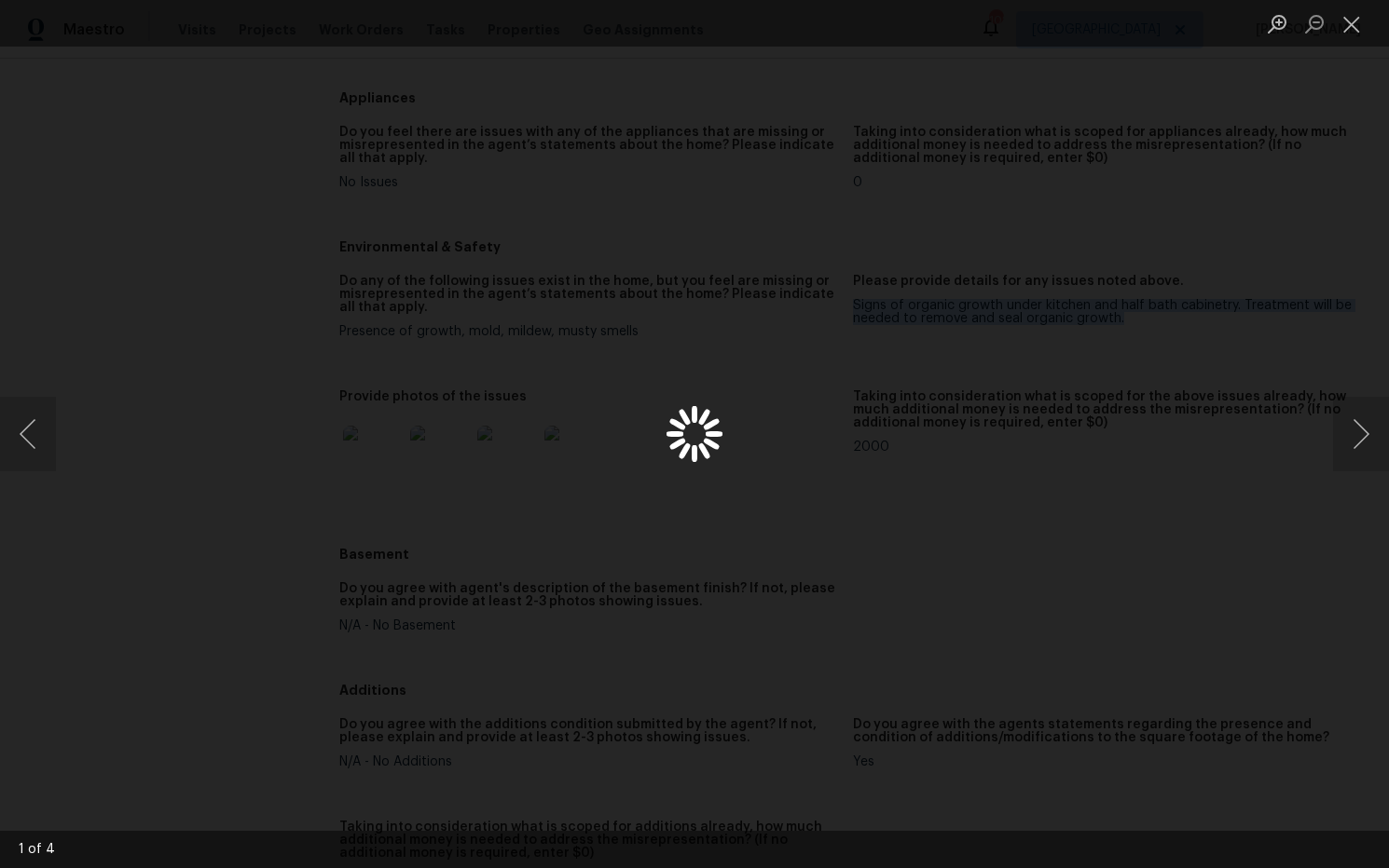
scroll to position [2065, 0]
click at [1366, 432] on button "Next image" at bounding box center [1361, 434] width 56 height 75
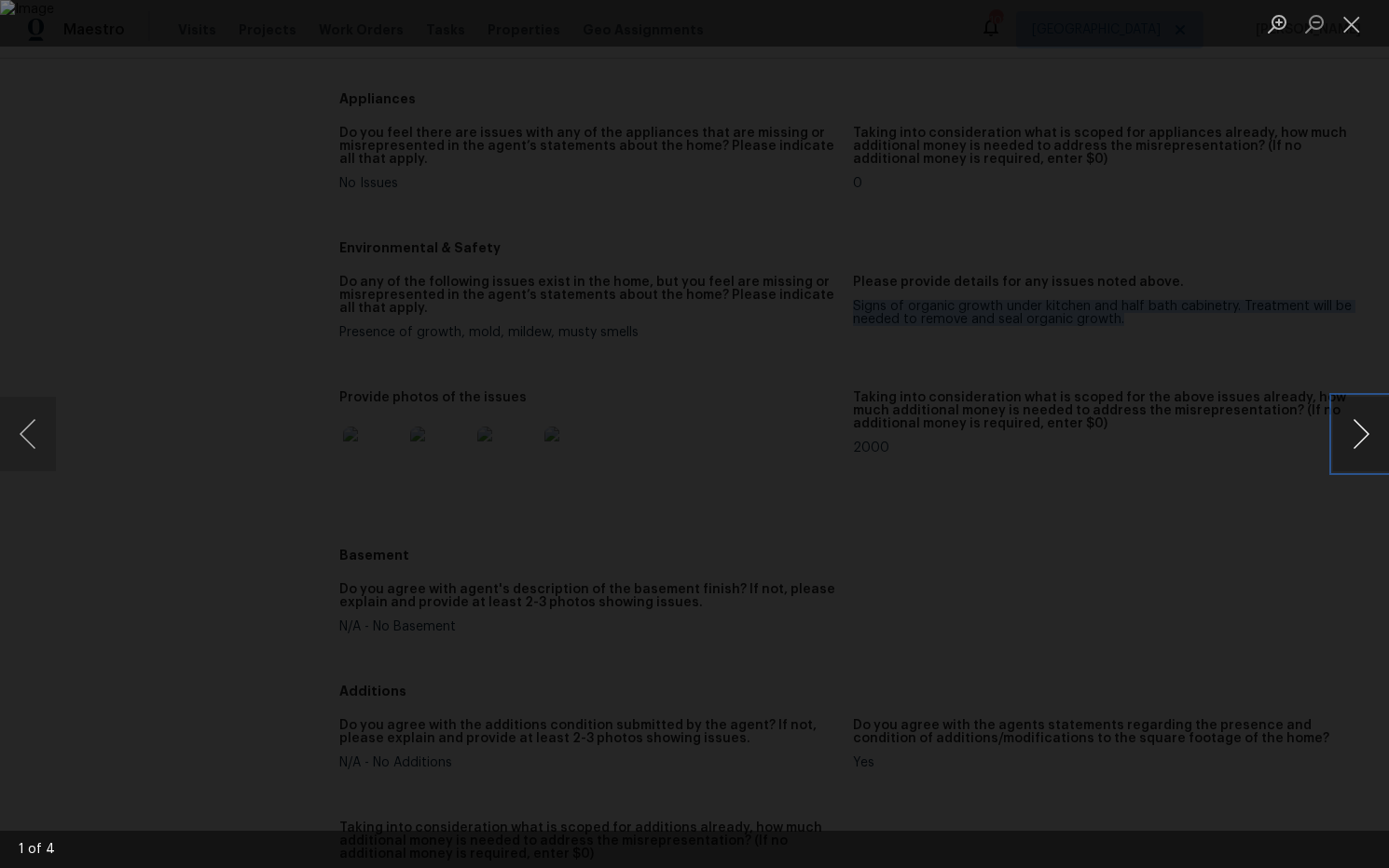
click at [1366, 432] on button "Next image" at bounding box center [1361, 434] width 56 height 75
drag, startPoint x: 1346, startPoint y: 29, endPoint x: 1333, endPoint y: 49, distance: 23.9
click at [1344, 35] on button "Close lightbox" at bounding box center [1352, 23] width 37 height 33
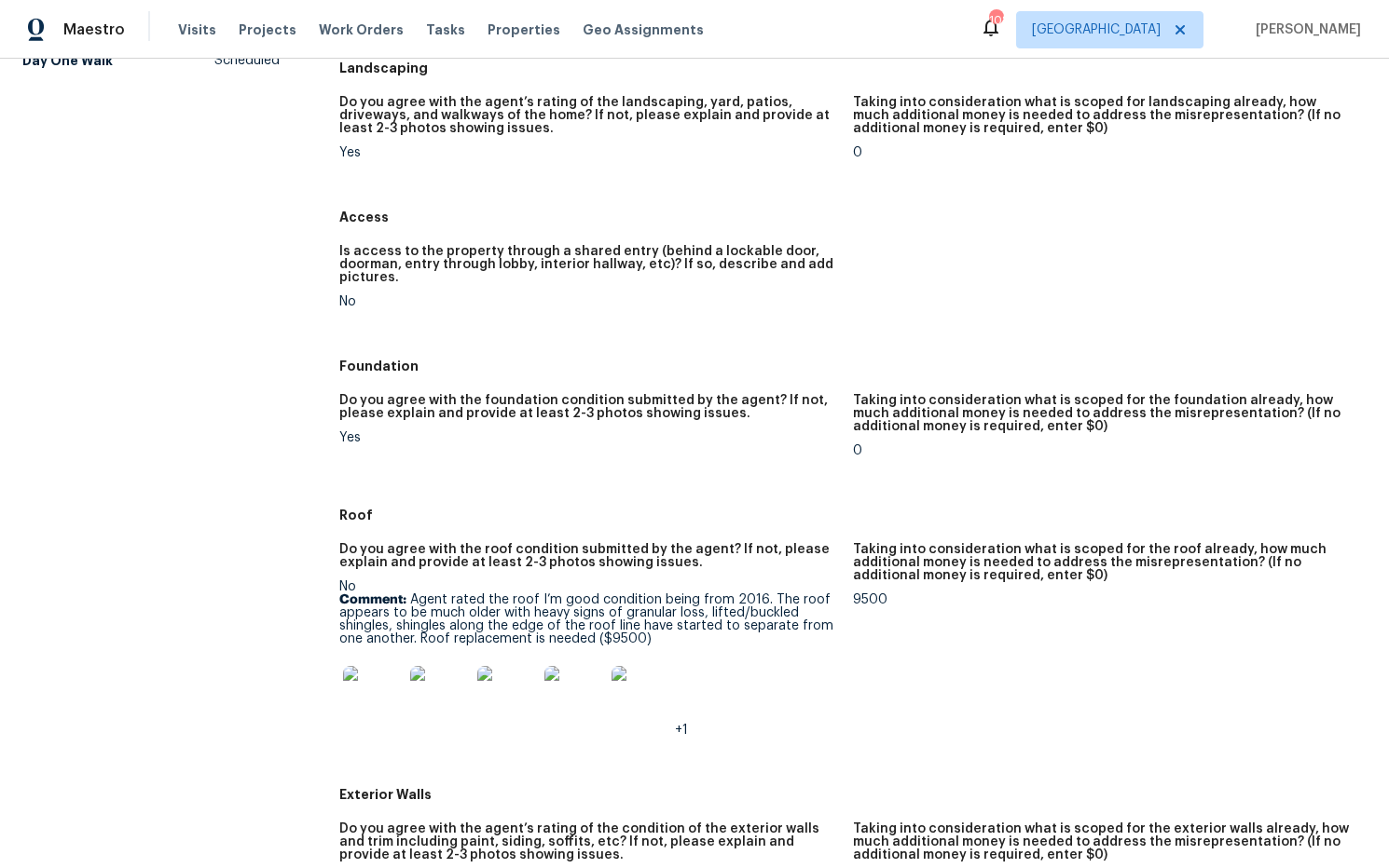
scroll to position [0, 0]
